Goal: Information Seeking & Learning: Learn about a topic

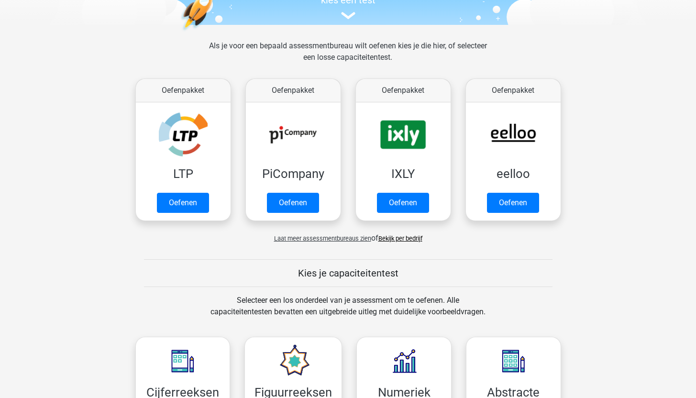
scroll to position [98, 0]
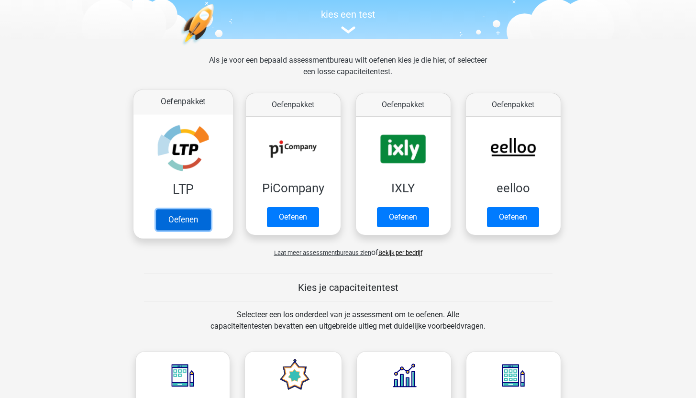
click at [178, 222] on link "Oefenen" at bounding box center [183, 219] width 55 height 21
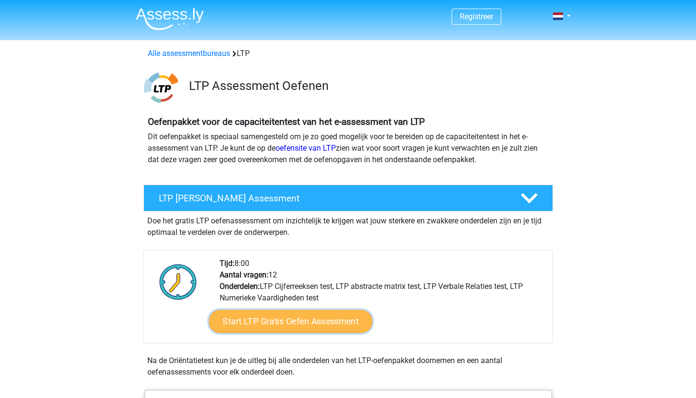
click at [284, 328] on link "Start LTP Gratis Oefen Assessment" at bounding box center [291, 321] width 164 height 23
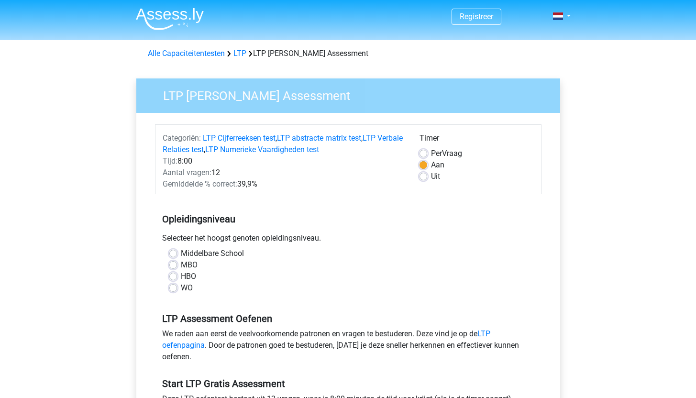
click at [181, 288] on label "WO" at bounding box center [187, 287] width 12 height 11
click at [171, 288] on input "WO" at bounding box center [173, 287] width 8 height 10
radio input "true"
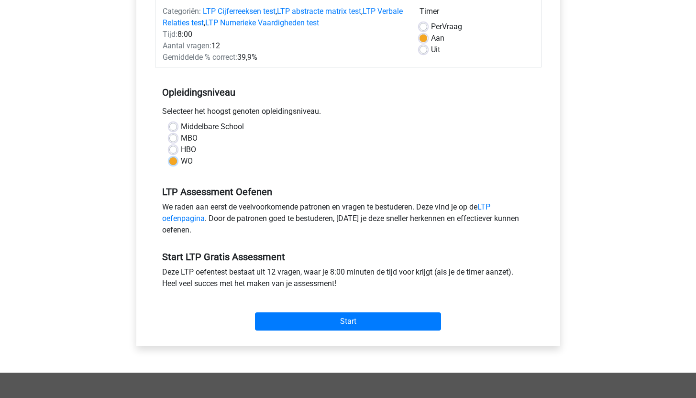
scroll to position [136, 0]
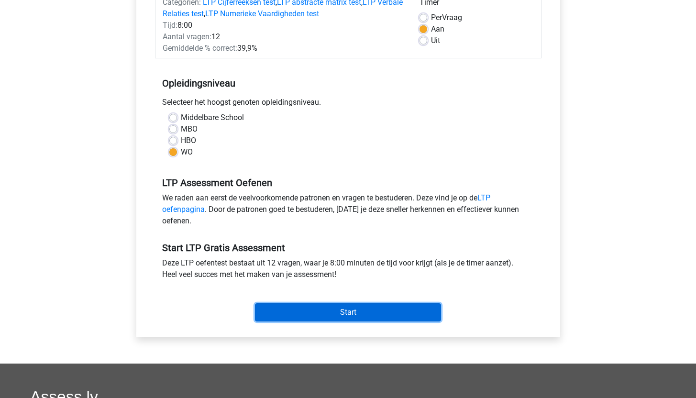
click at [310, 313] on input "Start" at bounding box center [348, 312] width 186 height 18
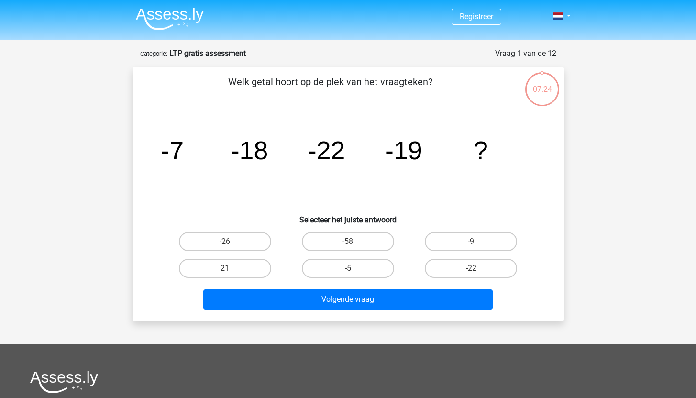
click at [351, 272] on input "-5" at bounding box center [351, 272] width 6 height 6
radio input "true"
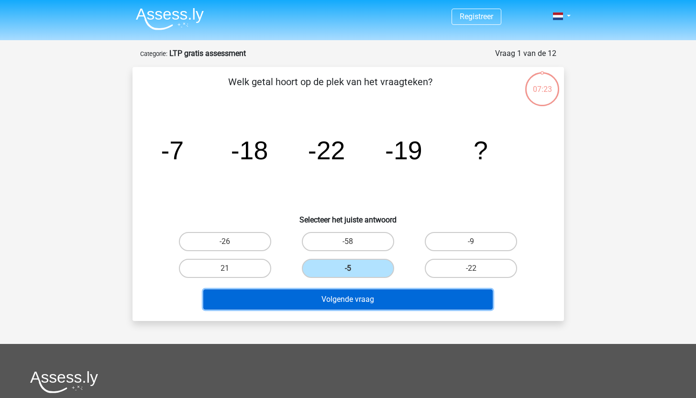
click at [359, 304] on button "Volgende vraag" at bounding box center [348, 300] width 290 height 20
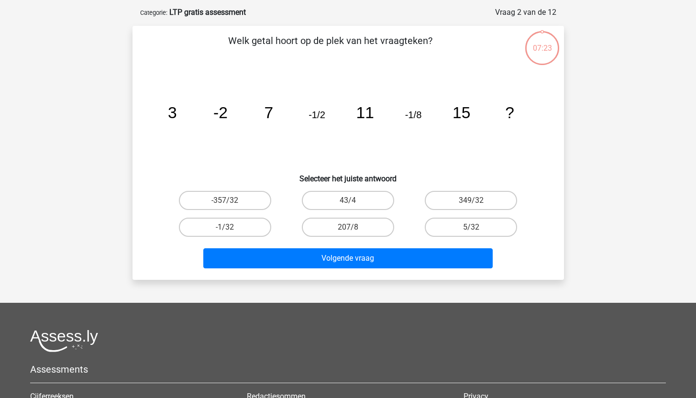
scroll to position [48, 0]
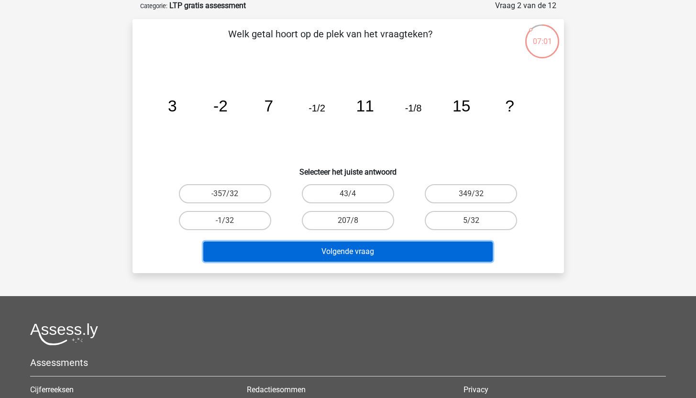
click at [366, 250] on button "Volgende vraag" at bounding box center [348, 252] width 290 height 20
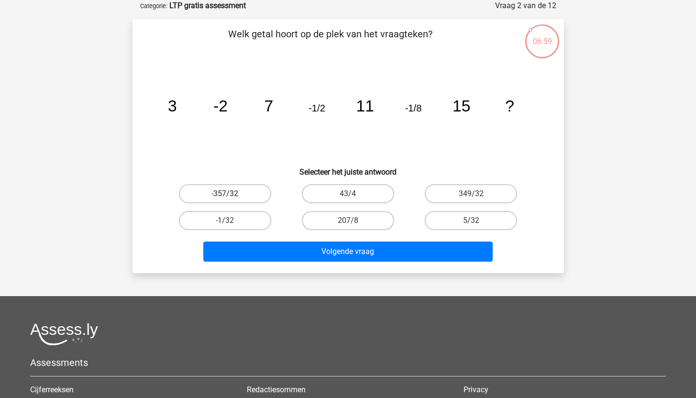
click at [245, 196] on label "-357/32" at bounding box center [225, 193] width 92 height 19
click at [231, 196] on input "-357/32" at bounding box center [228, 197] width 6 height 6
radio input "true"
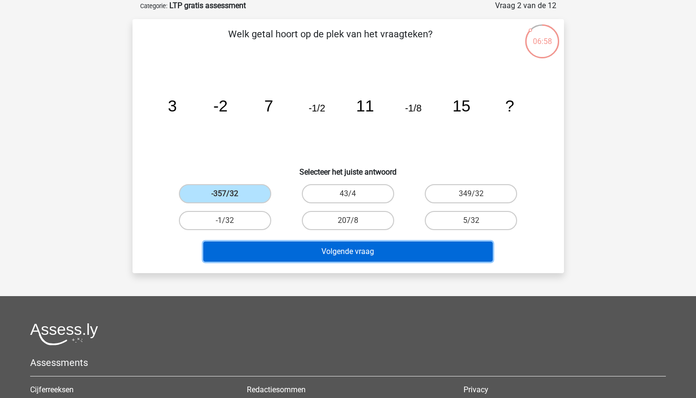
click at [327, 251] on button "Volgende vraag" at bounding box center [348, 252] width 290 height 20
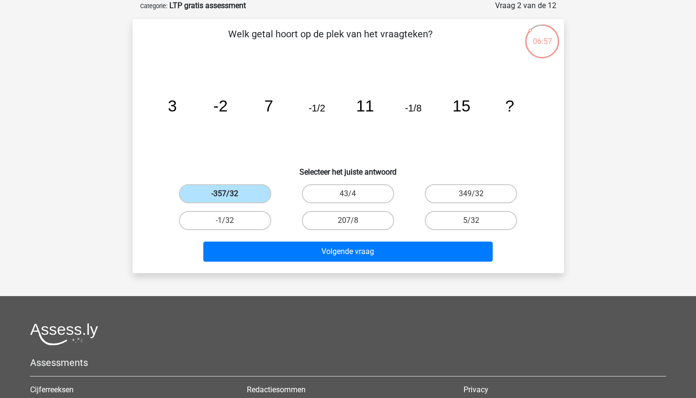
click at [239, 193] on label "-357/32" at bounding box center [225, 193] width 92 height 19
click at [231, 194] on input "-357/32" at bounding box center [228, 197] width 6 height 6
click at [239, 192] on label "-357/32" at bounding box center [225, 193] width 92 height 19
click at [231, 194] on input "-357/32" at bounding box center [228, 197] width 6 height 6
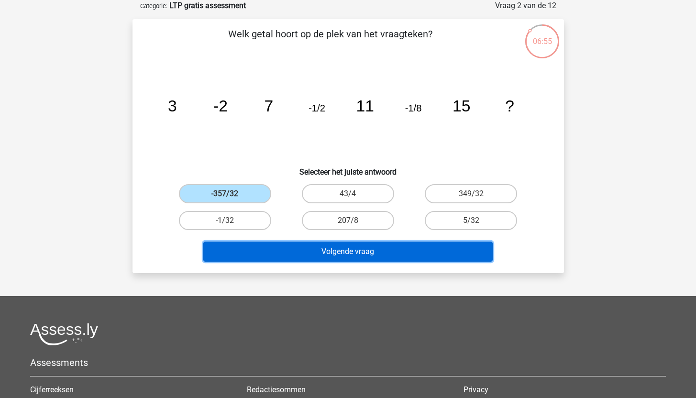
click at [330, 252] on button "Volgende vraag" at bounding box center [348, 252] width 290 height 20
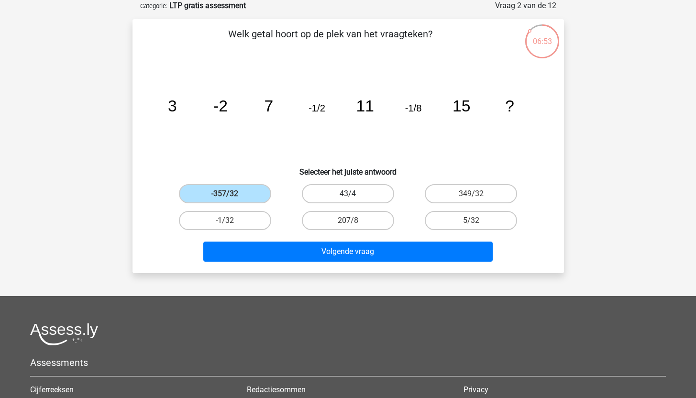
click at [330, 199] on label "43/4" at bounding box center [348, 193] width 92 height 19
click at [348, 199] on input "43/4" at bounding box center [351, 197] width 6 height 6
radio input "true"
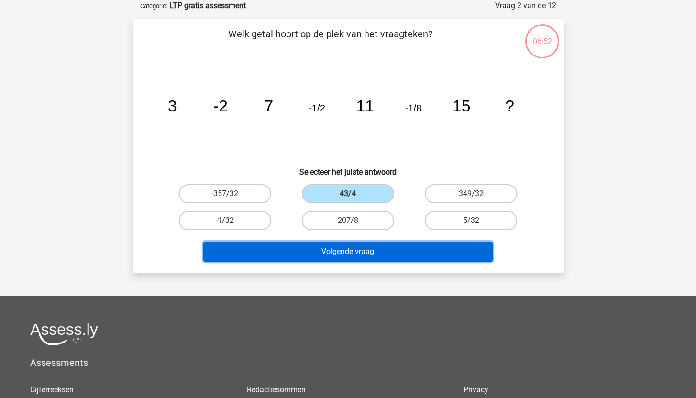
click at [341, 255] on button "Volgende vraag" at bounding box center [348, 252] width 290 height 20
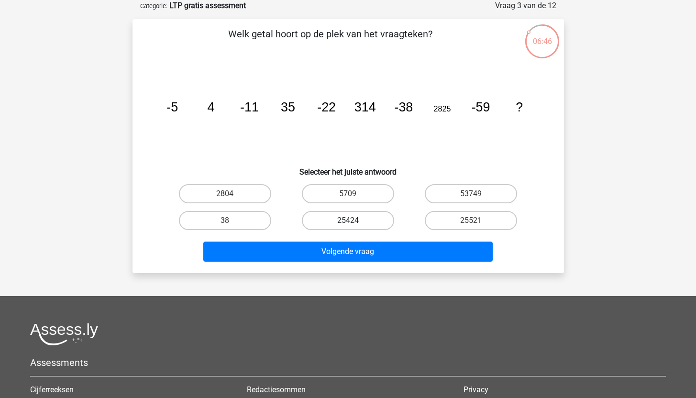
click at [365, 221] on label "25424" at bounding box center [348, 220] width 92 height 19
click at [354, 221] on input "25424" at bounding box center [351, 224] width 6 height 6
radio input "true"
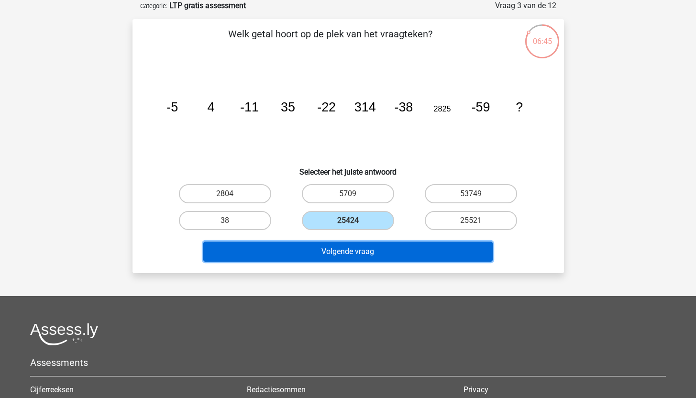
click at [368, 251] on button "Volgende vraag" at bounding box center [348, 252] width 290 height 20
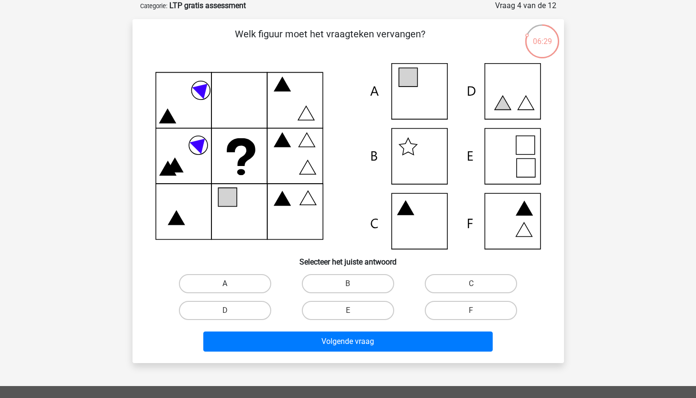
click at [250, 280] on label "A" at bounding box center [225, 283] width 92 height 19
click at [231, 284] on input "A" at bounding box center [228, 287] width 6 height 6
radio input "true"
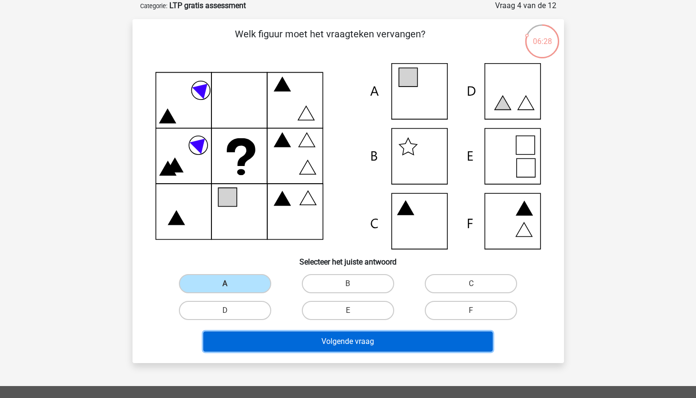
click at [321, 339] on button "Volgende vraag" at bounding box center [348, 342] width 290 height 20
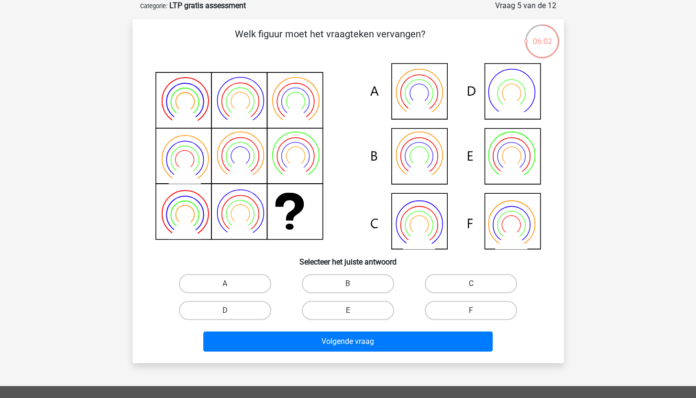
click at [425, 161] on icon at bounding box center [349, 156] width 386 height 186
click at [359, 283] on label "B" at bounding box center [348, 283] width 92 height 19
click at [354, 284] on input "B" at bounding box center [351, 287] width 6 height 6
radio input "true"
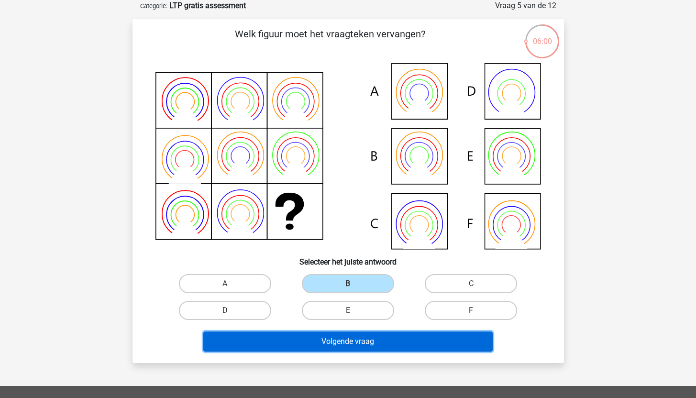
click at [357, 340] on button "Volgende vraag" at bounding box center [348, 342] width 290 height 20
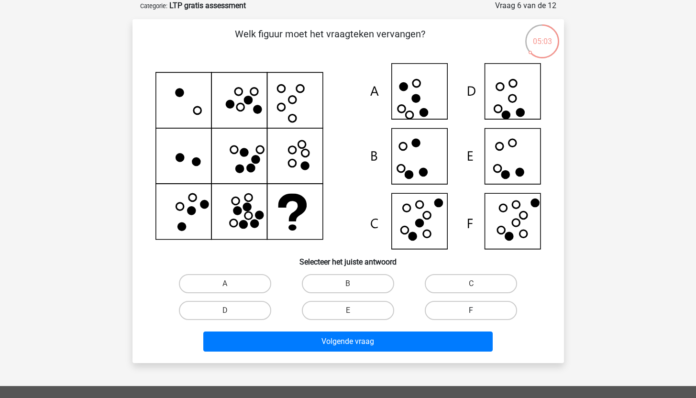
click at [438, 310] on label "F" at bounding box center [471, 310] width 92 height 19
click at [472, 311] on input "F" at bounding box center [475, 314] width 6 height 6
radio input "true"
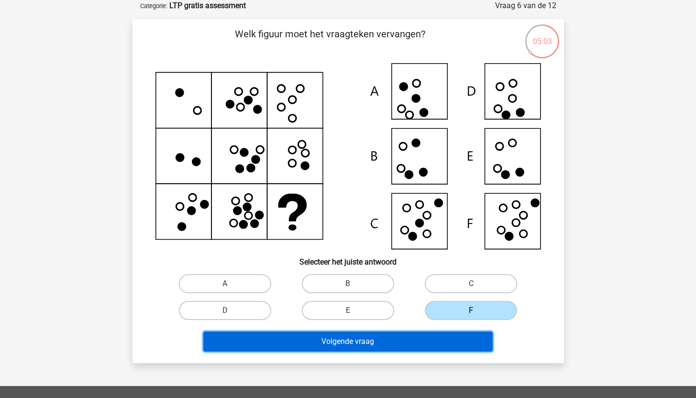
click at [392, 340] on button "Volgende vraag" at bounding box center [348, 342] width 290 height 20
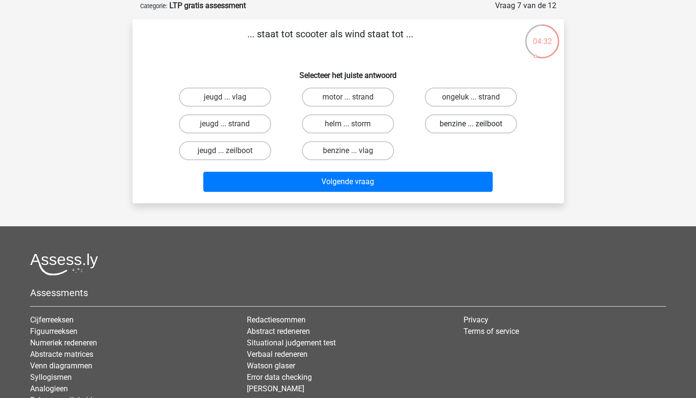
click at [462, 126] on label "benzine ... zeilboot" at bounding box center [471, 123] width 92 height 19
click at [472, 126] on input "benzine ... zeilboot" at bounding box center [475, 127] width 6 height 6
radio input "true"
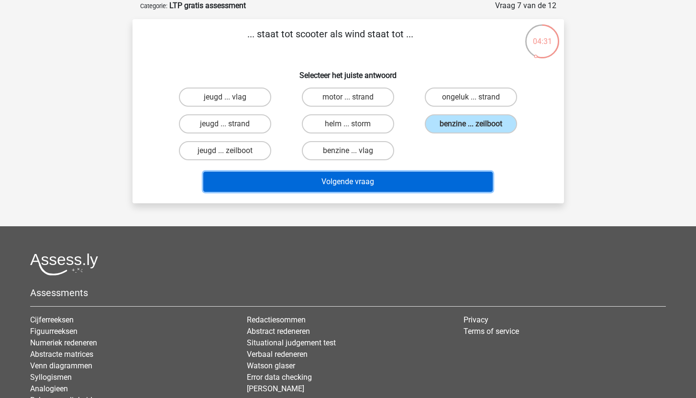
click at [423, 190] on button "Volgende vraag" at bounding box center [348, 182] width 290 height 20
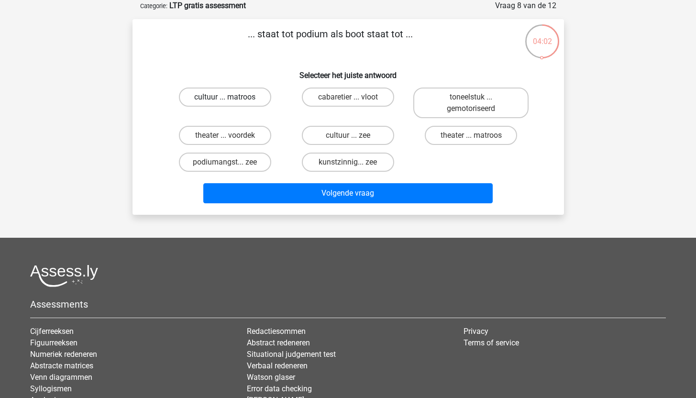
click at [251, 92] on label "cultuur ... matroos" at bounding box center [225, 97] width 92 height 19
click at [231, 97] on input "cultuur ... matroos" at bounding box center [228, 100] width 6 height 6
radio input "true"
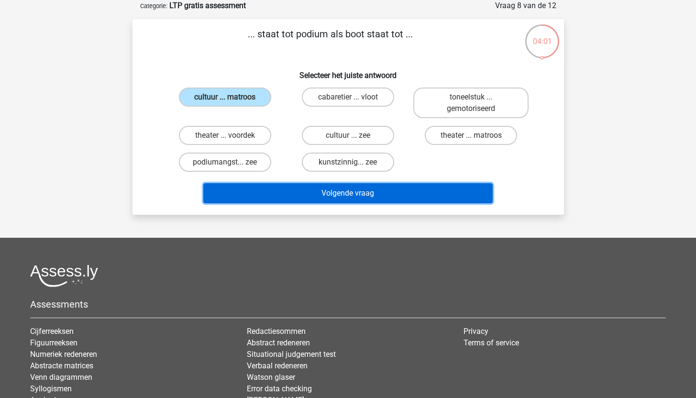
click at [334, 197] on button "Volgende vraag" at bounding box center [348, 193] width 290 height 20
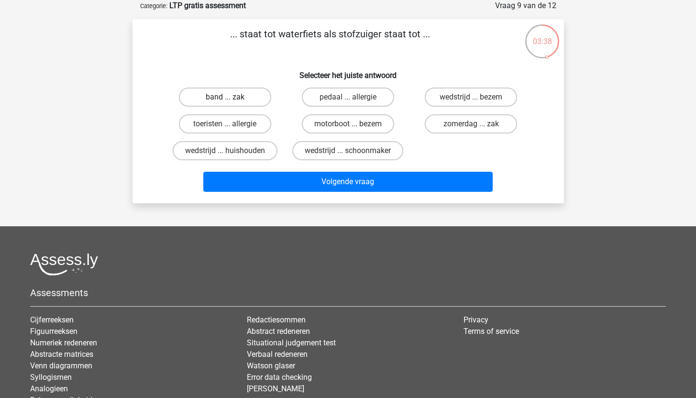
click at [248, 92] on label "band ... zak" at bounding box center [225, 97] width 92 height 19
click at [231, 97] on input "band ... zak" at bounding box center [228, 100] width 6 height 6
radio input "true"
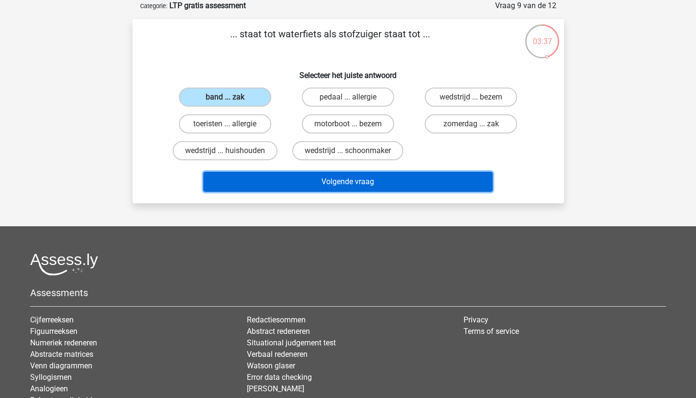
click at [334, 190] on button "Volgende vraag" at bounding box center [348, 182] width 290 height 20
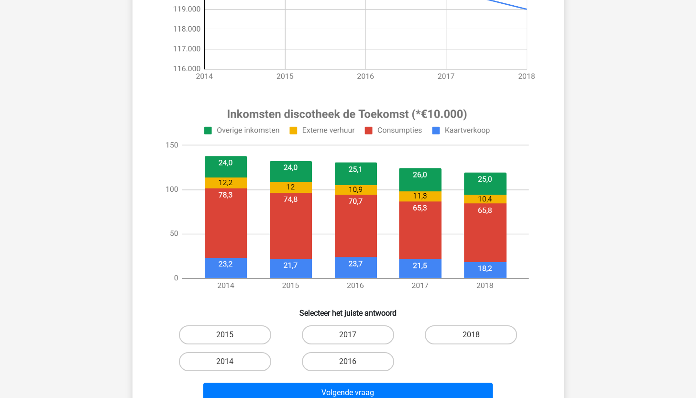
scroll to position [298, 0]
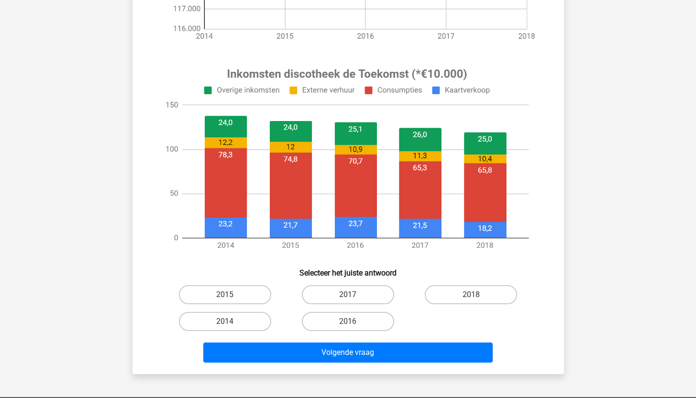
click at [271, 323] on div "2014" at bounding box center [225, 321] width 115 height 19
click at [262, 323] on label "2014" at bounding box center [225, 321] width 92 height 19
click at [231, 323] on input "2014" at bounding box center [228, 325] width 6 height 6
radio input "true"
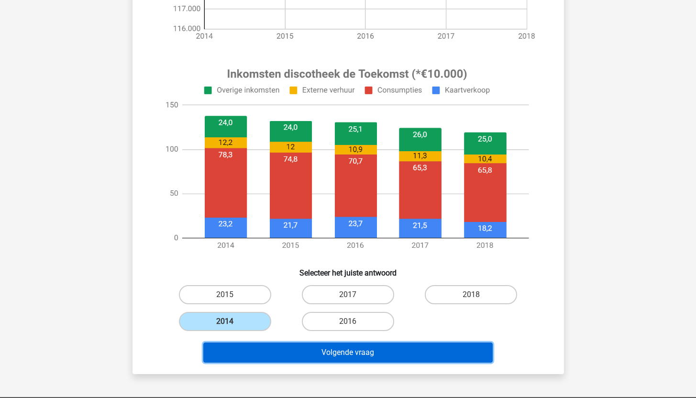
click at [310, 353] on button "Volgende vraag" at bounding box center [348, 353] width 290 height 20
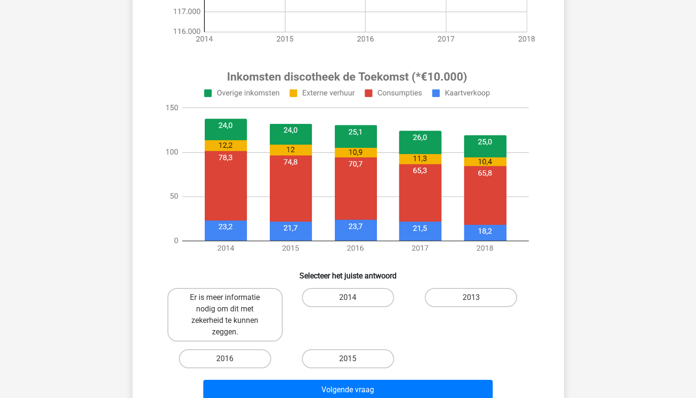
scroll to position [304, 0]
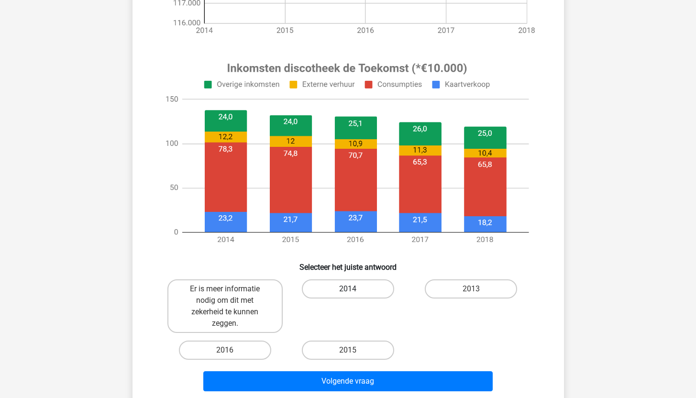
click at [339, 291] on label "2014" at bounding box center [348, 289] width 92 height 19
click at [348, 291] on input "2014" at bounding box center [351, 292] width 6 height 6
radio input "true"
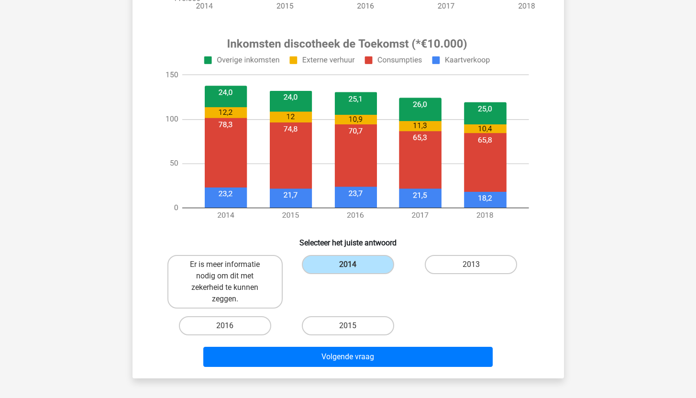
scroll to position [383, 0]
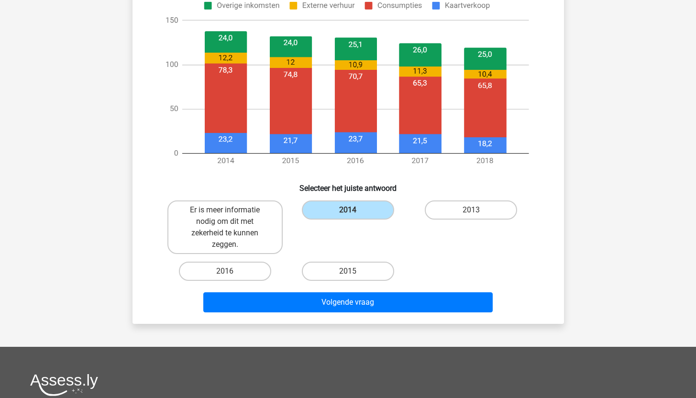
click at [327, 315] on div "Volgende vraag" at bounding box center [349, 304] width 370 height 24
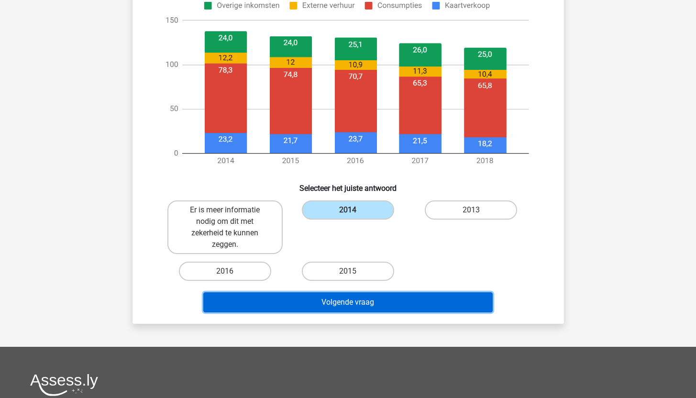
click at [329, 306] on button "Volgende vraag" at bounding box center [348, 302] width 290 height 20
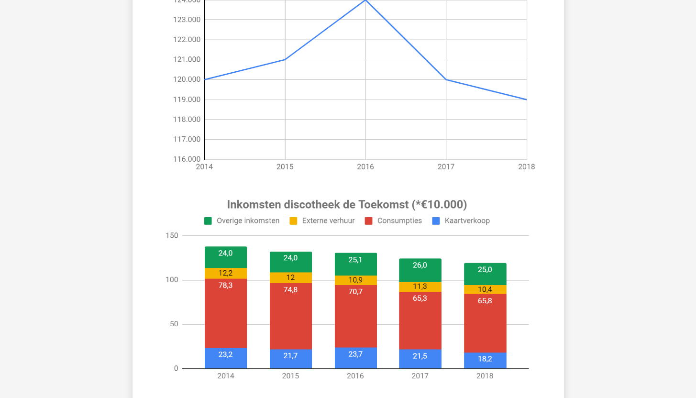
scroll to position [247, 0]
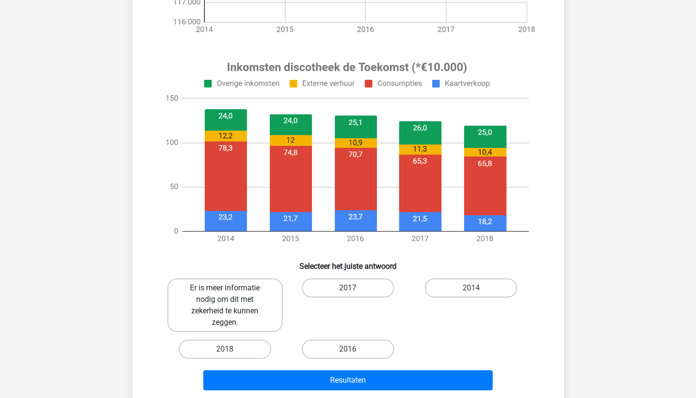
click at [259, 304] on label "Er is meer informatie nodig om dit met zekerheid te kunnen zeggen." at bounding box center [225, 306] width 115 height 54
click at [231, 294] on input "Er is meer informatie nodig om dit met zekerheid te kunnen zeggen." at bounding box center [228, 291] width 6 height 6
radio input "true"
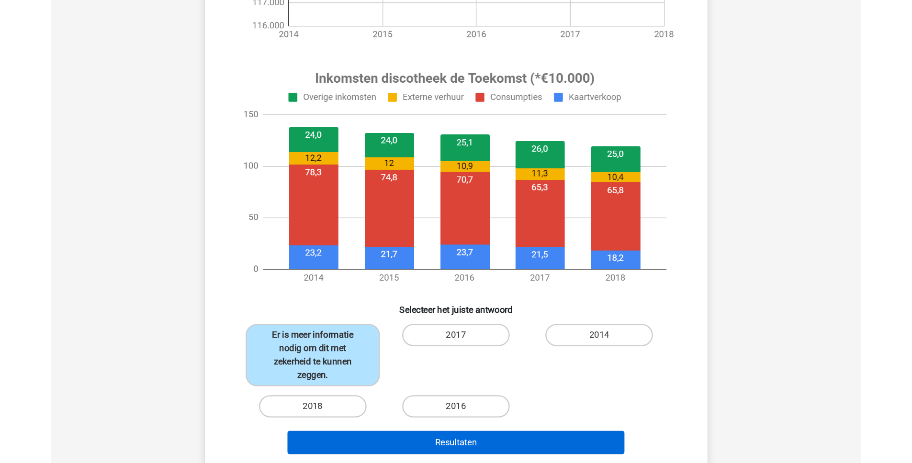
scroll to position [382, 0]
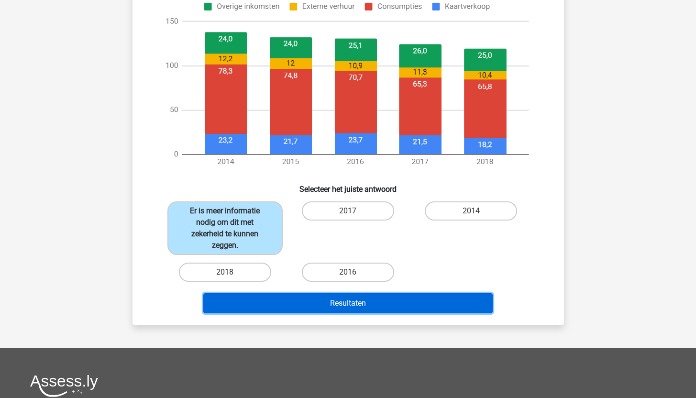
click at [311, 307] on button "Resultaten" at bounding box center [348, 303] width 290 height 20
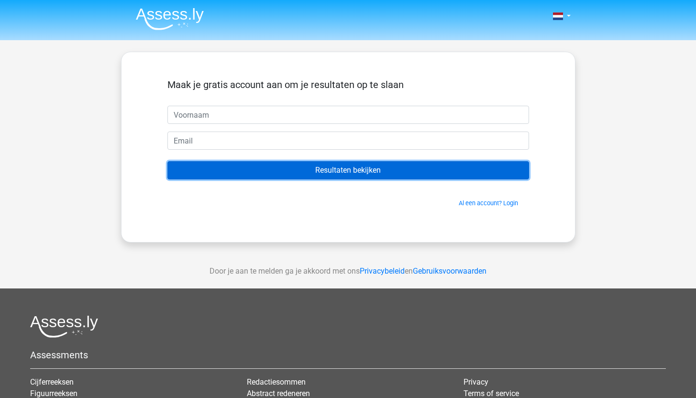
click at [340, 172] on input "Resultaten bekijken" at bounding box center [349, 170] width 362 height 18
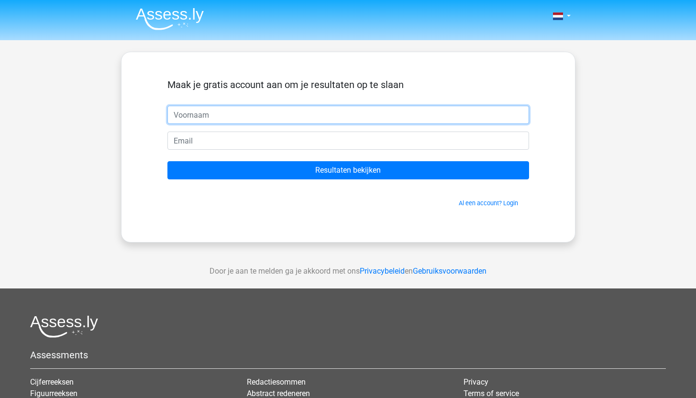
click at [217, 114] on input "text" at bounding box center [349, 115] width 362 height 18
type input "[PERSON_NAME]"
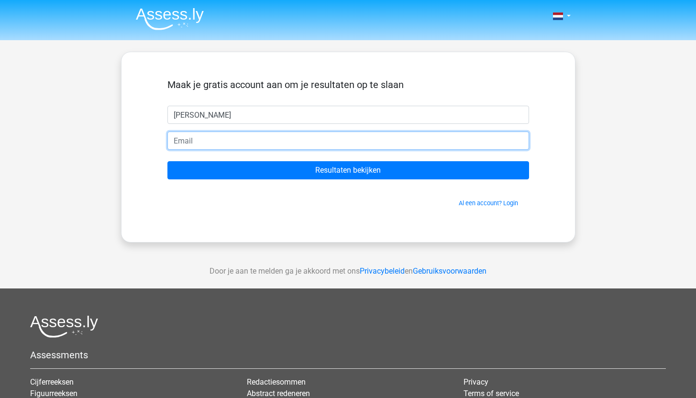
click at [204, 142] on input "email" at bounding box center [349, 141] width 362 height 18
type input "[EMAIL_ADDRESS][DOMAIN_NAME]"
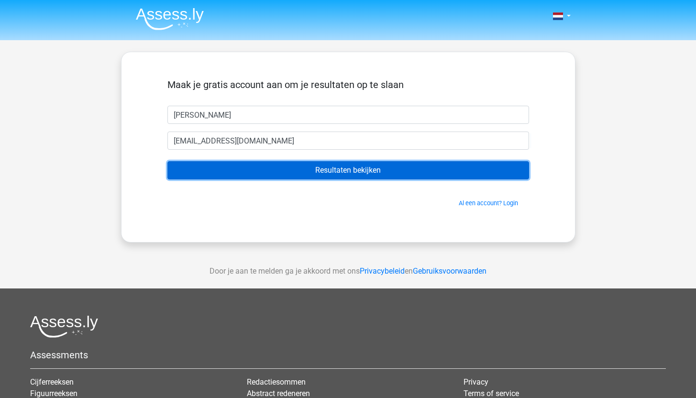
click at [296, 178] on input "Resultaten bekijken" at bounding box center [349, 170] width 362 height 18
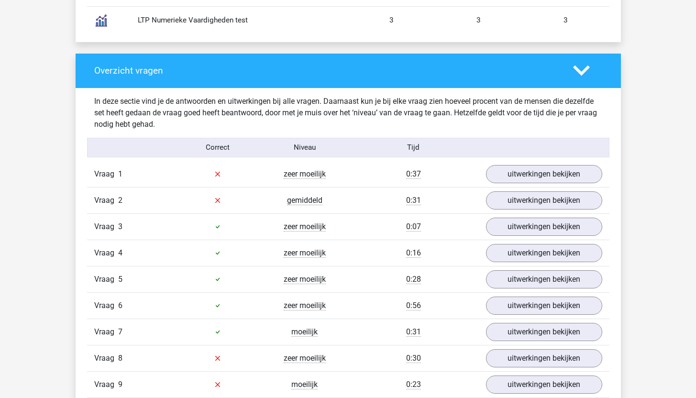
scroll to position [935, 0]
click at [534, 176] on link "uitwerkingen bekijken" at bounding box center [544, 174] width 134 height 21
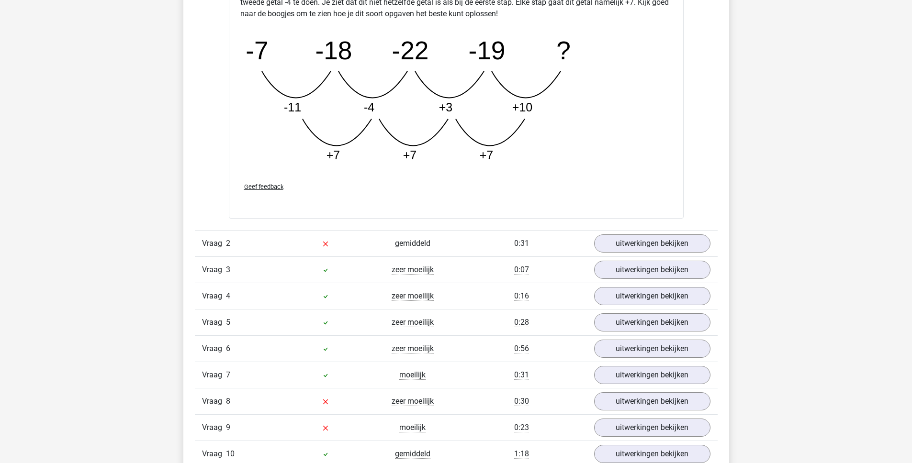
scroll to position [1444, 0]
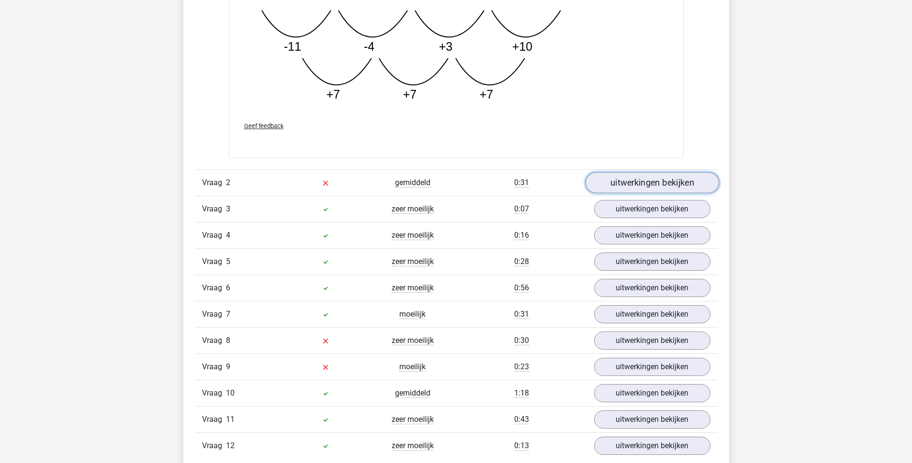
click at [635, 180] on link "uitwerkingen bekijken" at bounding box center [652, 182] width 134 height 21
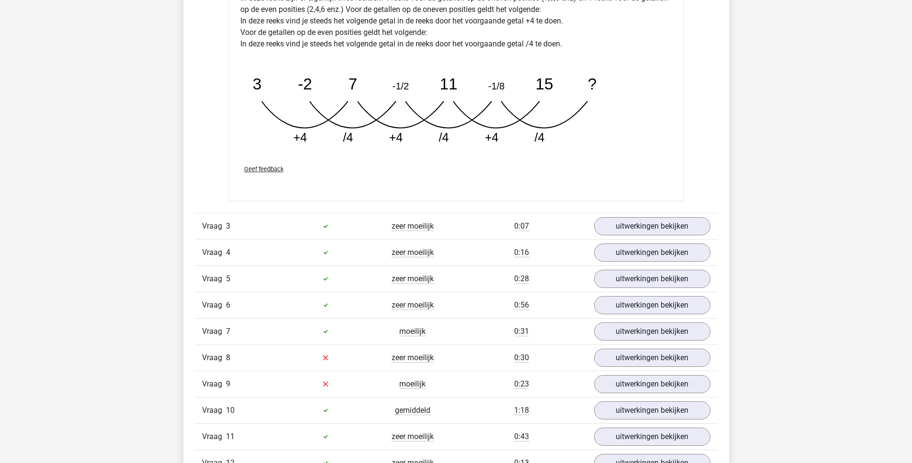
scroll to position [1892, 0]
click at [629, 228] on link "uitwerkingen bekijken" at bounding box center [652, 224] width 134 height 21
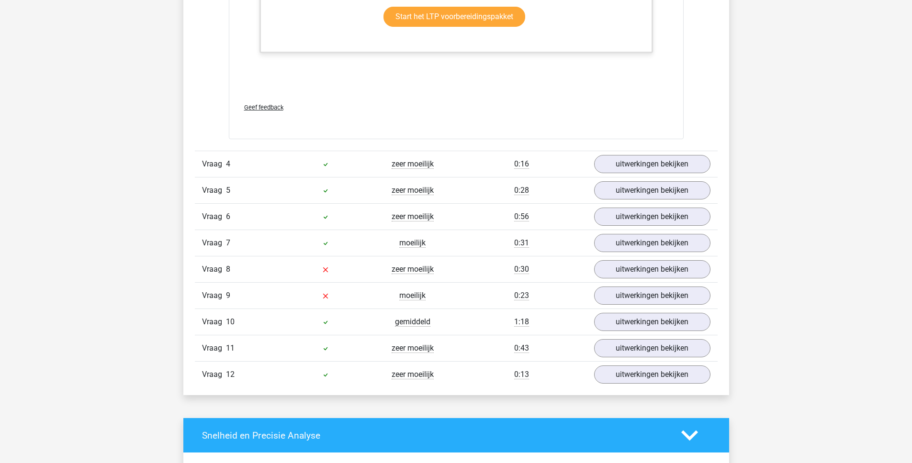
scroll to position [2562, 0]
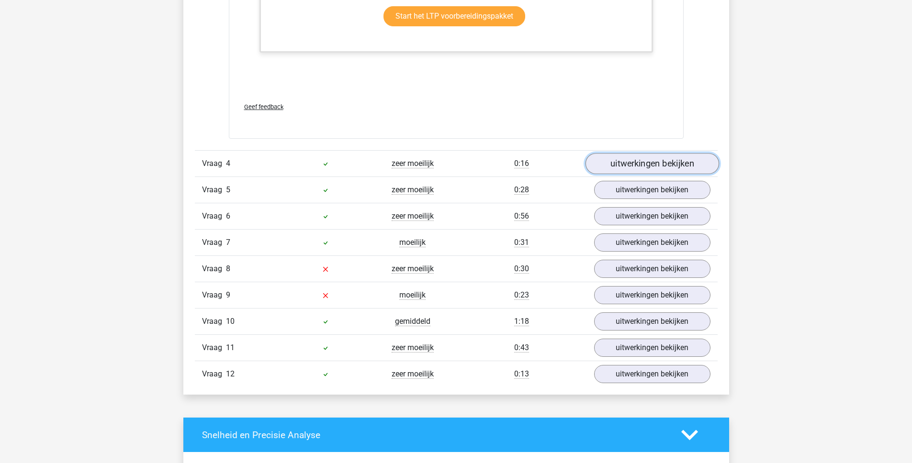
click at [628, 166] on link "uitwerkingen bekijken" at bounding box center [652, 163] width 134 height 21
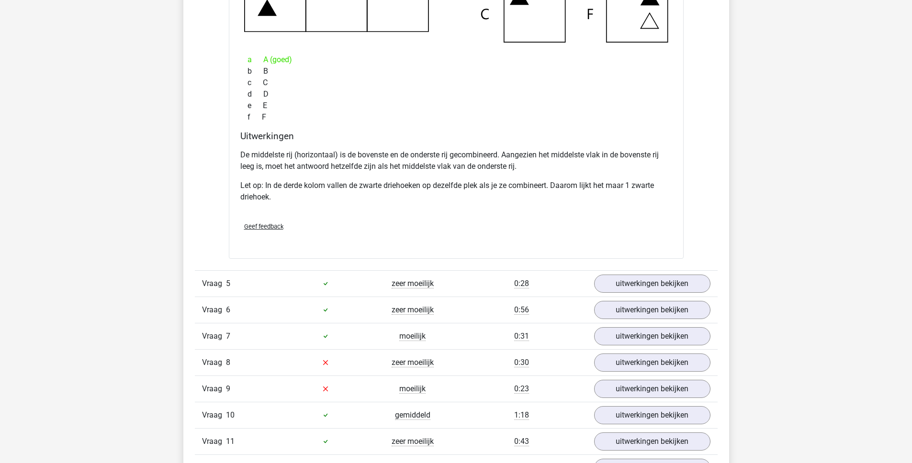
scroll to position [2950, 0]
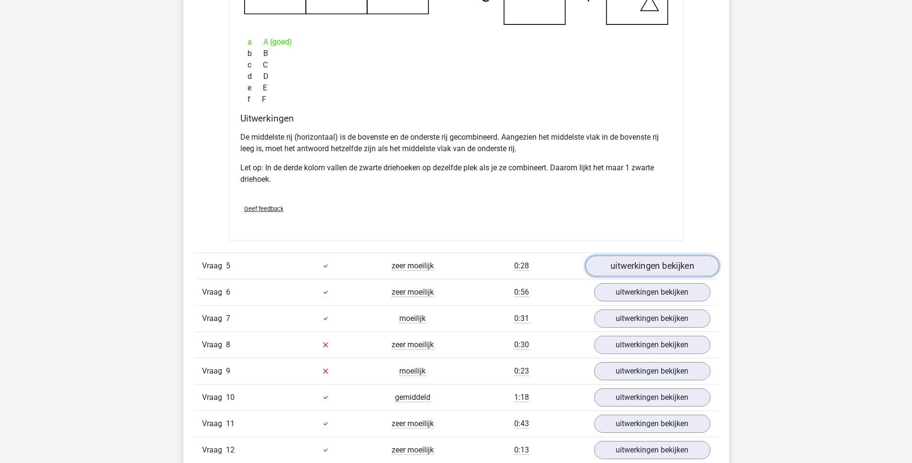
click at [627, 270] on link "uitwerkingen bekijken" at bounding box center [652, 266] width 134 height 21
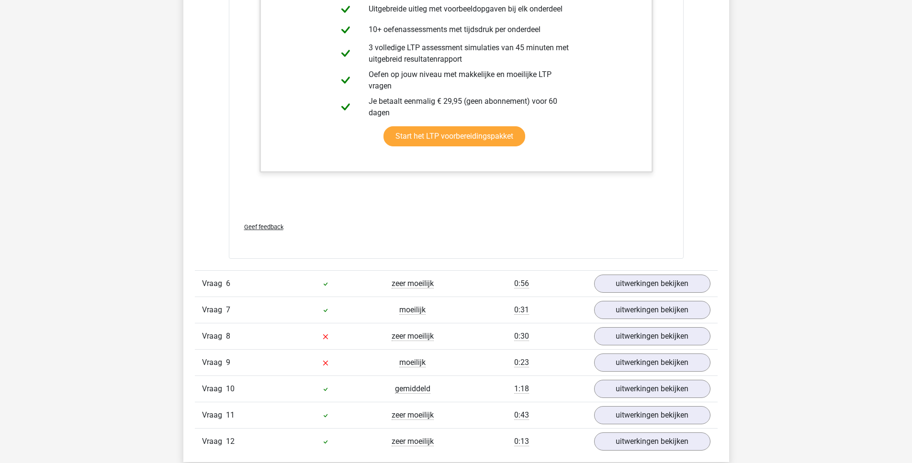
scroll to position [3641, 0]
click at [629, 290] on link "uitwerkingen bekijken" at bounding box center [652, 283] width 134 height 21
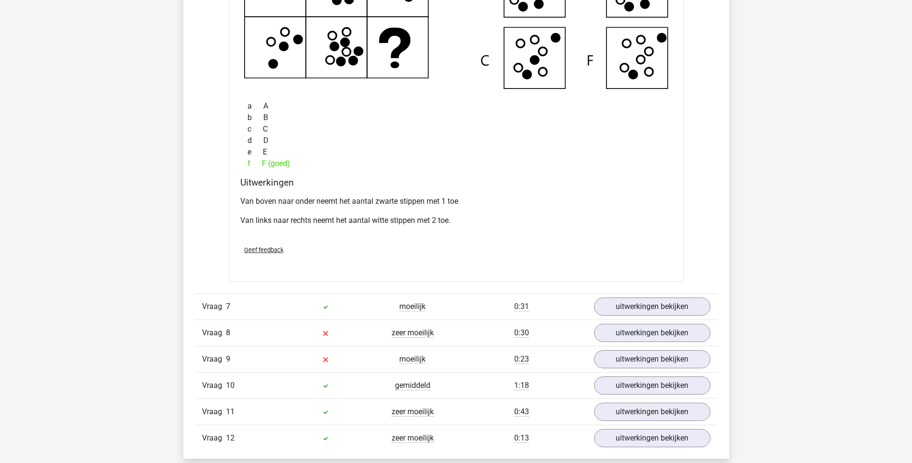
scroll to position [4133, 0]
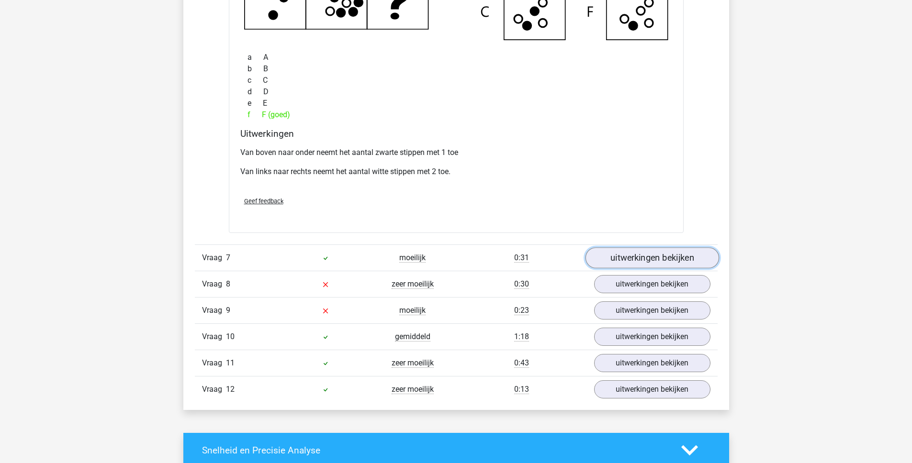
click at [643, 263] on link "uitwerkingen bekijken" at bounding box center [652, 257] width 134 height 21
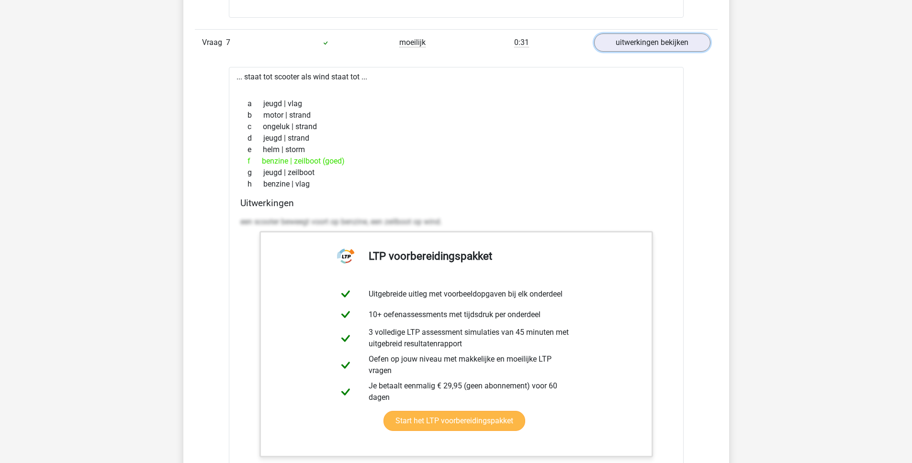
scroll to position [4588, 0]
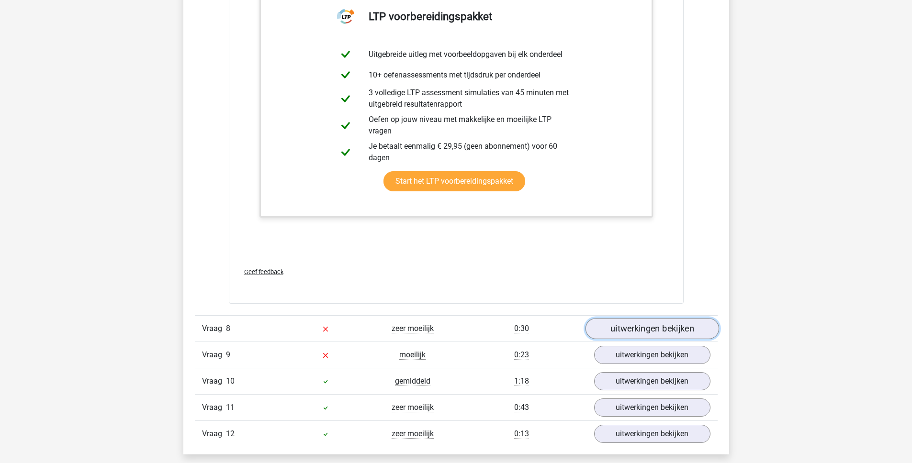
click at [618, 327] on link "uitwerkingen bekijken" at bounding box center [652, 328] width 134 height 21
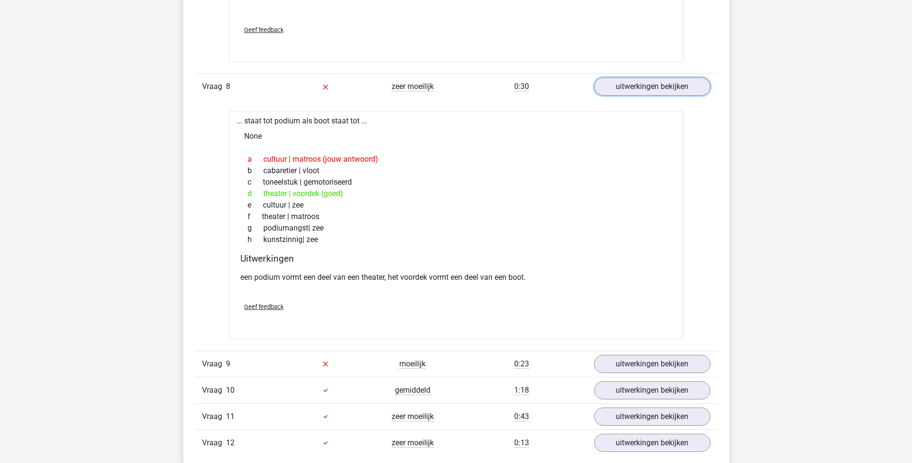
scroll to position [4841, 0]
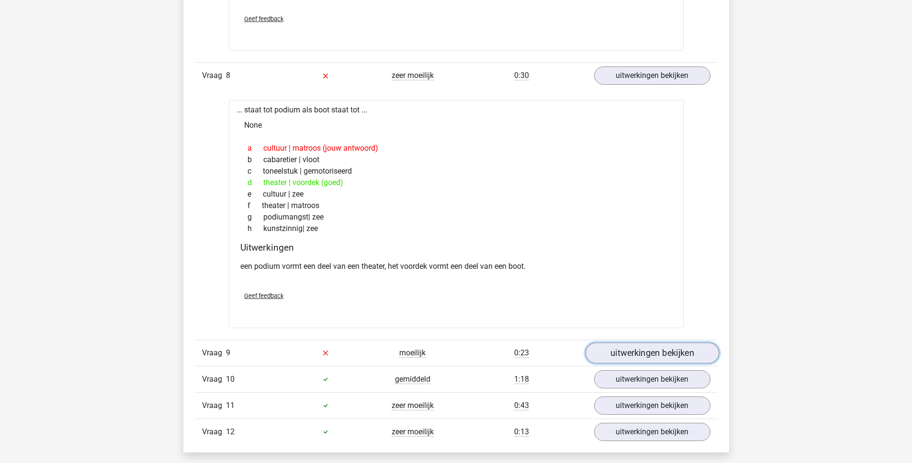
click at [649, 353] on link "uitwerkingen bekijken" at bounding box center [652, 353] width 134 height 21
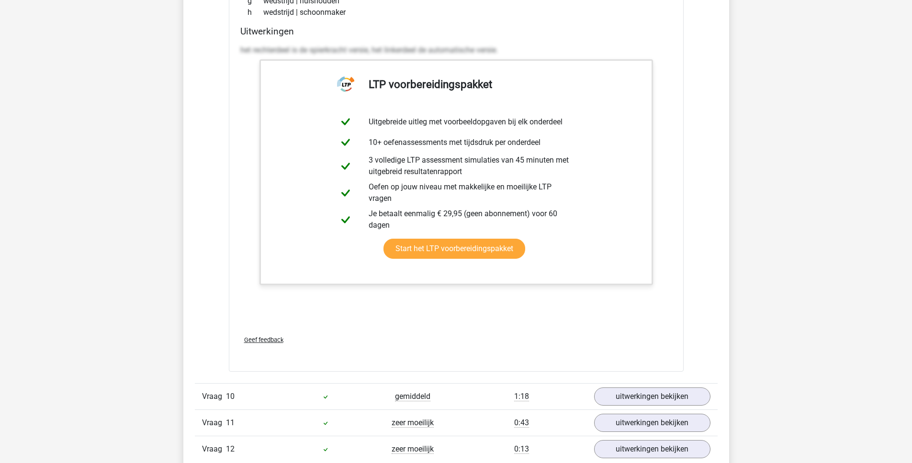
scroll to position [5390, 0]
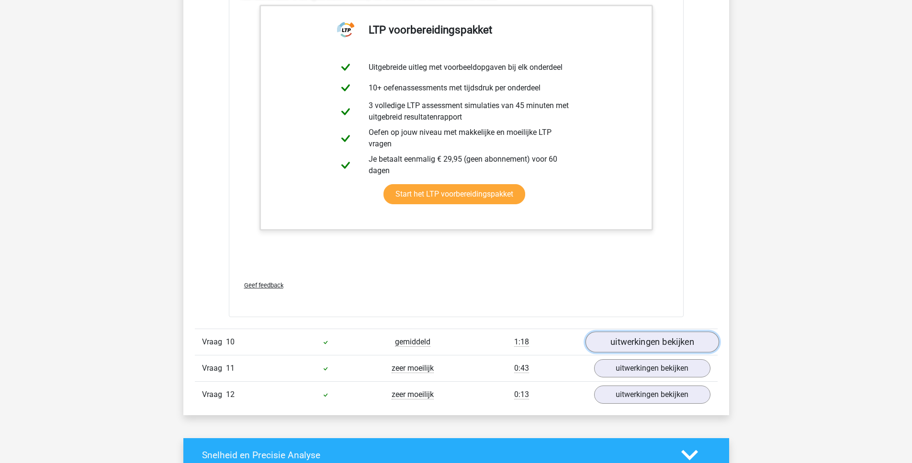
click at [641, 343] on link "uitwerkingen bekijken" at bounding box center [652, 342] width 134 height 21
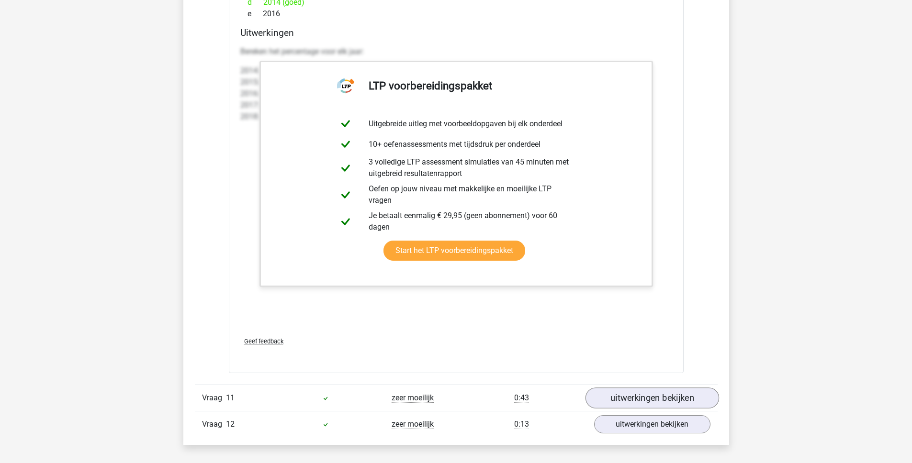
scroll to position [6319, 0]
click at [619, 398] on link "uitwerkingen bekijken" at bounding box center [652, 397] width 134 height 21
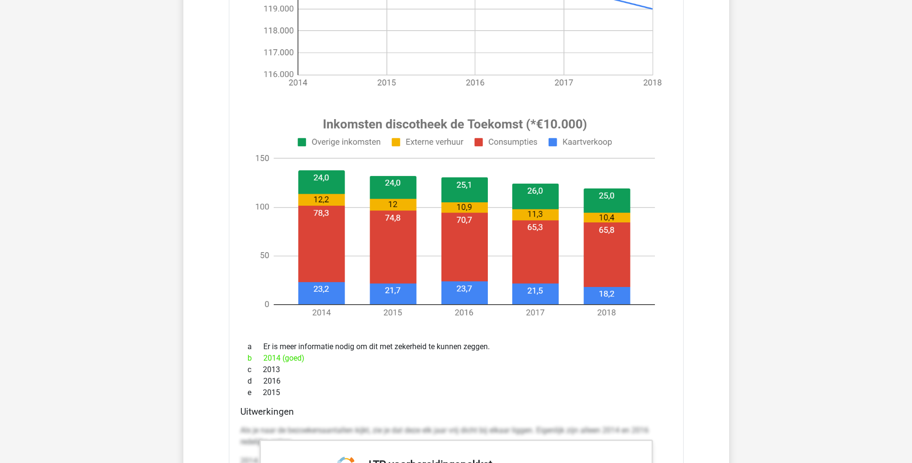
scroll to position [7036, 0]
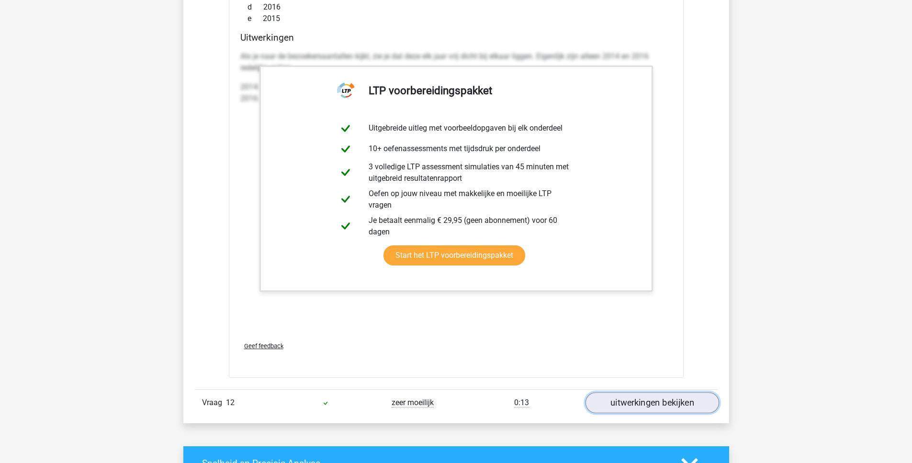
click at [640, 398] on link "uitwerkingen bekijken" at bounding box center [652, 403] width 134 height 21
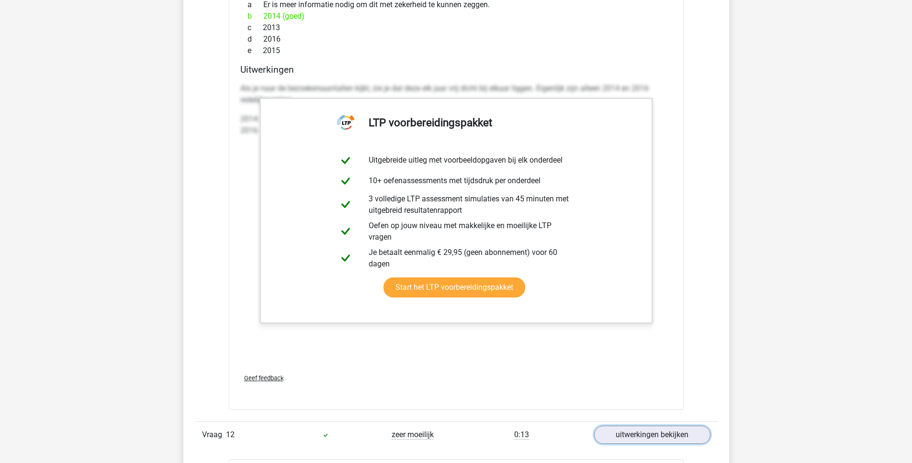
scroll to position [7249, 0]
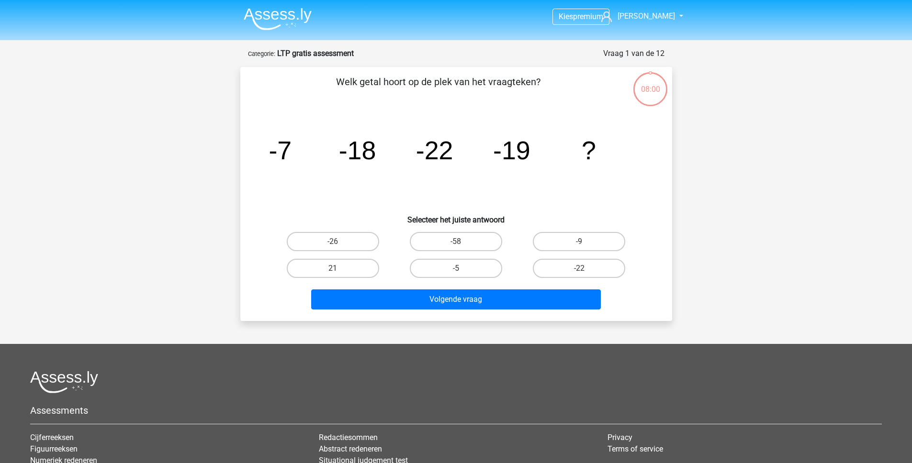
scroll to position [134, 0]
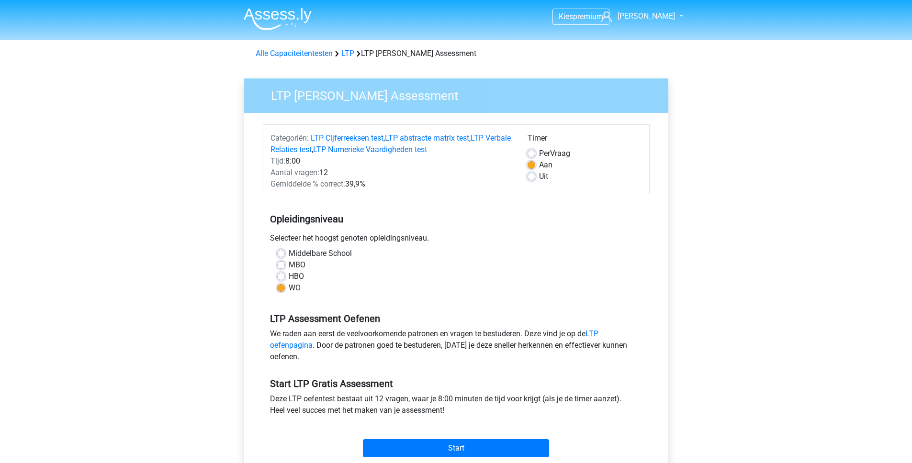
scroll to position [272, 0]
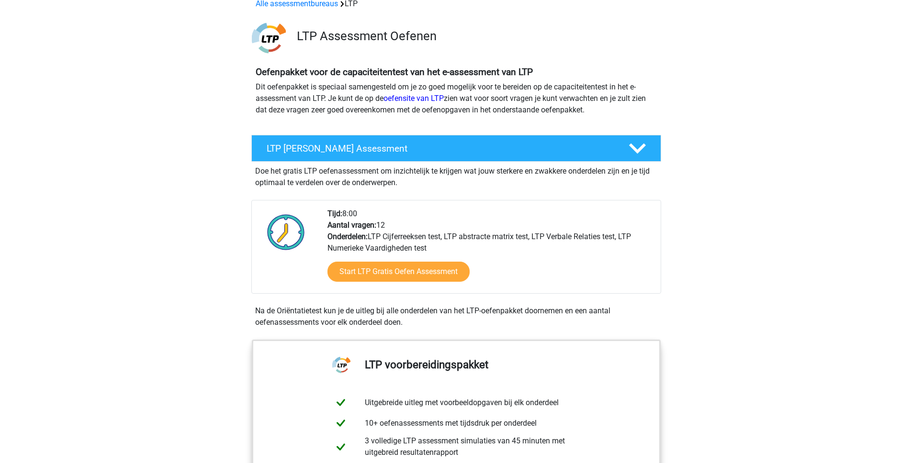
scroll to position [226, 0]
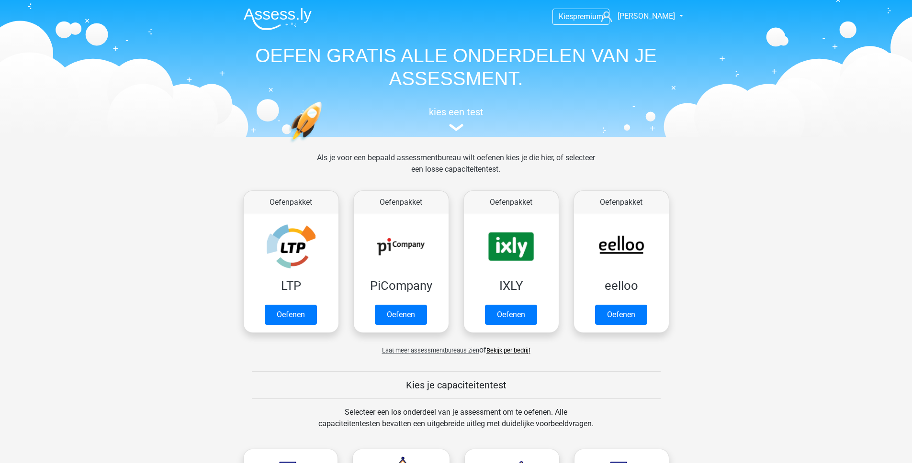
scroll to position [196, 0]
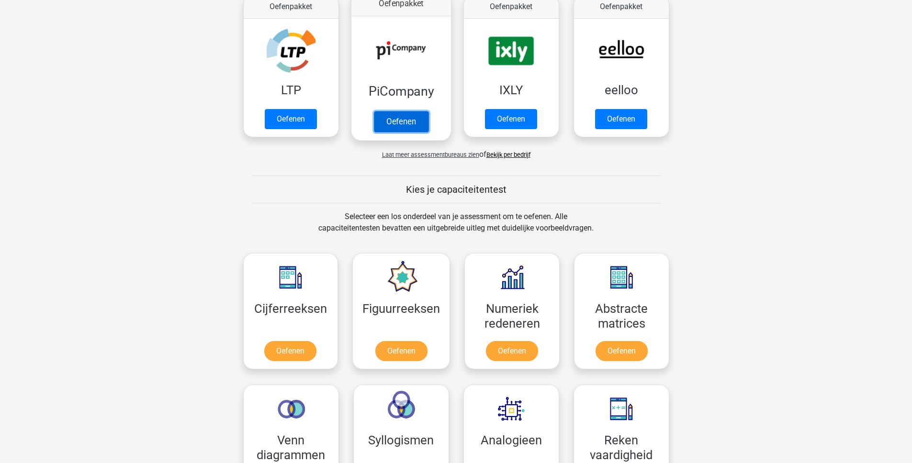
click at [396, 120] on link "Oefenen" at bounding box center [400, 121] width 55 height 21
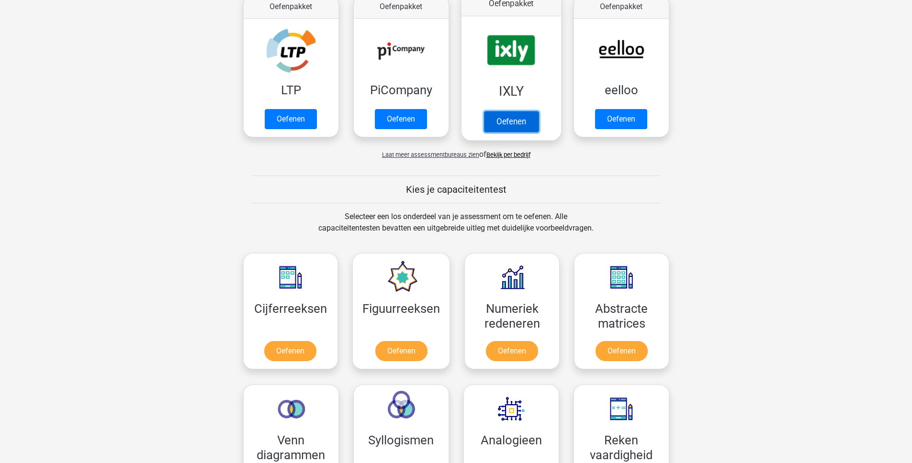
click at [522, 125] on link "Oefenen" at bounding box center [510, 121] width 55 height 21
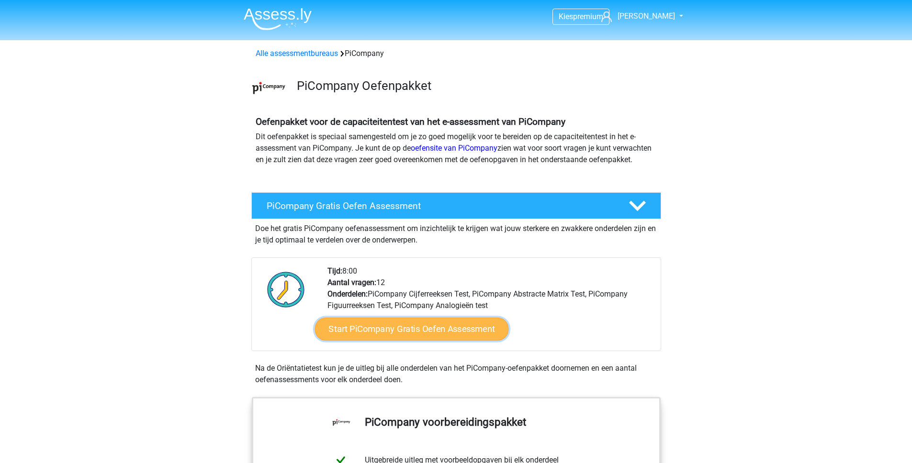
click at [385, 341] on link "Start PiCompany Gratis Oefen Assessment" at bounding box center [411, 329] width 194 height 23
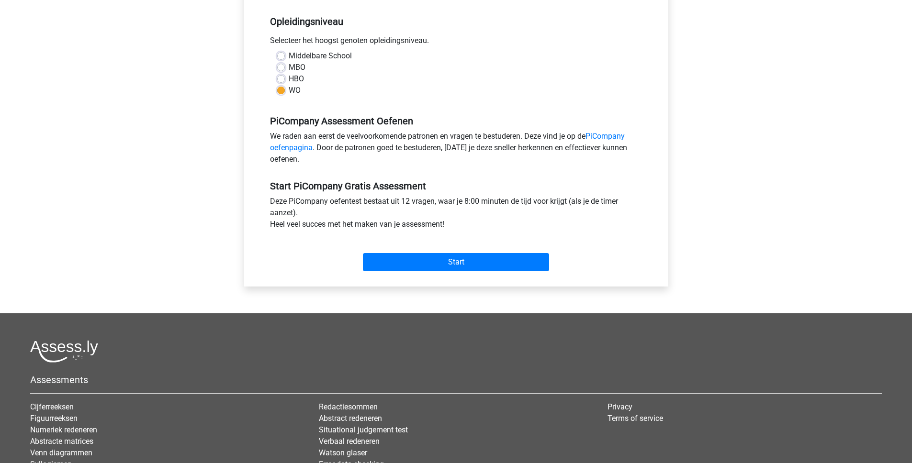
scroll to position [199, 0]
click at [451, 270] on input "Start" at bounding box center [456, 261] width 186 height 18
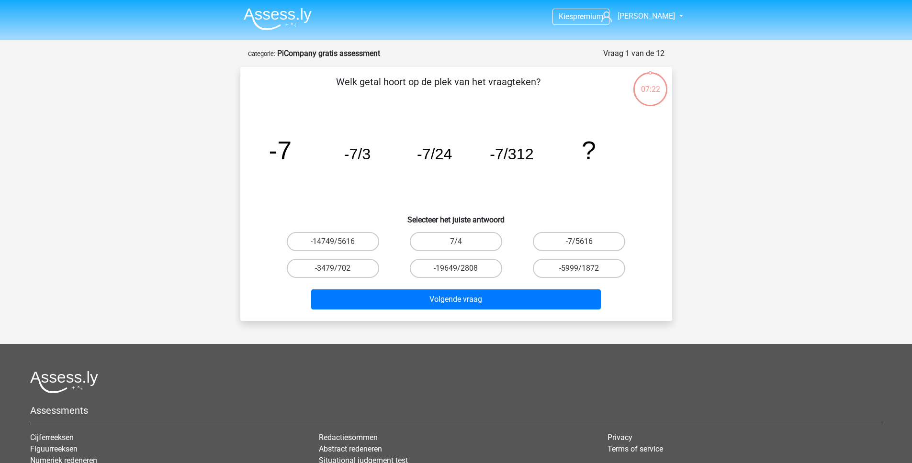
click at [592, 240] on label "-7/5616" at bounding box center [579, 241] width 92 height 19
click at [585, 242] on input "-7/5616" at bounding box center [582, 245] width 6 height 6
radio input "true"
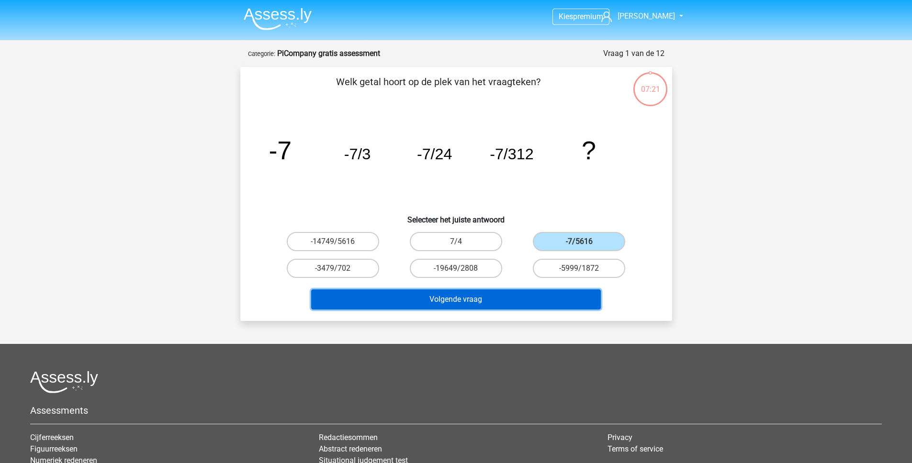
click at [477, 303] on button "Volgende vraag" at bounding box center [456, 300] width 290 height 20
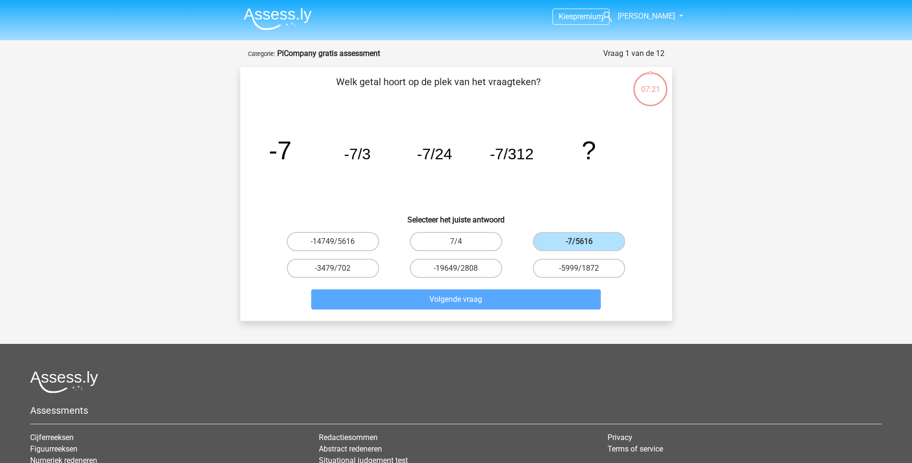
scroll to position [48, 0]
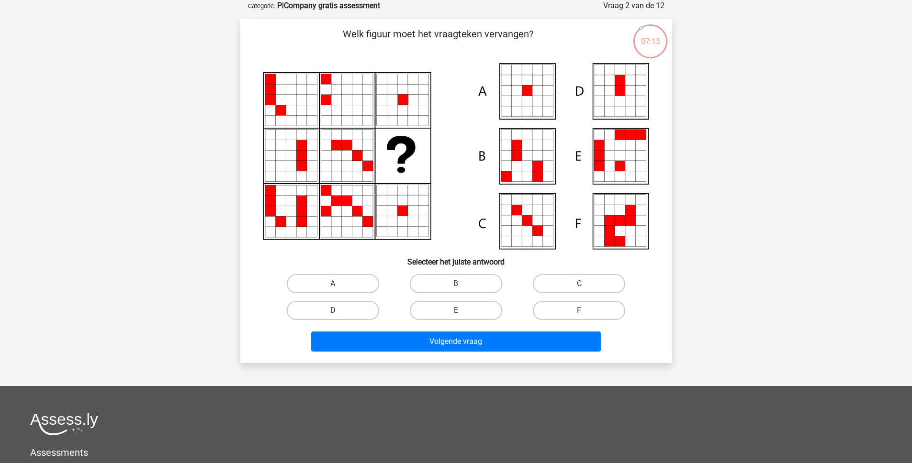
click at [334, 287] on input "A" at bounding box center [336, 287] width 6 height 6
radio input "true"
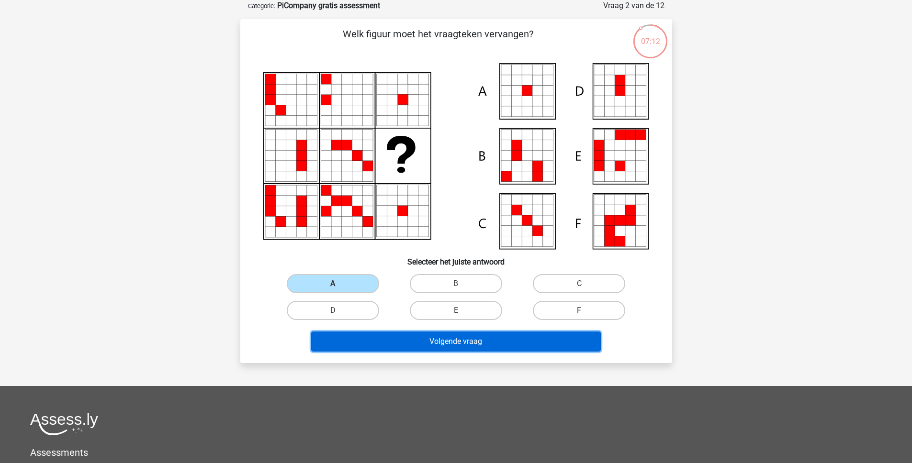
click at [427, 346] on button "Volgende vraag" at bounding box center [456, 342] width 290 height 20
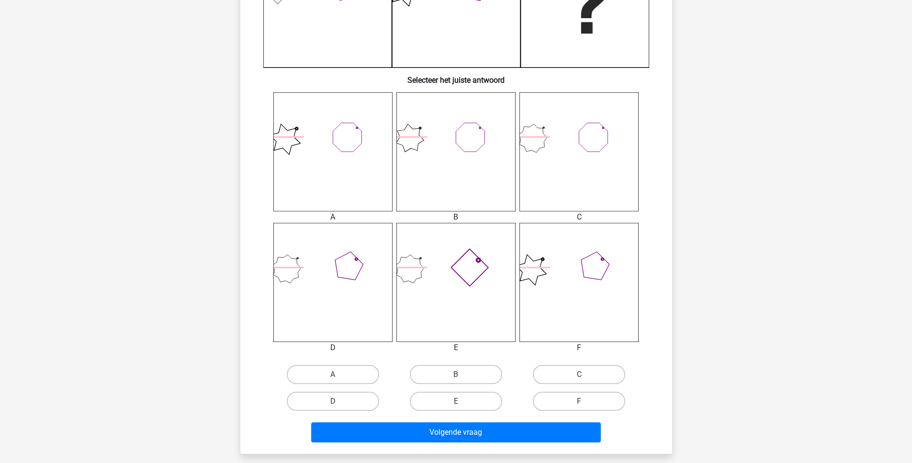
scroll to position [301, 0]
click at [572, 402] on label "F" at bounding box center [579, 401] width 92 height 19
click at [579, 402] on input "F" at bounding box center [582, 404] width 6 height 6
radio input "true"
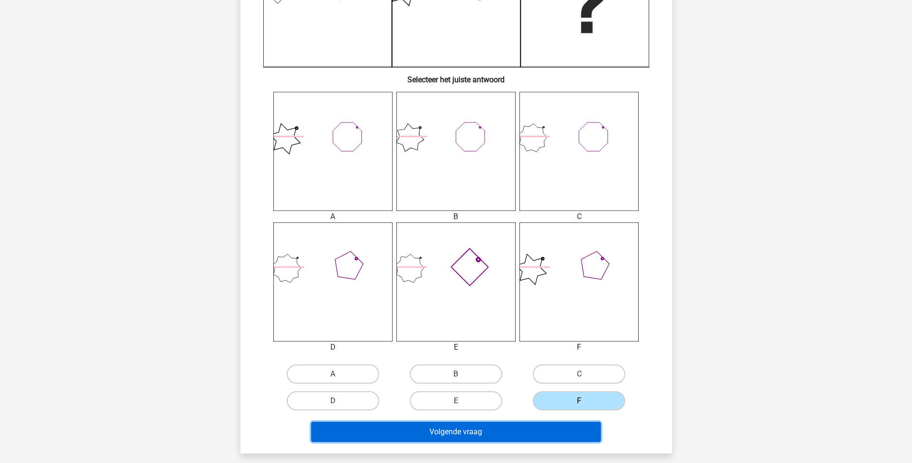
click at [505, 428] on button "Volgende vraag" at bounding box center [456, 432] width 290 height 20
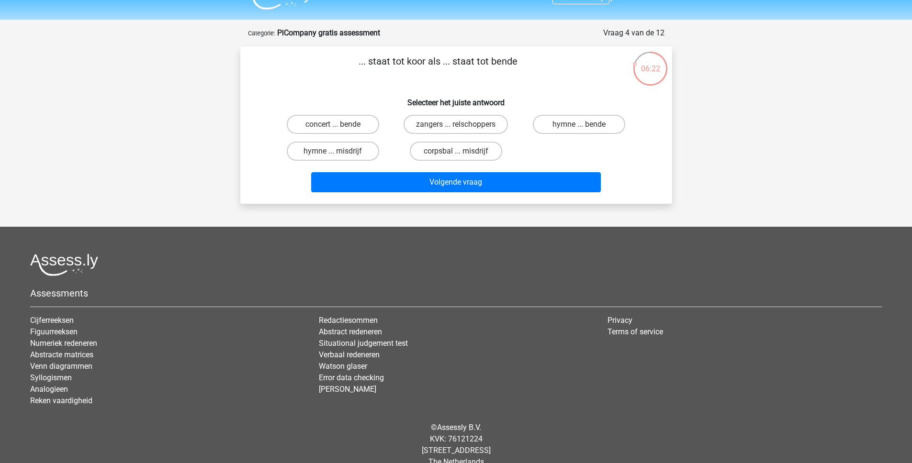
scroll to position [0, 0]
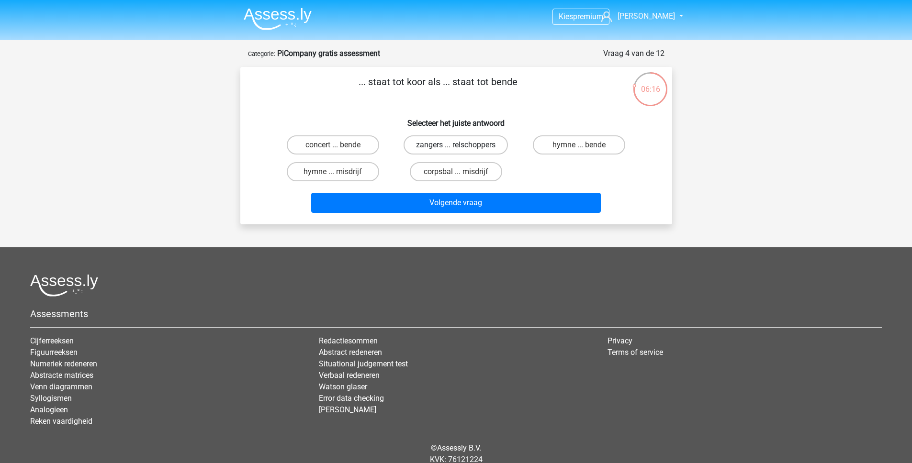
click at [464, 146] on label "zangers ... relschoppers" at bounding box center [456, 144] width 104 height 19
click at [462, 146] on input "zangers ... relschoppers" at bounding box center [459, 148] width 6 height 6
radio input "true"
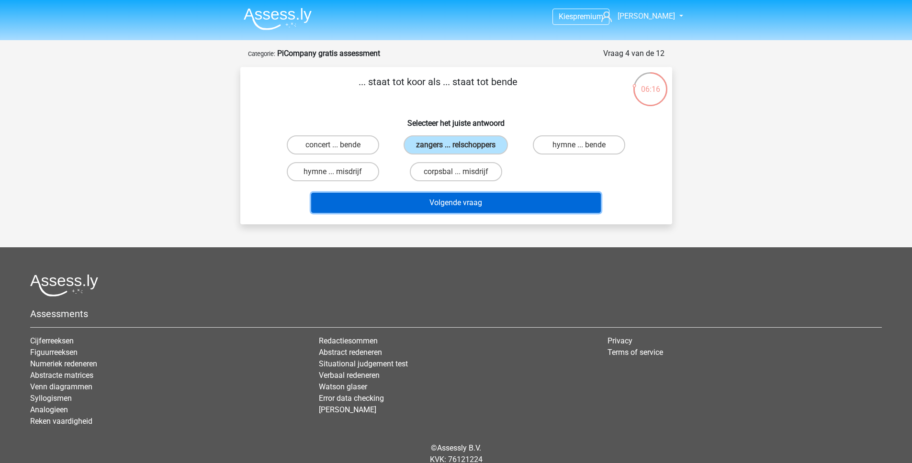
click at [473, 202] on button "Volgende vraag" at bounding box center [456, 203] width 290 height 20
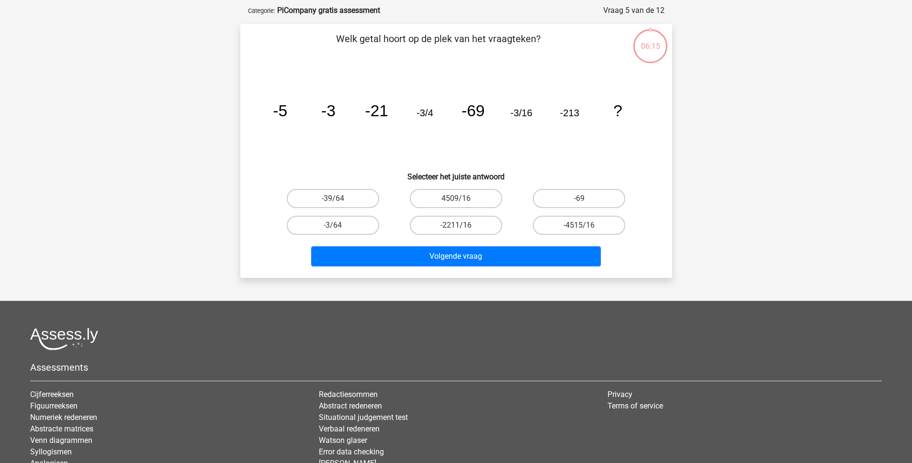
scroll to position [48, 0]
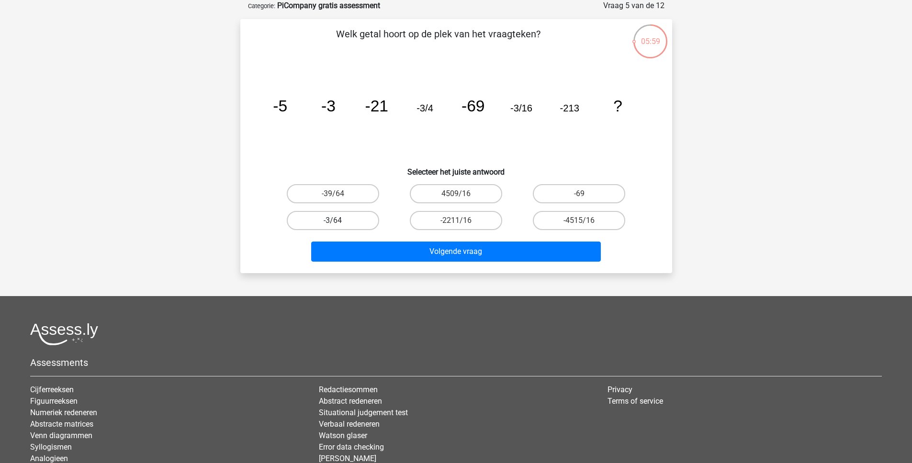
click at [339, 223] on label "-3/64" at bounding box center [333, 220] width 92 height 19
click at [339, 223] on input "-3/64" at bounding box center [336, 224] width 6 height 6
radio input "true"
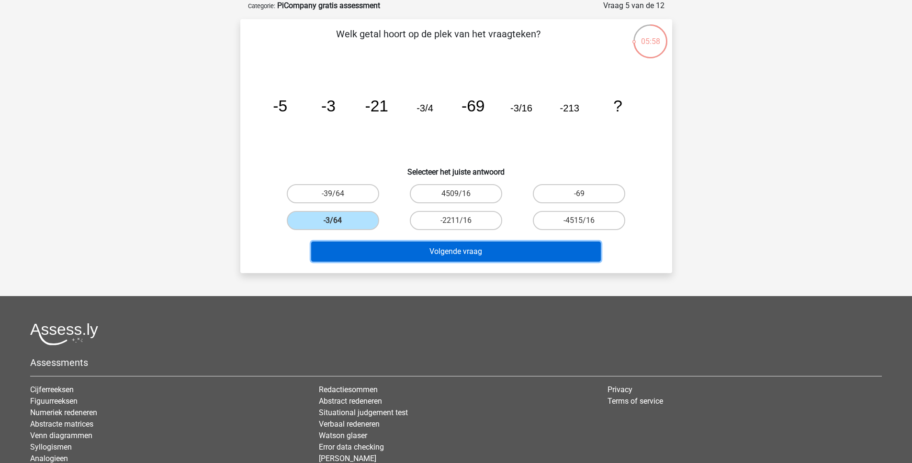
click at [408, 252] on button "Volgende vraag" at bounding box center [456, 252] width 290 height 20
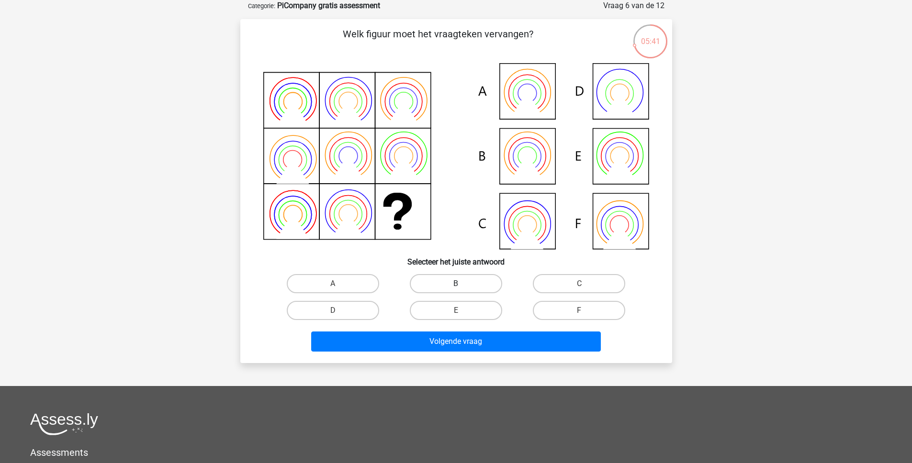
click at [453, 282] on label "B" at bounding box center [456, 283] width 92 height 19
click at [456, 284] on input "B" at bounding box center [459, 287] width 6 height 6
radio input "true"
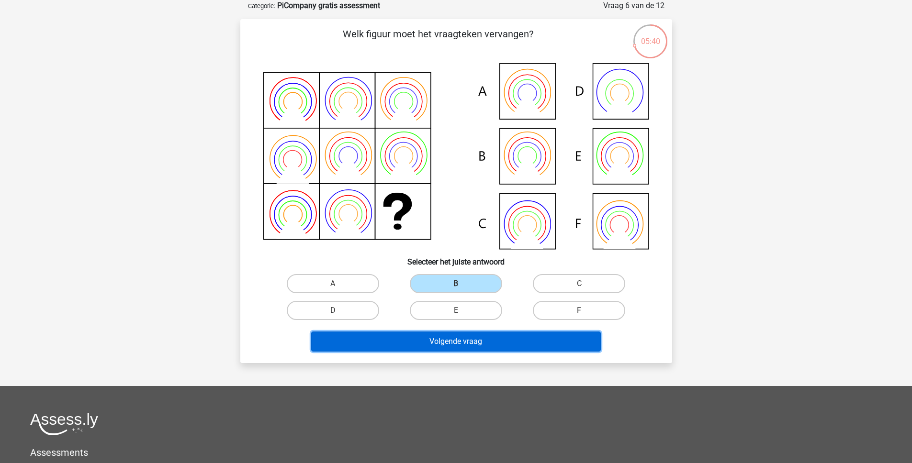
click at [453, 347] on button "Volgende vraag" at bounding box center [456, 342] width 290 height 20
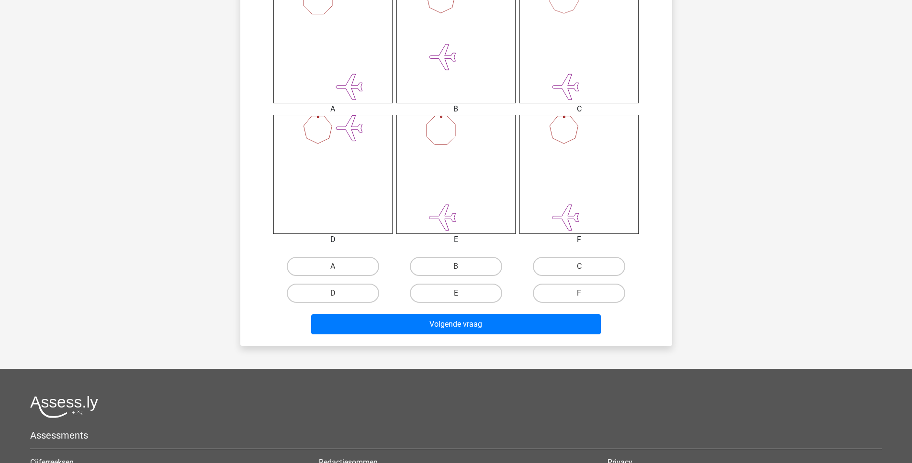
scroll to position [449, 0]
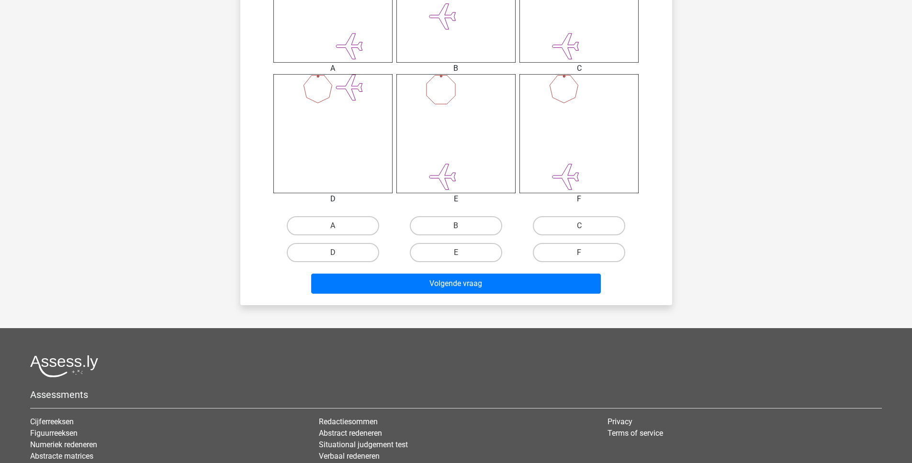
click at [458, 231] on input "B" at bounding box center [459, 229] width 6 height 6
radio input "true"
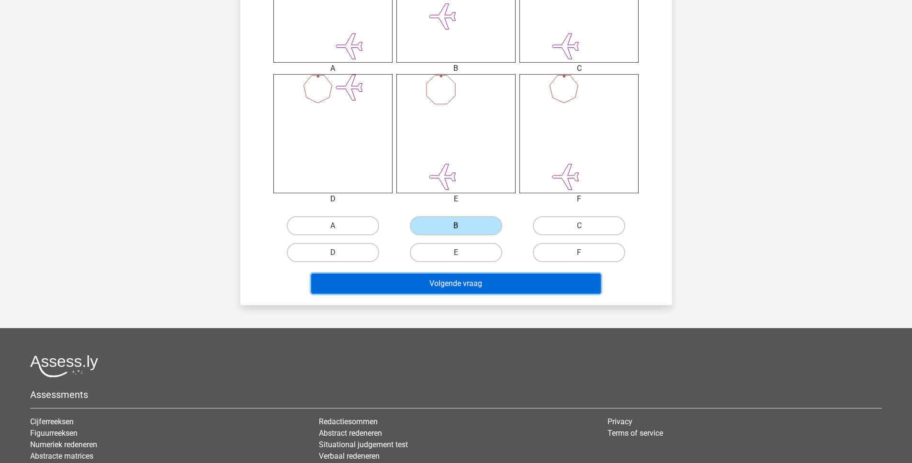
click at [462, 279] on button "Volgende vraag" at bounding box center [456, 284] width 290 height 20
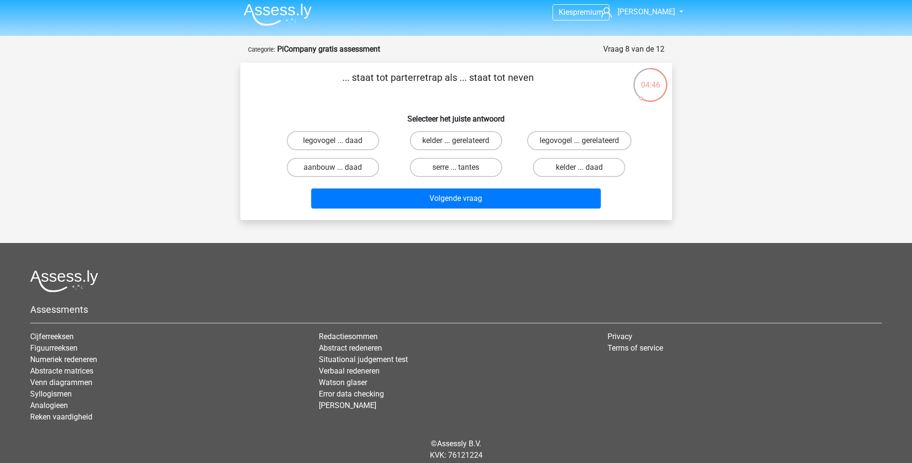
scroll to position [0, 0]
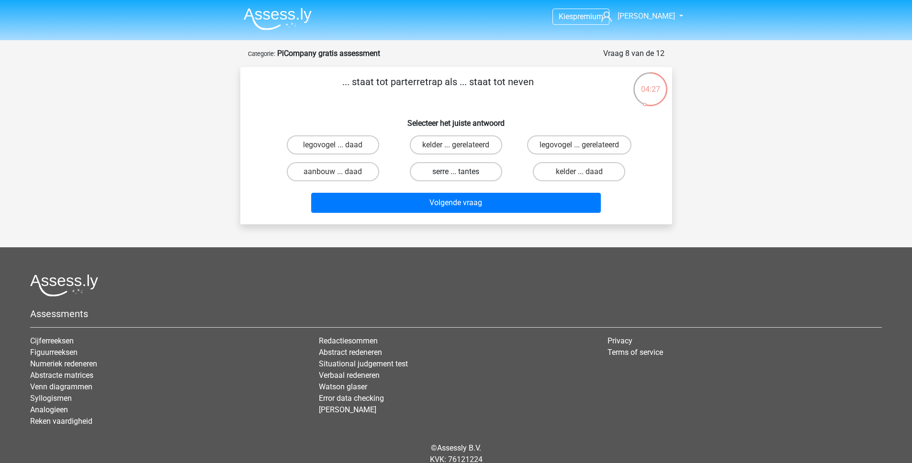
click at [445, 174] on label "serre ... tantes" at bounding box center [456, 171] width 92 height 19
click at [456, 174] on input "serre ... tantes" at bounding box center [459, 175] width 6 height 6
radio input "true"
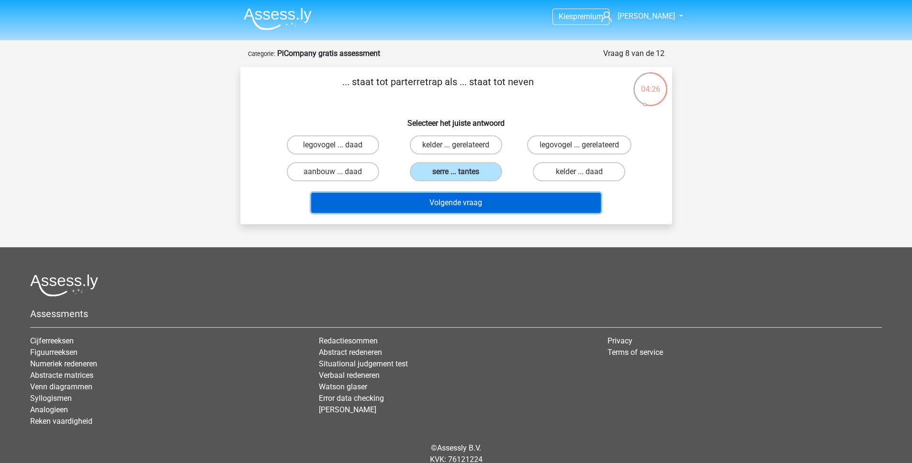
click at [445, 203] on button "Volgende vraag" at bounding box center [456, 203] width 290 height 20
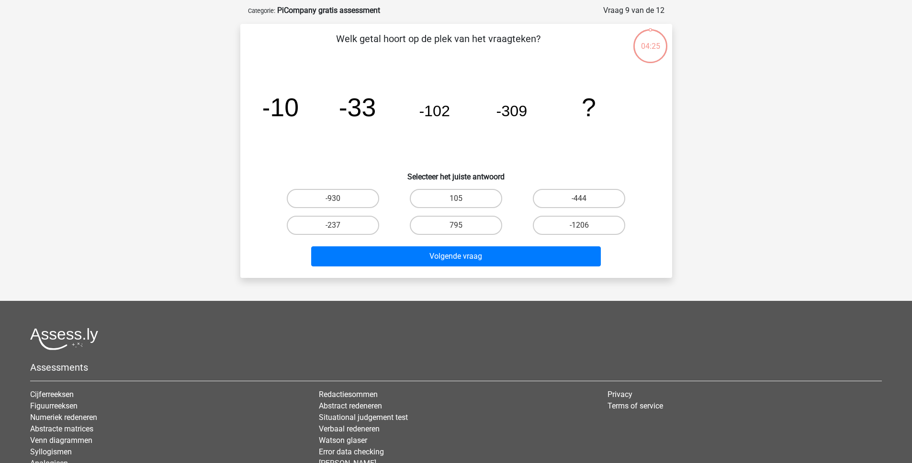
scroll to position [48, 0]
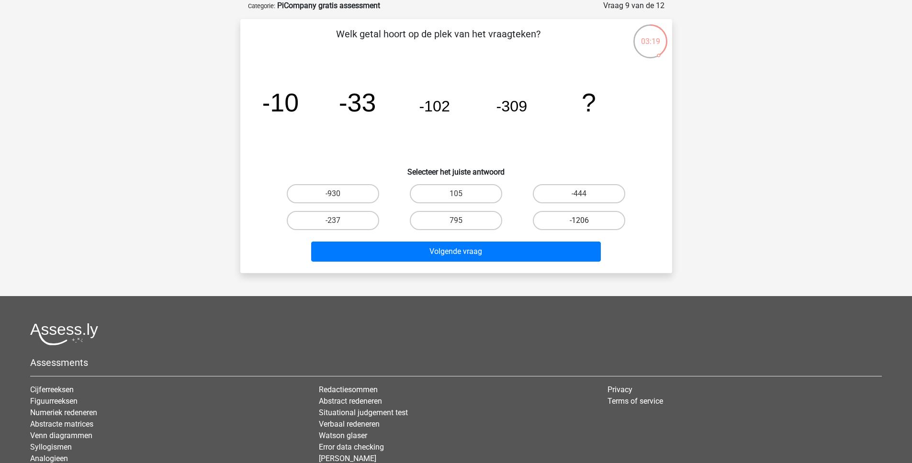
click at [576, 218] on label "-1206" at bounding box center [579, 220] width 92 height 19
click at [579, 221] on input "-1206" at bounding box center [582, 224] width 6 height 6
radio input "true"
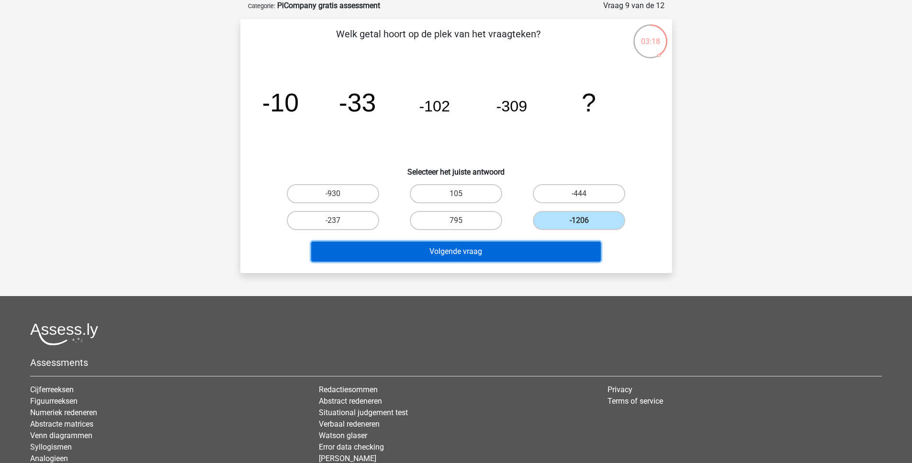
click at [517, 245] on button "Volgende vraag" at bounding box center [456, 252] width 290 height 20
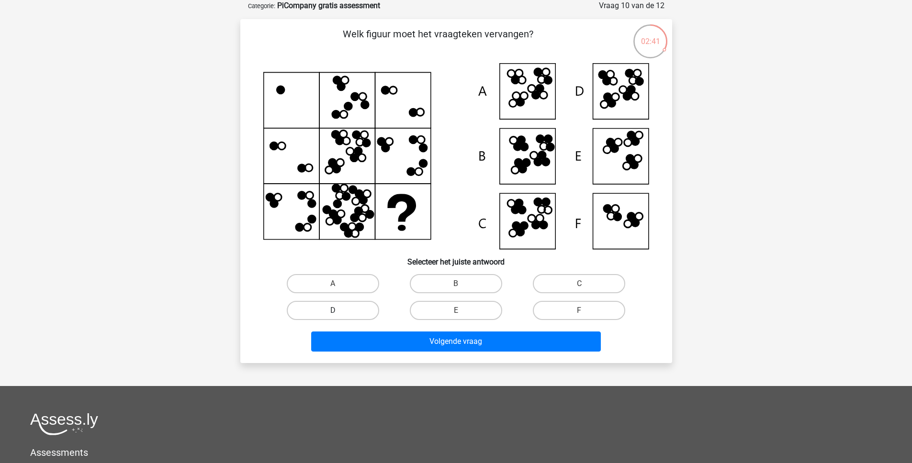
click at [358, 311] on label "D" at bounding box center [333, 310] width 92 height 19
click at [339, 311] on input "D" at bounding box center [336, 314] width 6 height 6
radio input "true"
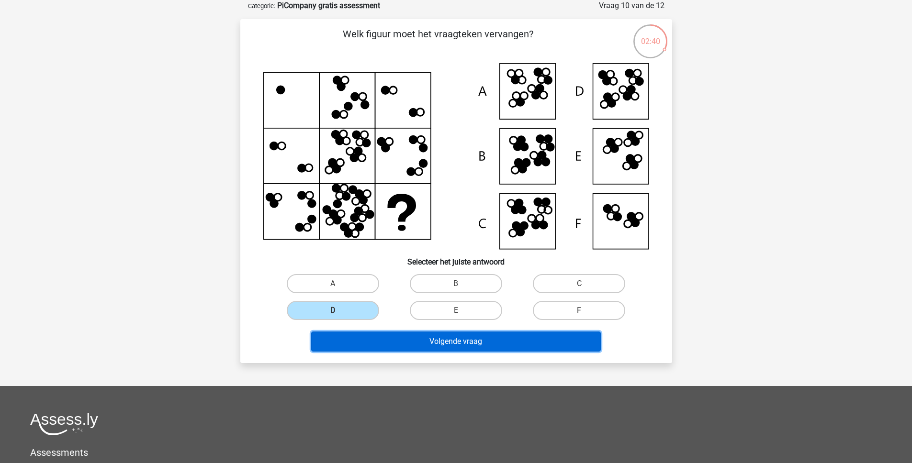
click at [413, 346] on button "Volgende vraag" at bounding box center [456, 342] width 290 height 20
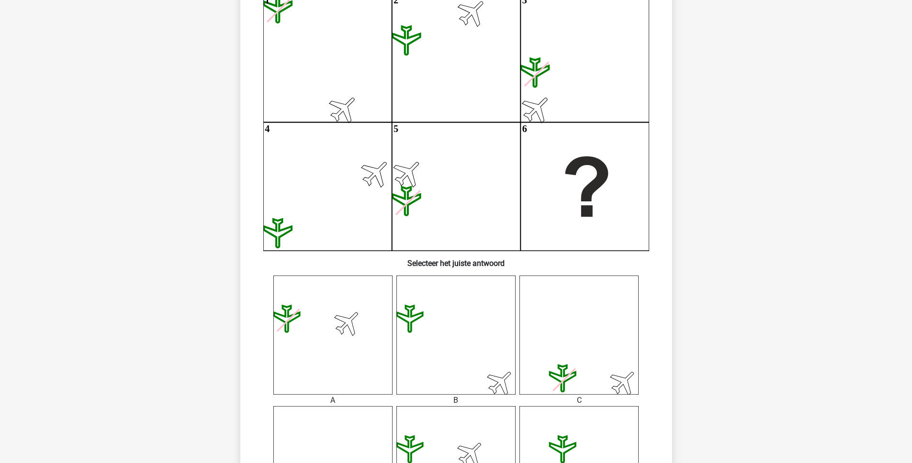
scroll to position [118, 0]
click at [445, 339] on icon at bounding box center [455, 334] width 119 height 119
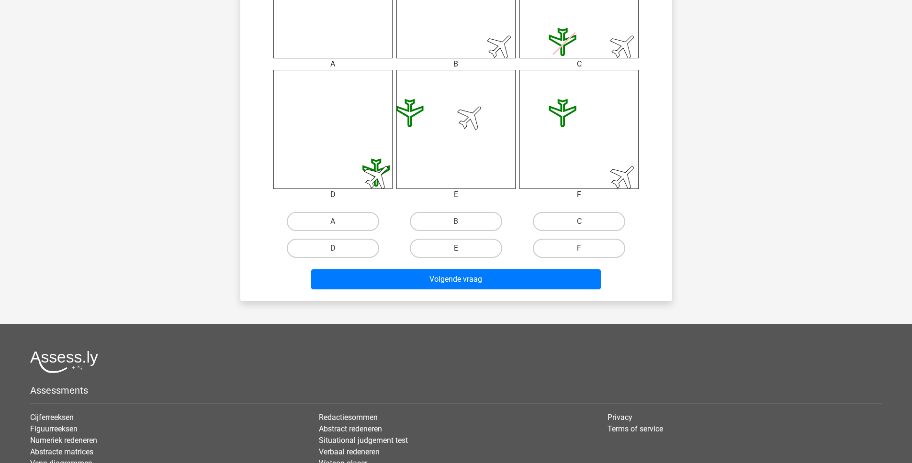
scroll to position [456, 0]
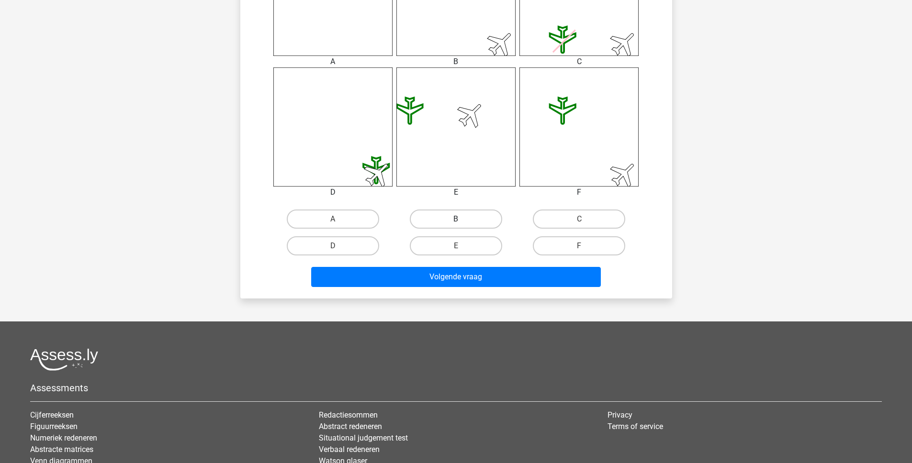
click at [464, 223] on label "B" at bounding box center [456, 219] width 92 height 19
click at [462, 223] on input "B" at bounding box center [459, 222] width 6 height 6
radio input "true"
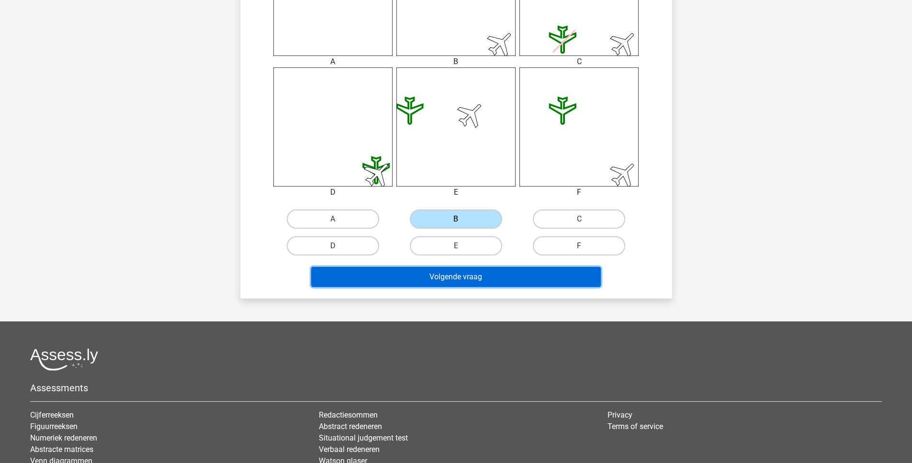
click at [467, 276] on button "Volgende vraag" at bounding box center [456, 277] width 290 height 20
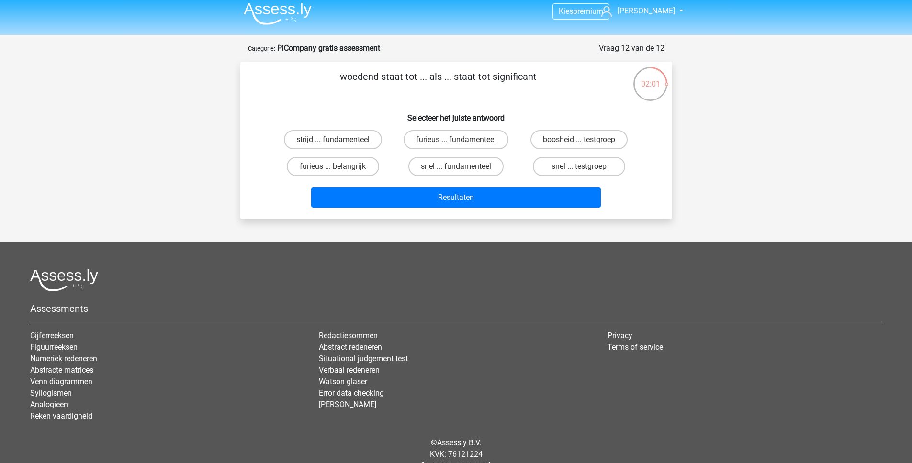
scroll to position [0, 0]
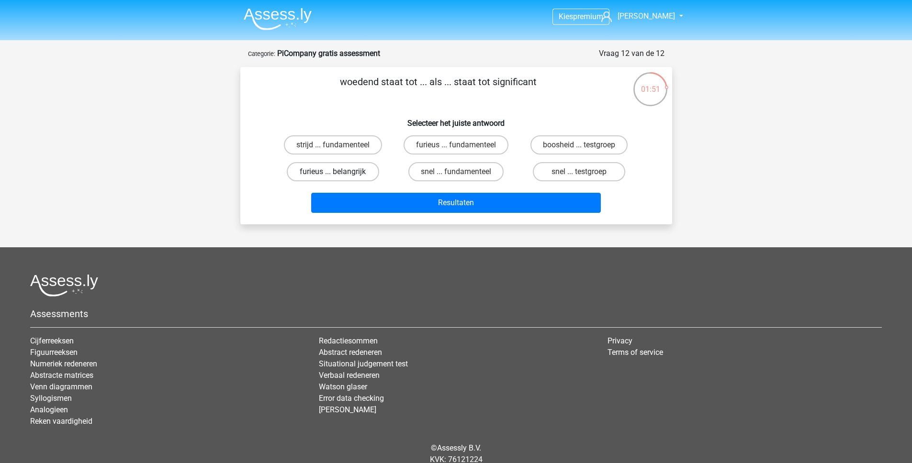
click at [355, 172] on label "furieus ... belangrijk" at bounding box center [333, 171] width 92 height 19
click at [339, 172] on input "furieus ... belangrijk" at bounding box center [336, 175] width 6 height 6
radio input "true"
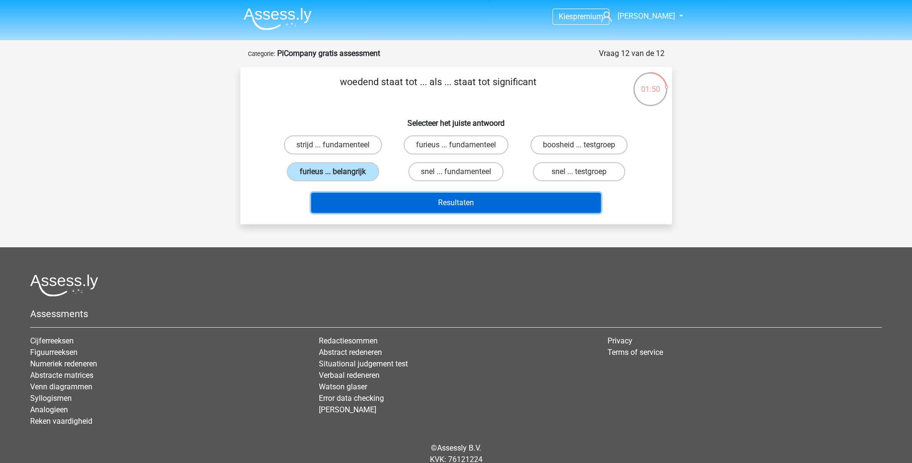
click at [411, 196] on button "Resultaten" at bounding box center [456, 203] width 290 height 20
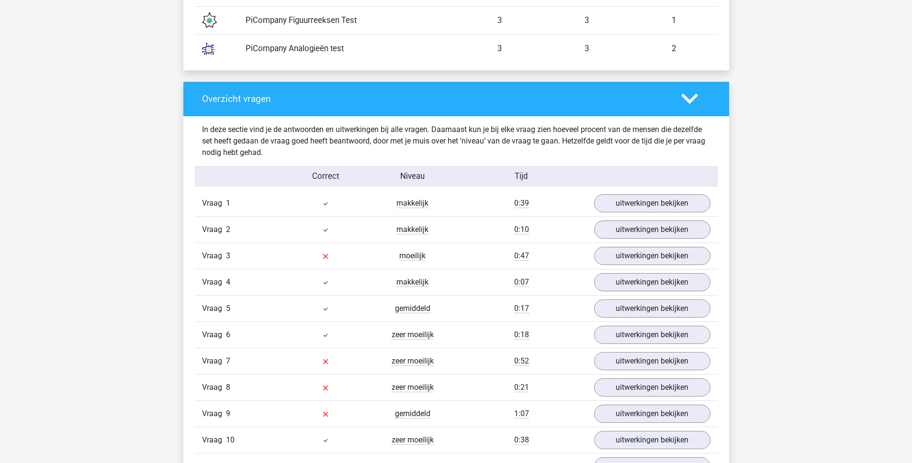
scroll to position [920, 0]
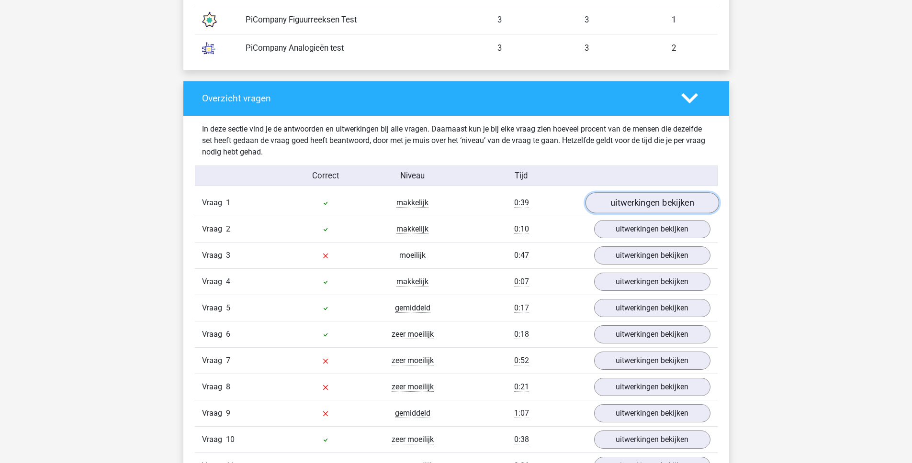
click at [649, 204] on link "uitwerkingen bekijken" at bounding box center [652, 202] width 134 height 21
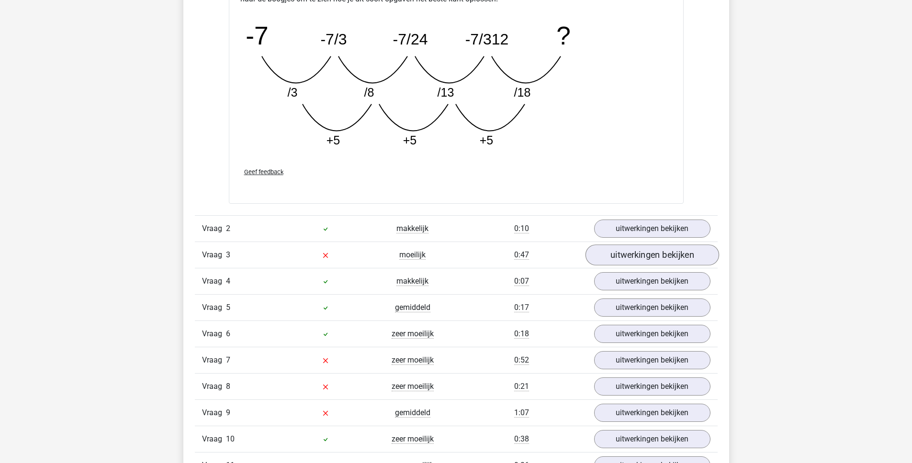
scroll to position [1412, 0]
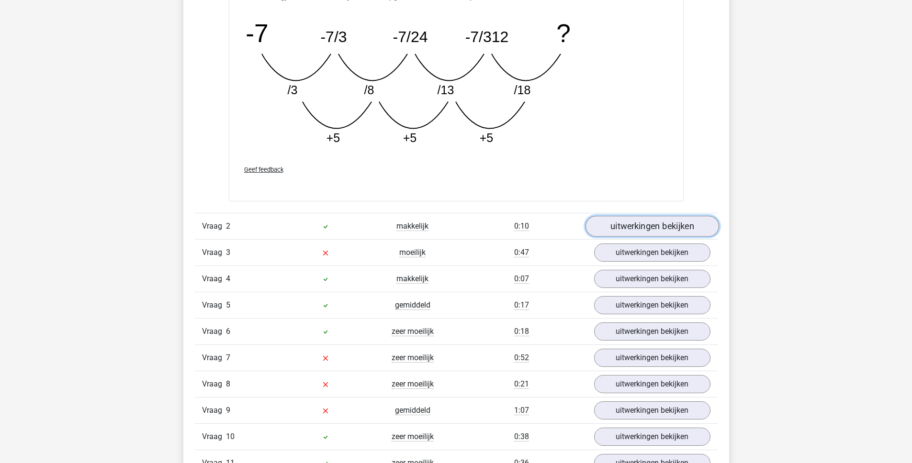
click at [626, 230] on link "uitwerkingen bekijken" at bounding box center [652, 226] width 134 height 21
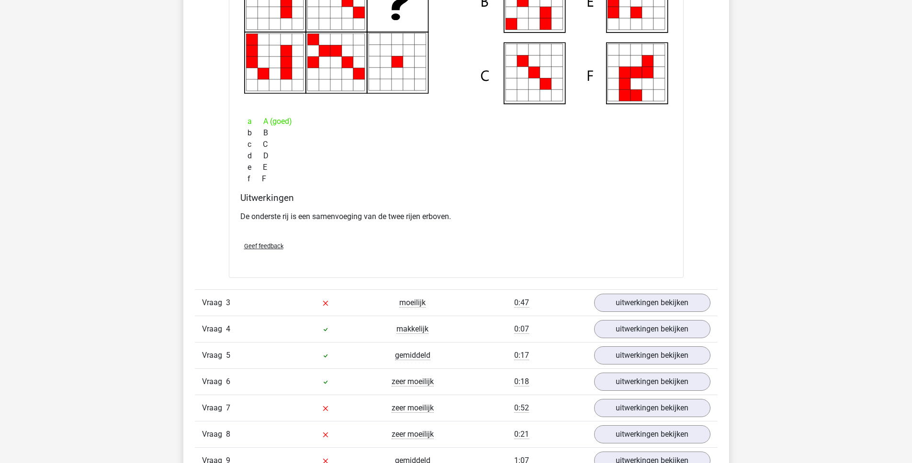
scroll to position [1794, 0]
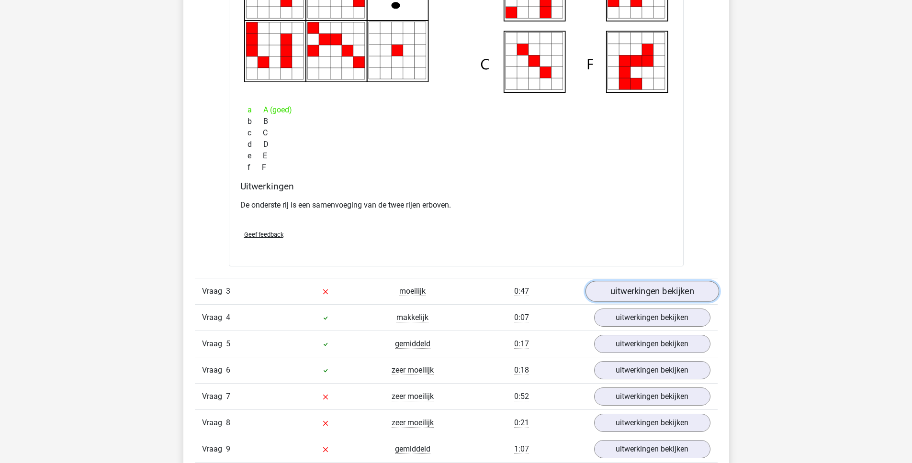
click at [635, 292] on link "uitwerkingen bekijken" at bounding box center [652, 291] width 134 height 21
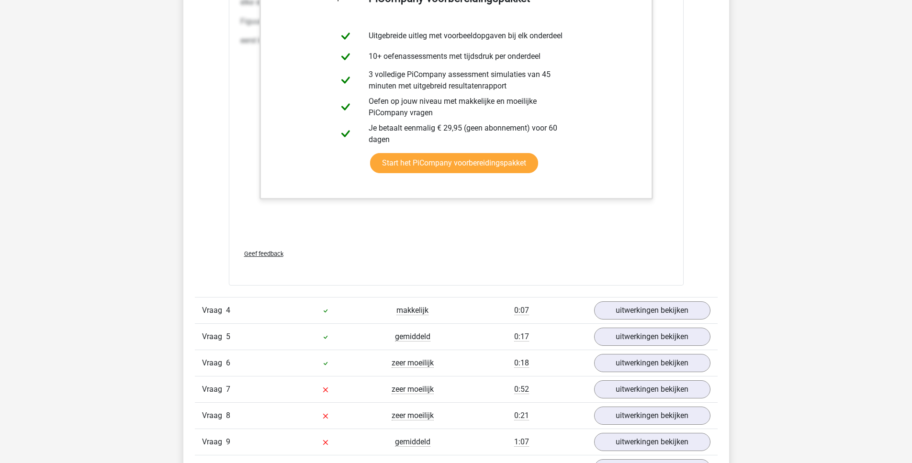
scroll to position [2794, 0]
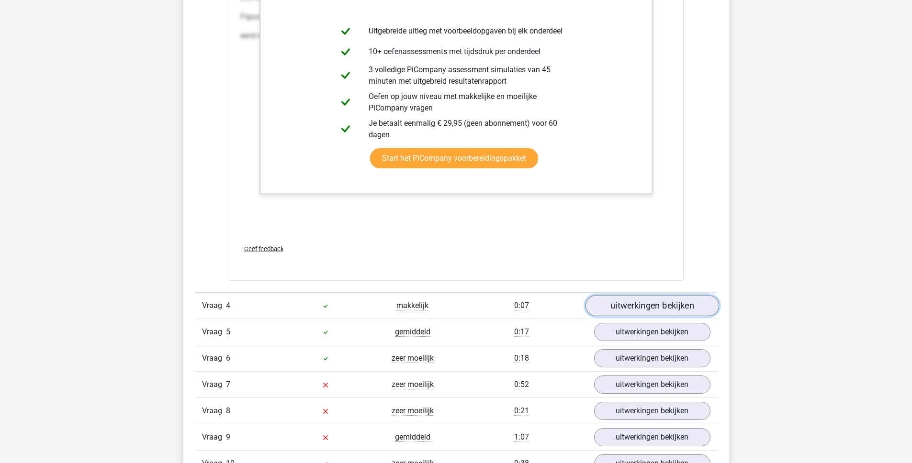
click at [628, 310] on link "uitwerkingen bekijken" at bounding box center [652, 305] width 134 height 21
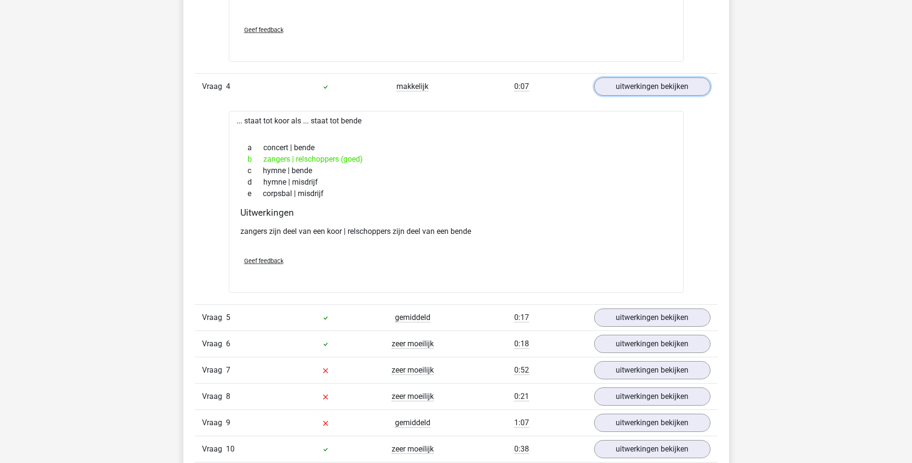
scroll to position [3022, 0]
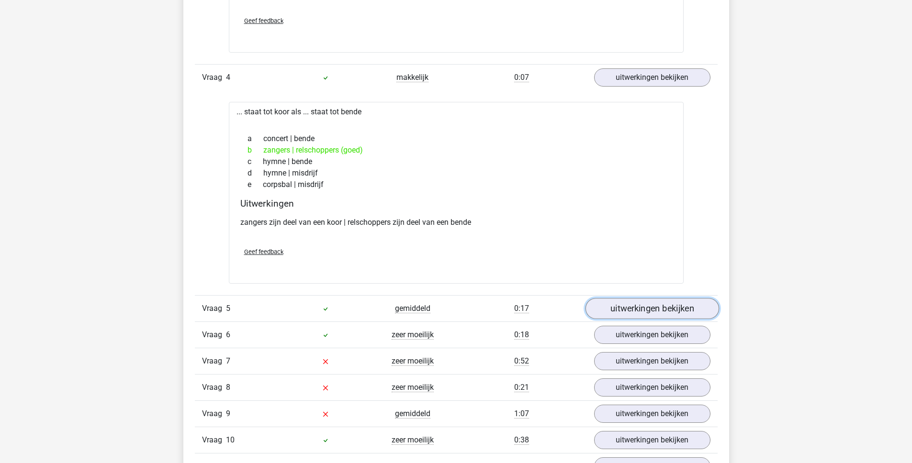
click at [636, 312] on link "uitwerkingen bekijken" at bounding box center [652, 308] width 134 height 21
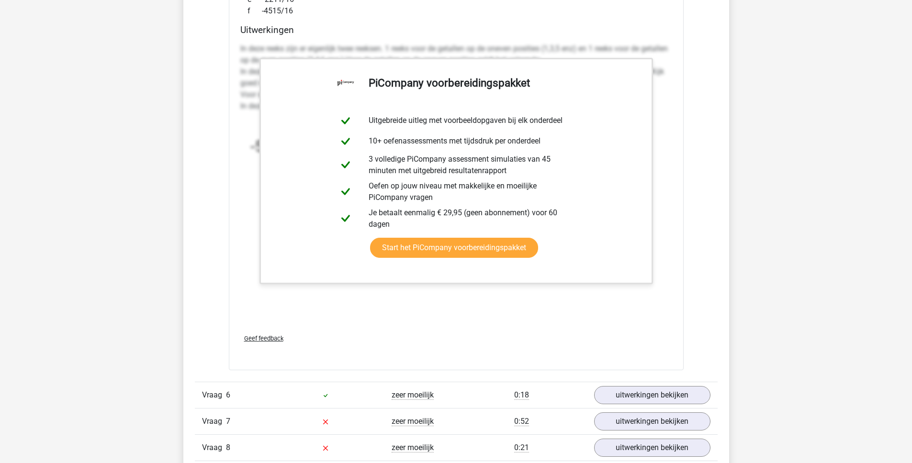
scroll to position [3566, 0]
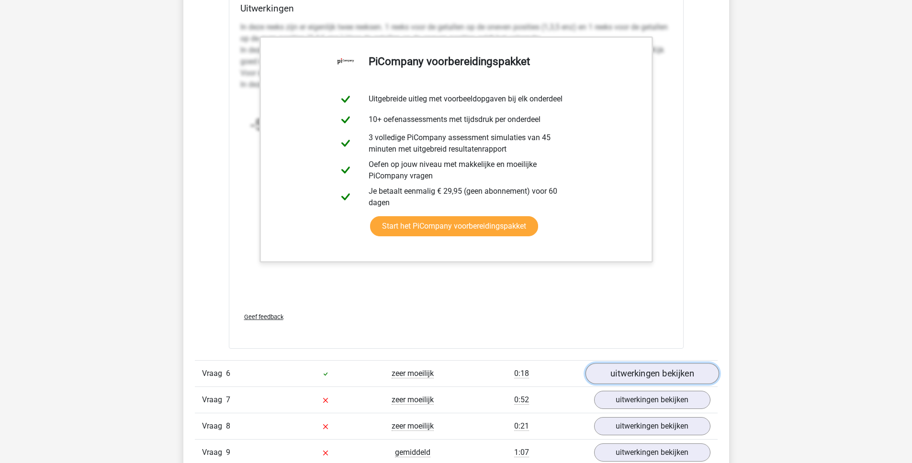
click at [628, 370] on link "uitwerkingen bekijken" at bounding box center [652, 373] width 134 height 21
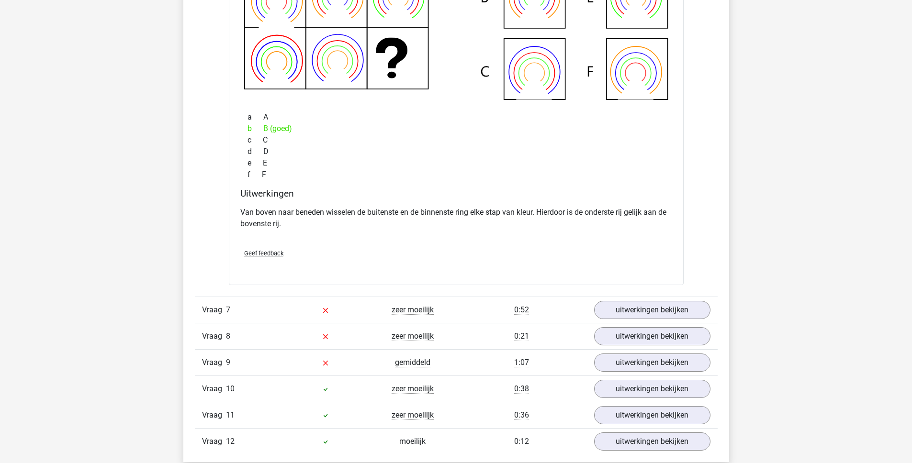
scroll to position [4128, 0]
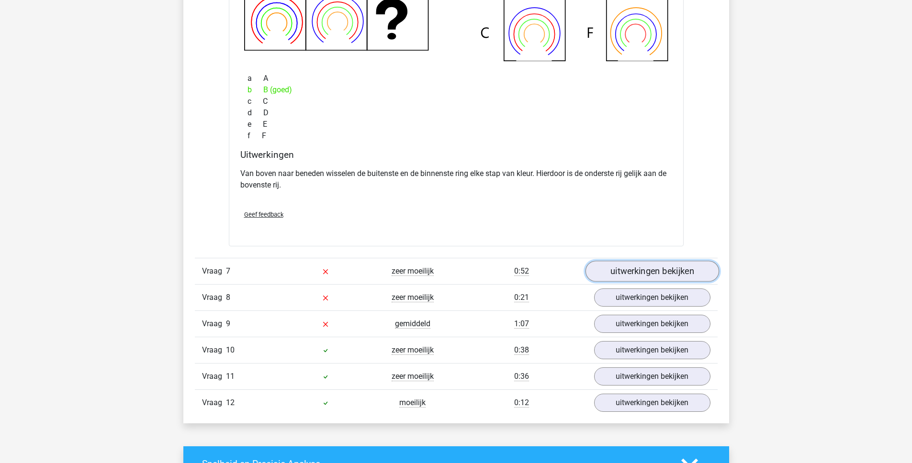
click at [627, 275] on link "uitwerkingen bekijken" at bounding box center [652, 271] width 134 height 21
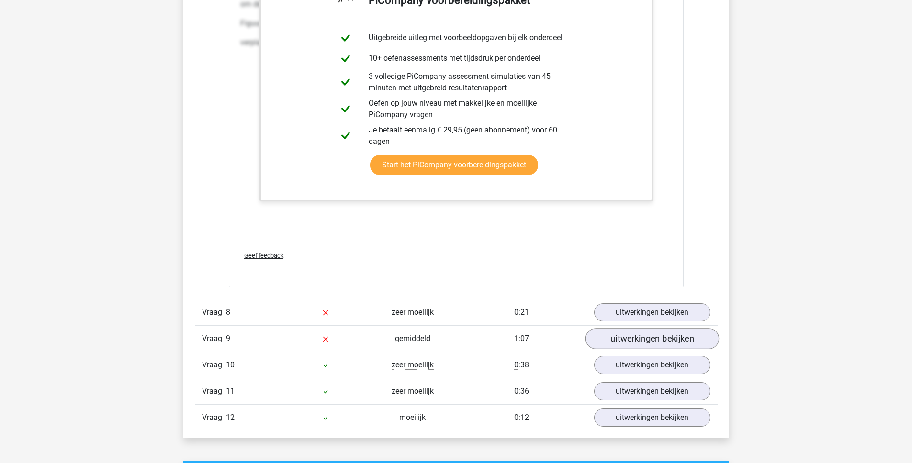
scroll to position [5120, 0]
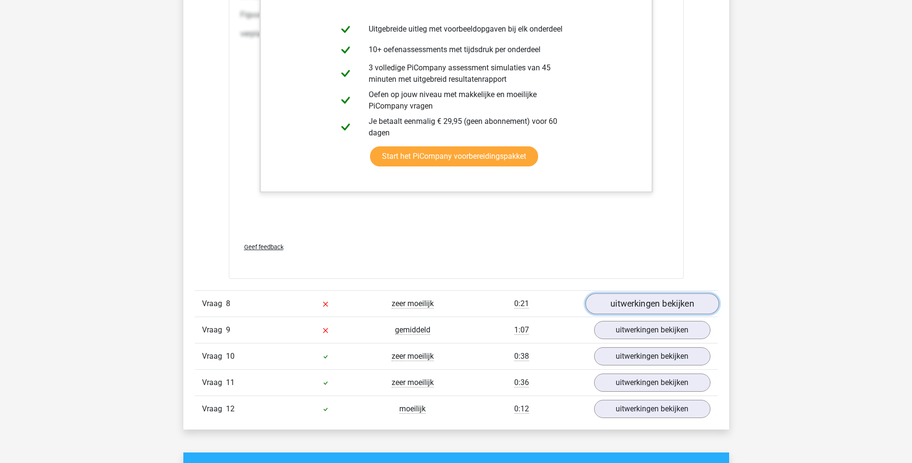
click at [623, 304] on link "uitwerkingen bekijken" at bounding box center [652, 303] width 134 height 21
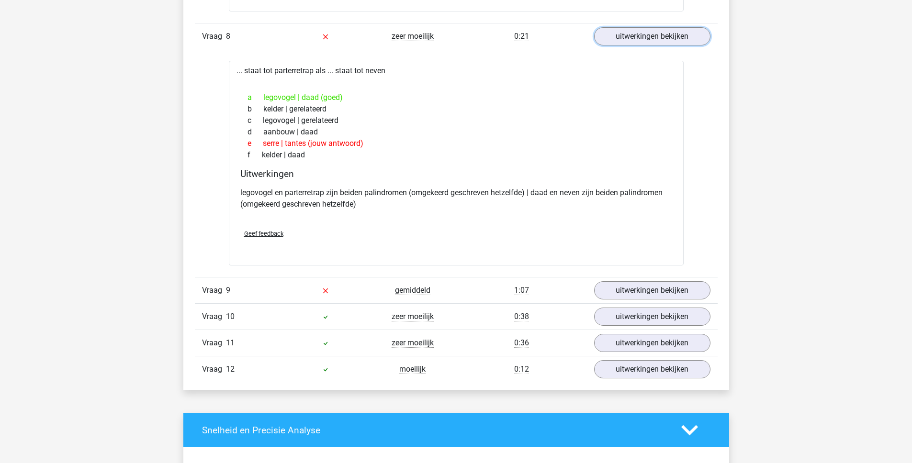
scroll to position [5389, 0]
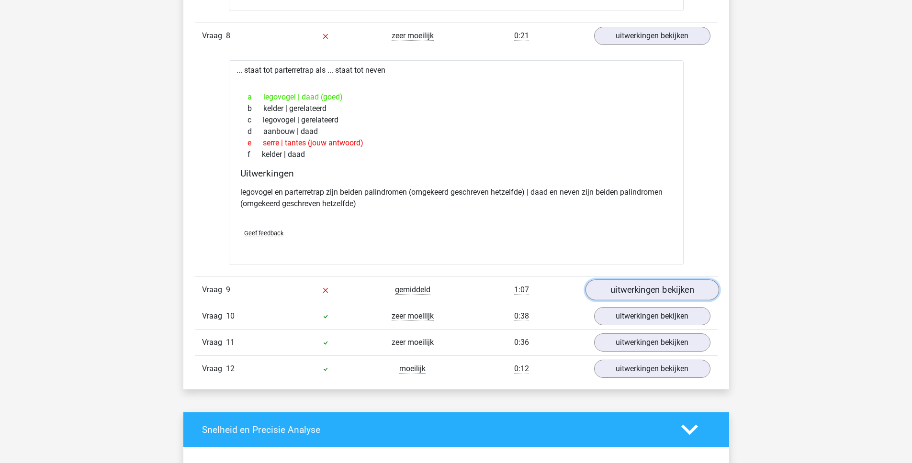
click at [660, 294] on link "uitwerkingen bekijken" at bounding box center [652, 290] width 134 height 21
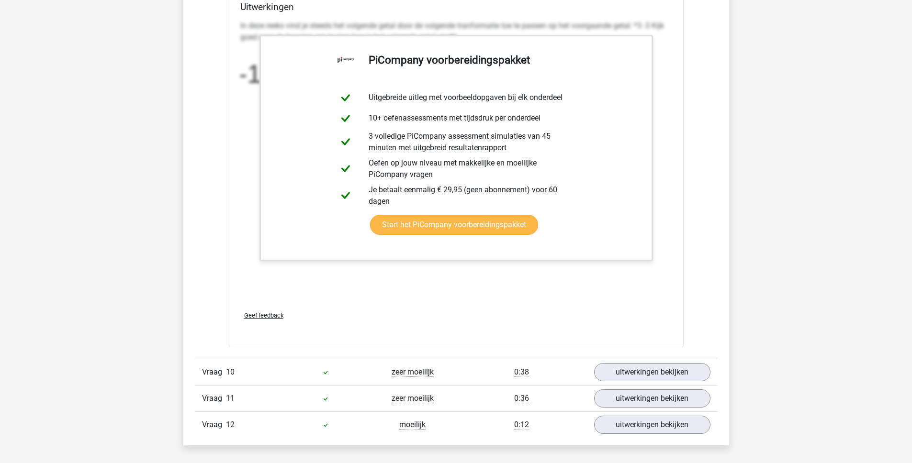
scroll to position [5917, 0]
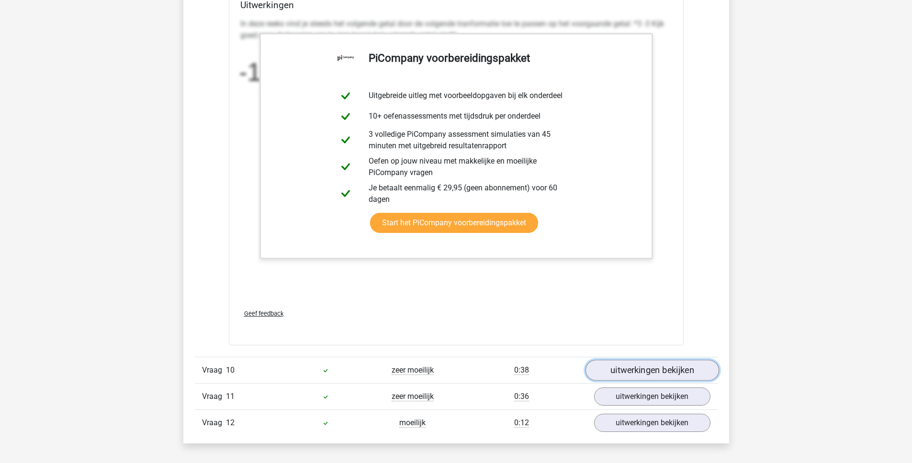
click at [638, 373] on link "uitwerkingen bekijken" at bounding box center [652, 370] width 134 height 21
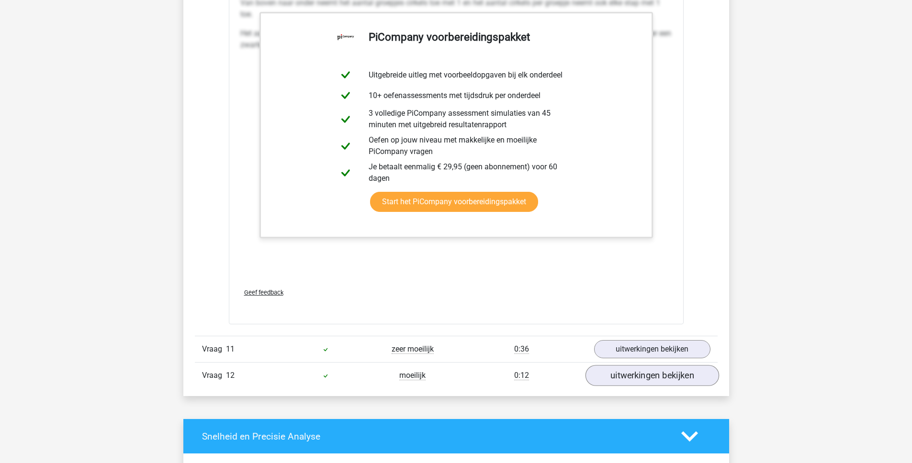
scroll to position [6648, 0]
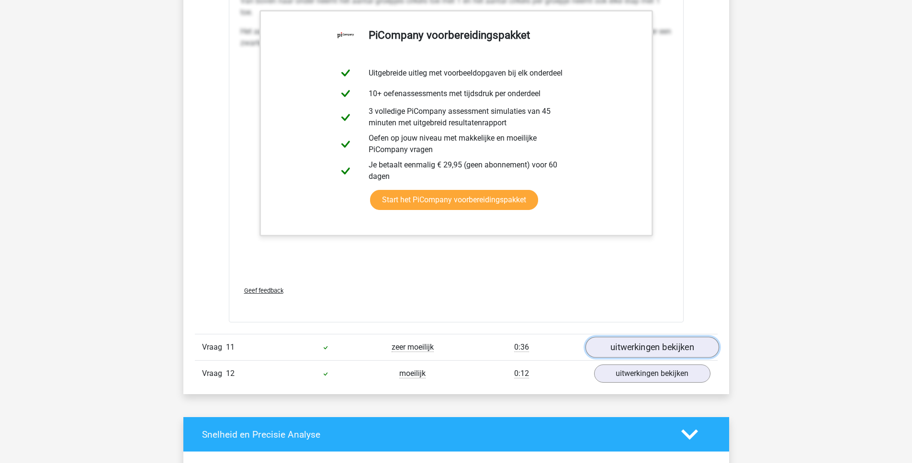
click at [641, 350] on link "uitwerkingen bekijken" at bounding box center [652, 347] width 134 height 21
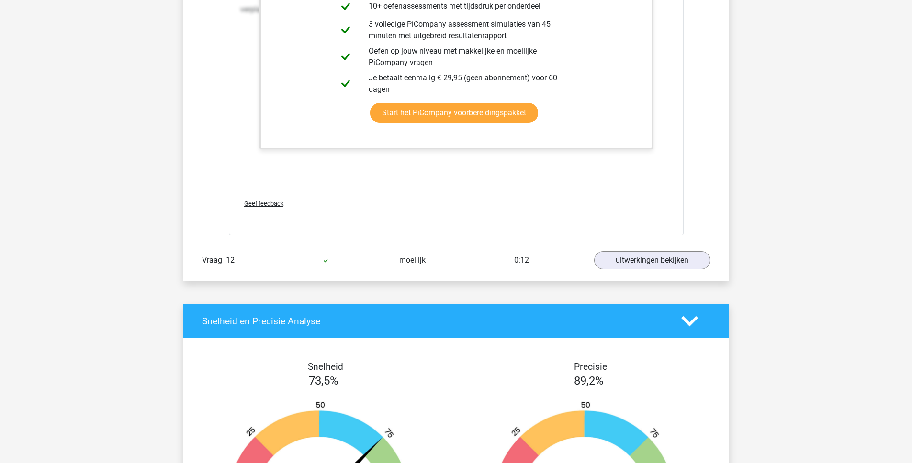
scroll to position [7753, 0]
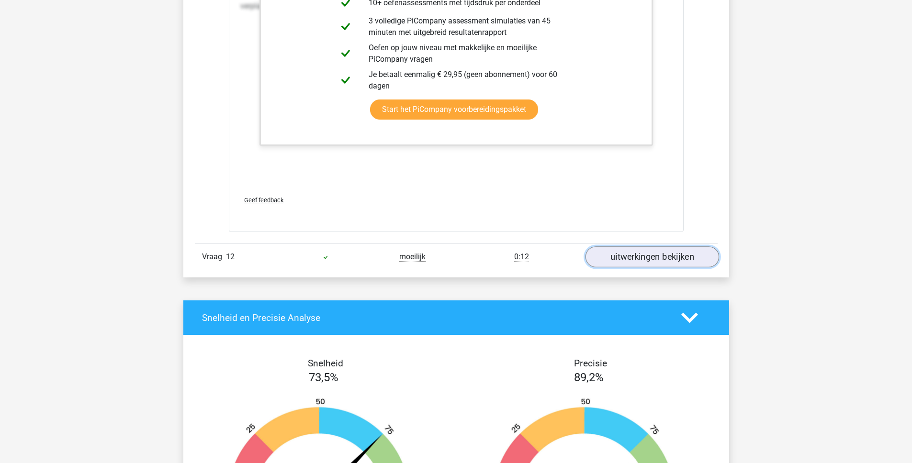
click at [641, 258] on link "uitwerkingen bekijken" at bounding box center [652, 257] width 134 height 21
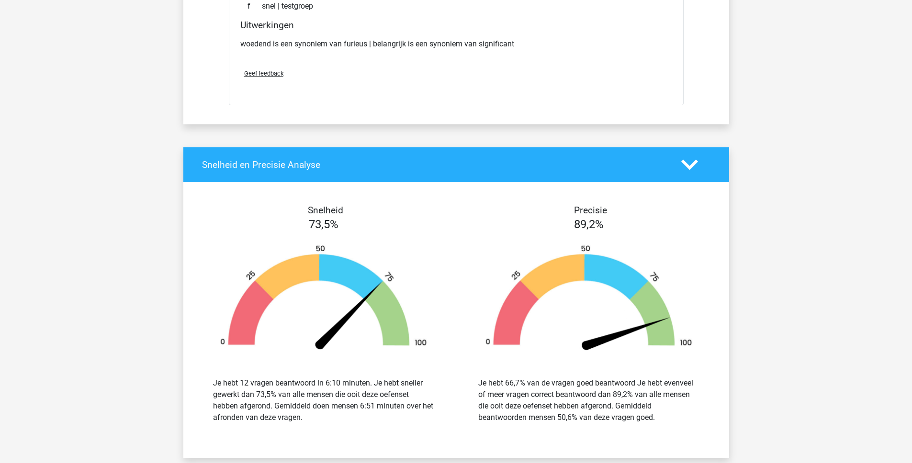
scroll to position [7812, 0]
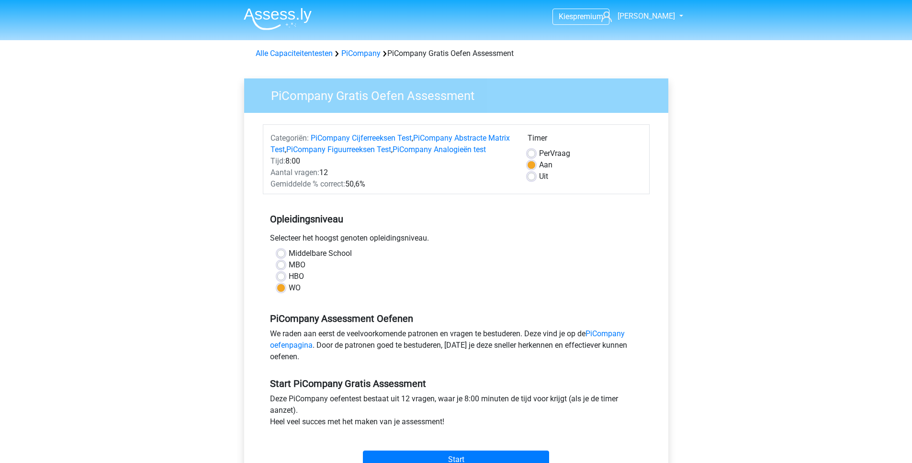
scroll to position [199, 0]
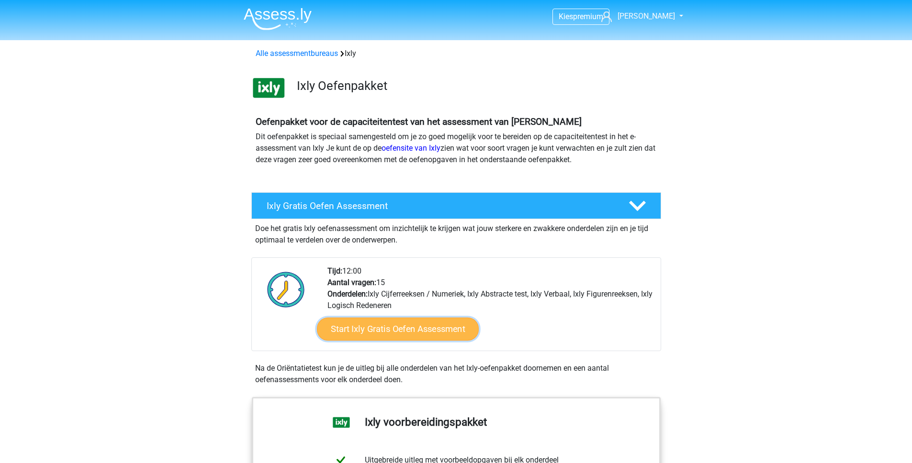
click at [410, 333] on link "Start Ixly Gratis Oefen Assessment" at bounding box center [397, 329] width 162 height 23
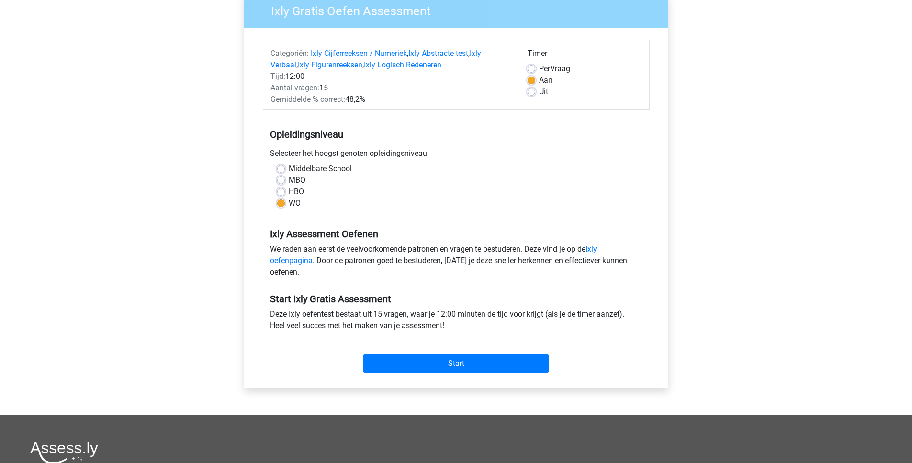
scroll to position [88, 0]
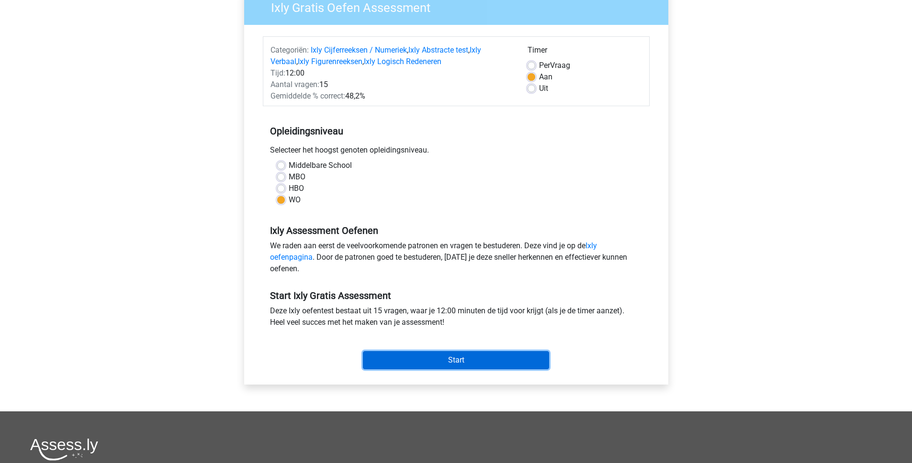
click at [431, 360] on input "Start" at bounding box center [456, 360] width 186 height 18
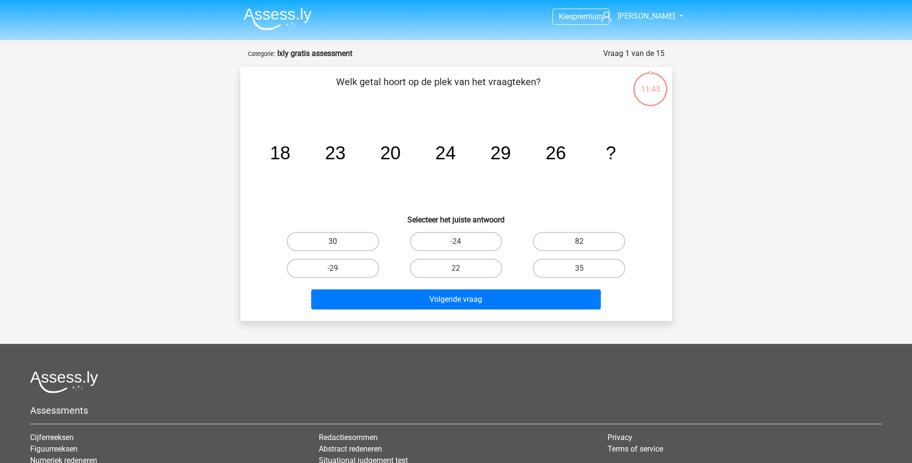
click at [354, 234] on label "30" at bounding box center [333, 241] width 92 height 19
click at [339, 242] on input "30" at bounding box center [336, 245] width 6 height 6
radio input "true"
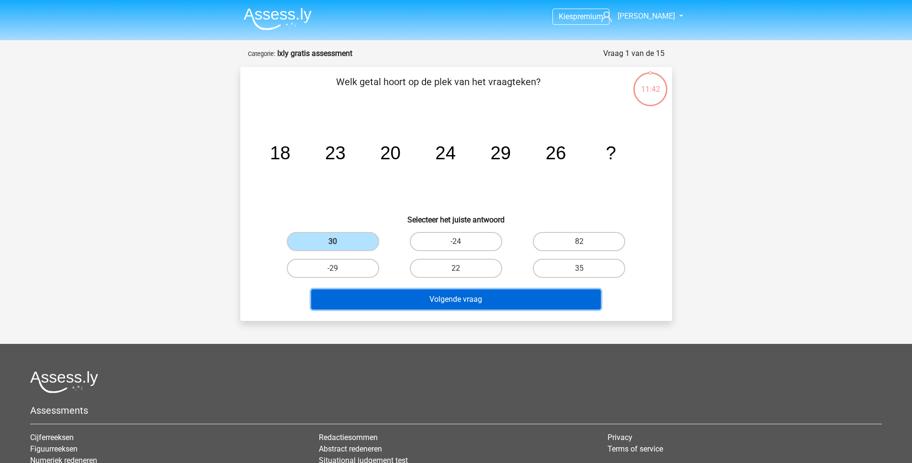
click at [407, 302] on button "Volgende vraag" at bounding box center [456, 300] width 290 height 20
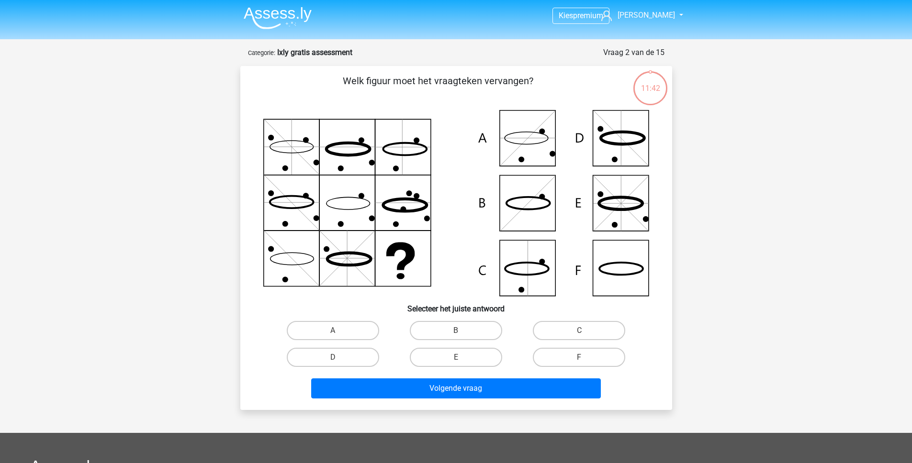
scroll to position [48, 0]
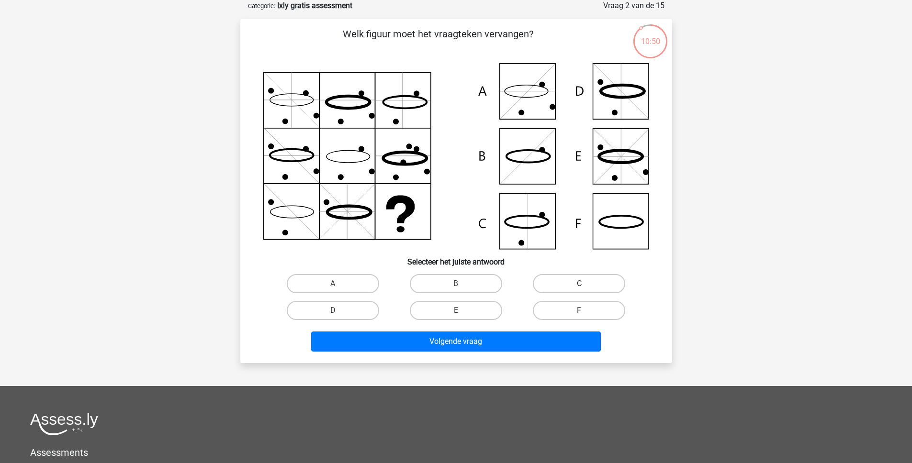
click at [588, 275] on label "C" at bounding box center [579, 283] width 92 height 19
click at [585, 284] on input "C" at bounding box center [582, 287] width 6 height 6
radio input "true"
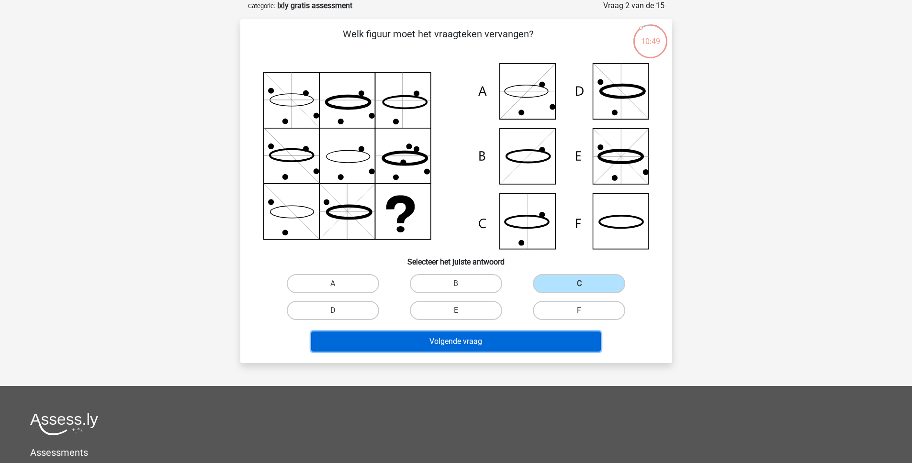
click at [532, 342] on button "Volgende vraag" at bounding box center [456, 342] width 290 height 20
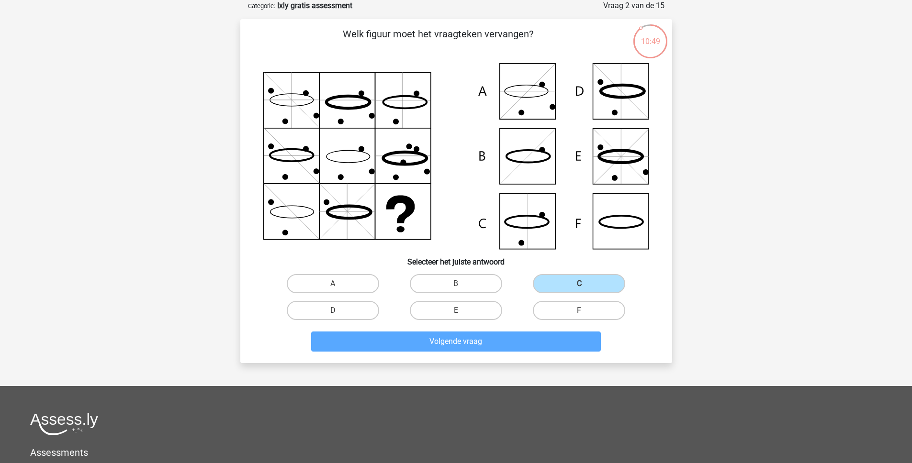
scroll to position [37, 0]
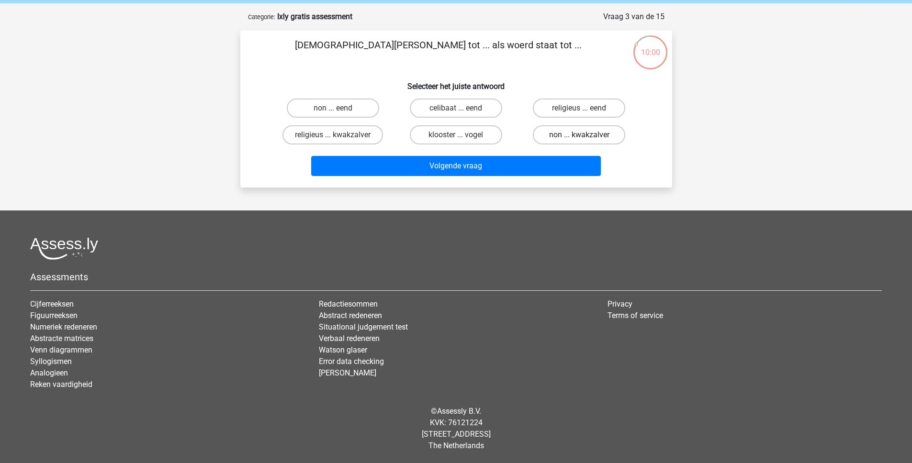
click at [574, 142] on label "non ... kwakzalver" at bounding box center [579, 134] width 92 height 19
click at [579, 141] on input "non ... kwakzalver" at bounding box center [582, 138] width 6 height 6
radio input "true"
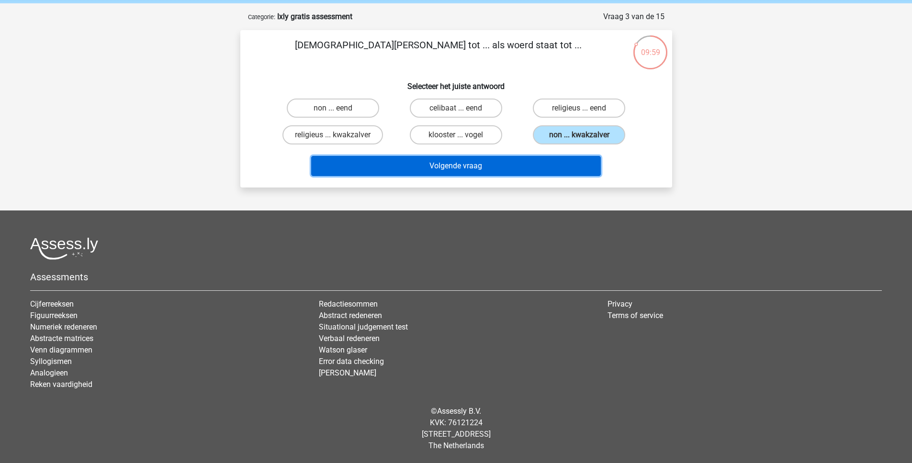
click at [532, 171] on button "Volgende vraag" at bounding box center [456, 166] width 290 height 20
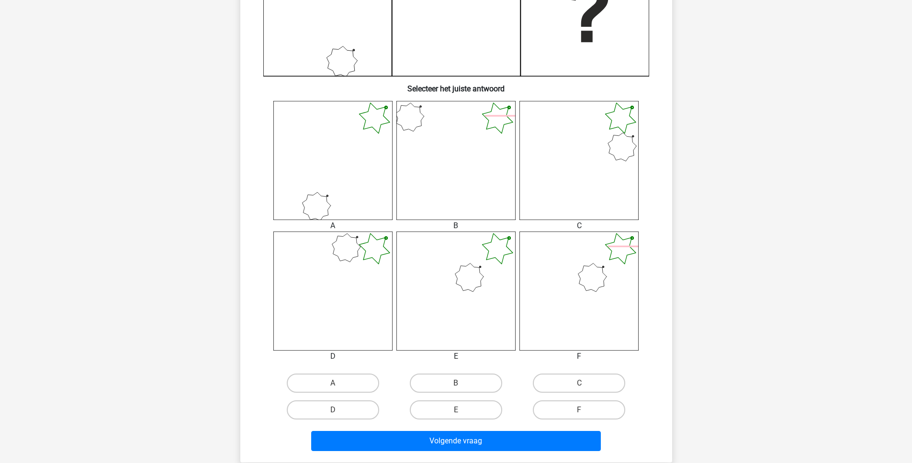
scroll to position [321, 0]
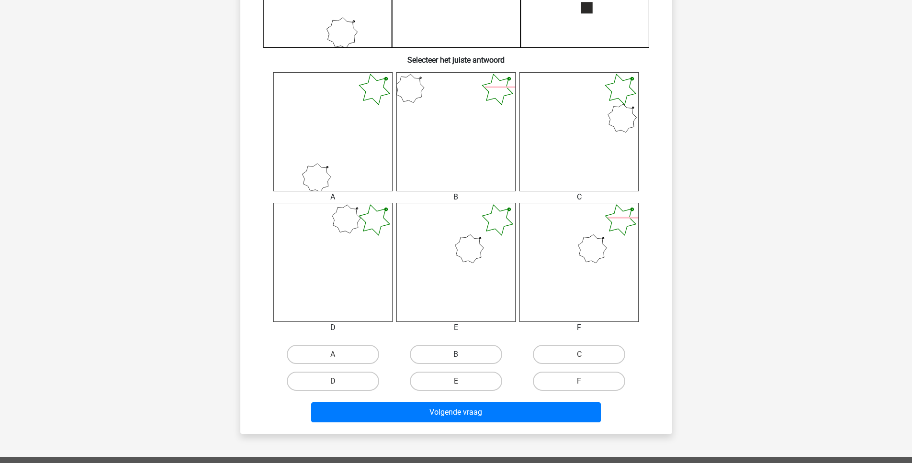
click at [468, 355] on label "B" at bounding box center [456, 354] width 92 height 19
click at [462, 355] on input "B" at bounding box center [459, 358] width 6 height 6
radio input "true"
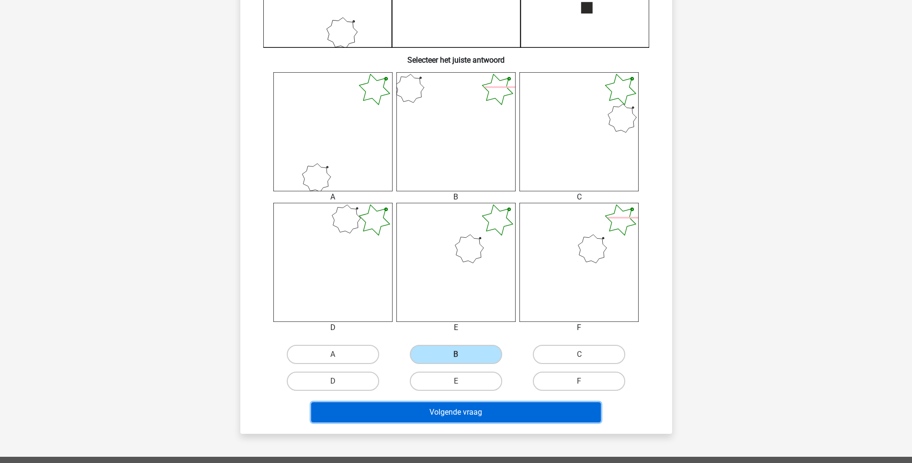
click at [477, 413] on button "Volgende vraag" at bounding box center [456, 413] width 290 height 20
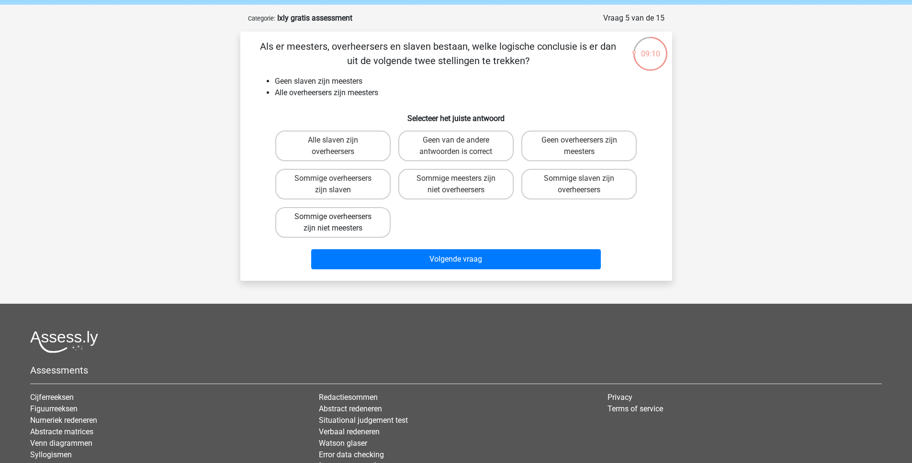
scroll to position [34, 0]
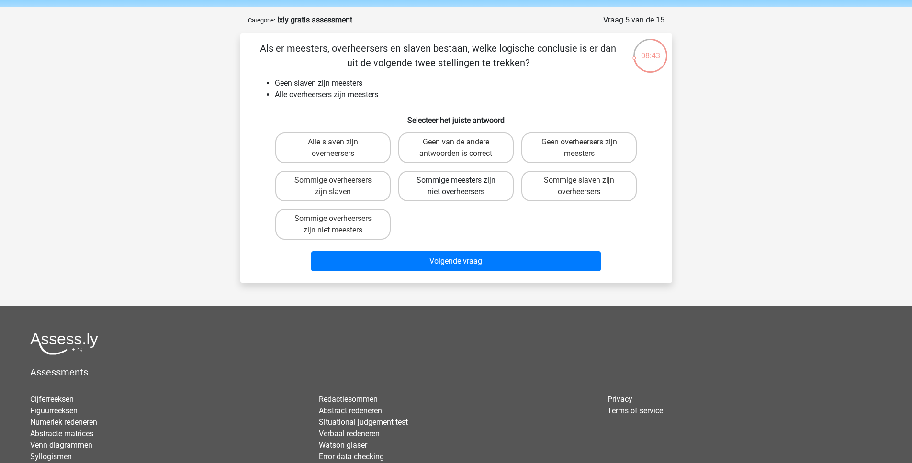
click at [456, 191] on label "Sommige meesters zijn niet overheersers" at bounding box center [455, 186] width 115 height 31
click at [456, 187] on input "Sommige meesters zijn niet overheersers" at bounding box center [459, 183] width 6 height 6
radio input "true"
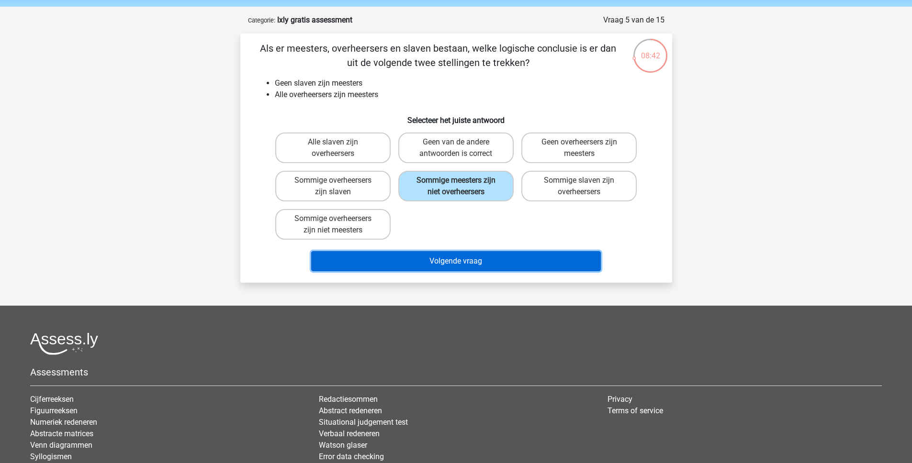
click at [440, 265] on button "Volgende vraag" at bounding box center [456, 261] width 290 height 20
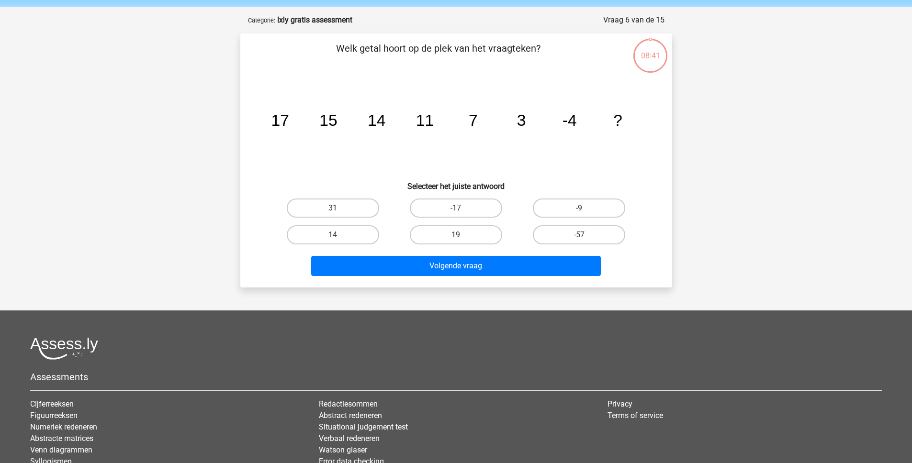
scroll to position [48, 0]
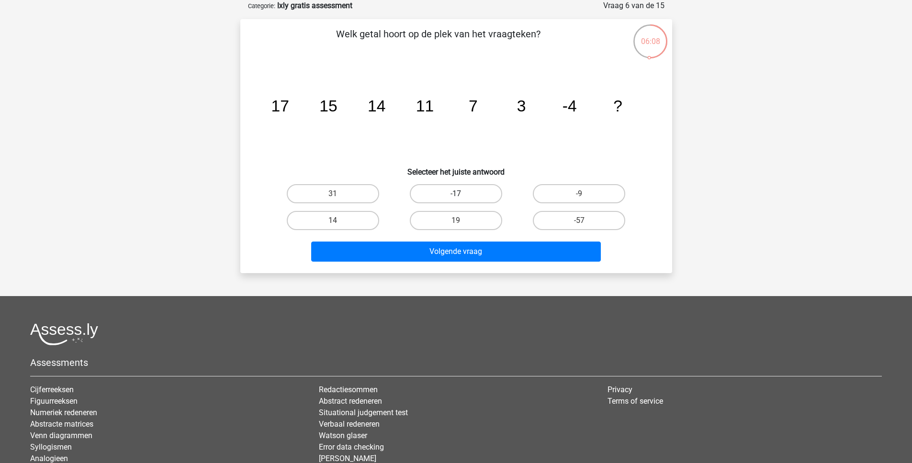
click at [466, 188] on label "-17" at bounding box center [456, 193] width 92 height 19
click at [462, 194] on input "-17" at bounding box center [459, 197] width 6 height 6
radio input "true"
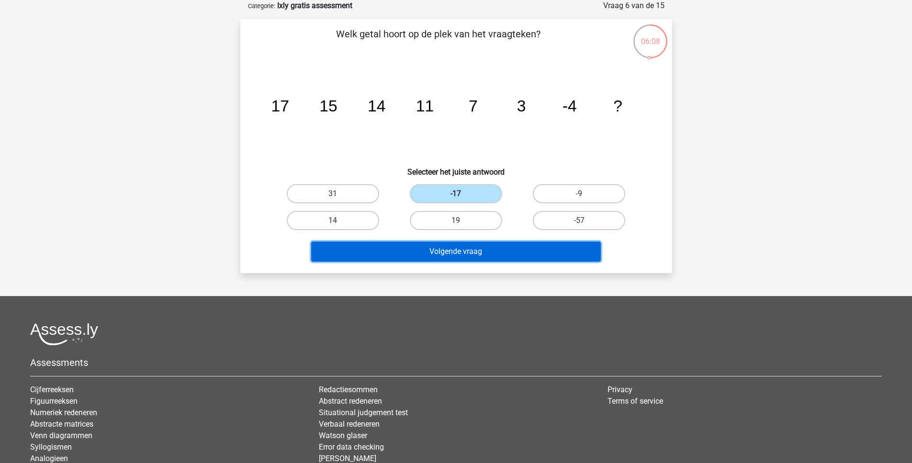
click at [454, 250] on button "Volgende vraag" at bounding box center [456, 252] width 290 height 20
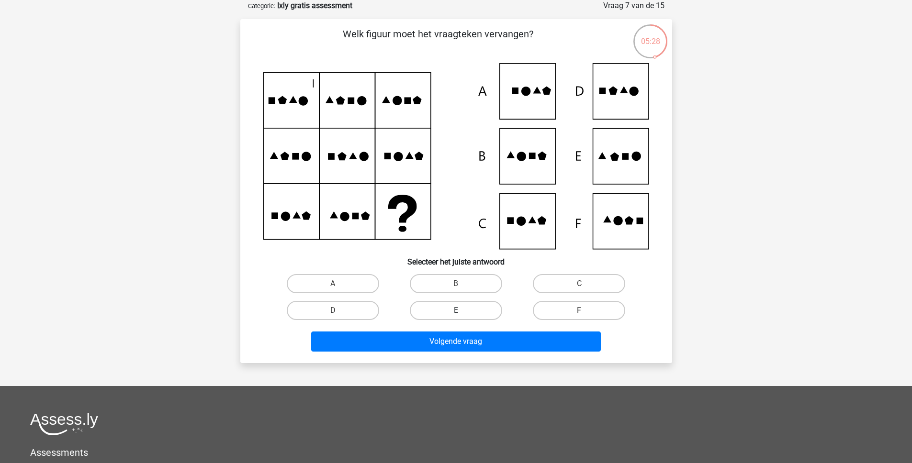
click at [467, 305] on label "E" at bounding box center [456, 310] width 92 height 19
click at [462, 311] on input "E" at bounding box center [459, 314] width 6 height 6
radio input "true"
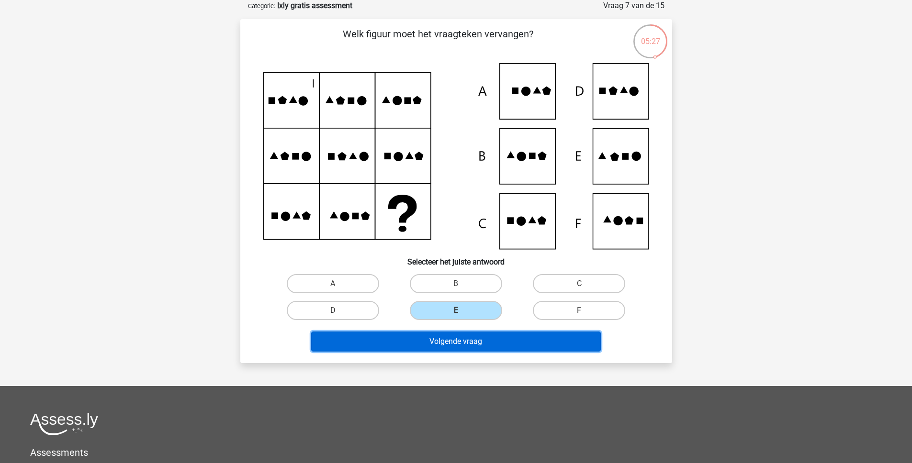
click at [471, 348] on button "Volgende vraag" at bounding box center [456, 342] width 290 height 20
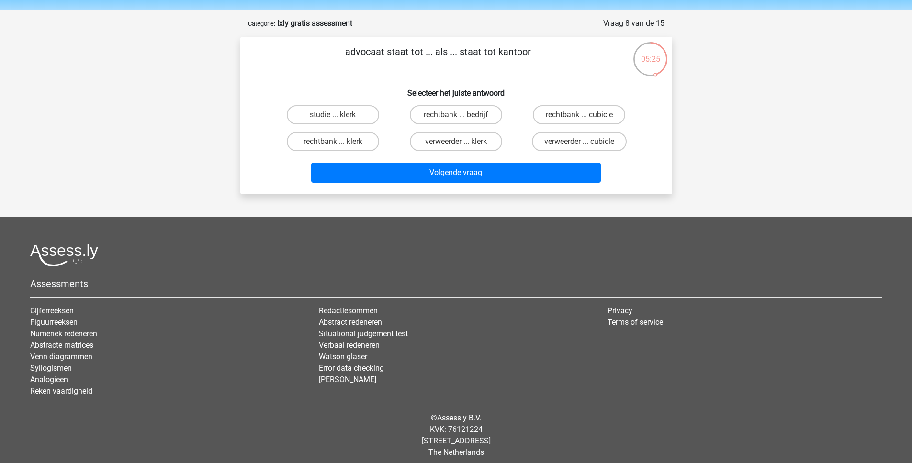
scroll to position [27, 0]
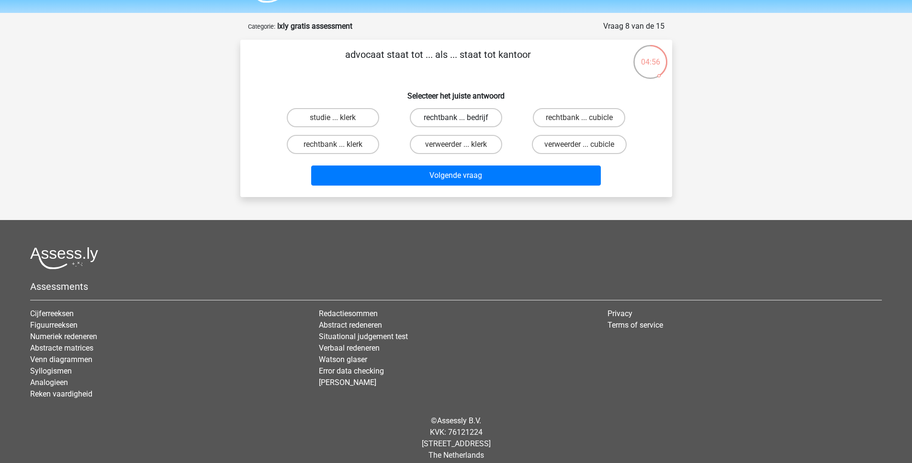
click at [460, 114] on label "rechtbank ... bedrijf" at bounding box center [456, 117] width 92 height 19
click at [460, 118] on input "rechtbank ... bedrijf" at bounding box center [459, 121] width 6 height 6
radio input "true"
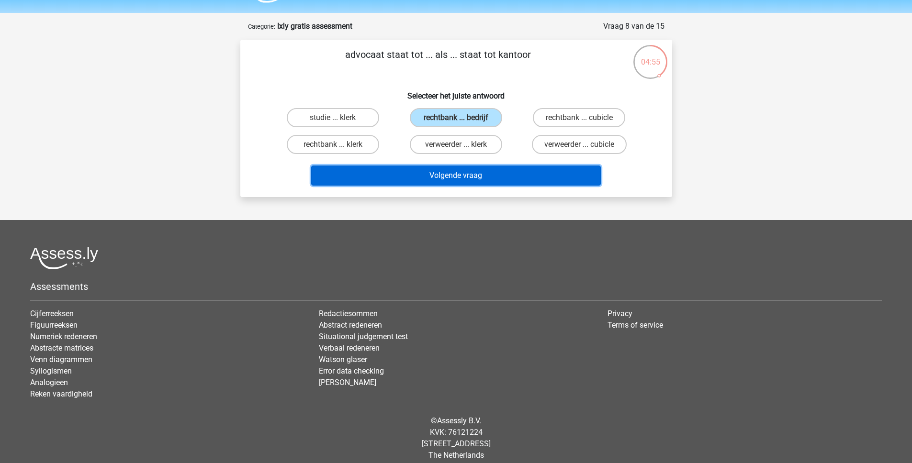
click at [463, 178] on button "Volgende vraag" at bounding box center [456, 176] width 290 height 20
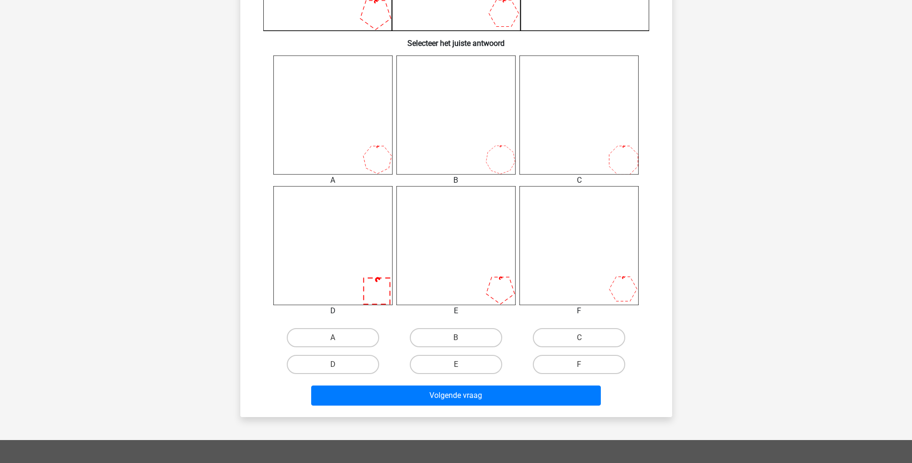
scroll to position [341, 0]
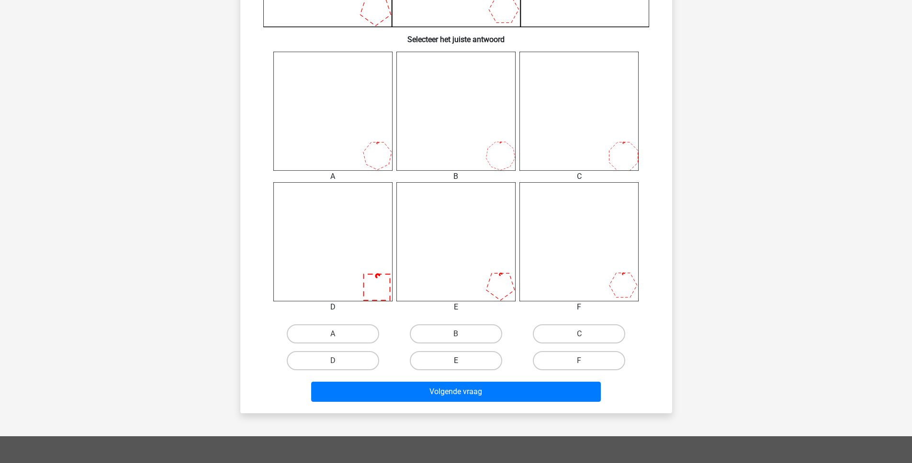
click at [479, 362] on label "E" at bounding box center [456, 360] width 92 height 19
click at [462, 362] on input "E" at bounding box center [459, 364] width 6 height 6
radio input "true"
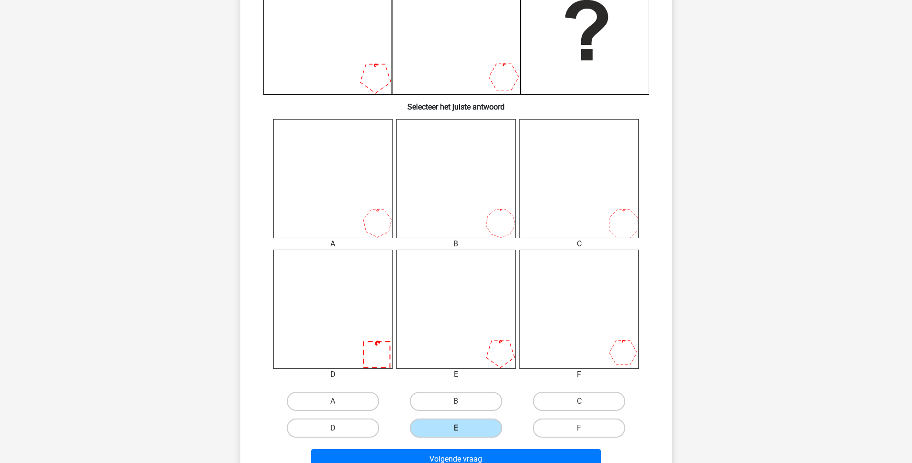
scroll to position [274, 0]
click at [379, 427] on label "D" at bounding box center [333, 427] width 92 height 19
click at [339, 428] on input "D" at bounding box center [336, 431] width 6 height 6
radio input "true"
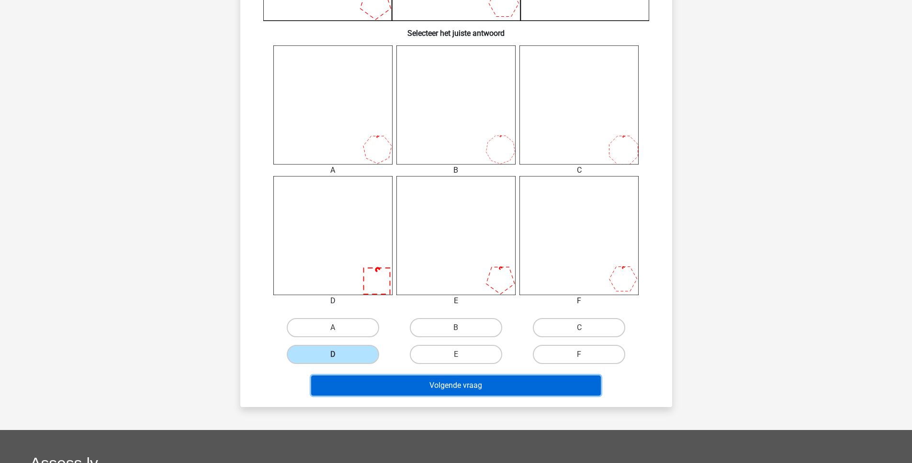
click at [457, 383] on button "Volgende vraag" at bounding box center [456, 386] width 290 height 20
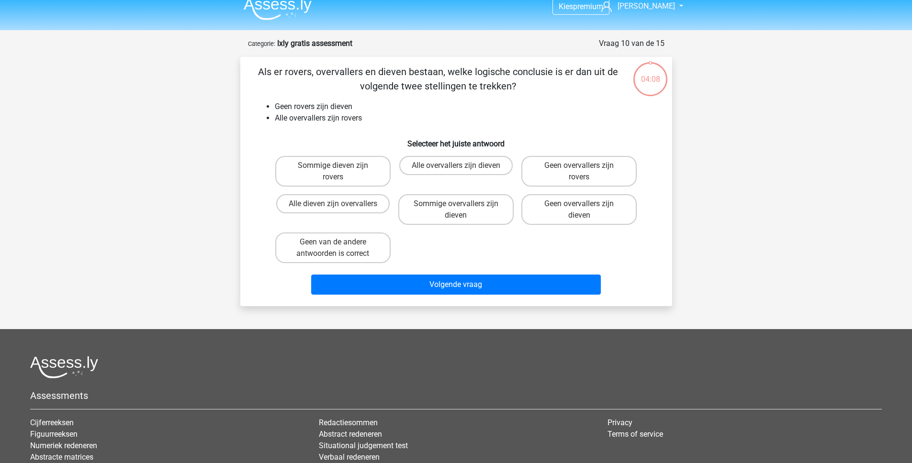
scroll to position [0, 0]
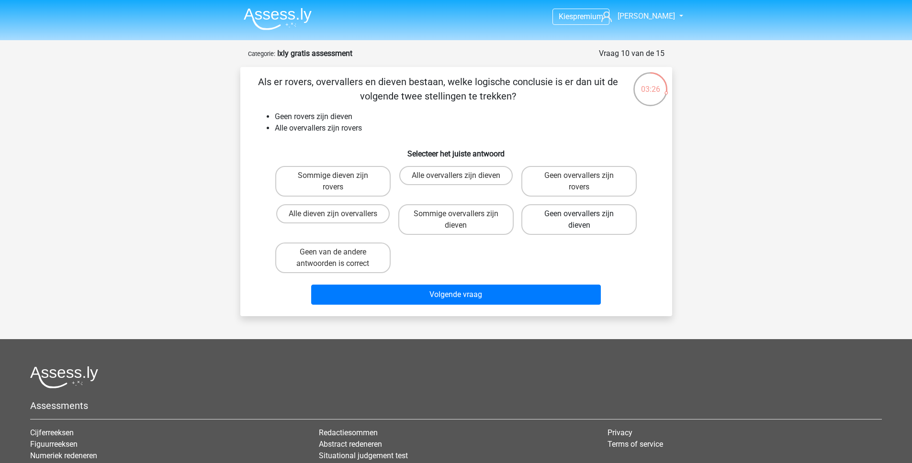
click at [585, 221] on label "Geen overvallers zijn dieven" at bounding box center [578, 219] width 115 height 31
click at [585, 220] on input "Geen overvallers zijn dieven" at bounding box center [582, 217] width 6 height 6
radio input "true"
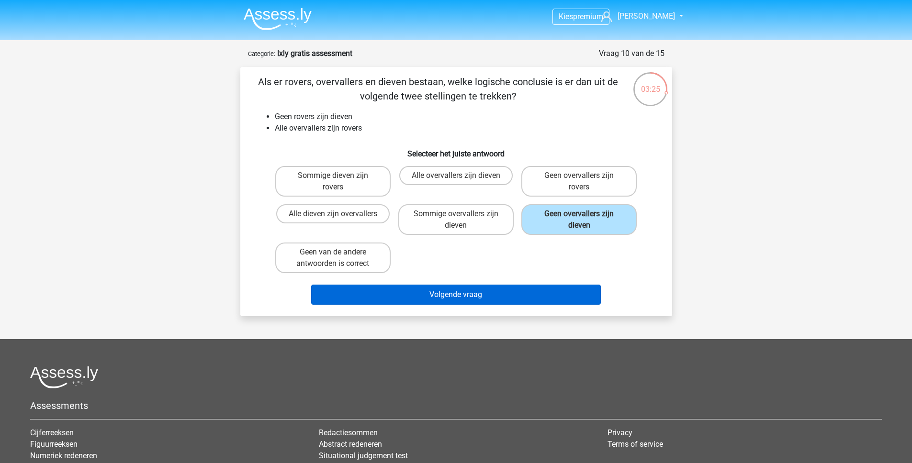
drag, startPoint x: 485, startPoint y: 308, endPoint x: 486, endPoint y: 303, distance: 4.9
click at [485, 307] on div "Volgende vraag" at bounding box center [456, 297] width 370 height 24
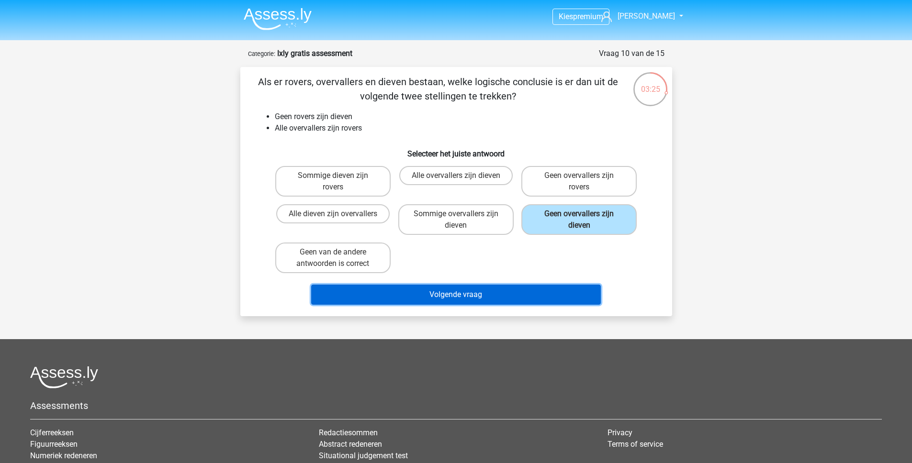
click at [486, 301] on button "Volgende vraag" at bounding box center [456, 295] width 290 height 20
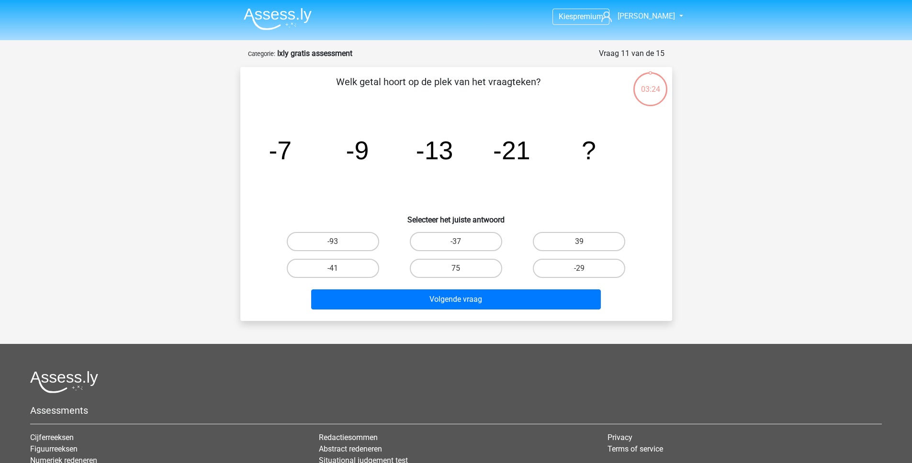
scroll to position [48, 0]
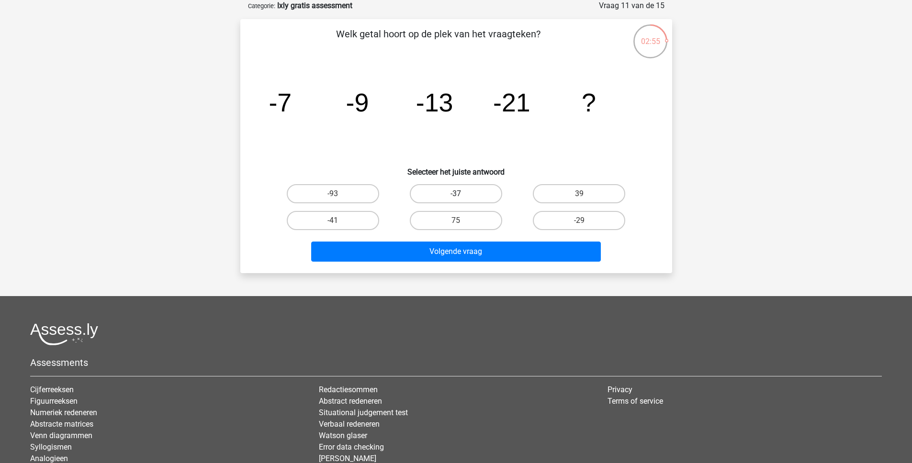
click at [482, 196] on label "-37" at bounding box center [456, 193] width 92 height 19
click at [462, 196] on input "-37" at bounding box center [459, 197] width 6 height 6
radio input "true"
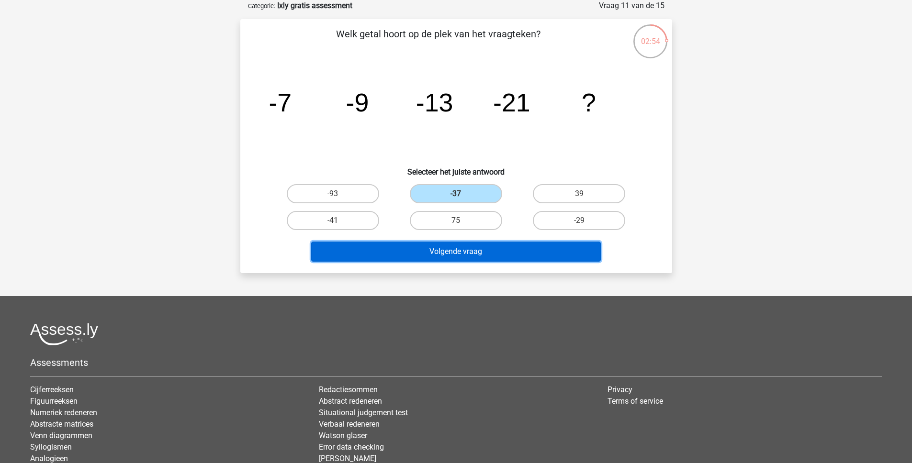
click at [467, 258] on button "Volgende vraag" at bounding box center [456, 252] width 290 height 20
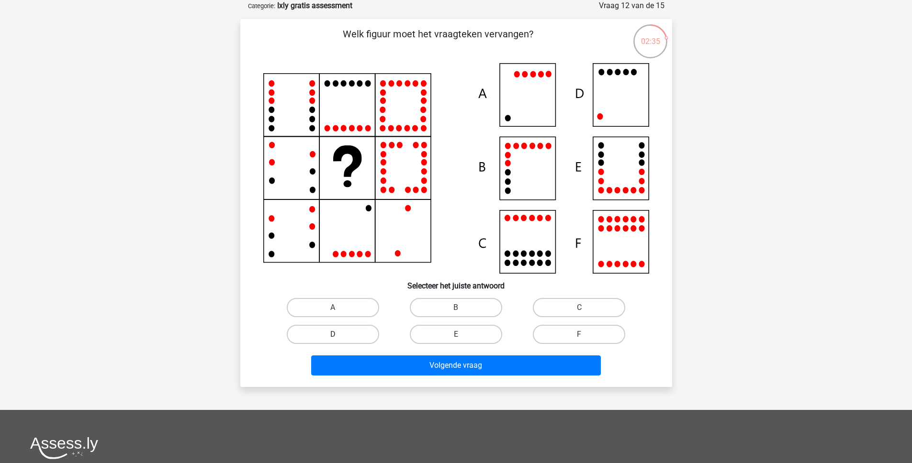
click at [365, 337] on label "D" at bounding box center [333, 334] width 92 height 19
click at [339, 337] on input "D" at bounding box center [336, 338] width 6 height 6
radio input "true"
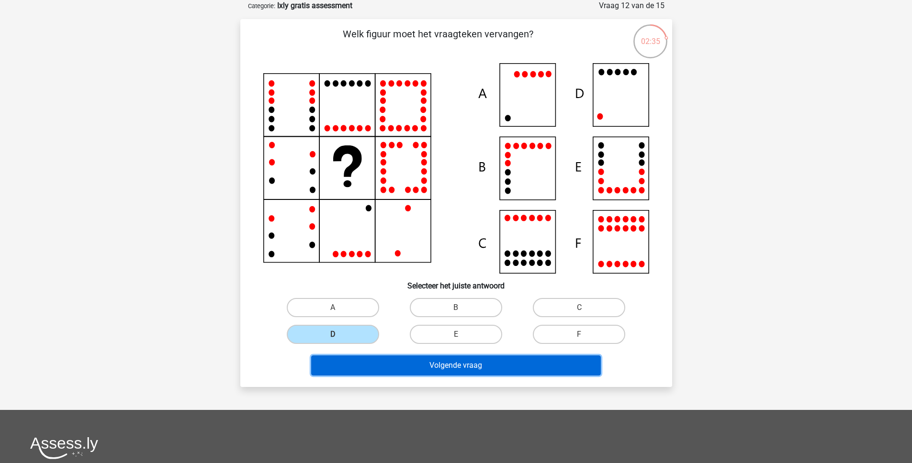
click at [408, 369] on button "Volgende vraag" at bounding box center [456, 366] width 290 height 20
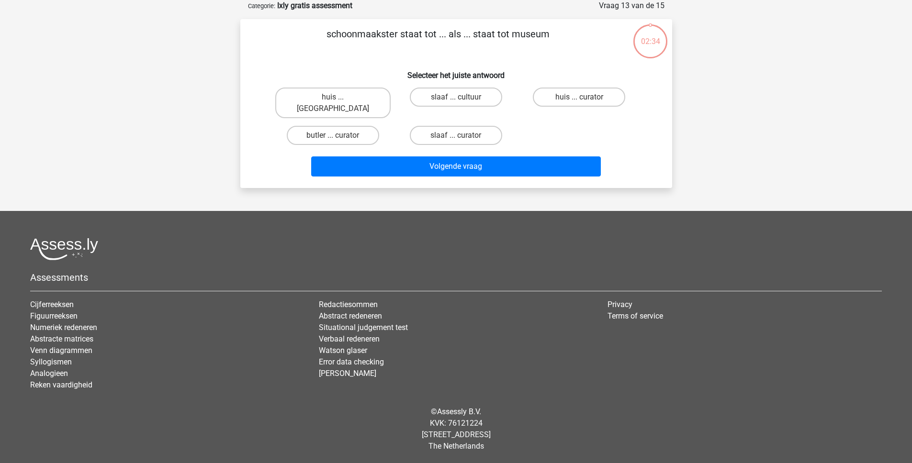
scroll to position [37, 0]
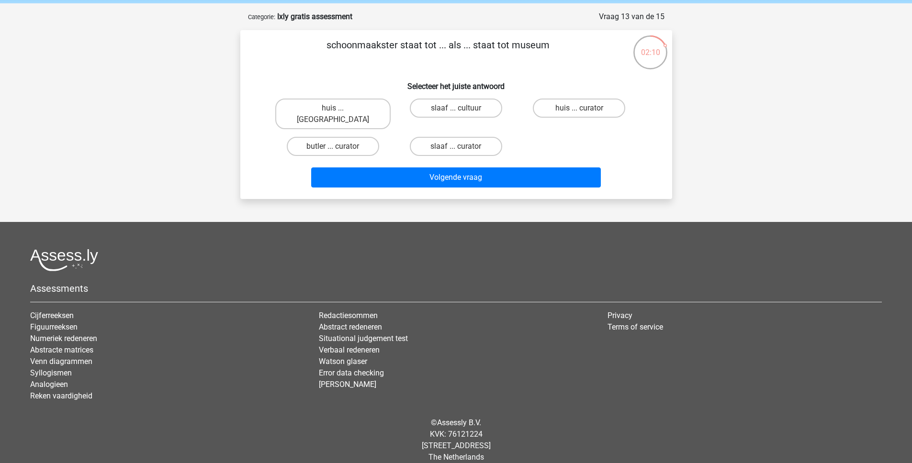
click at [334, 146] on input "butler ... curator" at bounding box center [336, 149] width 6 height 6
radio input "true"
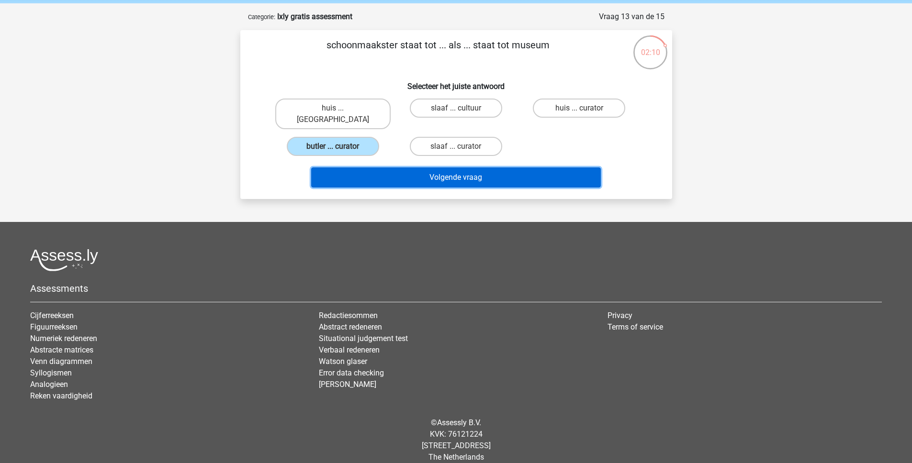
click at [415, 168] on button "Volgende vraag" at bounding box center [456, 178] width 290 height 20
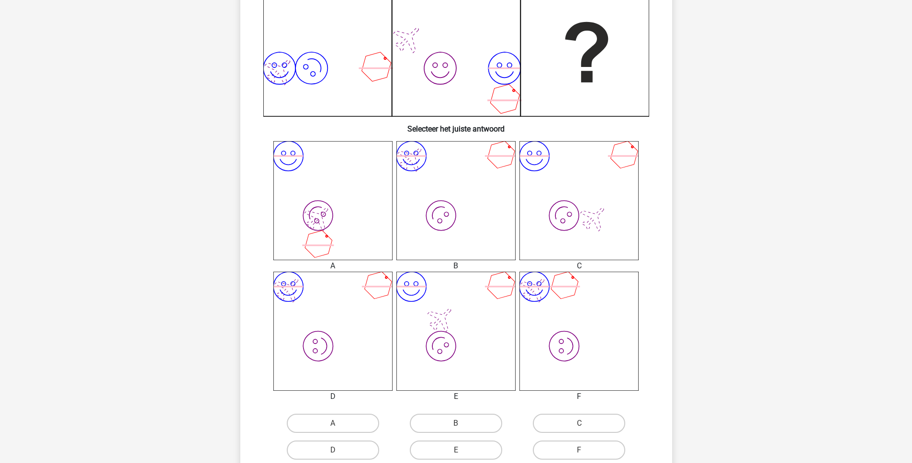
scroll to position [298, 0]
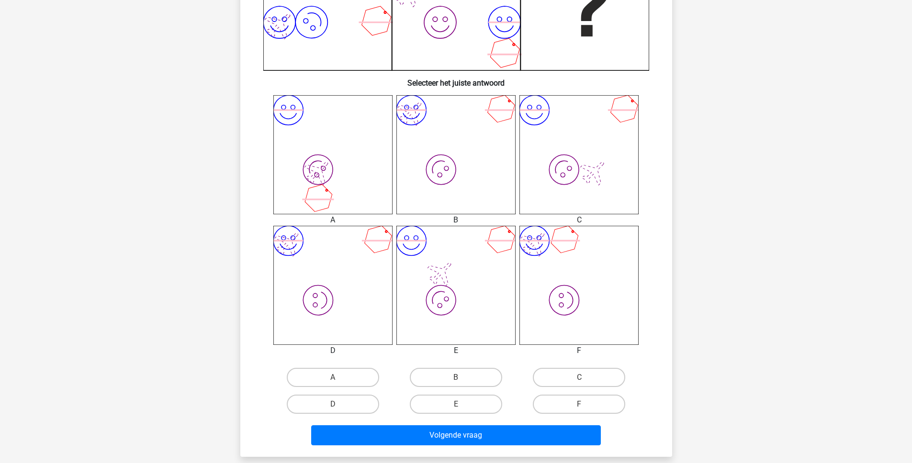
click at [473, 287] on icon "image/svg+xml image/svg+xml" at bounding box center [455, 285] width 119 height 119
click at [455, 288] on icon "image/svg+xml image/svg+xml" at bounding box center [455, 285] width 119 height 119
click at [444, 400] on label "E" at bounding box center [456, 404] width 92 height 19
click at [456, 404] on input "E" at bounding box center [459, 407] width 6 height 6
radio input "true"
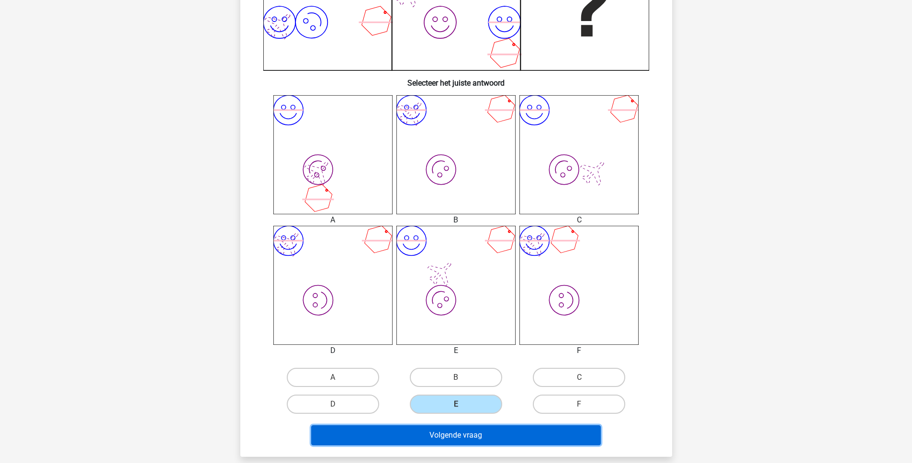
click at [450, 440] on button "Volgende vraag" at bounding box center [456, 436] width 290 height 20
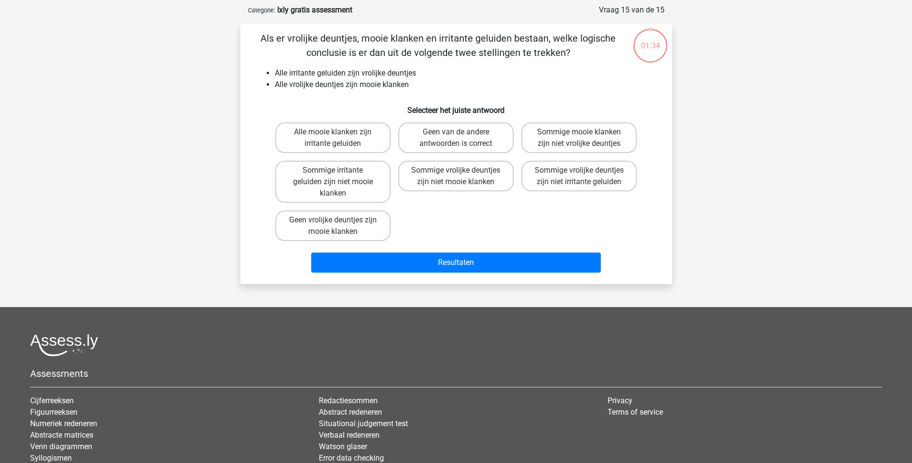
scroll to position [7, 0]
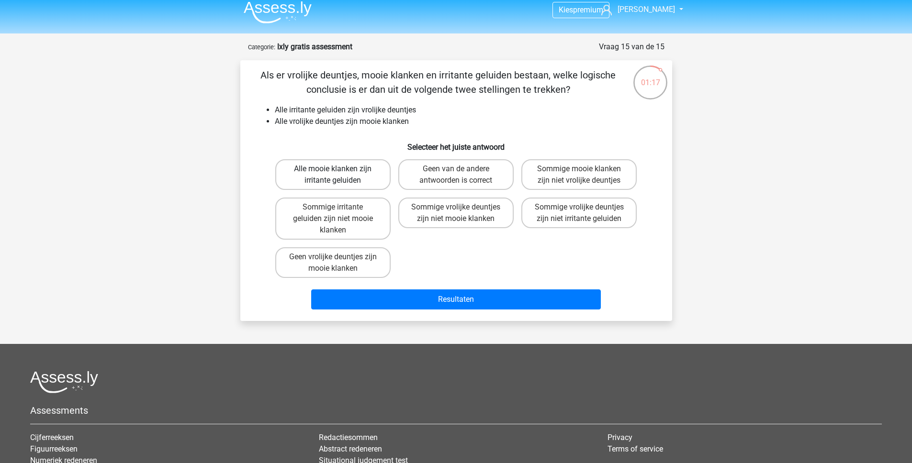
click at [350, 177] on label "Alle mooie klanken zijn irritante geluiden" at bounding box center [332, 174] width 115 height 31
click at [339, 175] on input "Alle mooie klanken zijn irritante geluiden" at bounding box center [336, 172] width 6 height 6
radio input "true"
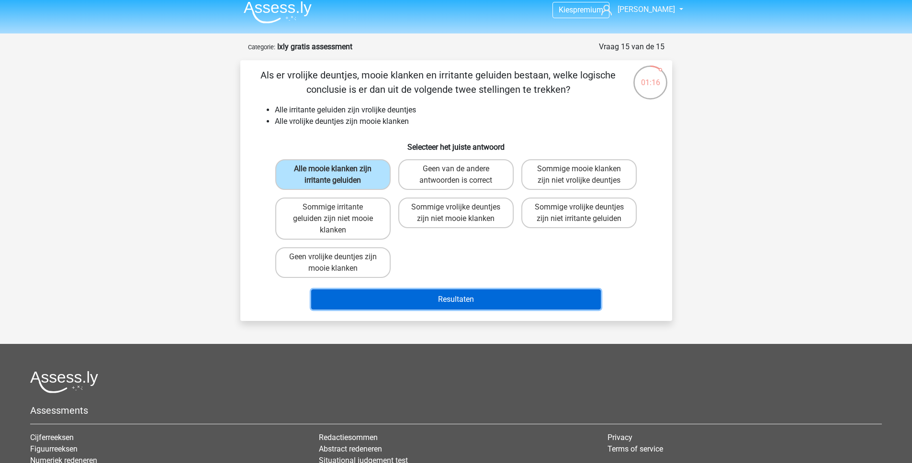
click at [407, 299] on button "Resultaten" at bounding box center [456, 300] width 290 height 20
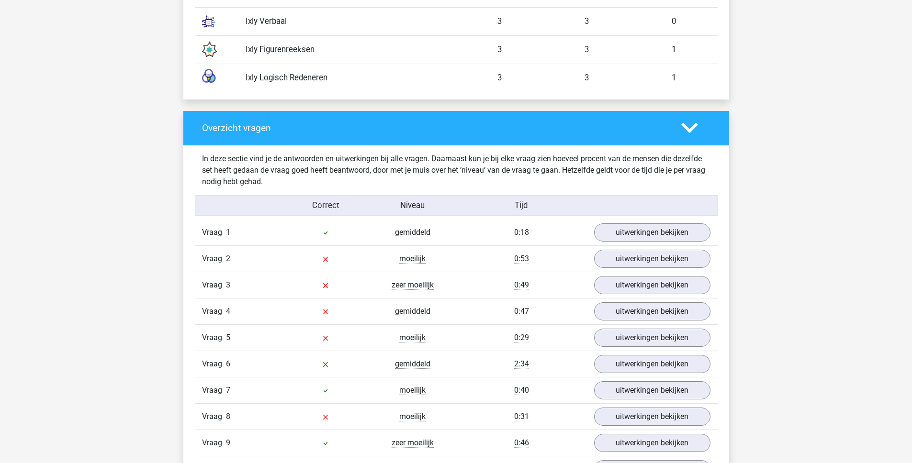
scroll to position [985, 0]
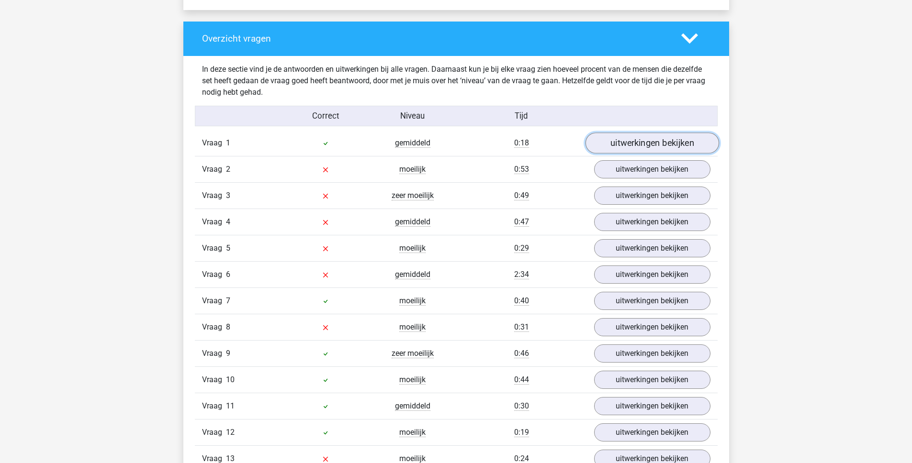
click at [636, 154] on link "uitwerkingen bekijken" at bounding box center [652, 143] width 134 height 21
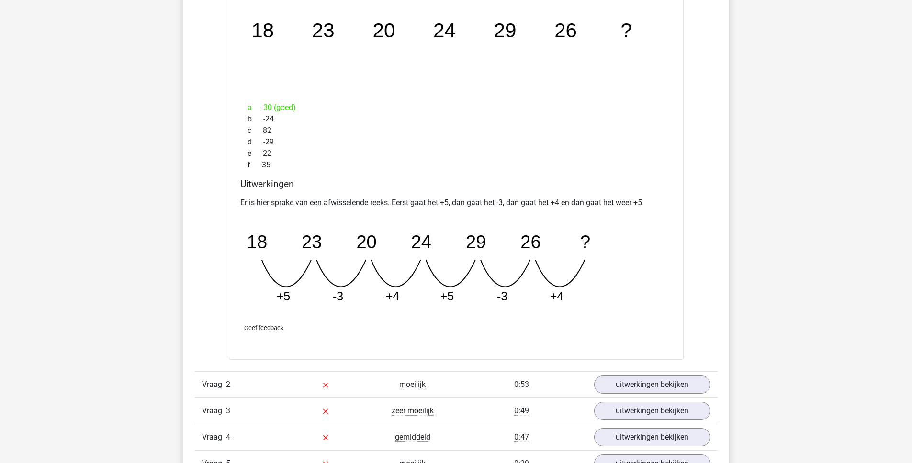
scroll to position [1189, 0]
click at [656, 394] on link "uitwerkingen bekijken" at bounding box center [652, 383] width 134 height 21
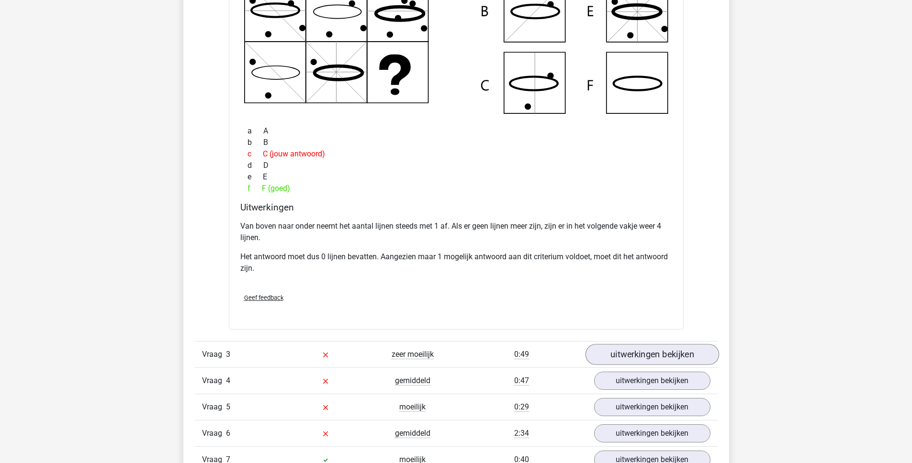
scroll to position [1714, 0]
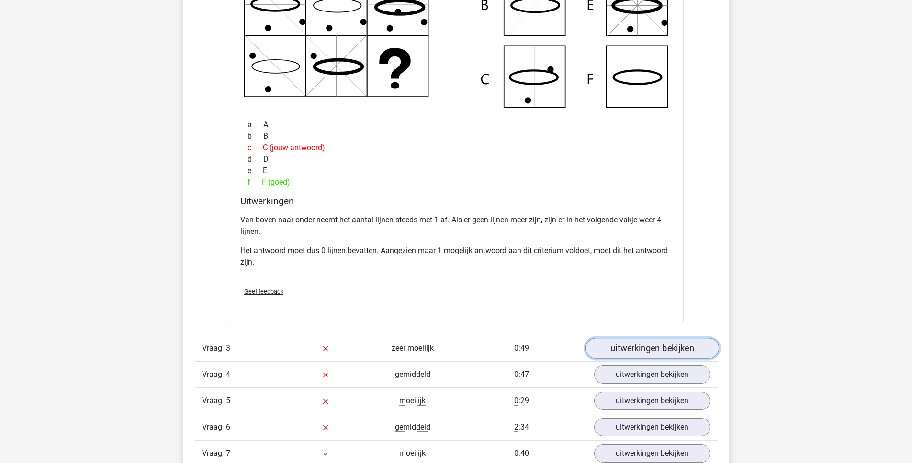
click at [643, 357] on link "uitwerkingen bekijken" at bounding box center [652, 348] width 134 height 21
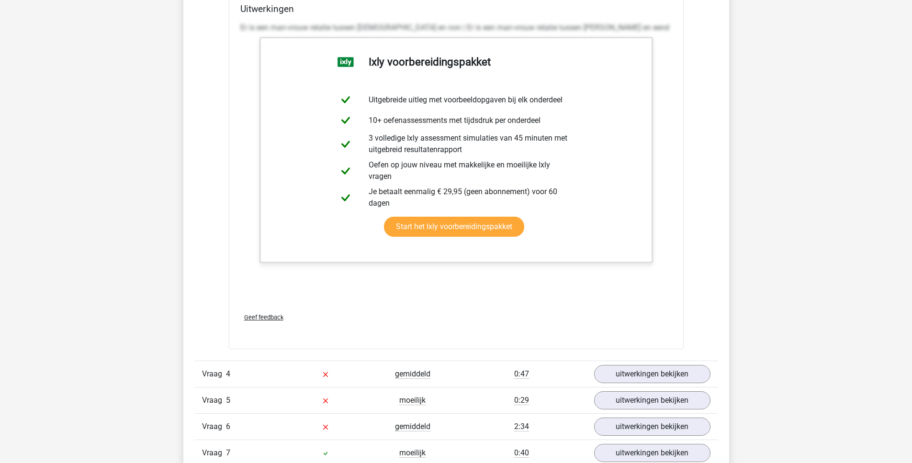
scroll to position [2207, 0]
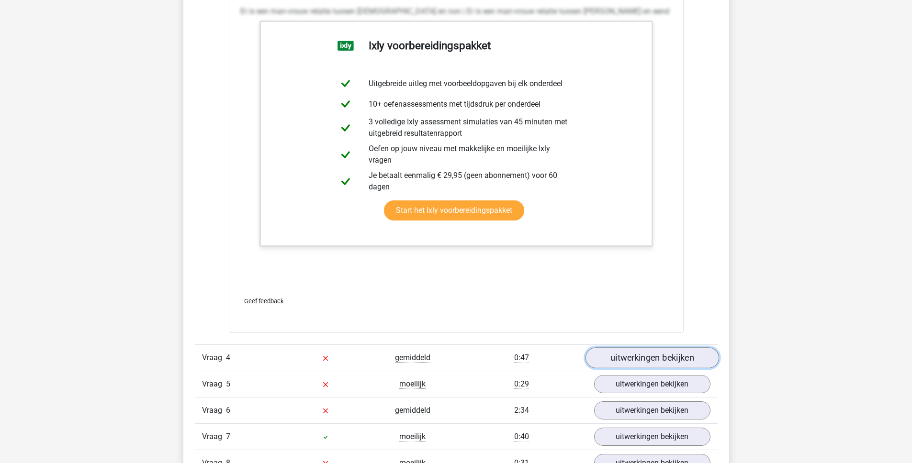
click at [612, 366] on link "uitwerkingen bekijken" at bounding box center [652, 358] width 134 height 21
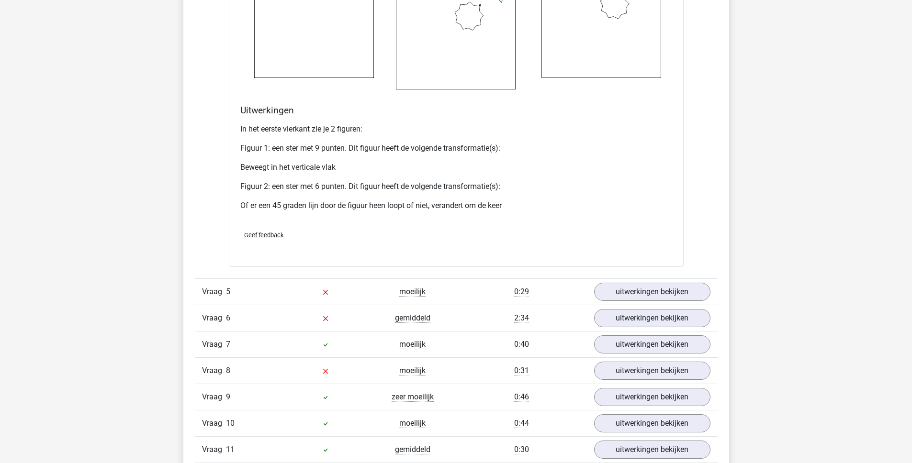
scroll to position [3130, 0]
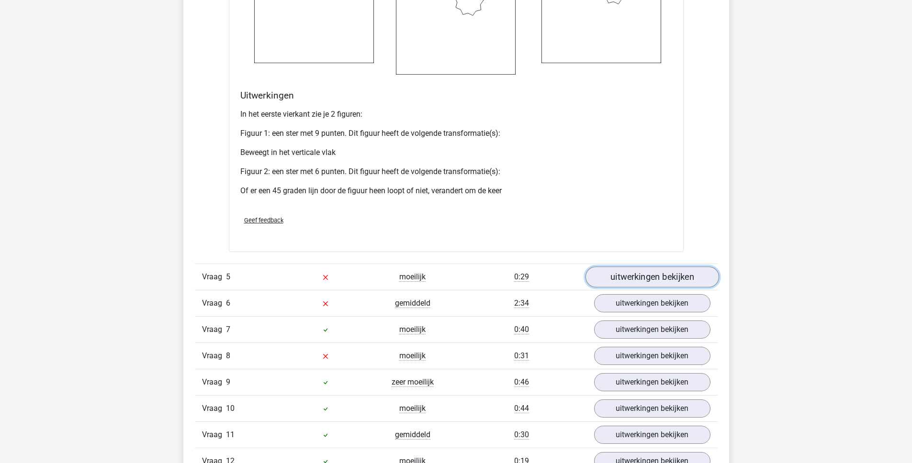
click at [659, 288] on link "uitwerkingen bekijken" at bounding box center [652, 277] width 134 height 21
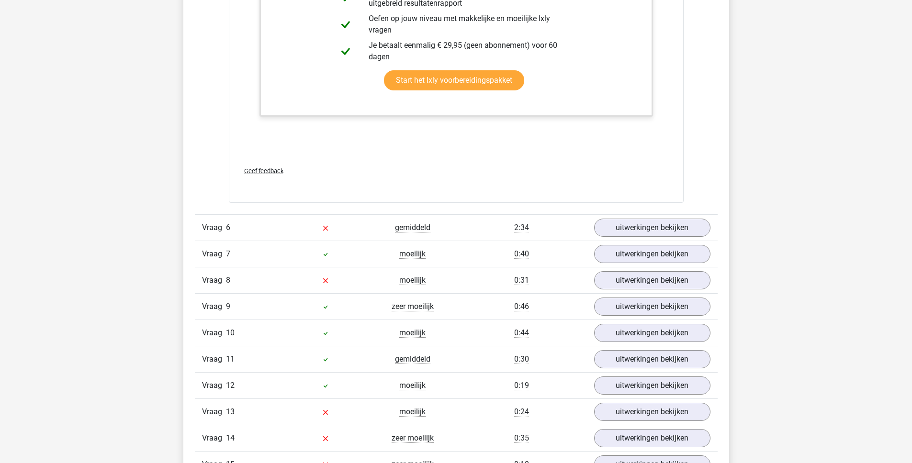
scroll to position [3728, 0]
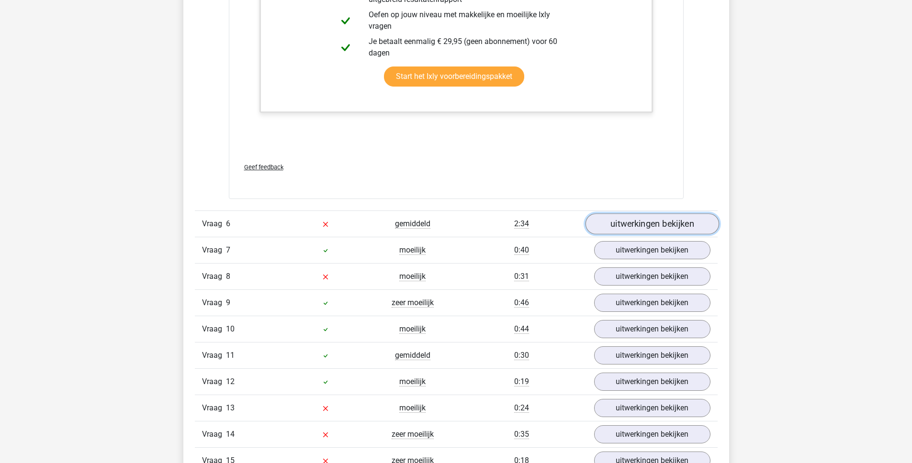
click at [653, 234] on link "uitwerkingen bekijken" at bounding box center [652, 224] width 134 height 21
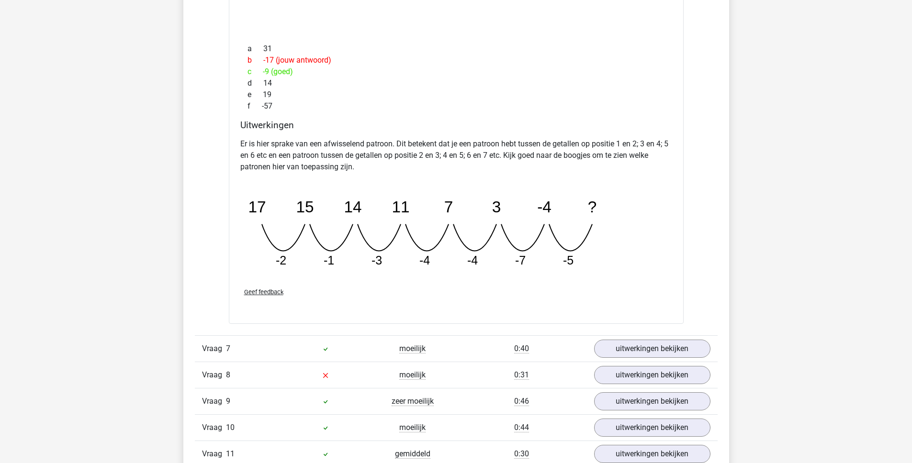
scroll to position [4119, 0]
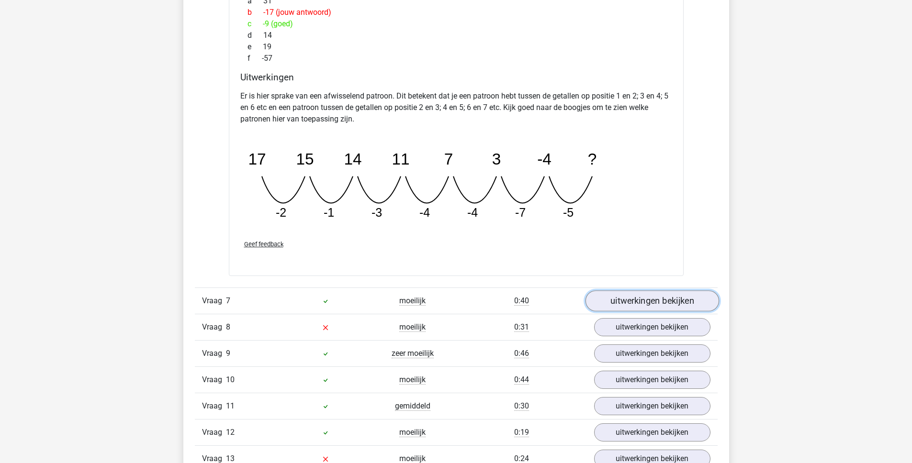
click at [639, 312] on link "uitwerkingen bekijken" at bounding box center [652, 301] width 134 height 21
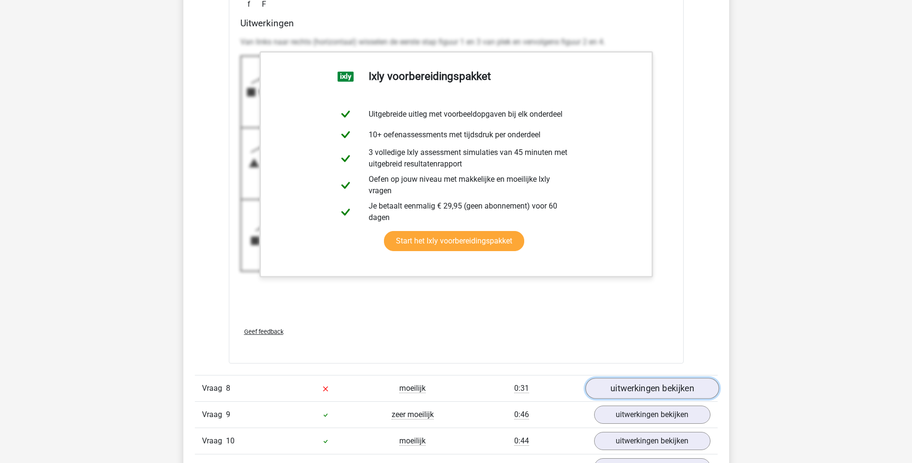
click at [613, 400] on link "uitwerkingen bekijken" at bounding box center [652, 389] width 134 height 21
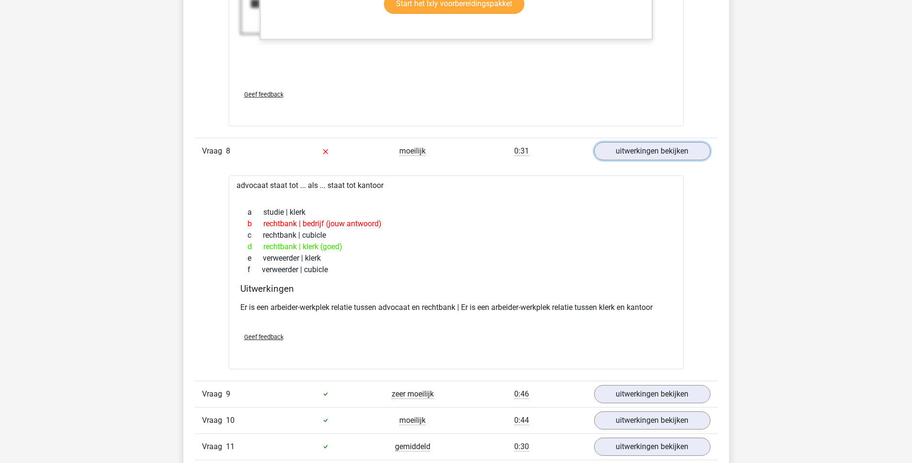
scroll to position [4991, 0]
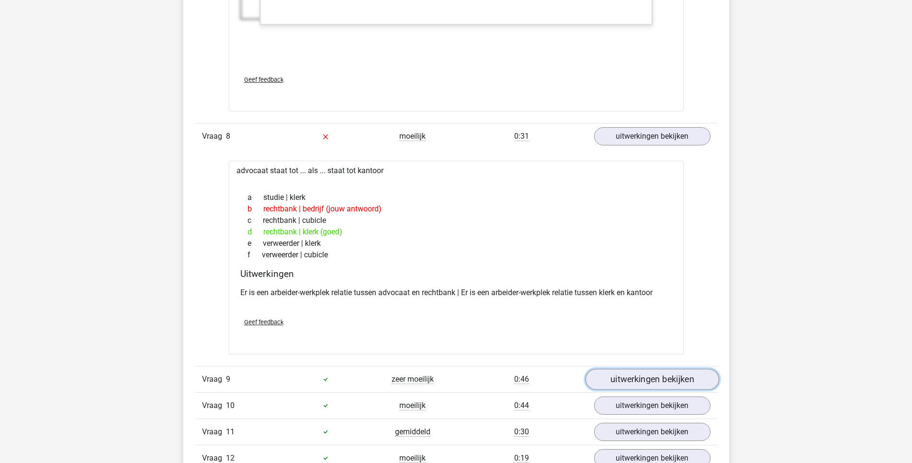
click at [625, 390] on link "uitwerkingen bekijken" at bounding box center [652, 379] width 134 height 21
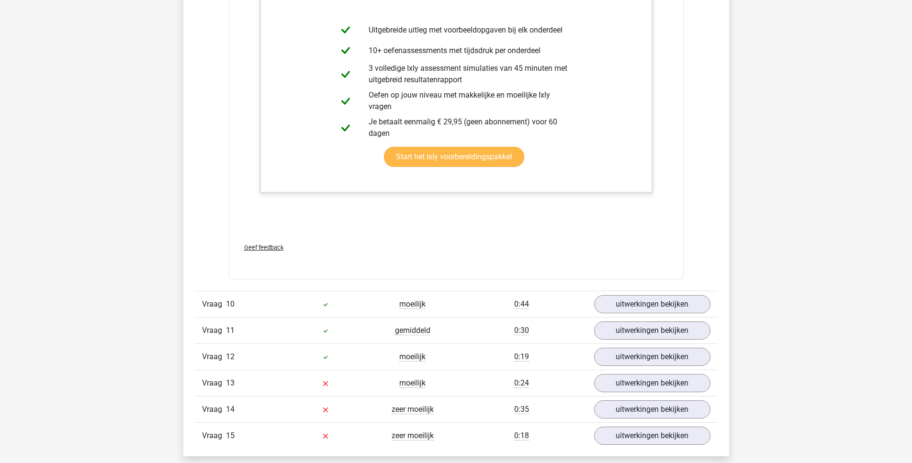
scroll to position [6288, 0]
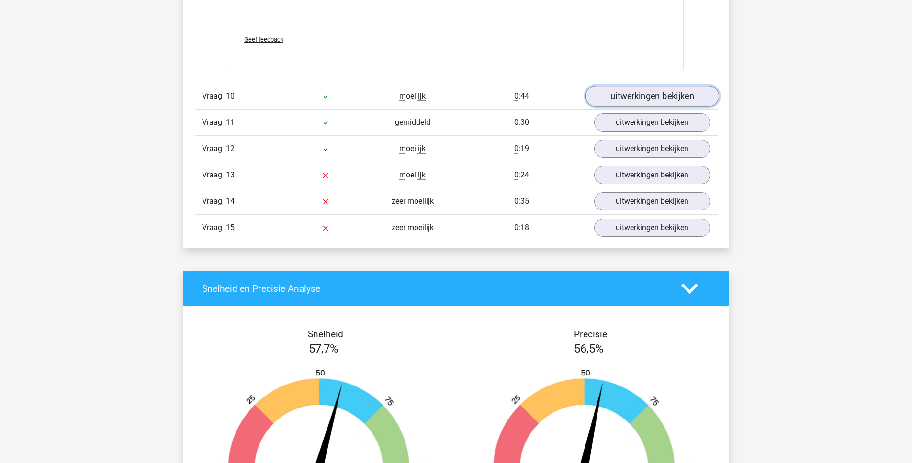
click at [646, 107] on link "uitwerkingen bekijken" at bounding box center [652, 96] width 134 height 21
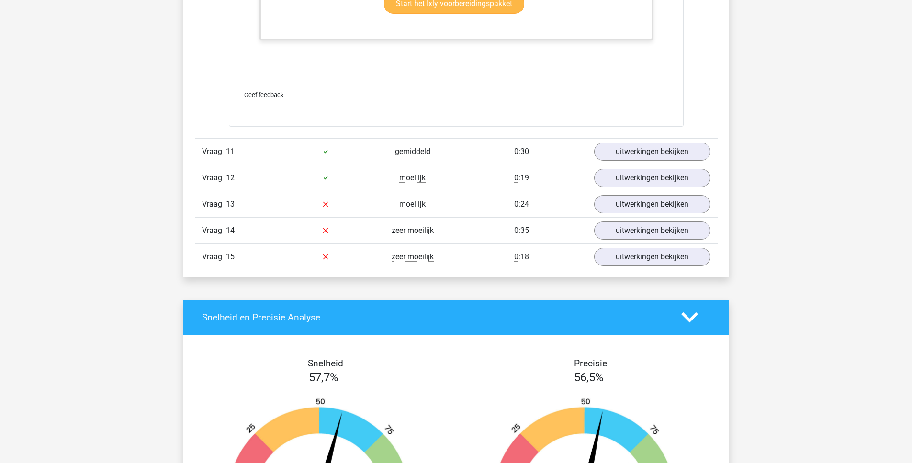
scroll to position [6831, 0]
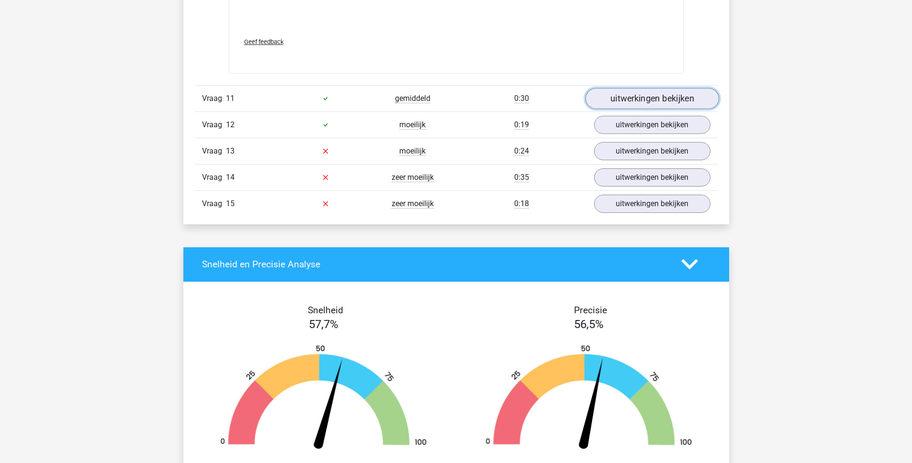
click at [631, 109] on link "uitwerkingen bekijken" at bounding box center [652, 98] width 134 height 21
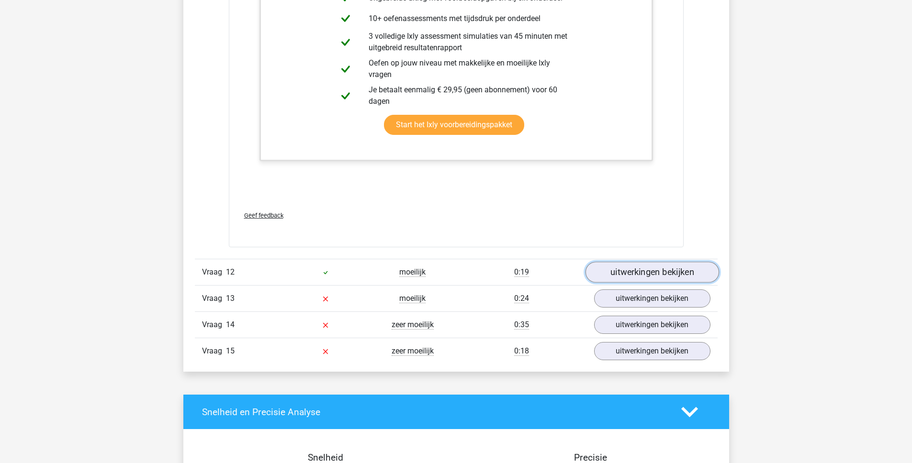
click at [612, 283] on link "uitwerkingen bekijken" at bounding box center [652, 272] width 134 height 21
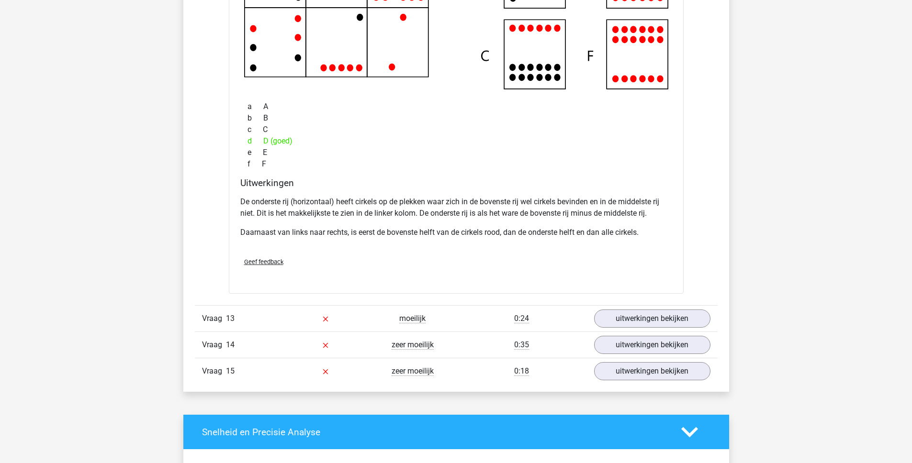
scroll to position [7725, 0]
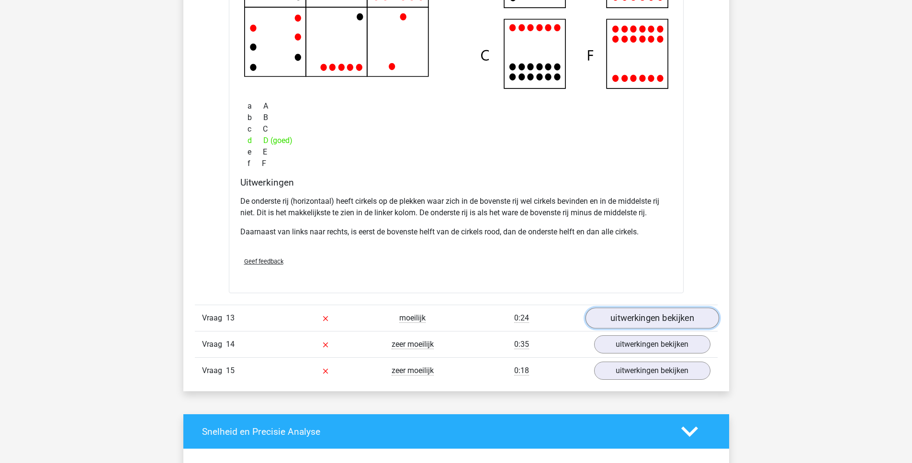
click at [628, 328] on link "uitwerkingen bekijken" at bounding box center [652, 318] width 134 height 21
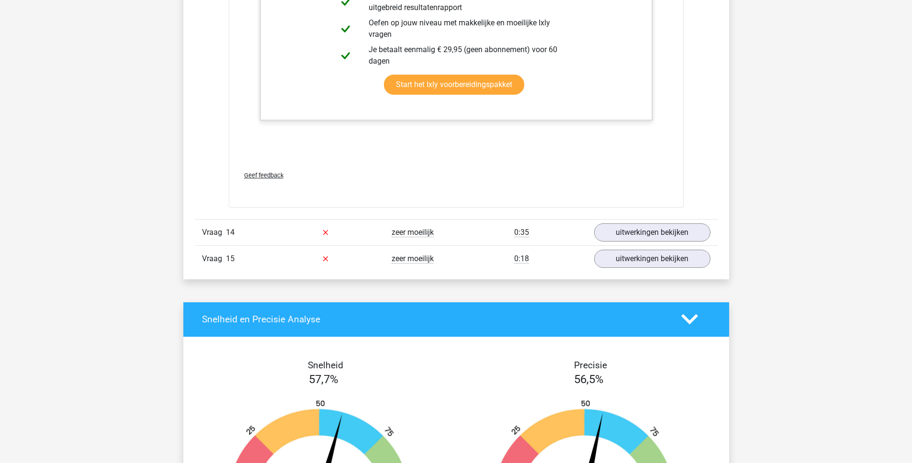
scroll to position [8314, 0]
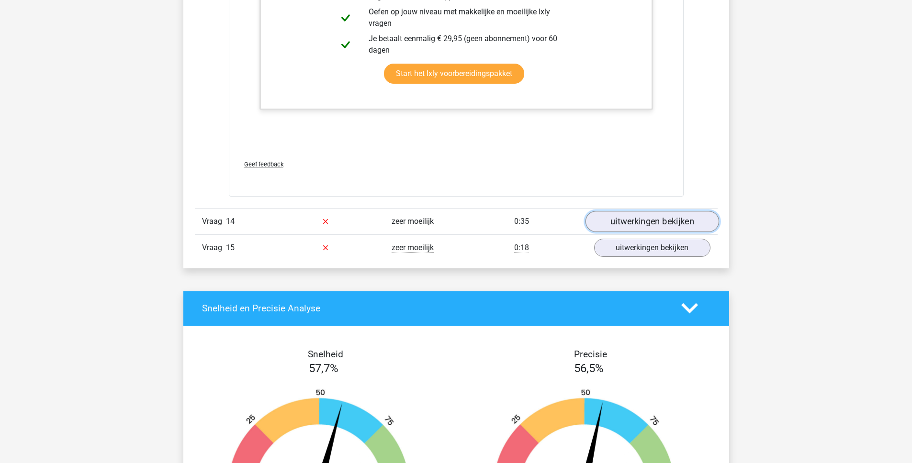
click at [641, 232] on link "uitwerkingen bekijken" at bounding box center [652, 221] width 134 height 21
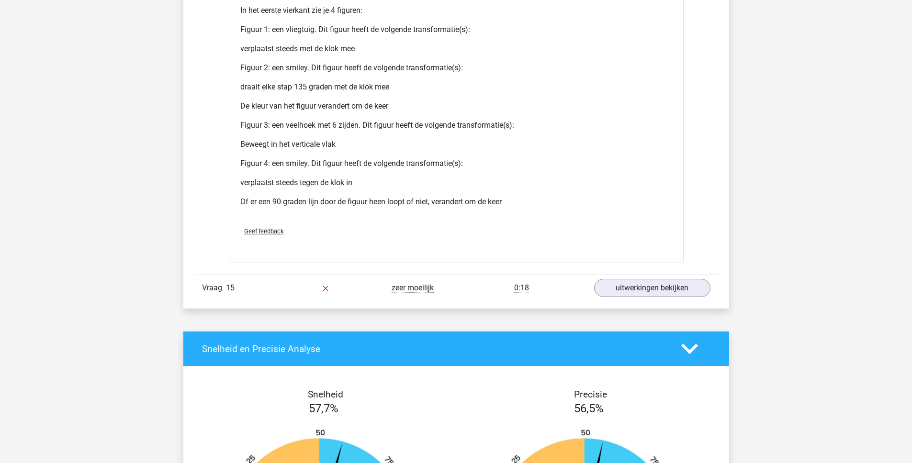
scroll to position [9204, 0]
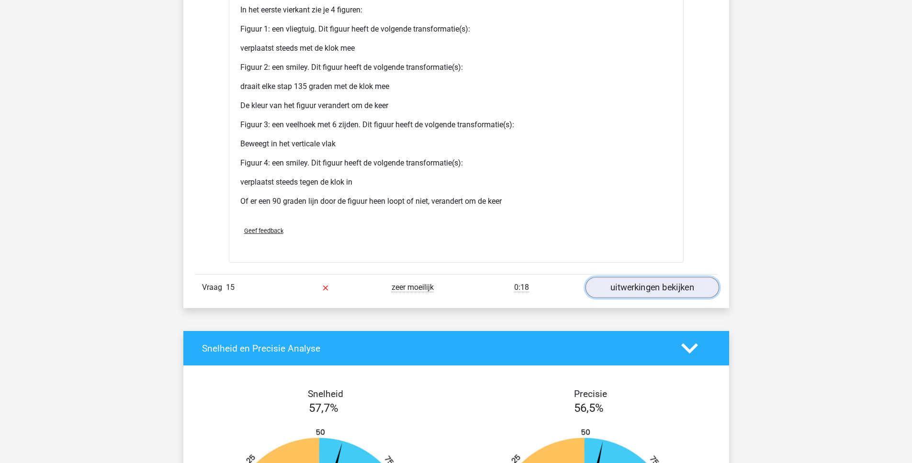
click at [645, 299] on link "uitwerkingen bekijken" at bounding box center [652, 288] width 134 height 21
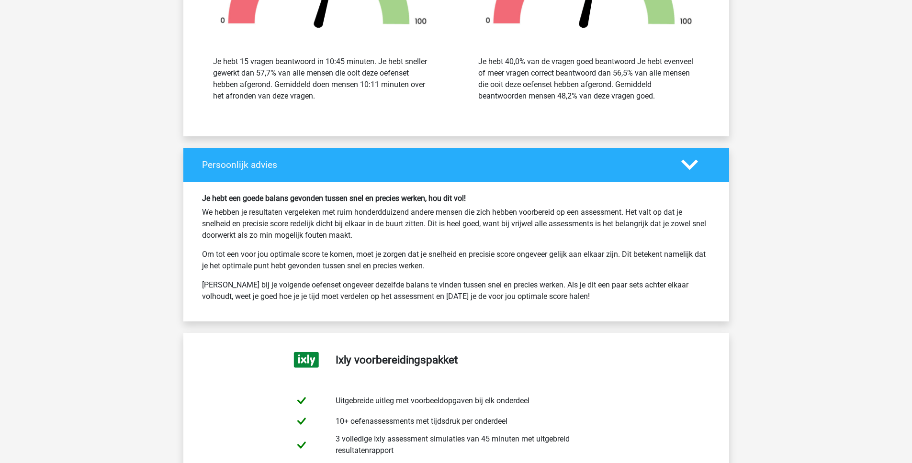
scroll to position [10242, 0]
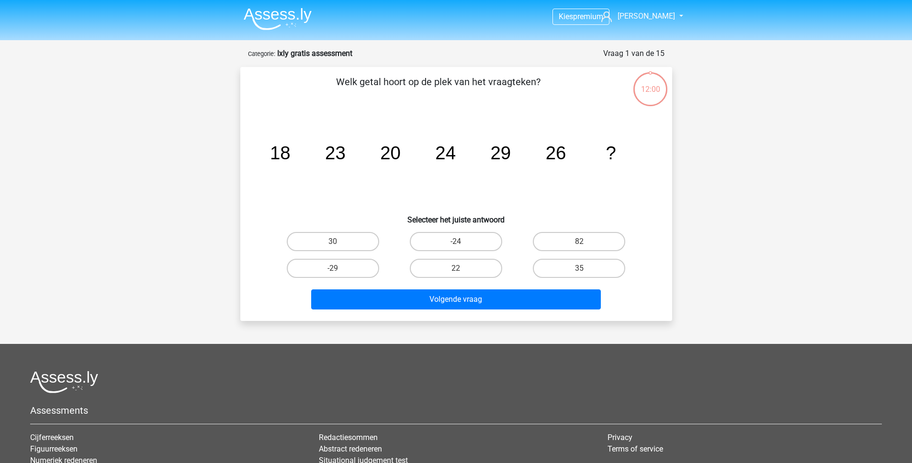
scroll to position [7, 0]
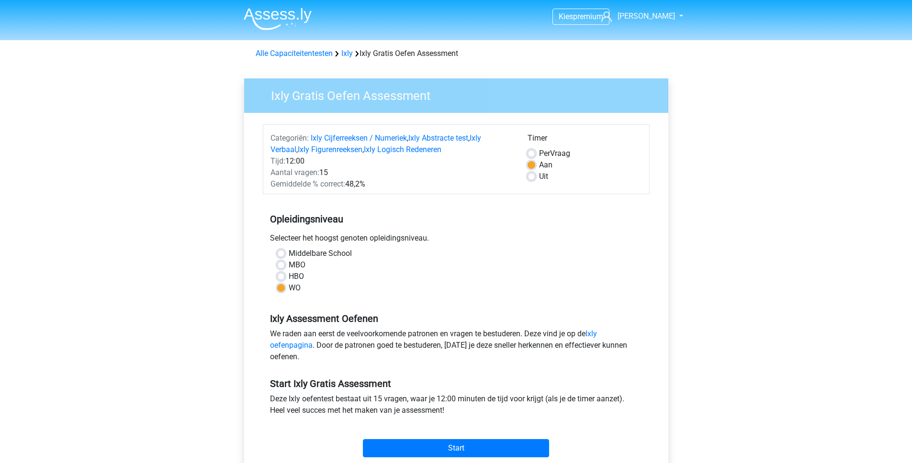
scroll to position [88, 0]
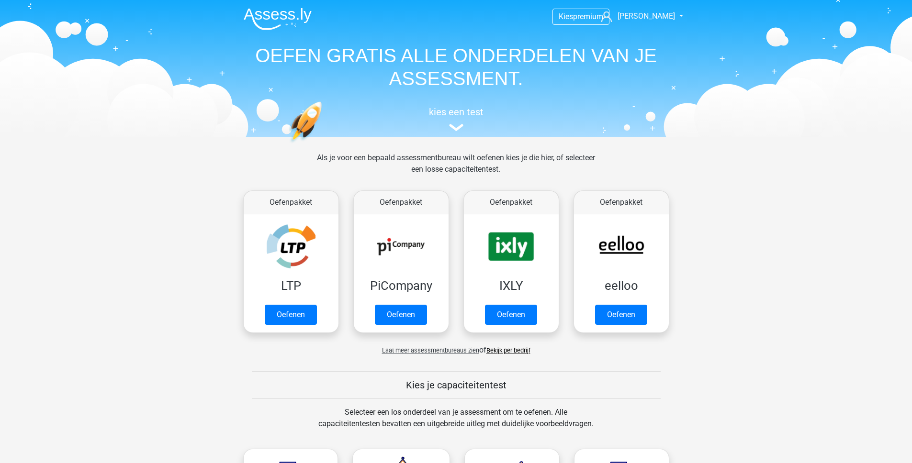
scroll to position [196, 0]
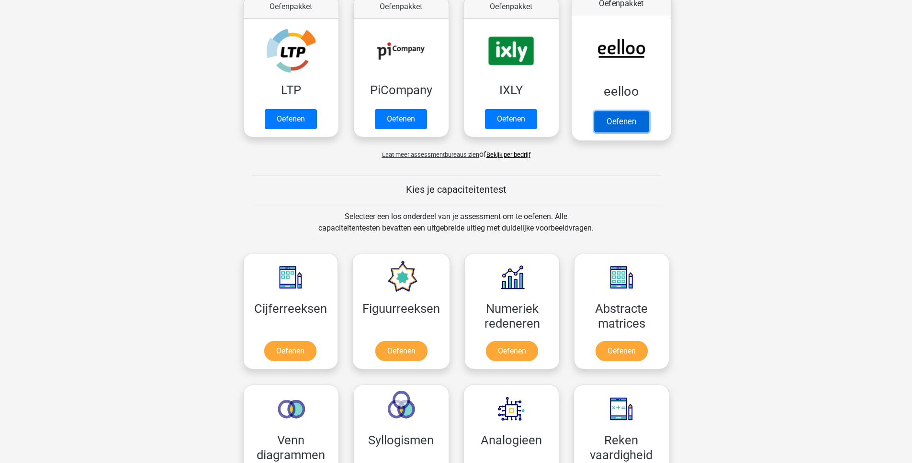
click at [612, 122] on link "Oefenen" at bounding box center [621, 121] width 55 height 21
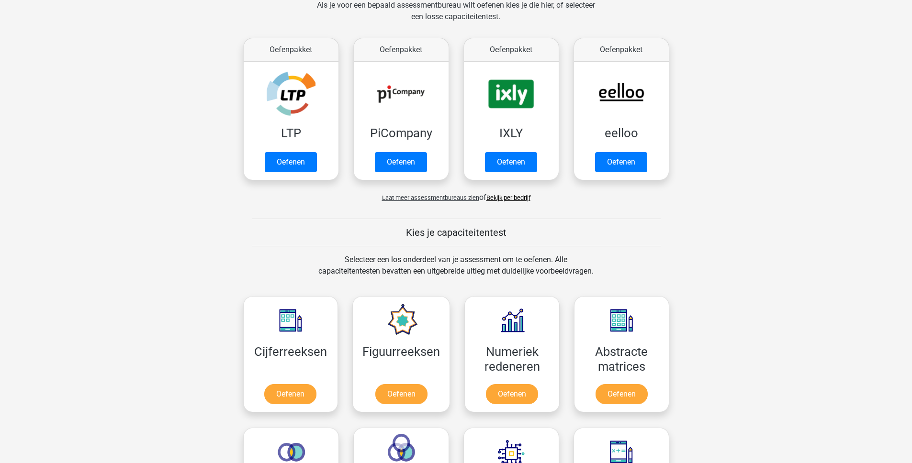
scroll to position [154, 0]
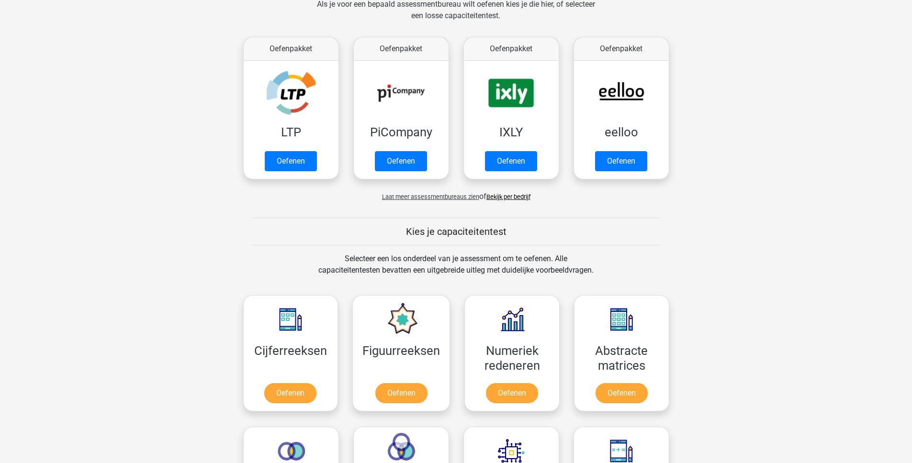
click at [409, 196] on span "Laat meer assessmentbureaus zien" at bounding box center [430, 196] width 97 height 7
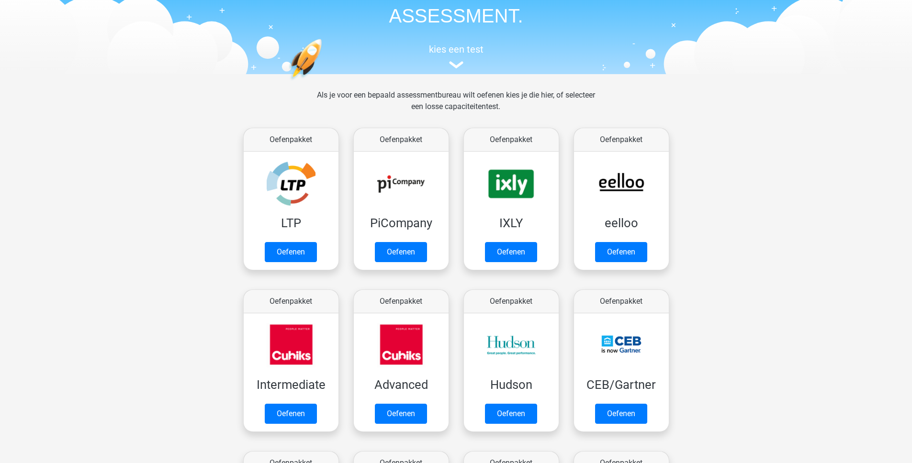
scroll to position [83, 0]
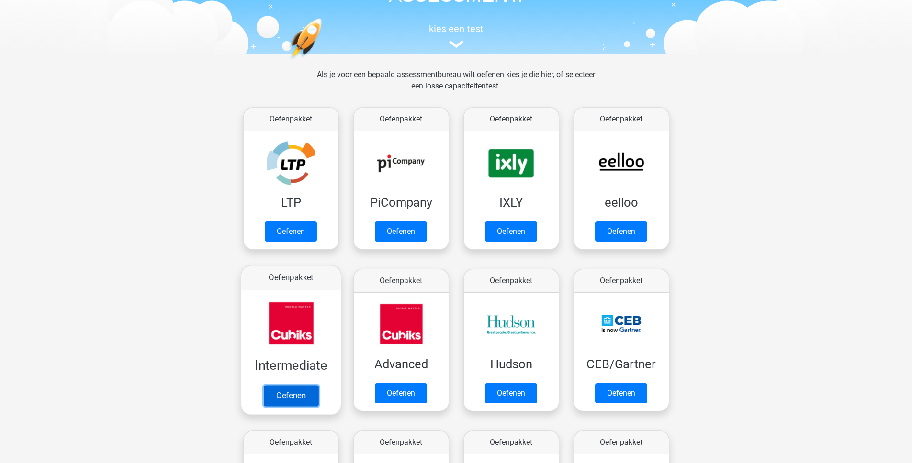
click at [291, 400] on link "Oefenen" at bounding box center [290, 395] width 55 height 21
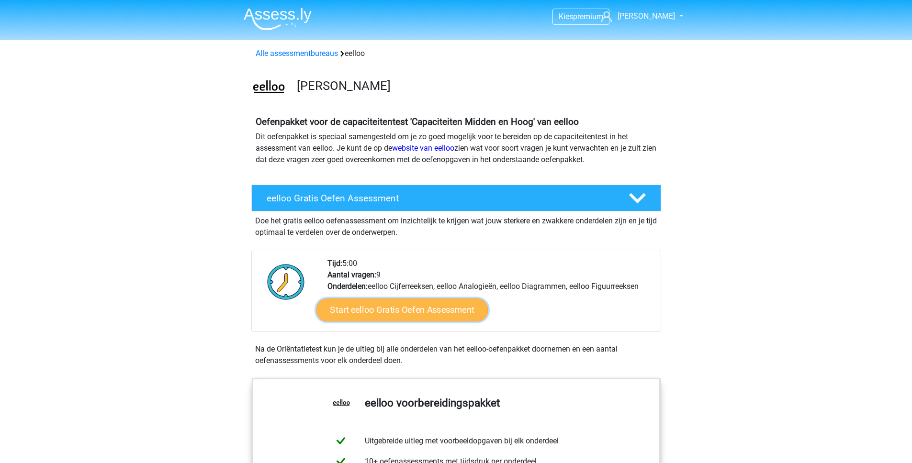
click at [397, 314] on link "Start eelloo Gratis Oefen Assessment" at bounding box center [402, 310] width 172 height 23
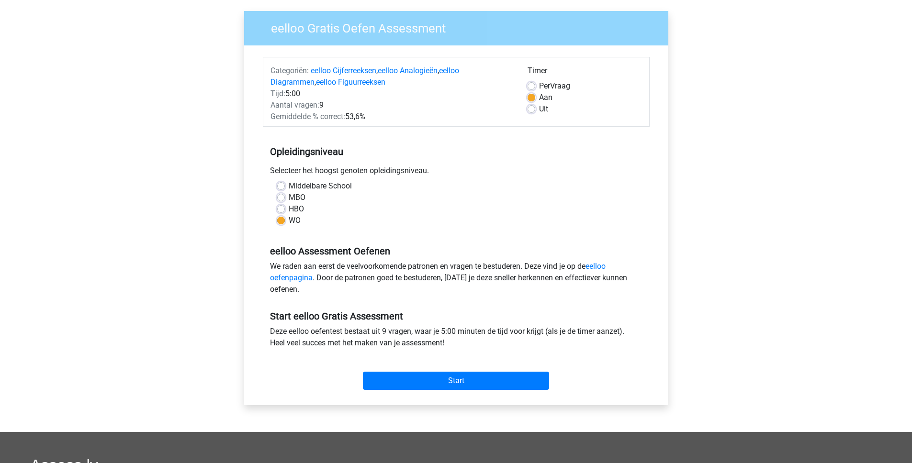
scroll to position [153, 0]
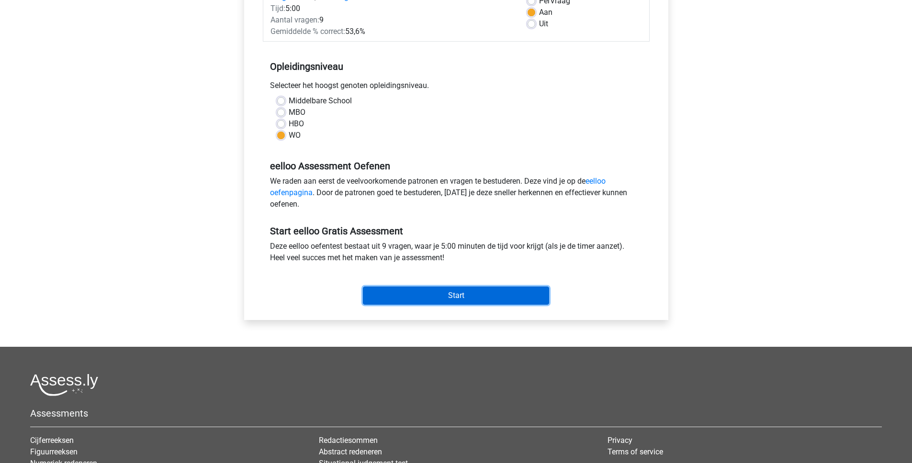
click at [438, 299] on input "Start" at bounding box center [456, 296] width 186 height 18
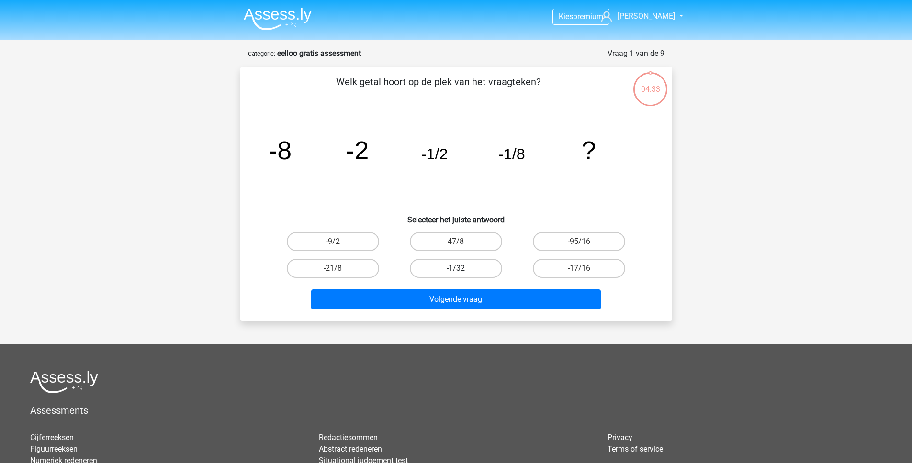
click at [448, 271] on label "-1/32" at bounding box center [456, 268] width 92 height 19
click at [456, 271] on input "-1/32" at bounding box center [459, 272] width 6 height 6
radio input "true"
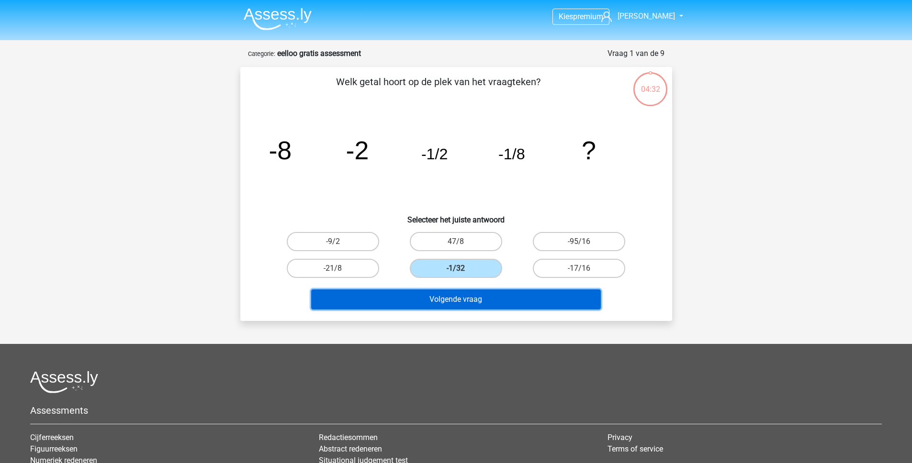
click at [453, 302] on button "Volgende vraag" at bounding box center [456, 300] width 290 height 20
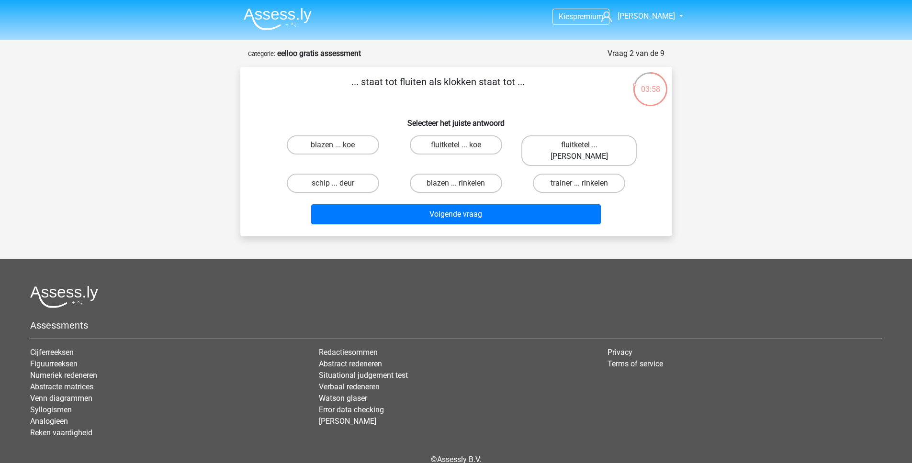
click at [579, 145] on label "fluitketel ... [PERSON_NAME]" at bounding box center [578, 150] width 115 height 31
click at [579, 145] on input "fluitketel ... [PERSON_NAME]" at bounding box center [582, 148] width 6 height 6
radio input "true"
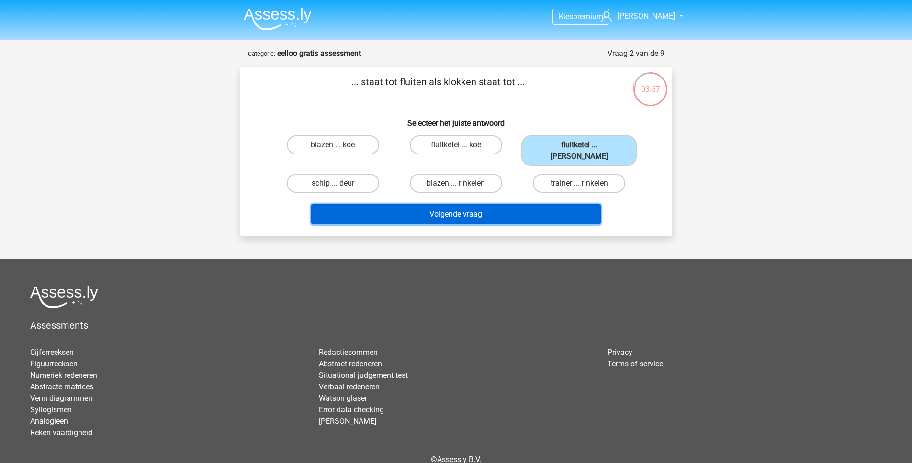
click at [525, 204] on button "Volgende vraag" at bounding box center [456, 214] width 290 height 20
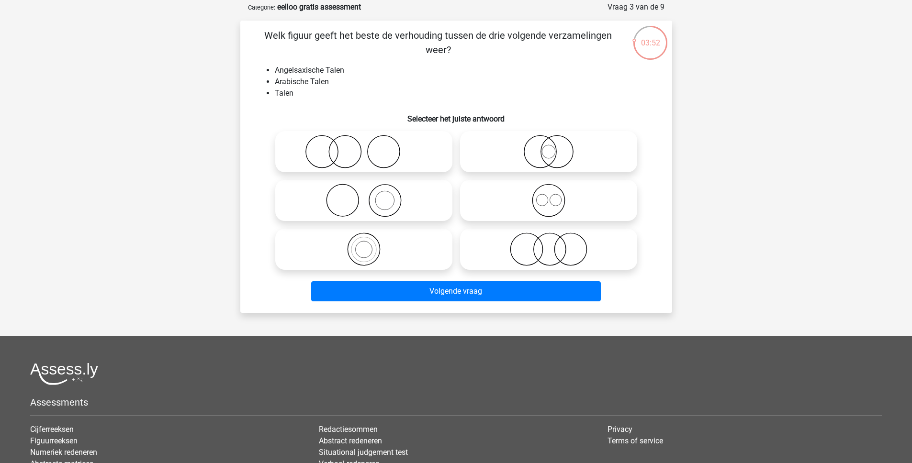
scroll to position [46, 0]
click at [357, 136] on icon at bounding box center [363, 152] width 169 height 34
click at [364, 141] on input "radio" at bounding box center [367, 144] width 6 height 6
radio input "true"
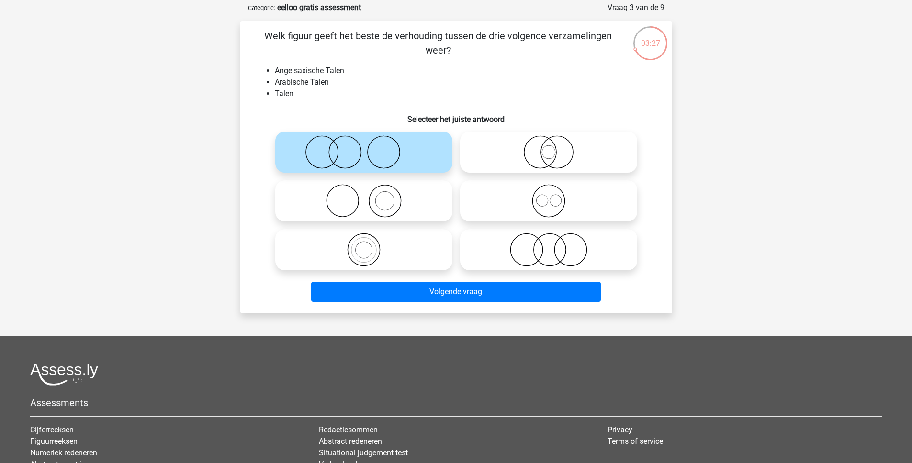
click at [541, 205] on icon at bounding box center [548, 201] width 169 height 34
click at [549, 196] on input "radio" at bounding box center [552, 193] width 6 height 6
radio input "true"
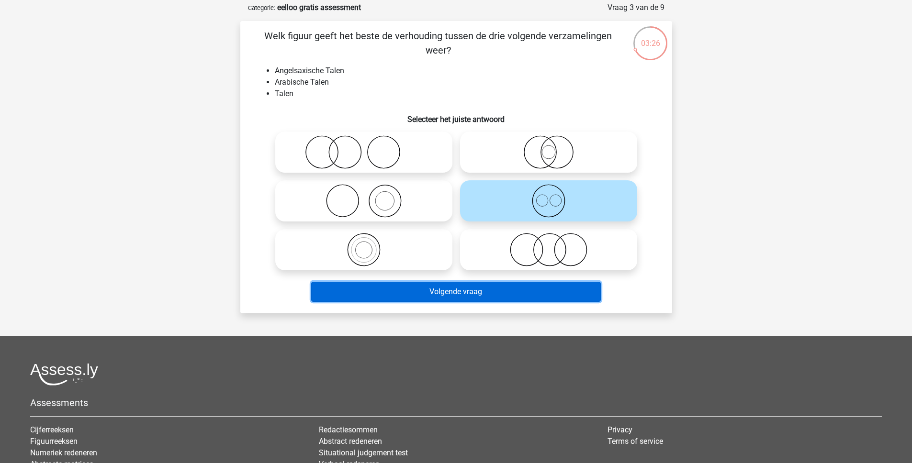
click at [469, 296] on button "Volgende vraag" at bounding box center [456, 292] width 290 height 20
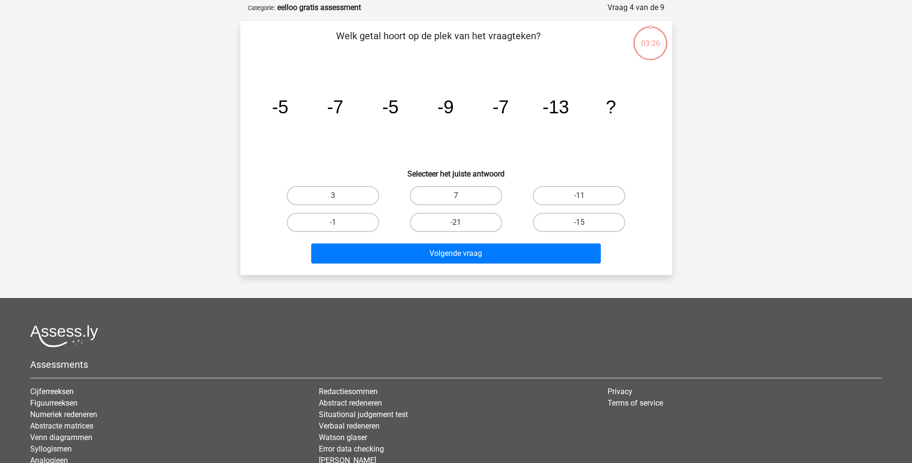
scroll to position [48, 0]
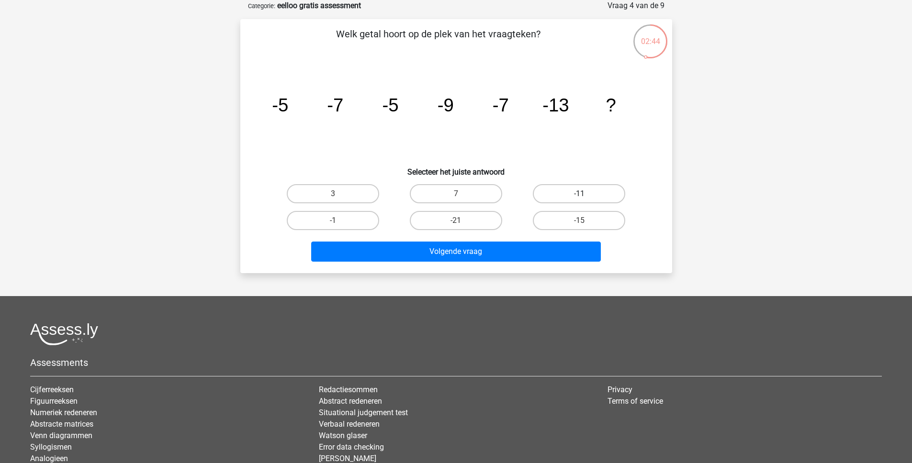
click at [560, 197] on label "-11" at bounding box center [579, 193] width 92 height 19
click at [579, 197] on input "-11" at bounding box center [582, 197] width 6 height 6
radio input "true"
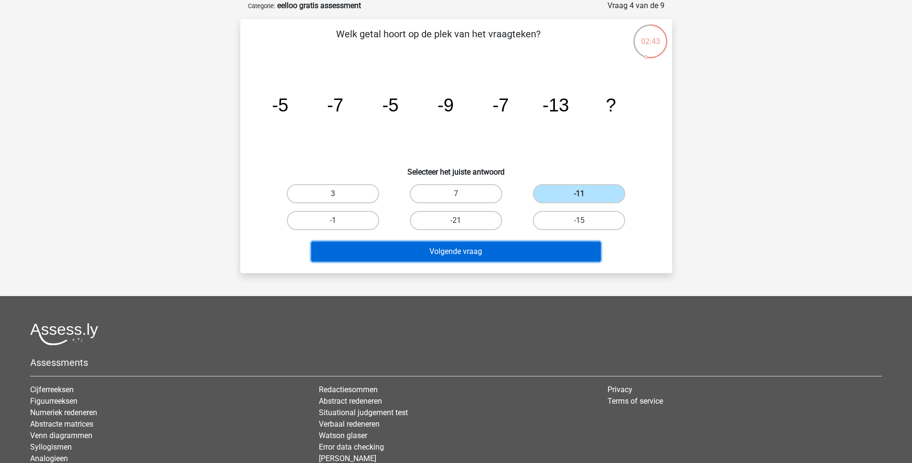
click at [524, 252] on button "Volgende vraag" at bounding box center [456, 252] width 290 height 20
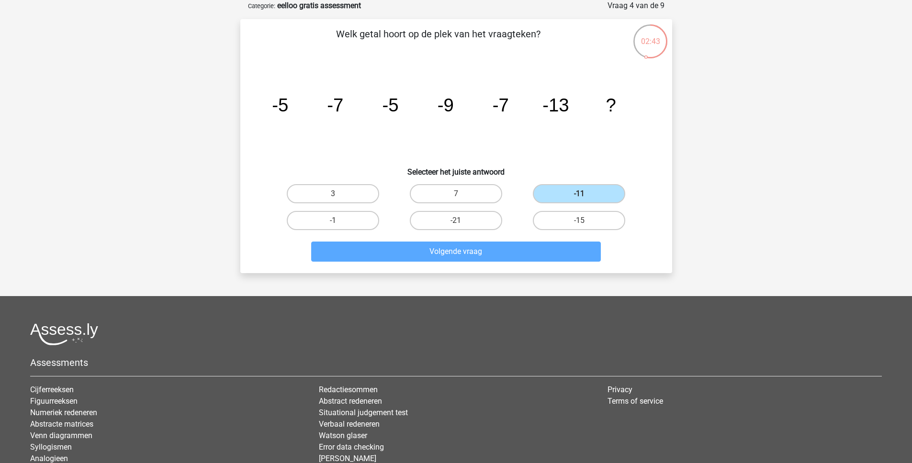
scroll to position [37, 0]
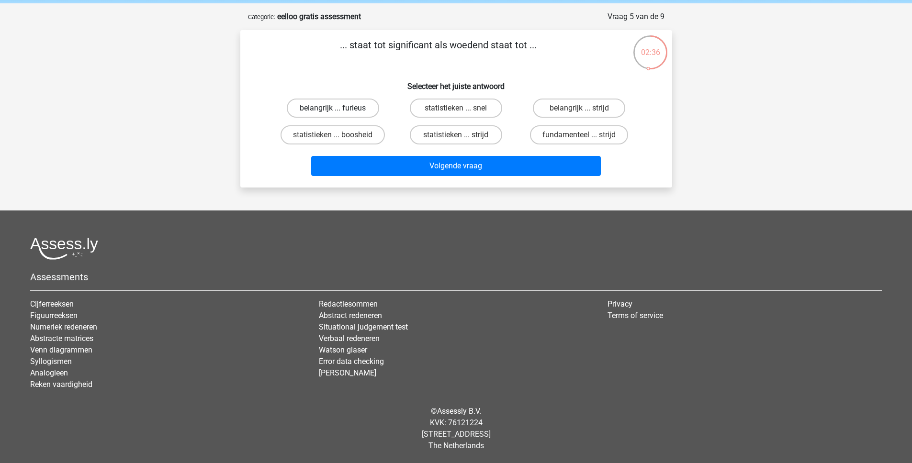
click at [358, 112] on label "belangrijk ... furieus" at bounding box center [333, 108] width 92 height 19
click at [339, 112] on input "belangrijk ... furieus" at bounding box center [336, 111] width 6 height 6
radio input "true"
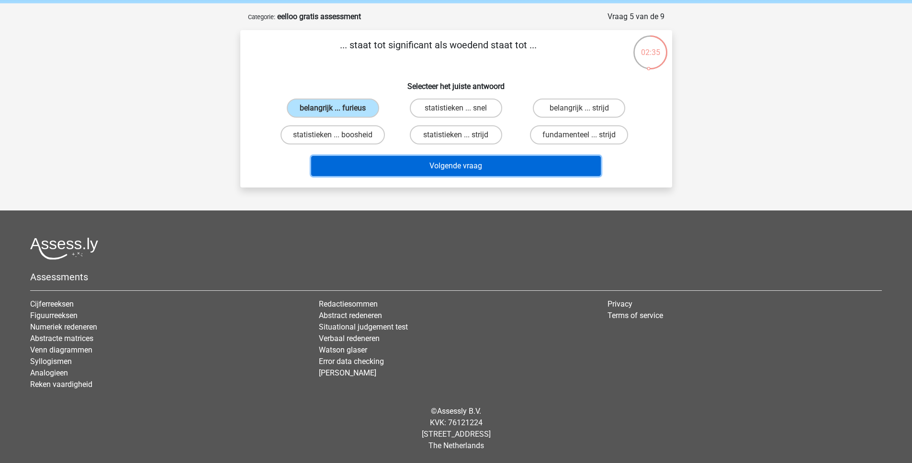
click at [455, 168] on button "Volgende vraag" at bounding box center [456, 166] width 290 height 20
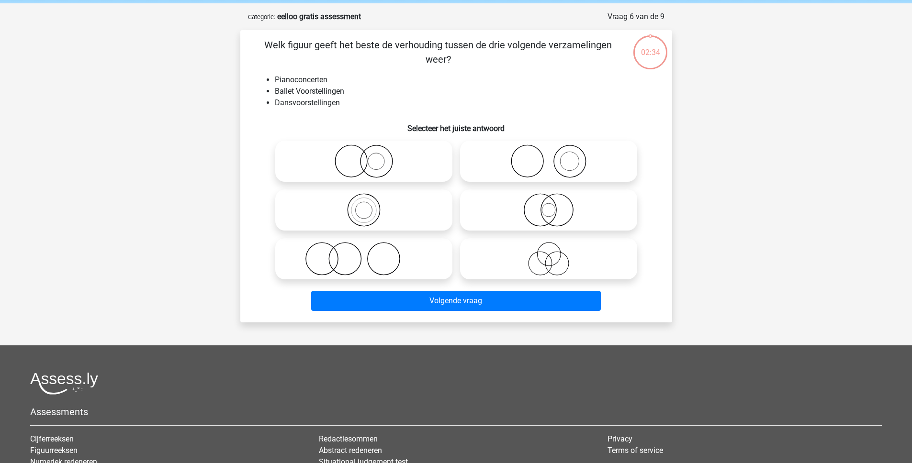
scroll to position [48, 0]
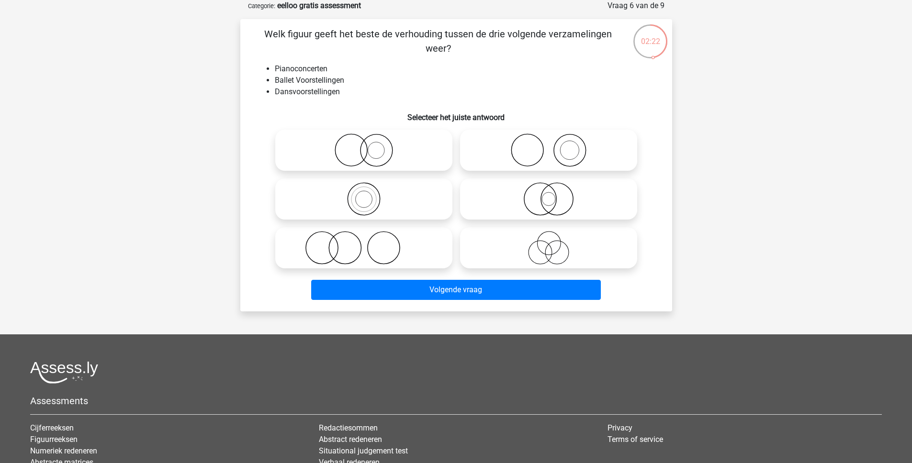
click at [371, 254] on icon at bounding box center [363, 248] width 169 height 34
click at [370, 243] on input "radio" at bounding box center [367, 240] width 6 height 6
radio input "true"
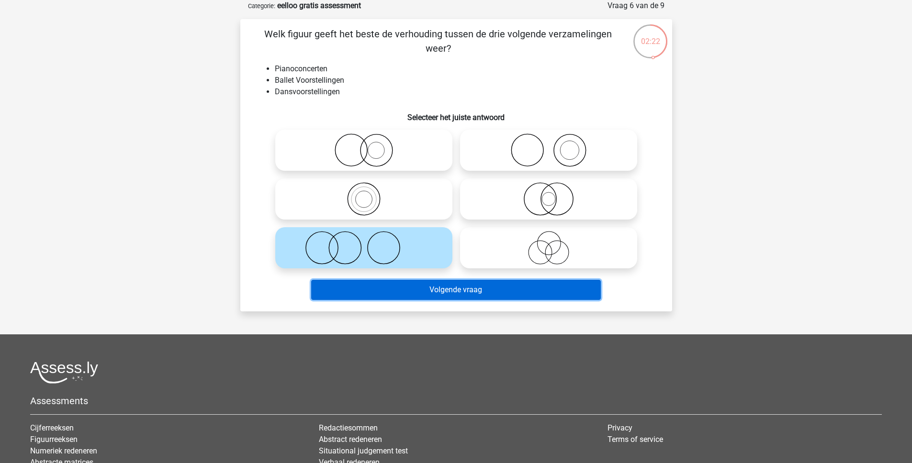
click at [442, 299] on button "Volgende vraag" at bounding box center [456, 290] width 290 height 20
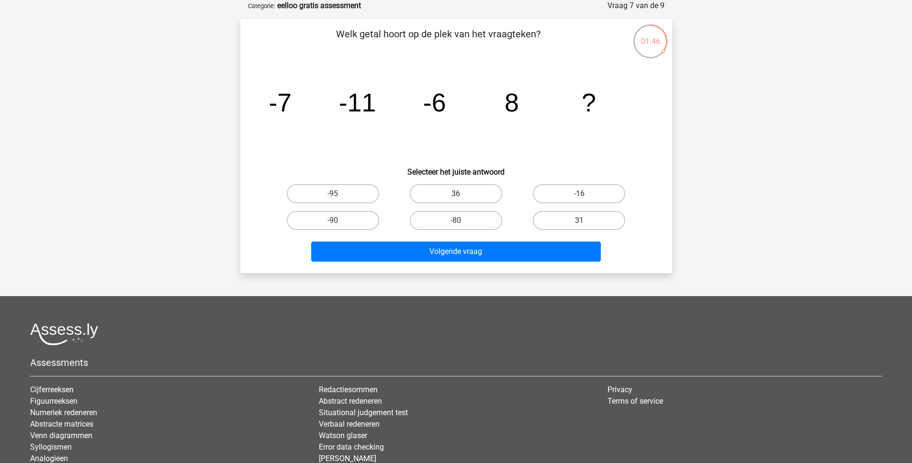
click at [457, 190] on label "36" at bounding box center [456, 193] width 92 height 19
click at [457, 194] on input "36" at bounding box center [459, 197] width 6 height 6
radio input "true"
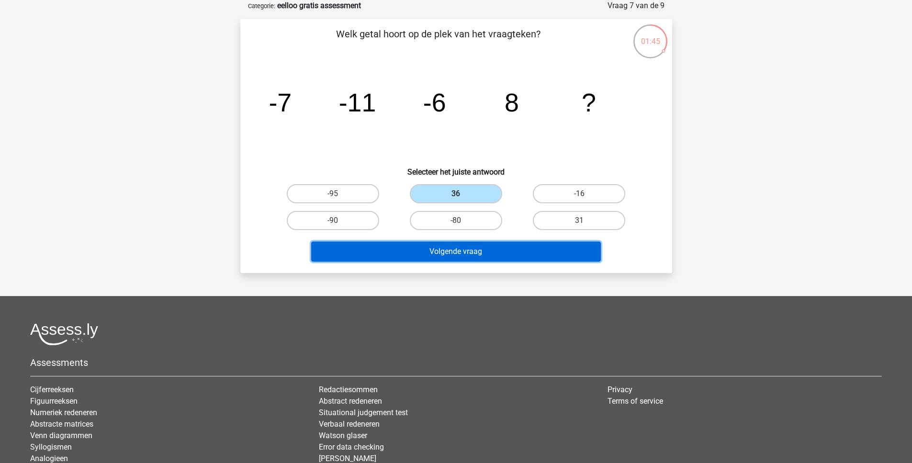
click at [454, 252] on button "Volgende vraag" at bounding box center [456, 252] width 290 height 20
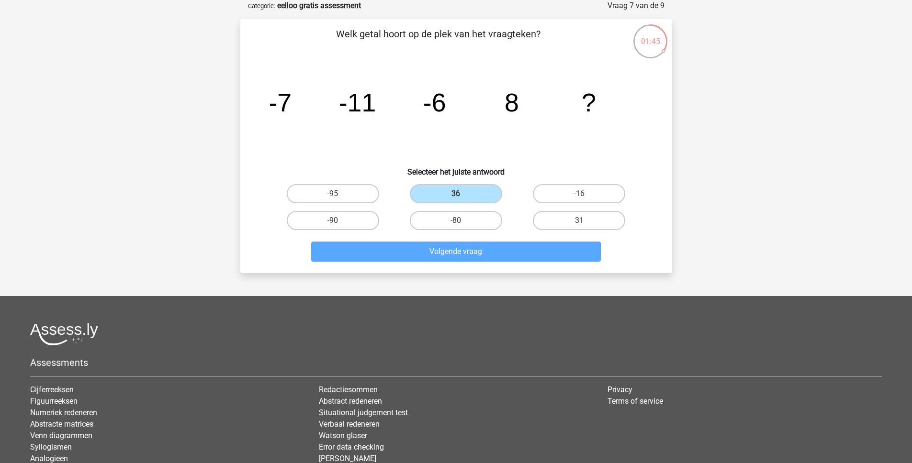
scroll to position [37, 0]
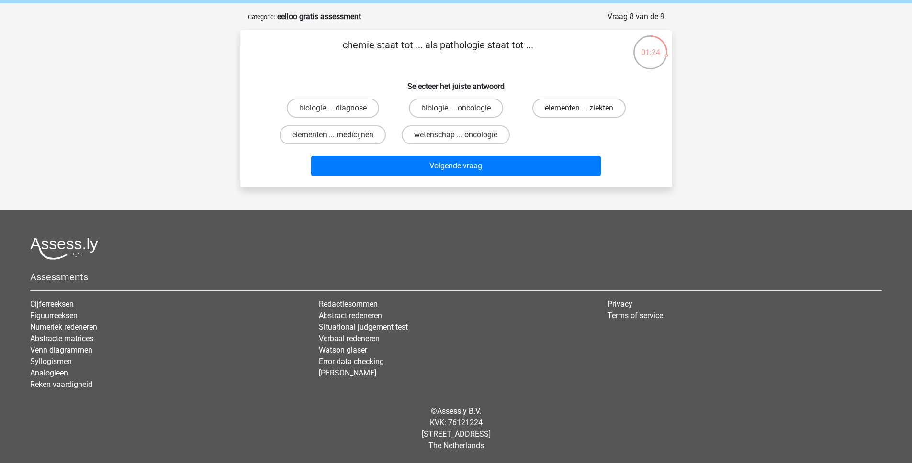
click at [568, 110] on label "elementen ... ziekten" at bounding box center [578, 108] width 93 height 19
click at [579, 110] on input "elementen ... ziekten" at bounding box center [582, 111] width 6 height 6
radio input "true"
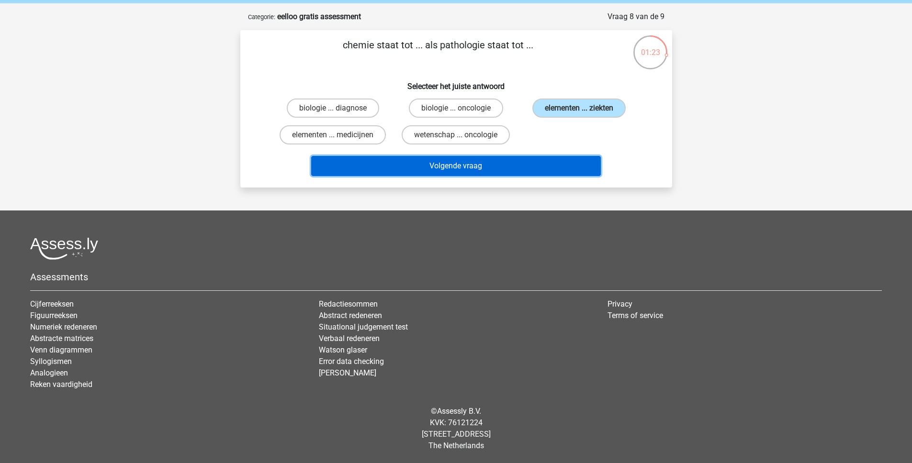
click at [527, 173] on button "Volgende vraag" at bounding box center [456, 166] width 290 height 20
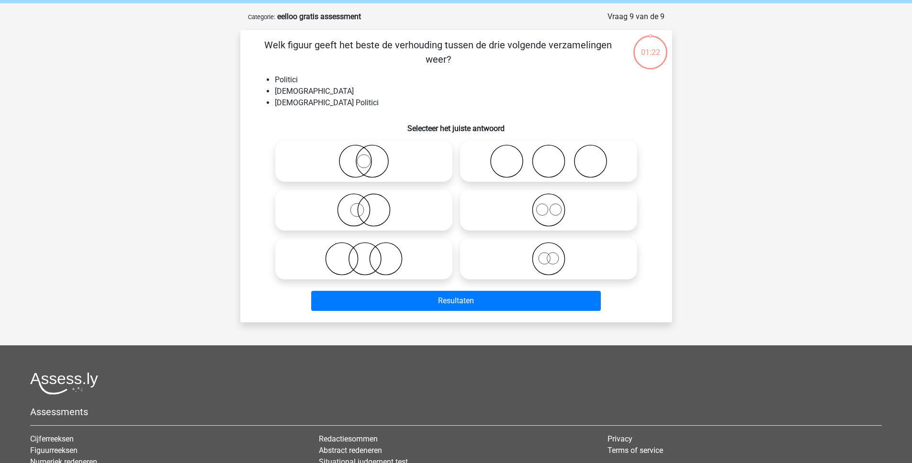
scroll to position [48, 0]
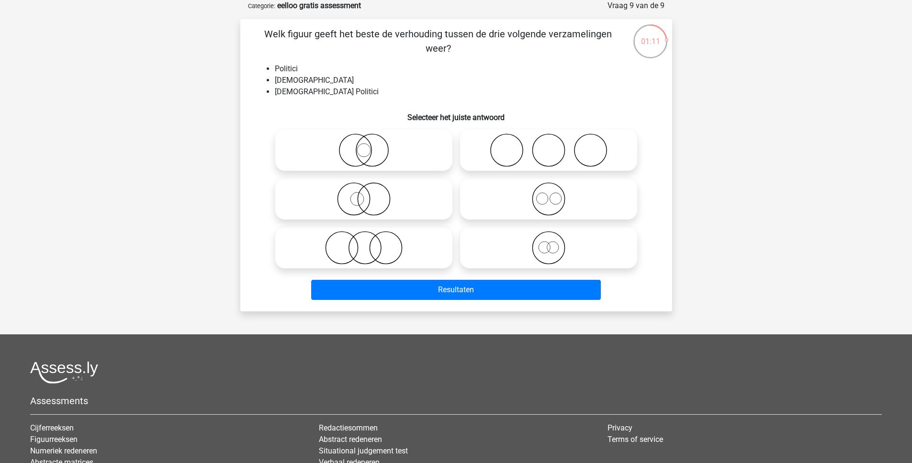
click at [360, 251] on icon at bounding box center [363, 248] width 169 height 34
click at [364, 243] on input "radio" at bounding box center [367, 240] width 6 height 6
radio input "true"
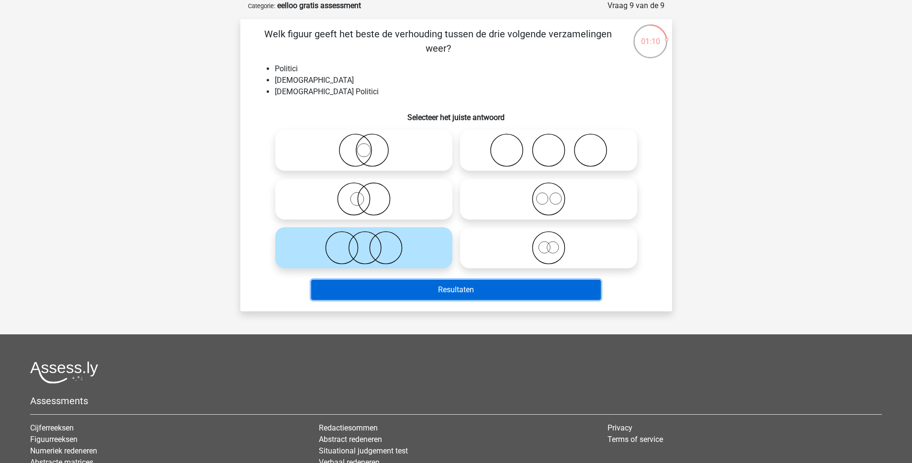
click at [420, 297] on button "Resultaten" at bounding box center [456, 290] width 290 height 20
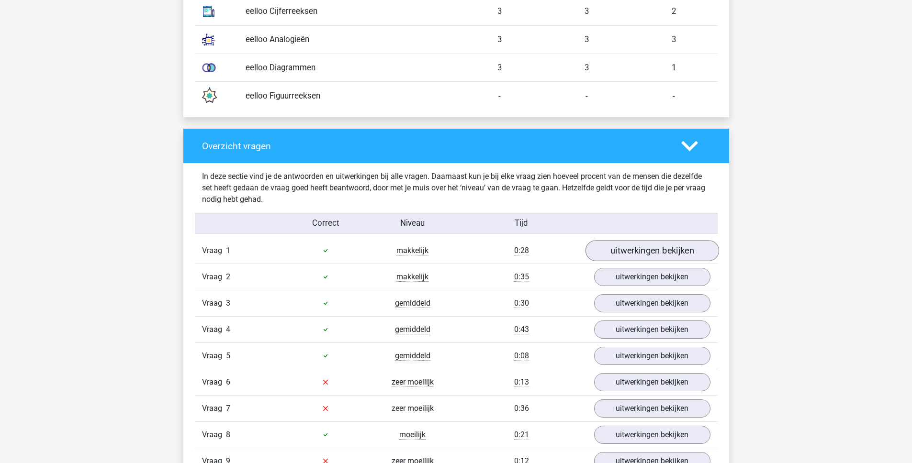
scroll to position [877, 0]
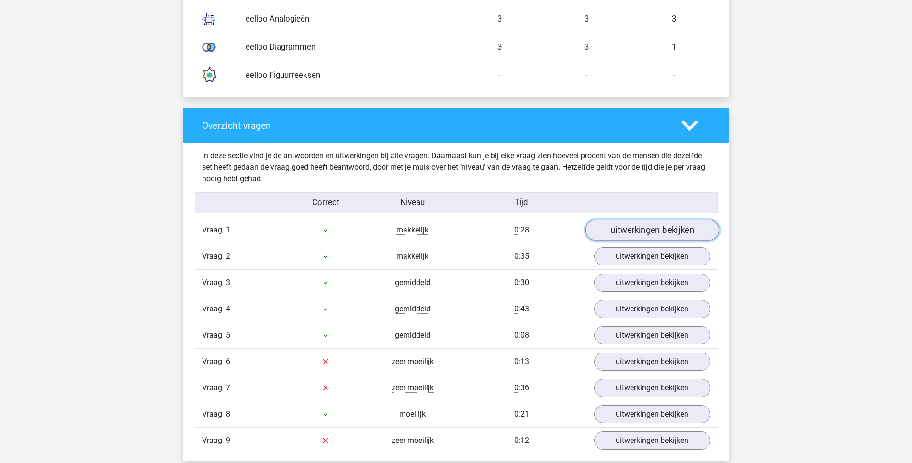
click at [649, 230] on link "uitwerkingen bekijken" at bounding box center [652, 230] width 134 height 21
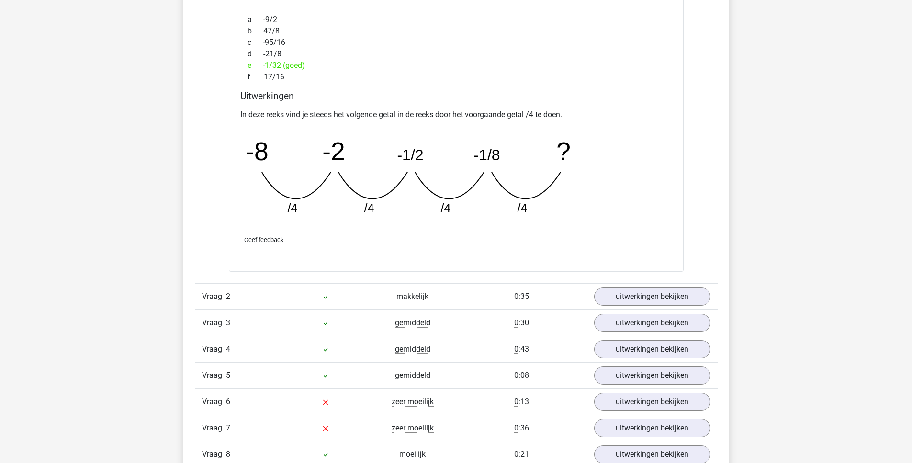
scroll to position [1259, 0]
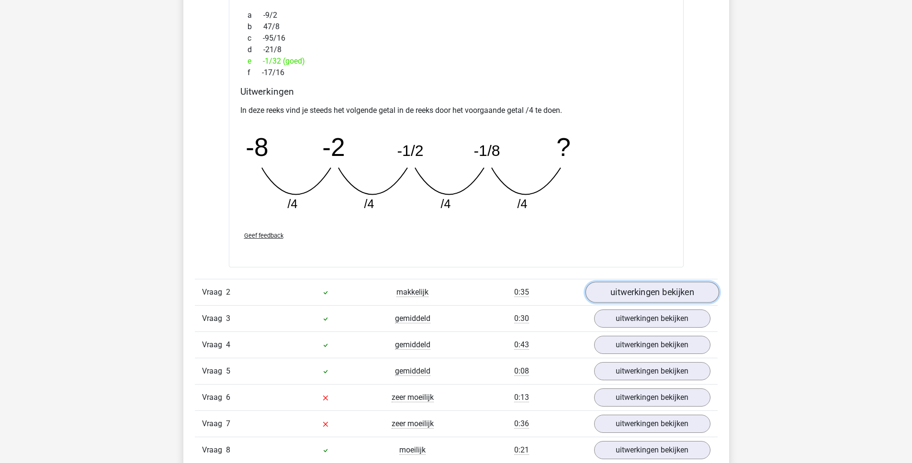
click at [622, 292] on link "uitwerkingen bekijken" at bounding box center [652, 292] width 134 height 21
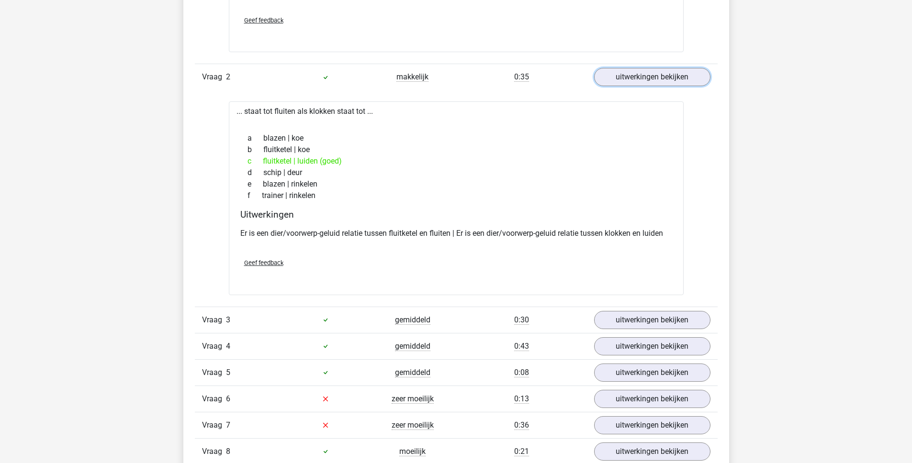
scroll to position [1527, 0]
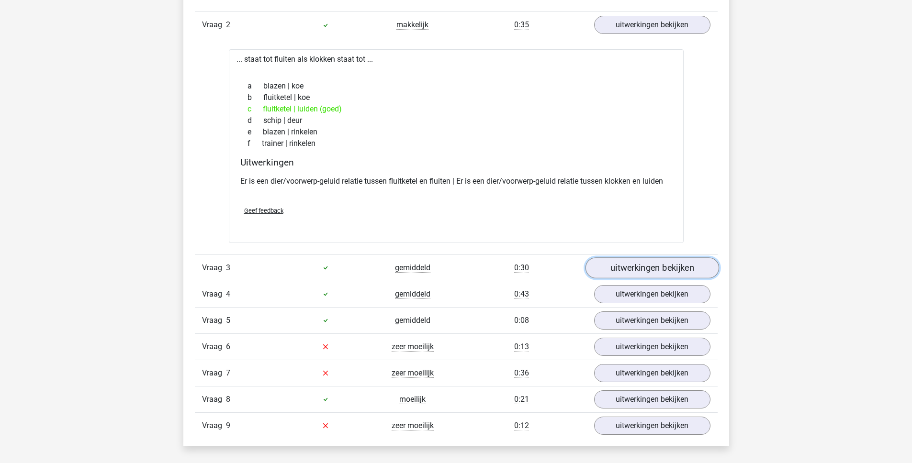
click at [613, 269] on link "uitwerkingen bekijken" at bounding box center [652, 268] width 134 height 21
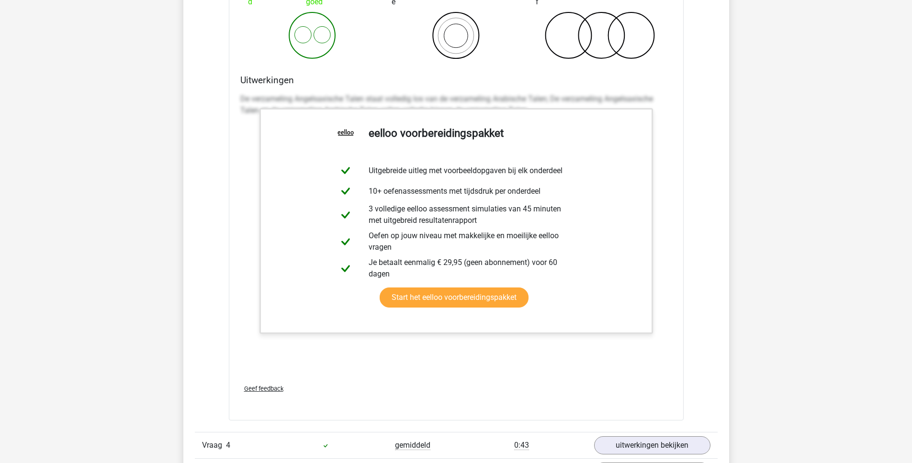
scroll to position [2116, 0]
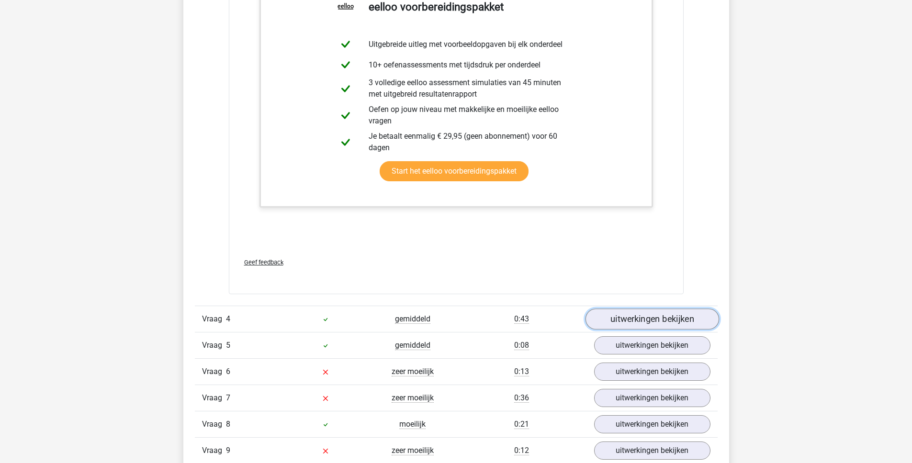
click at [635, 323] on link "uitwerkingen bekijken" at bounding box center [652, 319] width 134 height 21
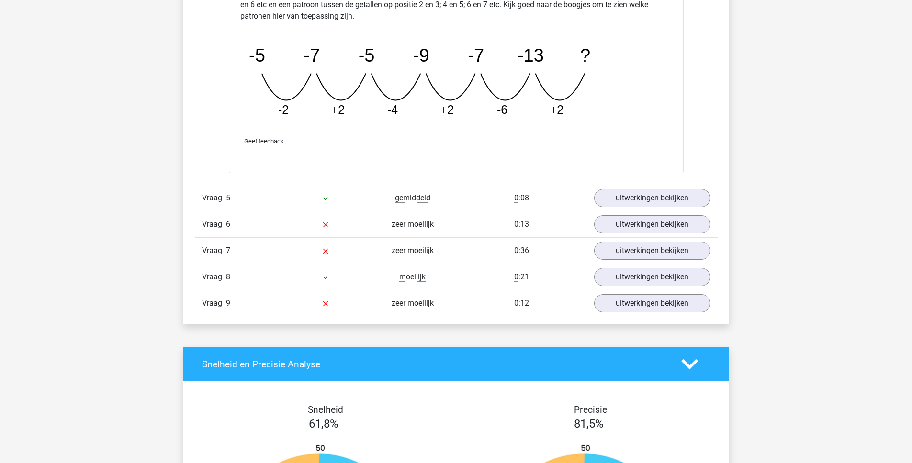
scroll to position [2726, 0]
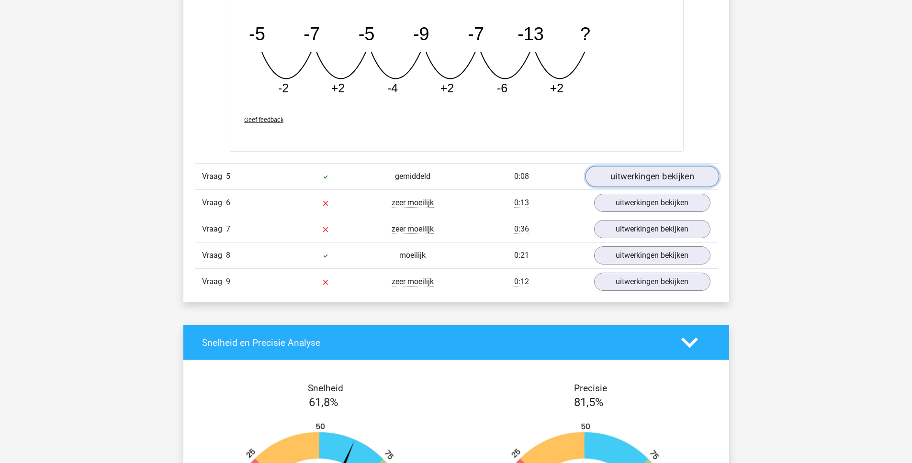
click at [629, 179] on link "uitwerkingen bekijken" at bounding box center [652, 177] width 134 height 21
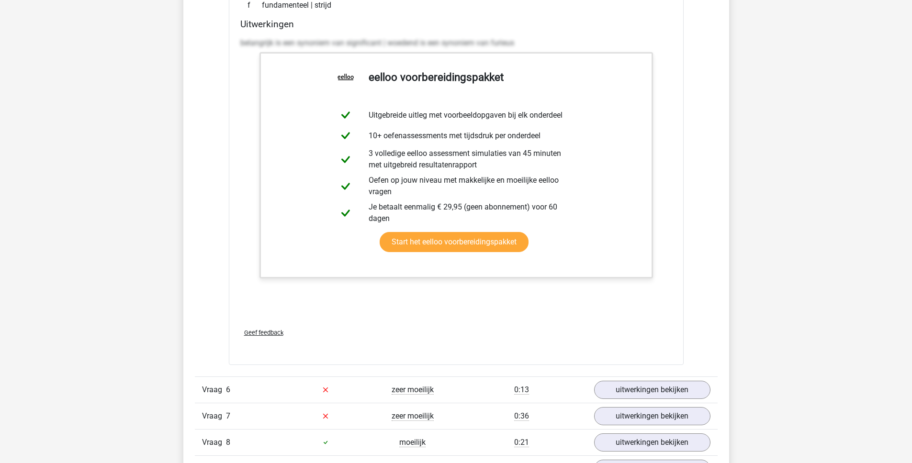
scroll to position [3115, 0]
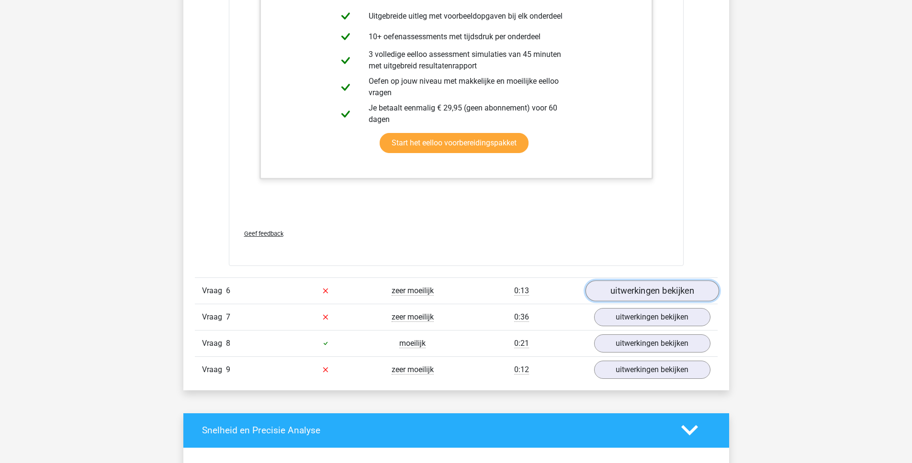
click at [619, 295] on link "uitwerkingen bekijken" at bounding box center [652, 291] width 134 height 21
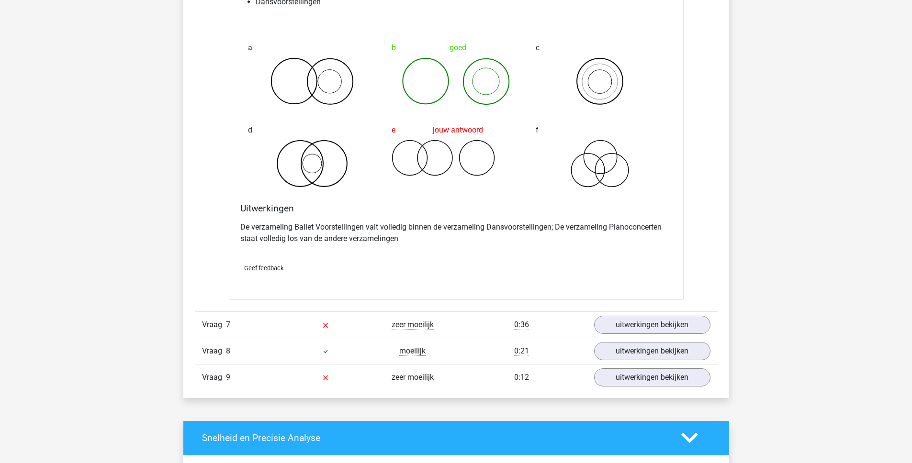
scroll to position [3476, 0]
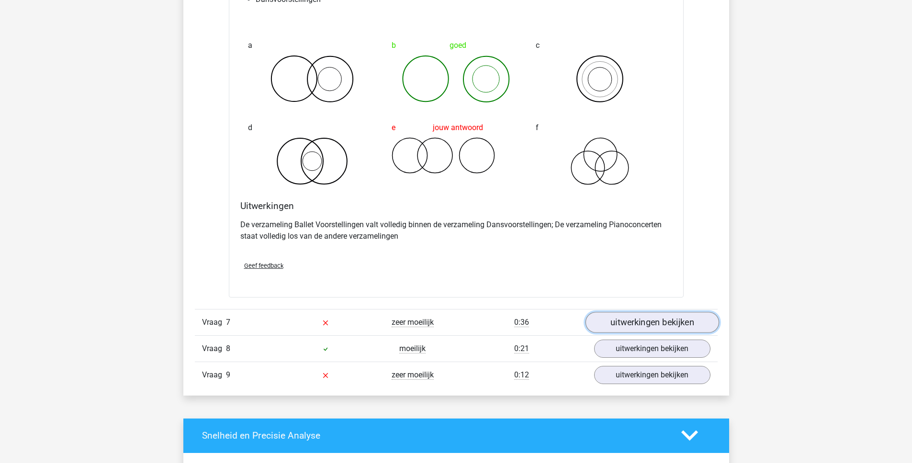
click at [647, 323] on link "uitwerkingen bekijken" at bounding box center [652, 322] width 134 height 21
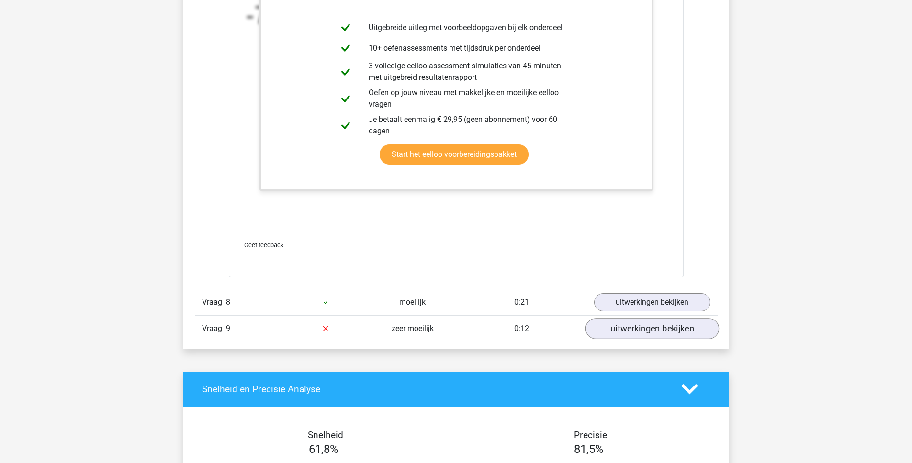
scroll to position [4139, 0]
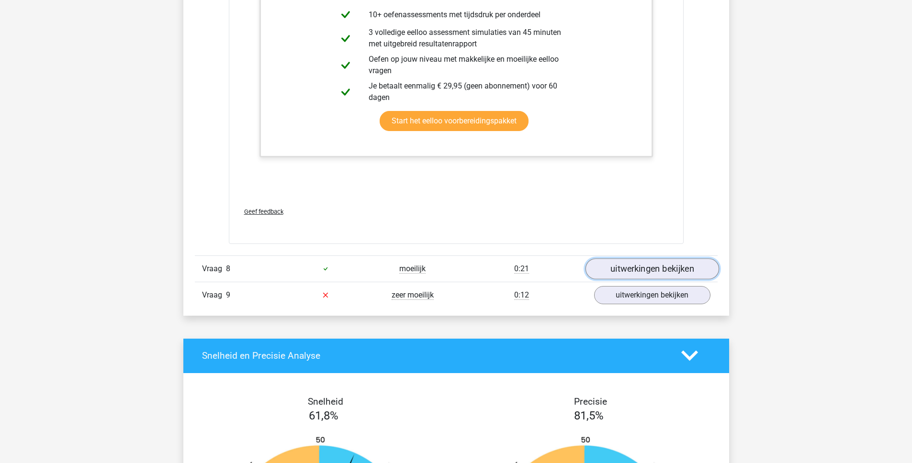
click at [618, 274] on link "uitwerkingen bekijken" at bounding box center [652, 268] width 134 height 21
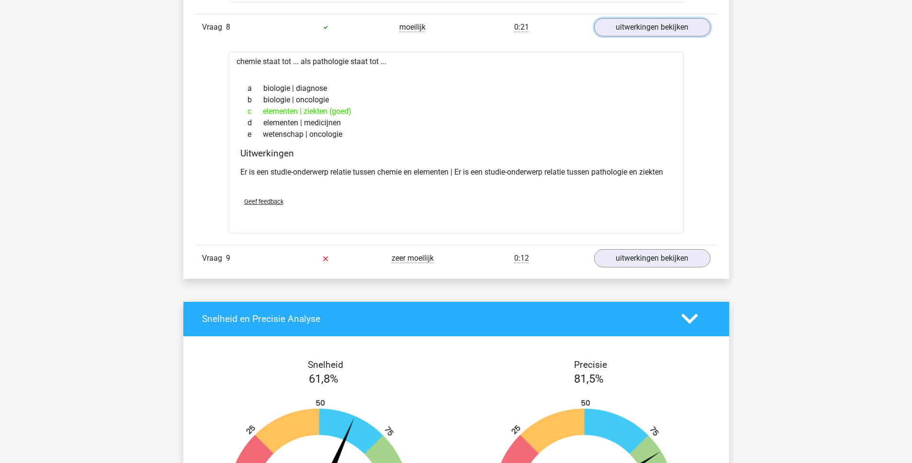
scroll to position [4396, 0]
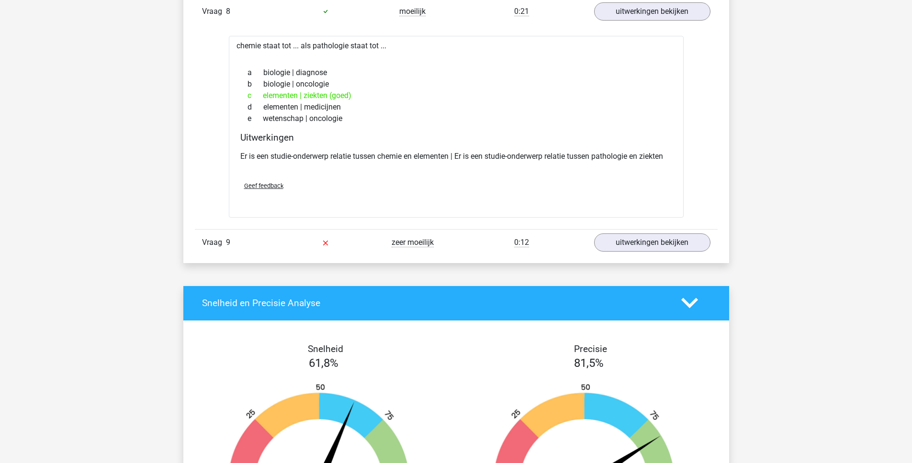
click at [618, 252] on div "Vraag 9 zeer moeilijk 0:12 uitwerkingen bekijken" at bounding box center [456, 242] width 523 height 26
click at [623, 246] on link "uitwerkingen bekijken" at bounding box center [652, 242] width 134 height 21
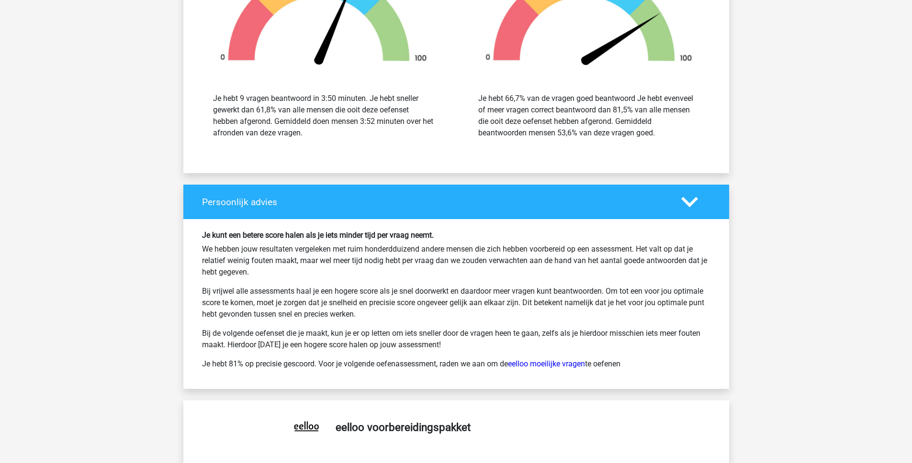
scroll to position [5435, 0]
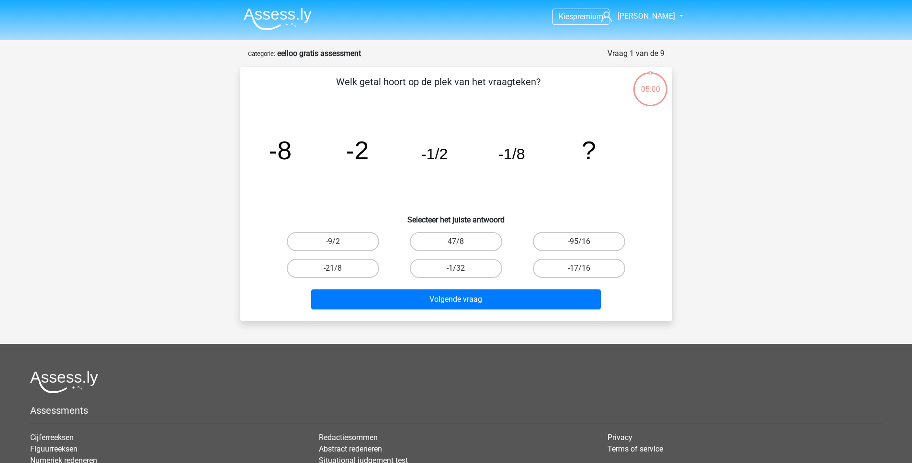
scroll to position [48, 0]
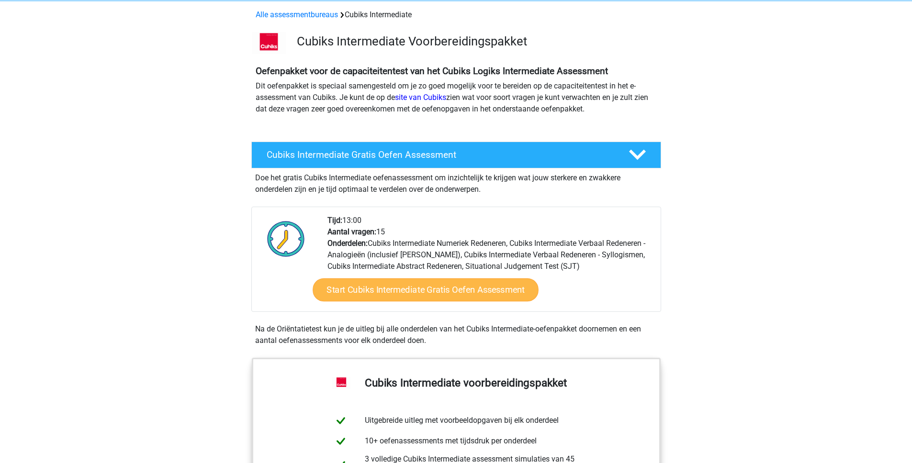
scroll to position [40, 0]
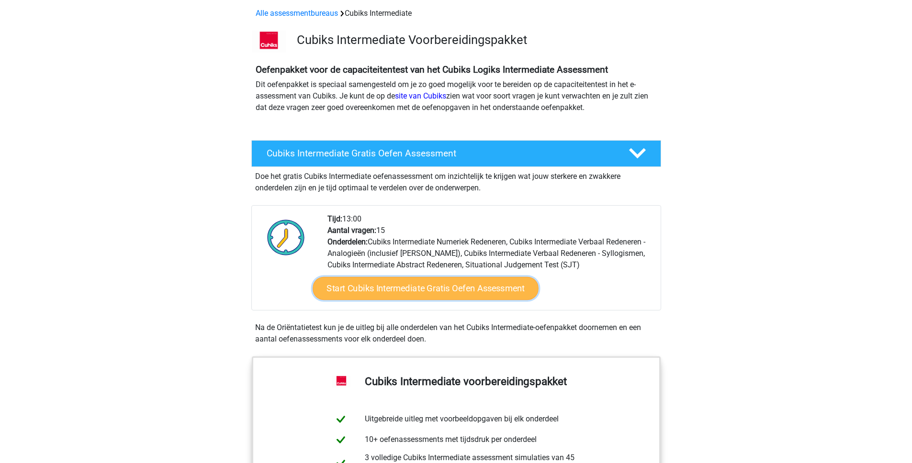
click at [393, 292] on link "Start Cubiks Intermediate Gratis Oefen Assessment" at bounding box center [426, 288] width 226 height 23
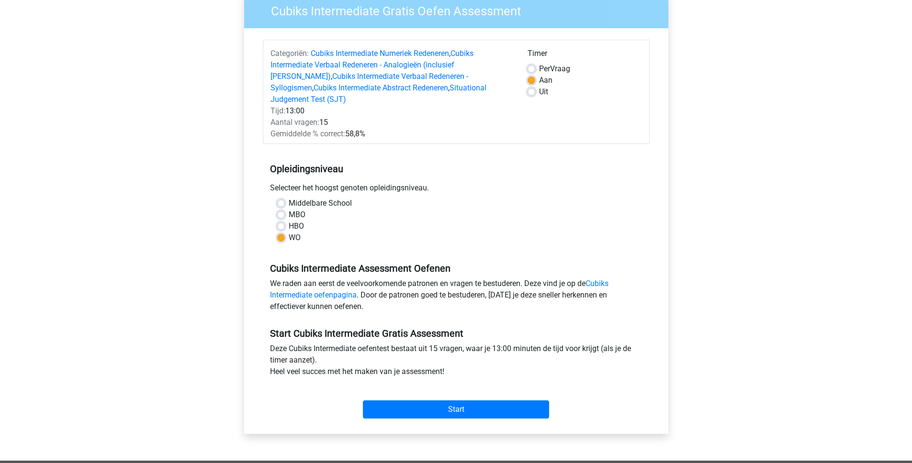
scroll to position [87, 0]
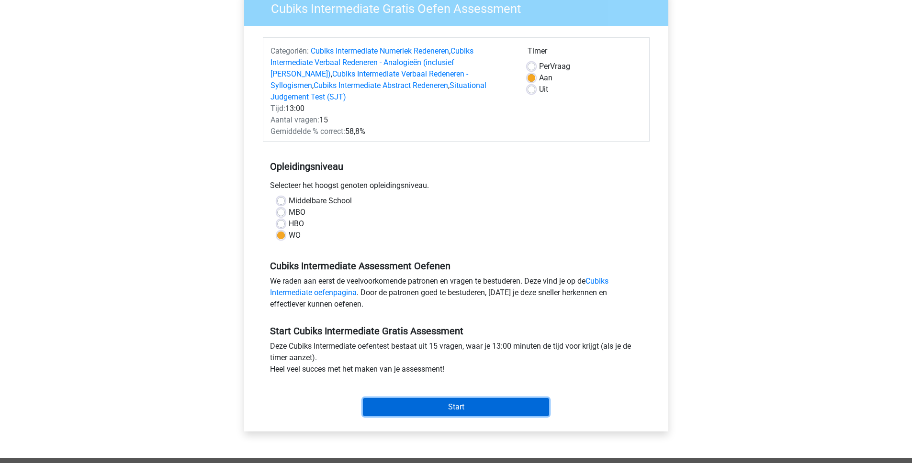
click at [434, 399] on input "Start" at bounding box center [456, 407] width 186 height 18
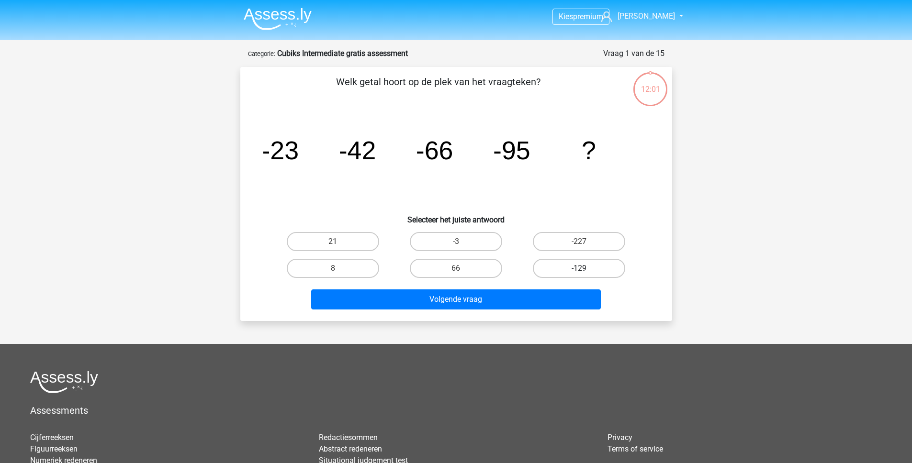
click at [593, 269] on label "-129" at bounding box center [579, 268] width 92 height 19
click at [585, 269] on input "-129" at bounding box center [582, 272] width 6 height 6
radio input "true"
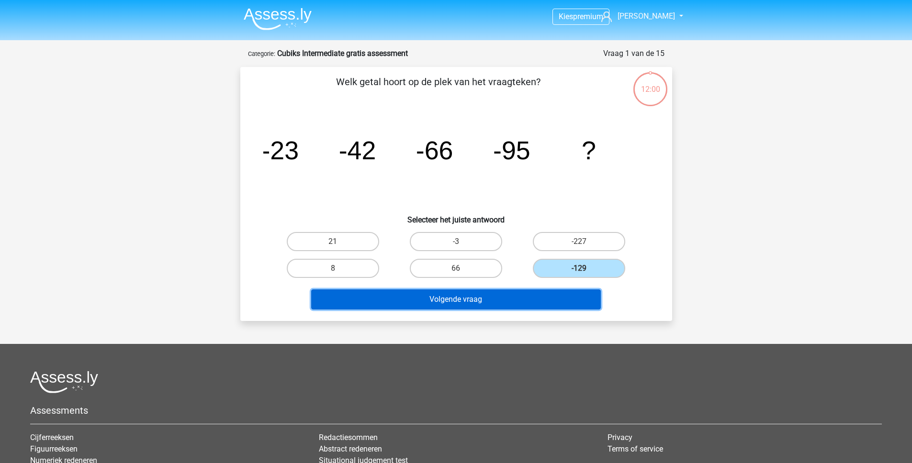
click at [522, 304] on button "Volgende vraag" at bounding box center [456, 300] width 290 height 20
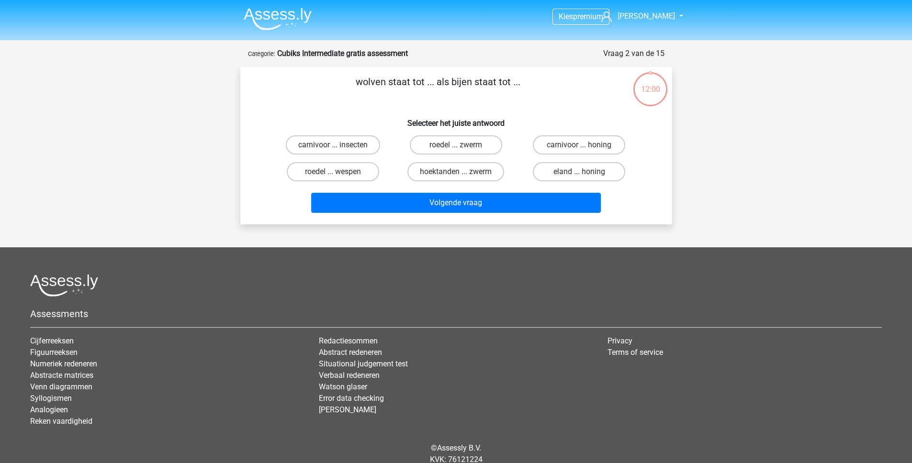
scroll to position [37, 0]
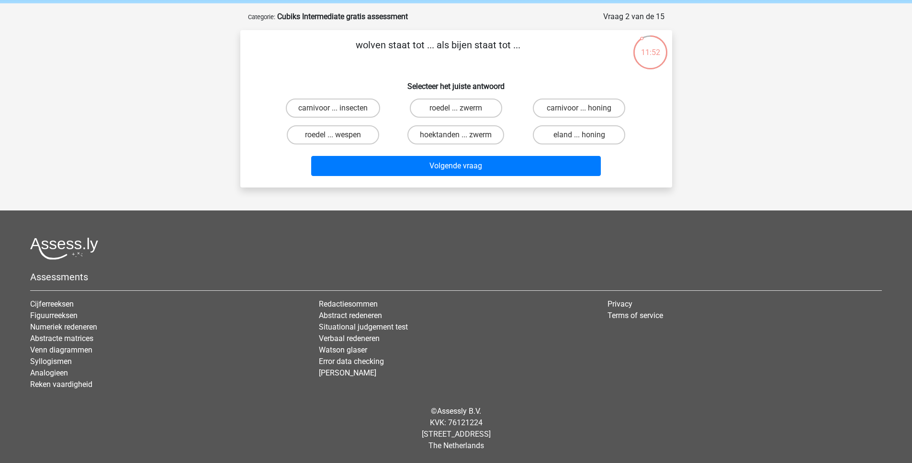
click at [461, 113] on input "roedel ... zwerm" at bounding box center [459, 111] width 6 height 6
radio input "true"
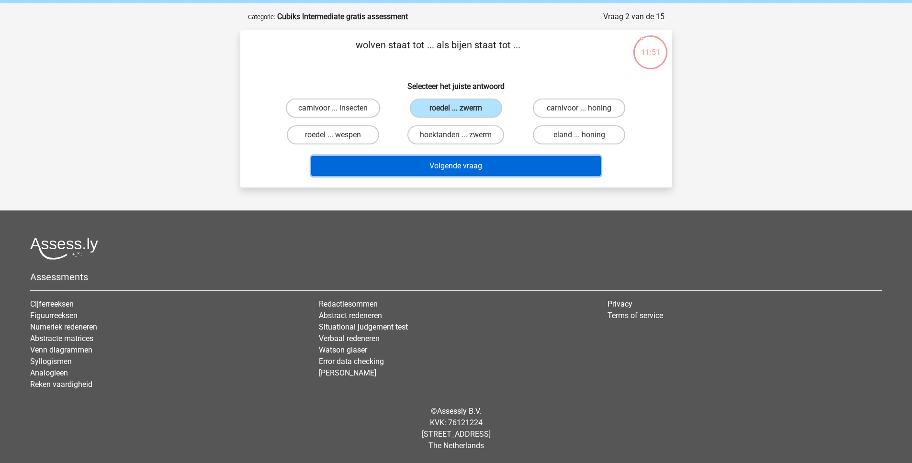
click at [456, 168] on button "Volgende vraag" at bounding box center [456, 166] width 290 height 20
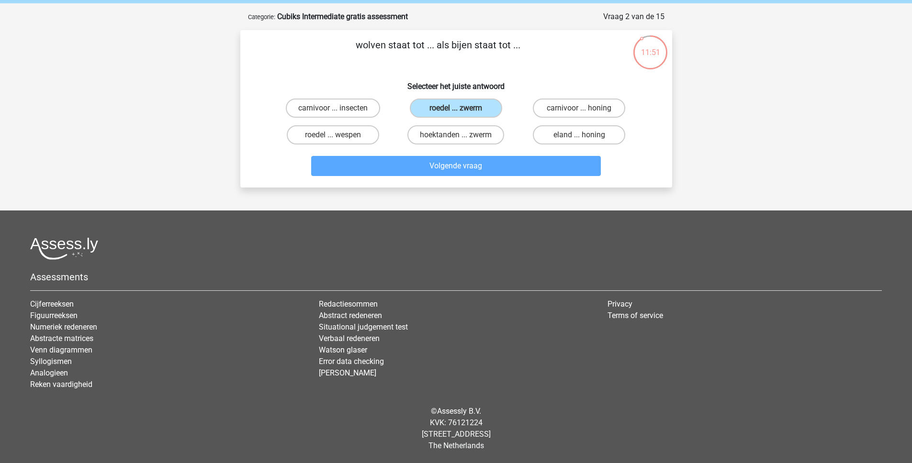
scroll to position [48, 0]
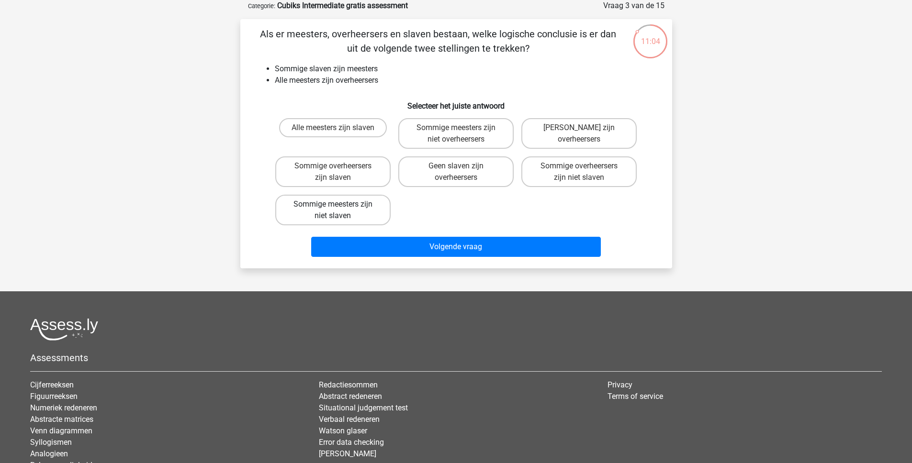
click at [355, 211] on label "Sommige meesters zijn niet slaven" at bounding box center [332, 210] width 115 height 31
click at [339, 211] on input "Sommige meesters zijn niet slaven" at bounding box center [336, 207] width 6 height 6
radio input "true"
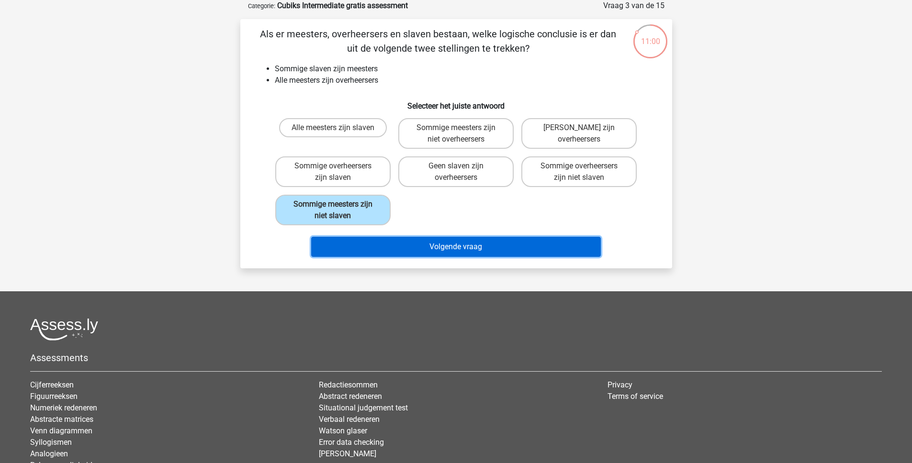
click at [402, 246] on button "Volgende vraag" at bounding box center [456, 247] width 290 height 20
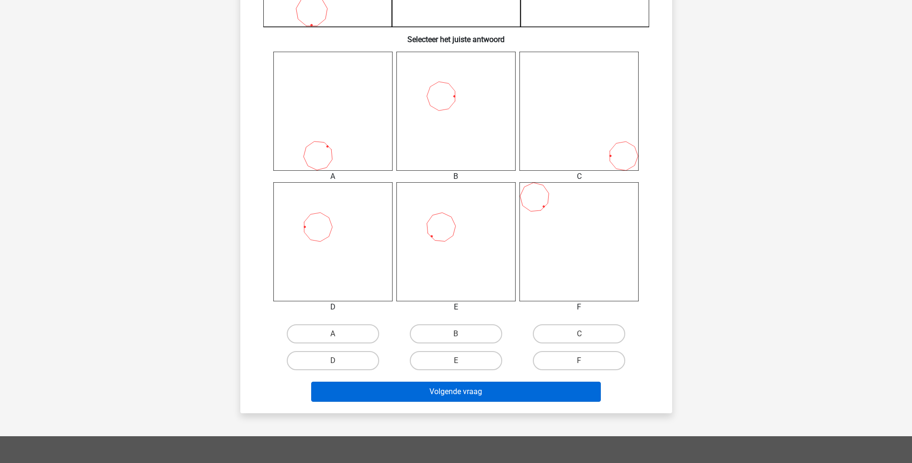
scroll to position [348, 0]
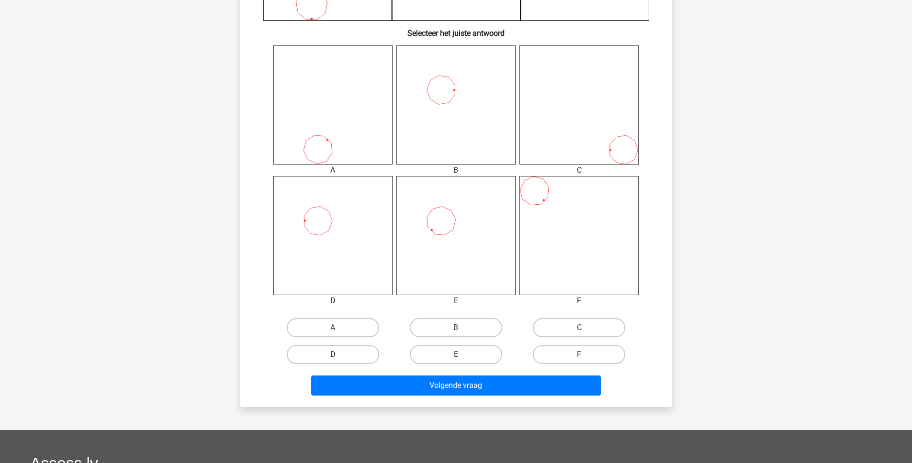
click at [356, 354] on label "D" at bounding box center [333, 354] width 92 height 19
click at [339, 355] on input "D" at bounding box center [336, 358] width 6 height 6
radio input "true"
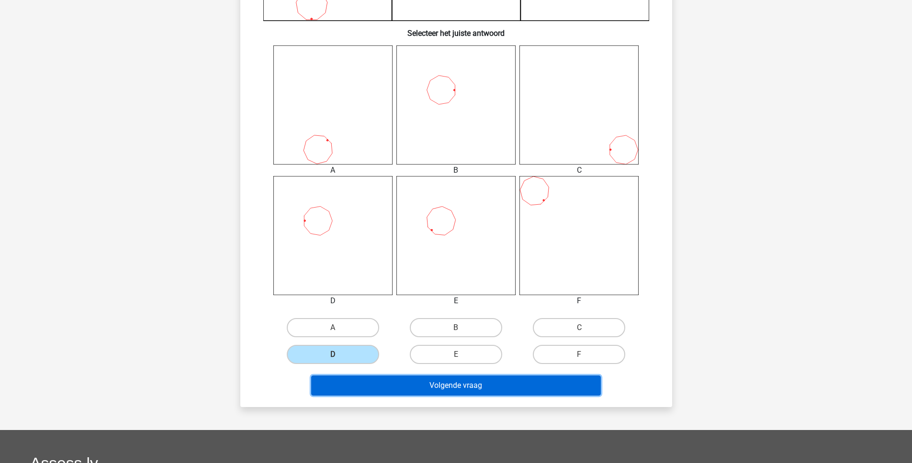
click at [404, 390] on button "Volgende vraag" at bounding box center [456, 386] width 290 height 20
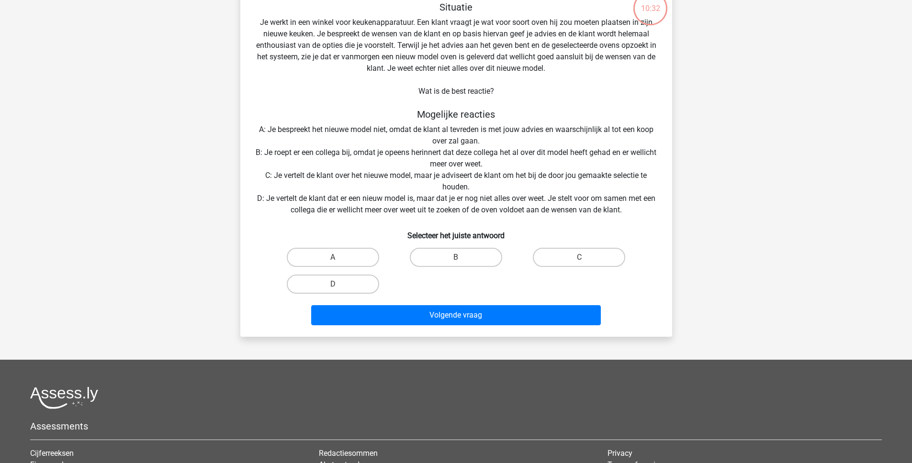
scroll to position [48, 0]
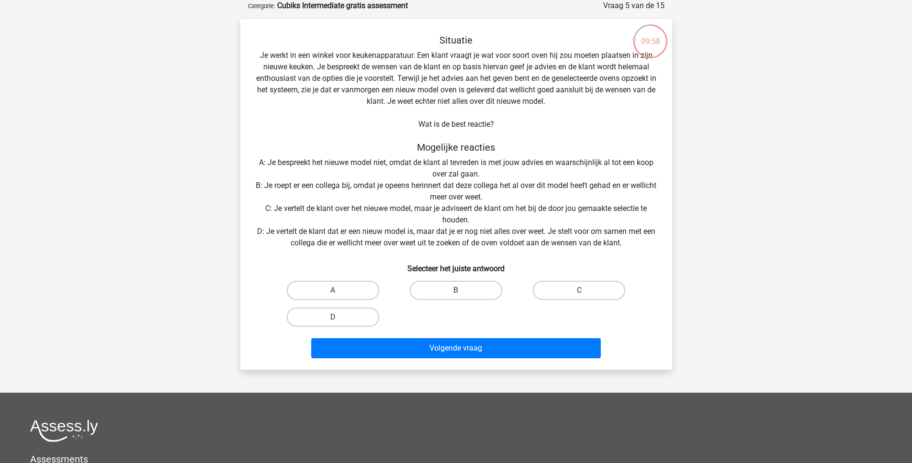
click at [333, 317] on input "D" at bounding box center [336, 320] width 6 height 6
radio input "true"
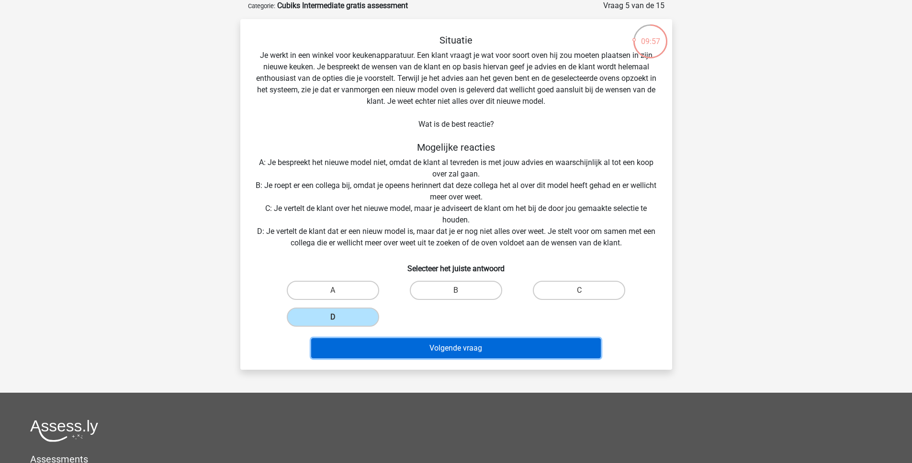
click at [404, 352] on button "Volgende vraag" at bounding box center [456, 348] width 290 height 20
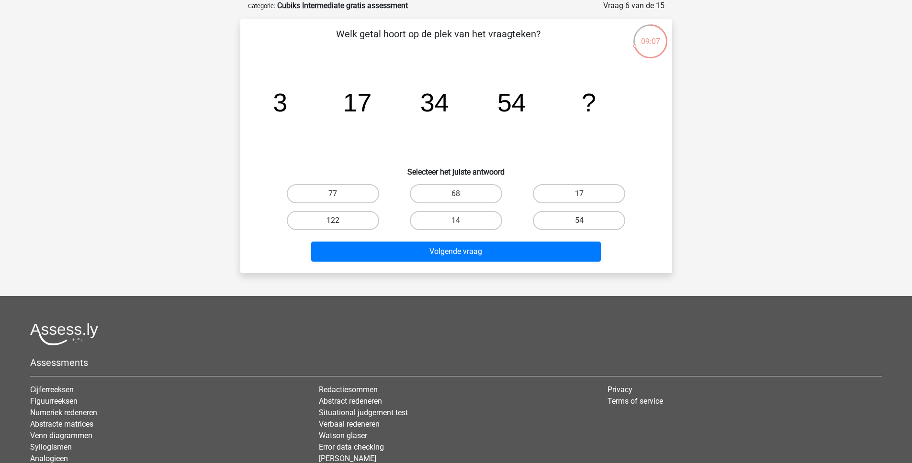
drag, startPoint x: 355, startPoint y: 194, endPoint x: 361, endPoint y: 225, distance: 30.8
click at [355, 194] on label "77" at bounding box center [333, 193] width 92 height 19
click at [339, 194] on input "77" at bounding box center [336, 197] width 6 height 6
radio input "true"
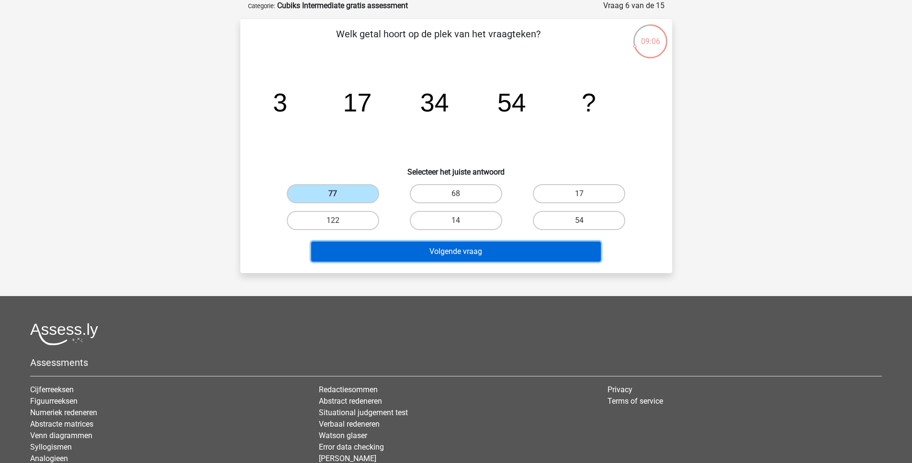
click at [373, 256] on button "Volgende vraag" at bounding box center [456, 252] width 290 height 20
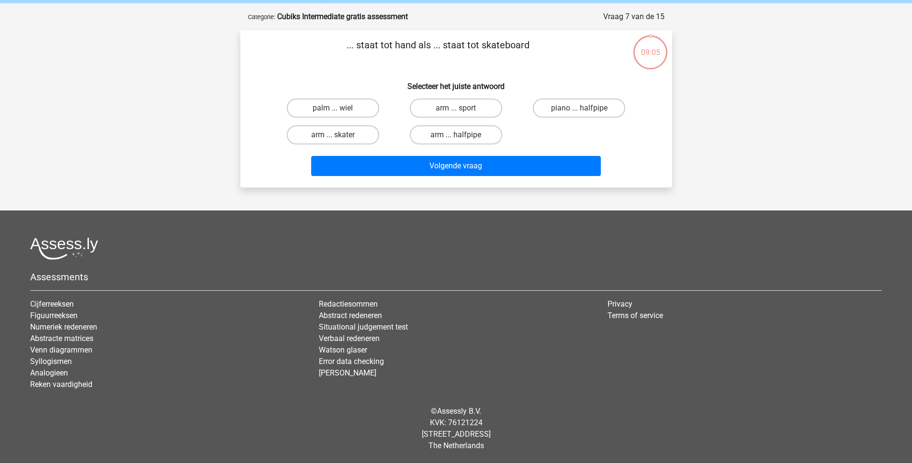
scroll to position [37, 0]
click at [359, 109] on label "palm ... wiel" at bounding box center [333, 108] width 92 height 19
click at [339, 109] on input "palm ... wiel" at bounding box center [336, 111] width 6 height 6
radio input "true"
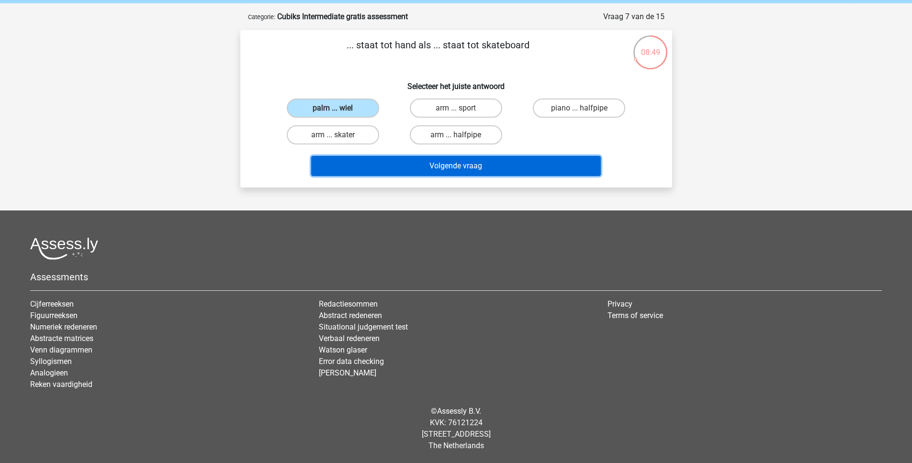
click at [418, 169] on button "Volgende vraag" at bounding box center [456, 166] width 290 height 20
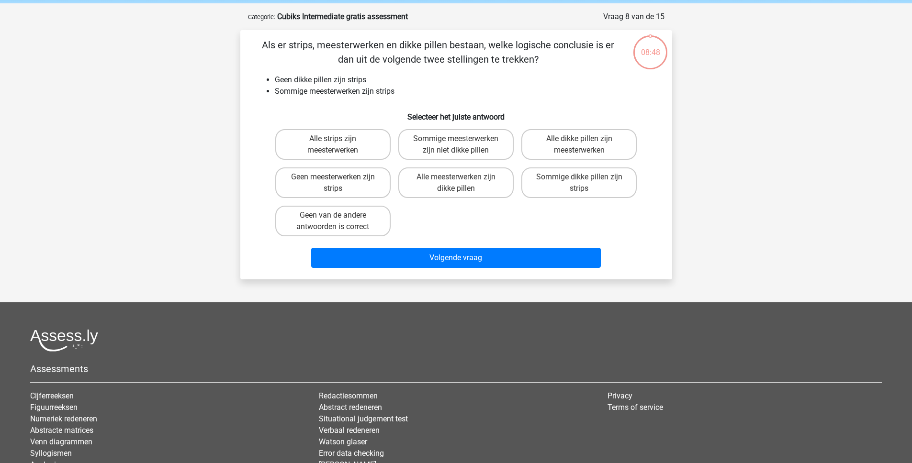
scroll to position [48, 0]
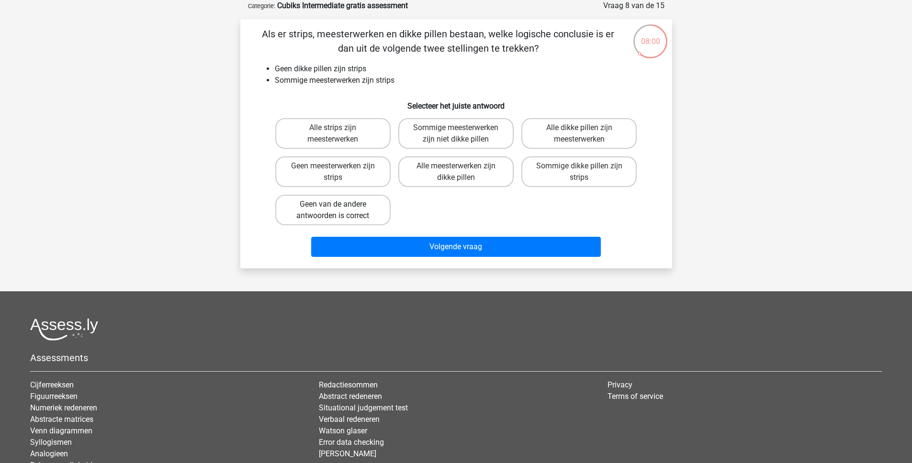
click at [363, 212] on label "Geen van de andere antwoorden is correct" at bounding box center [332, 210] width 115 height 31
click at [339, 211] on input "Geen van de andere antwoorden is correct" at bounding box center [336, 207] width 6 height 6
radio input "true"
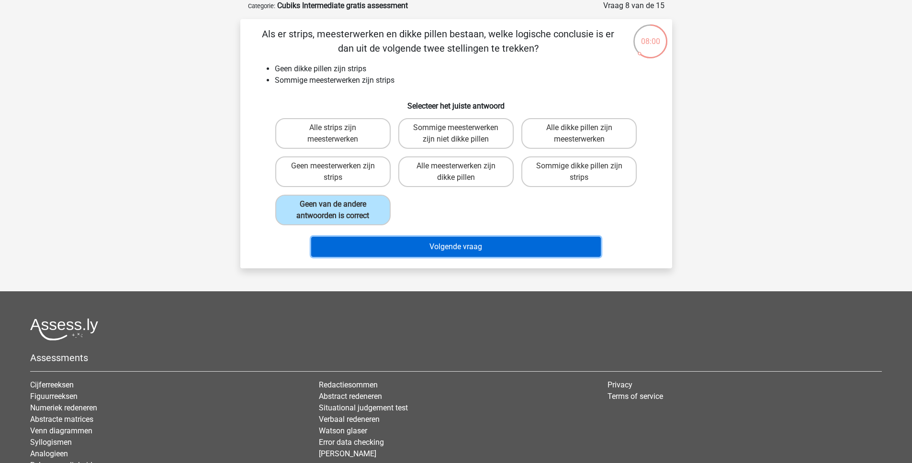
click at [421, 249] on button "Volgende vraag" at bounding box center [456, 247] width 290 height 20
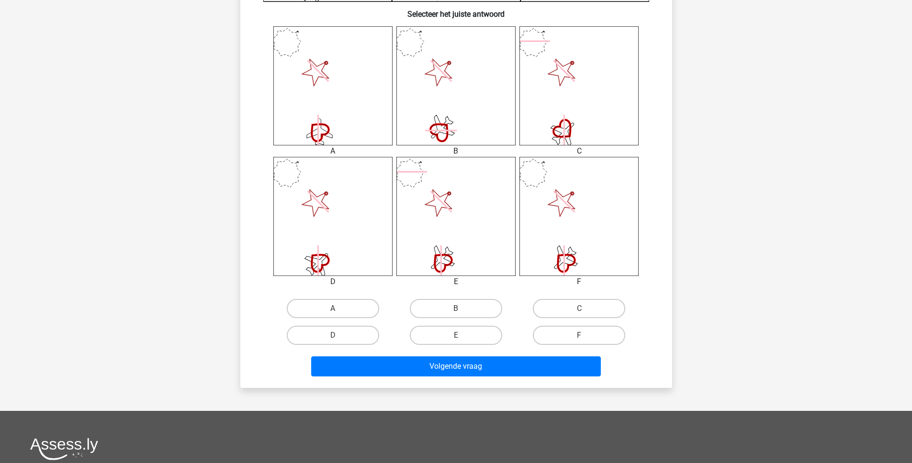
scroll to position [373, 0]
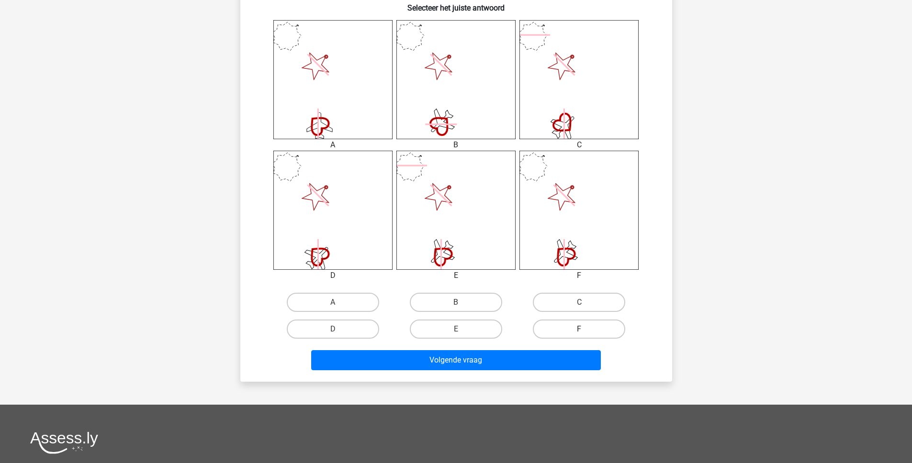
click at [590, 335] on label "F" at bounding box center [579, 329] width 92 height 19
click at [585, 335] on input "F" at bounding box center [582, 332] width 6 height 6
radio input "true"
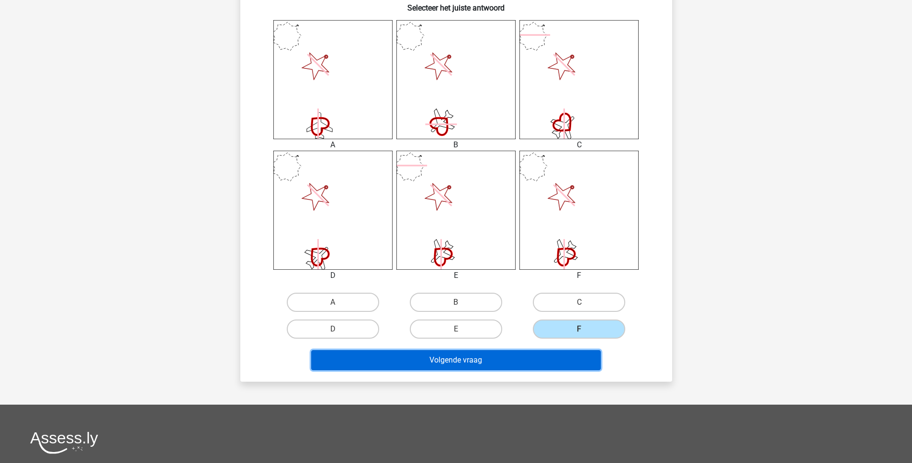
click at [543, 353] on button "Volgende vraag" at bounding box center [456, 360] width 290 height 20
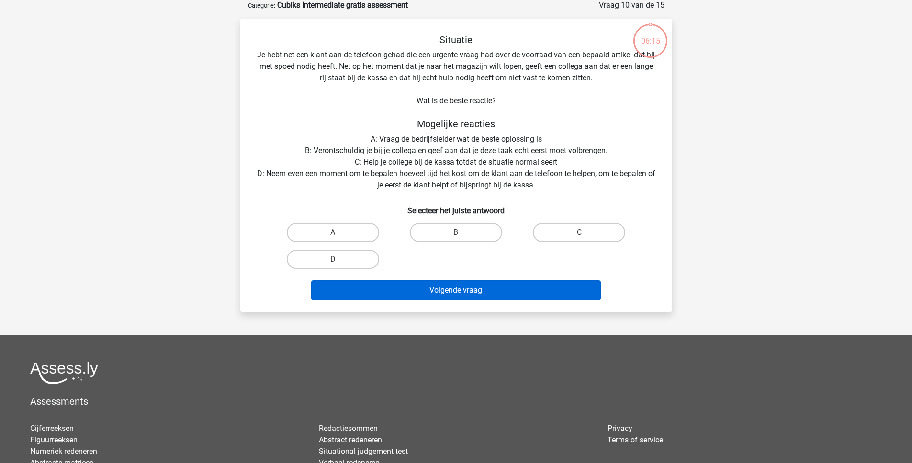
scroll to position [48, 0]
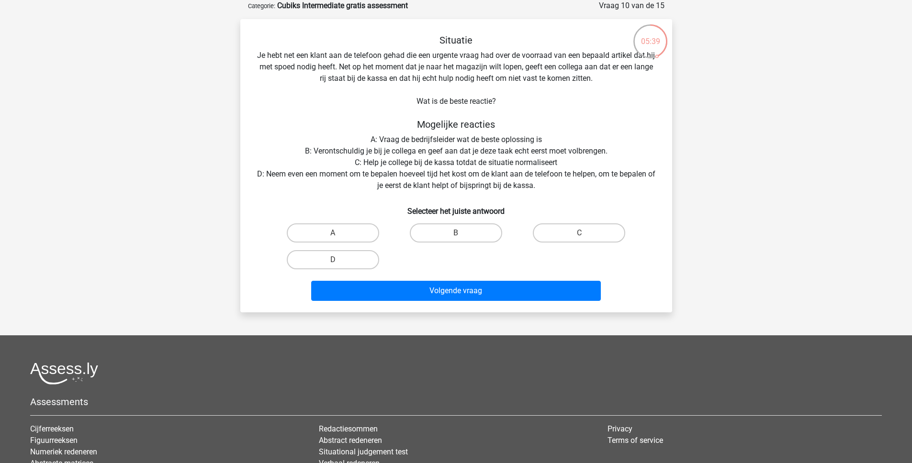
click at [458, 234] on input "B" at bounding box center [459, 236] width 6 height 6
radio input "true"
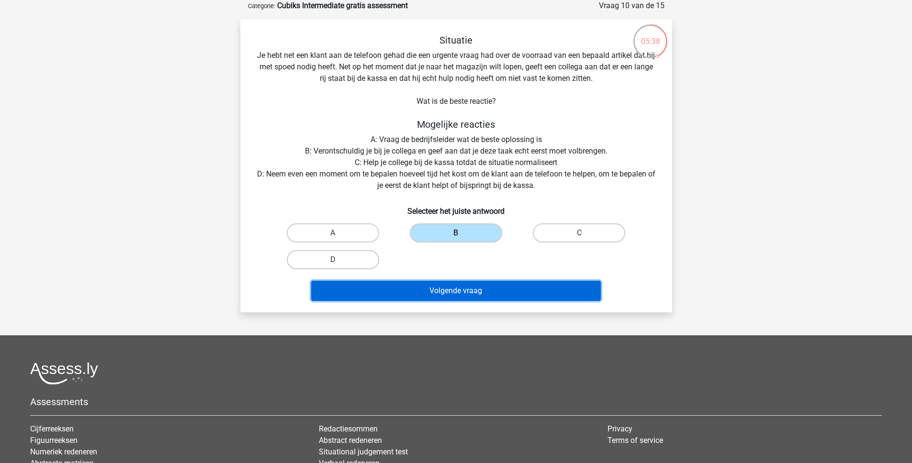
click at [442, 295] on button "Volgende vraag" at bounding box center [456, 291] width 290 height 20
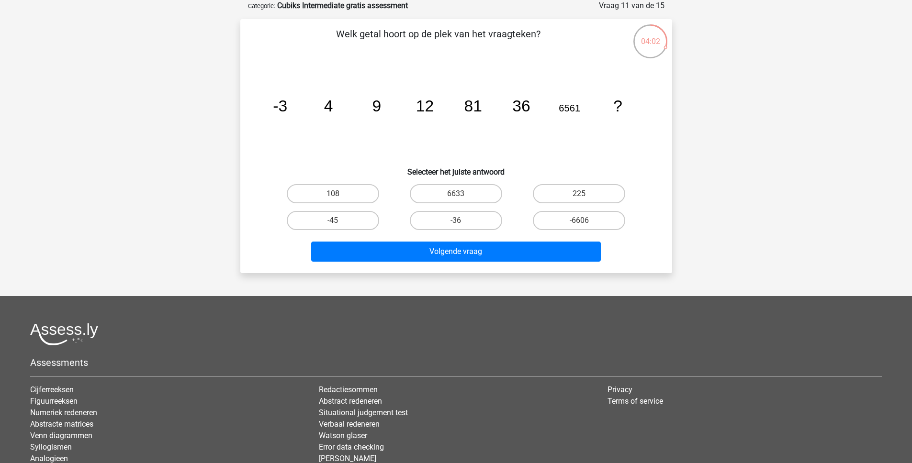
click at [458, 195] on input "6633" at bounding box center [459, 197] width 6 height 6
radio input "true"
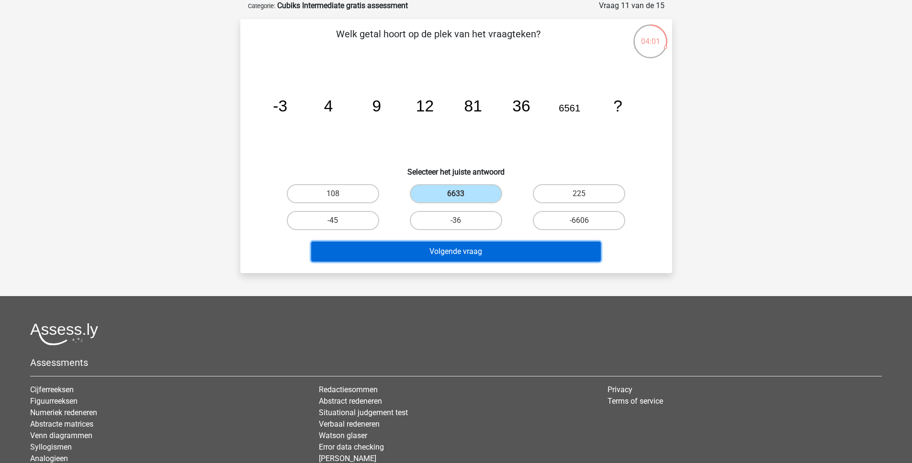
click at [443, 251] on button "Volgende vraag" at bounding box center [456, 252] width 290 height 20
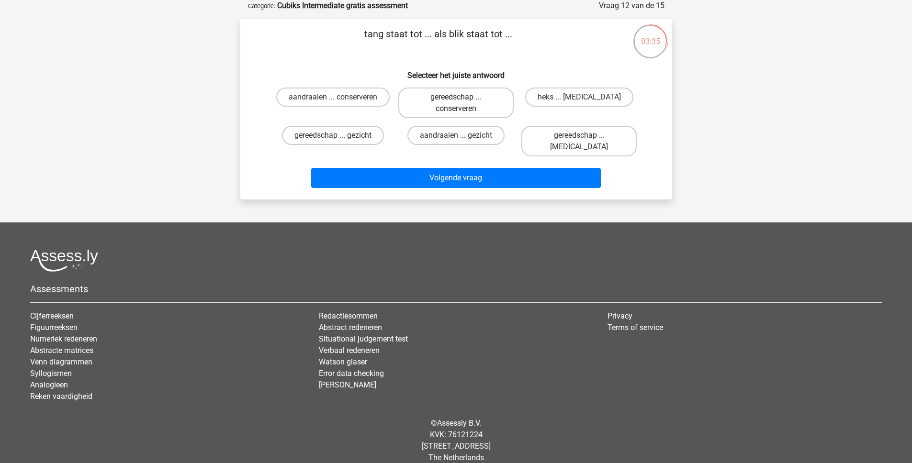
click at [462, 104] on label "gereedschap ... conserveren" at bounding box center [455, 103] width 115 height 31
click at [462, 103] on input "gereedschap ... conserveren" at bounding box center [459, 100] width 6 height 6
radio input "true"
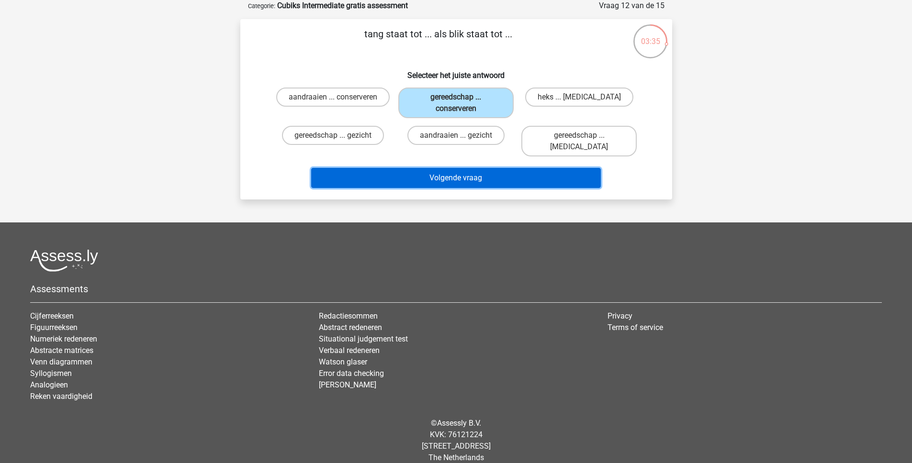
click at [447, 170] on button "Volgende vraag" at bounding box center [456, 178] width 290 height 20
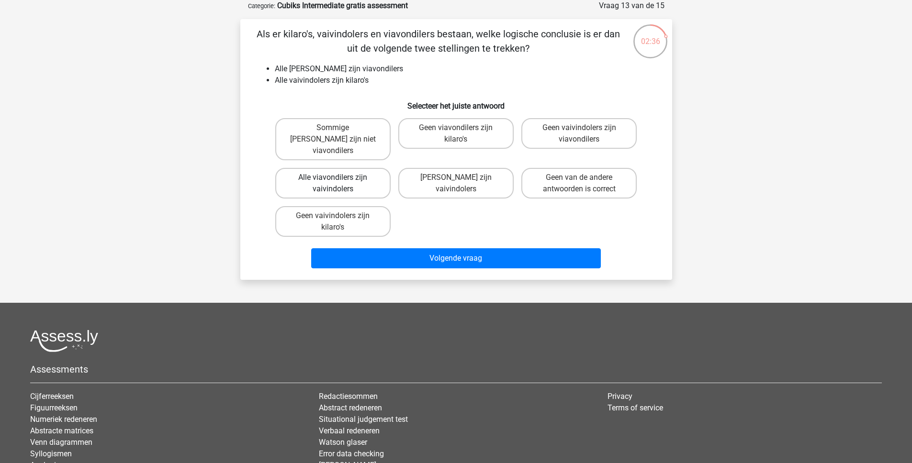
click at [350, 178] on label "Alle viavondilers zijn vaivindolers" at bounding box center [332, 183] width 115 height 31
click at [339, 178] on input "Alle viavondilers zijn vaivindolers" at bounding box center [336, 181] width 6 height 6
radio input "true"
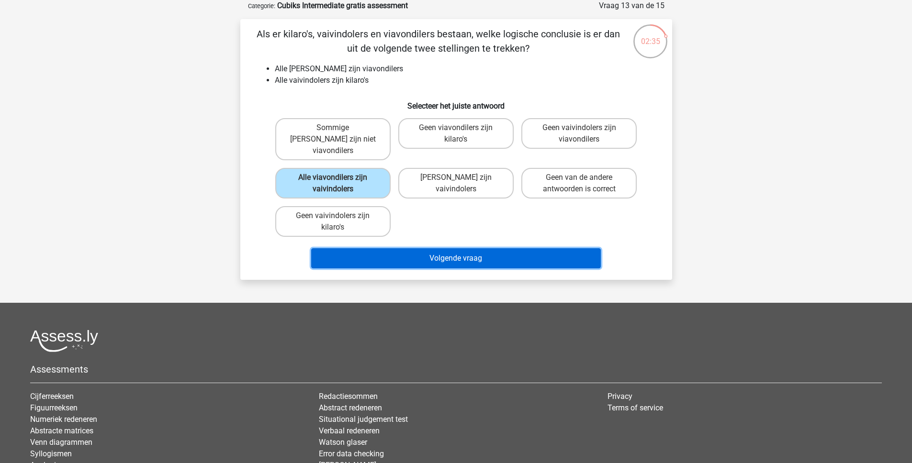
click at [393, 248] on button "Volgende vraag" at bounding box center [456, 258] width 290 height 20
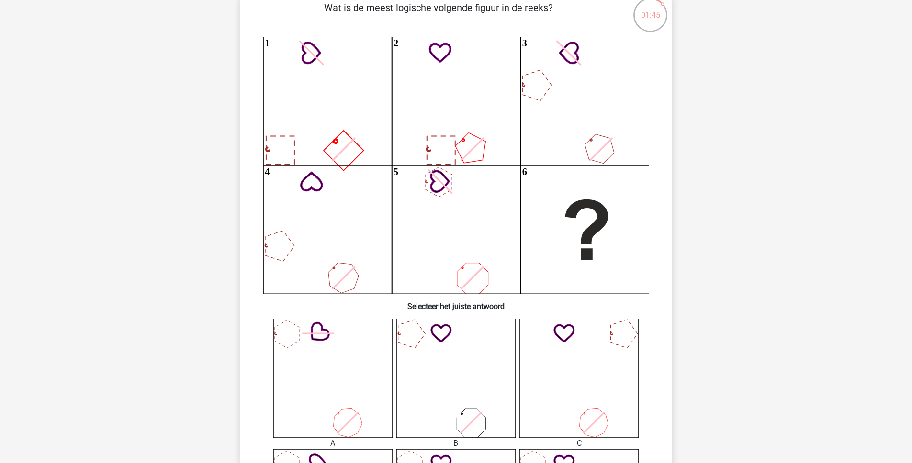
scroll to position [76, 0]
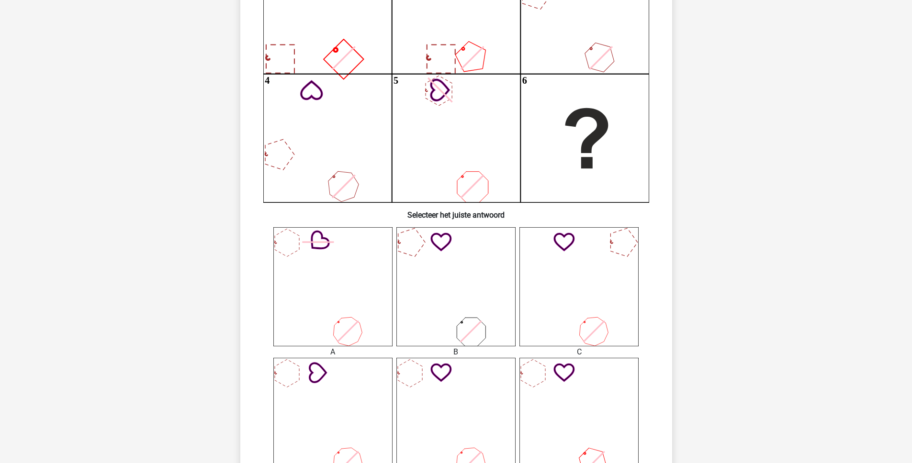
click at [581, 284] on icon at bounding box center [578, 286] width 119 height 119
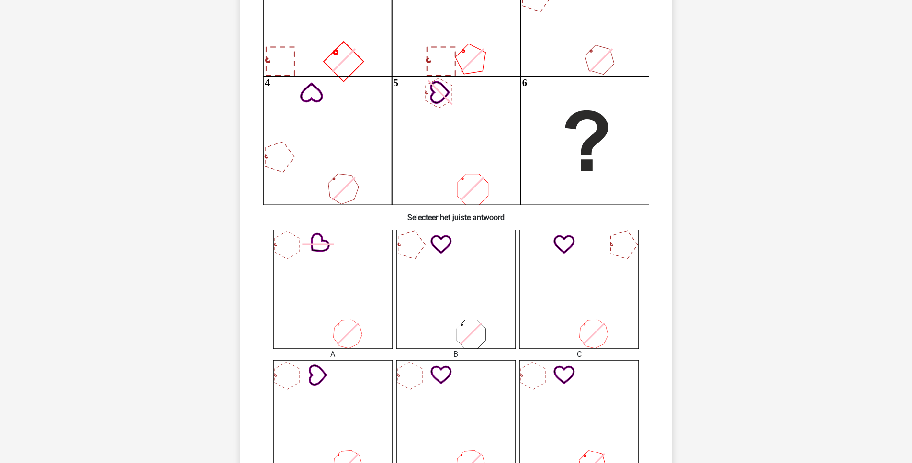
scroll to position [356, 0]
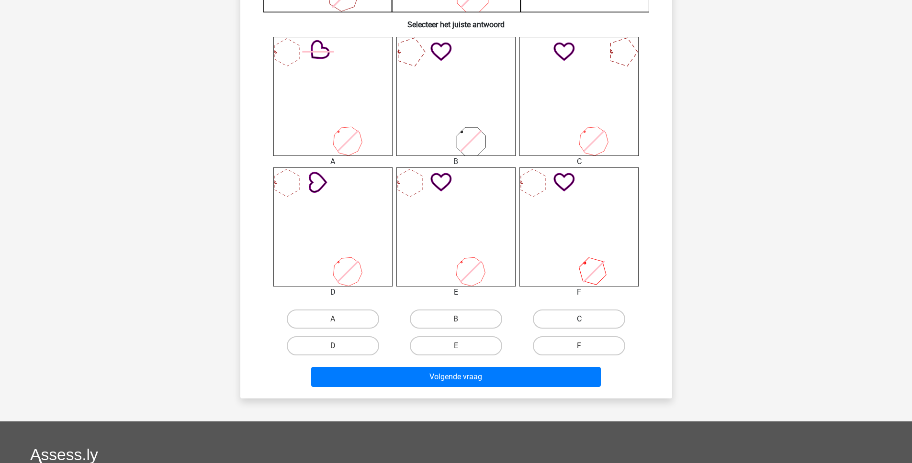
click at [559, 318] on label "C" at bounding box center [579, 319] width 92 height 19
click at [579, 319] on input "C" at bounding box center [582, 322] width 6 height 6
radio input "true"
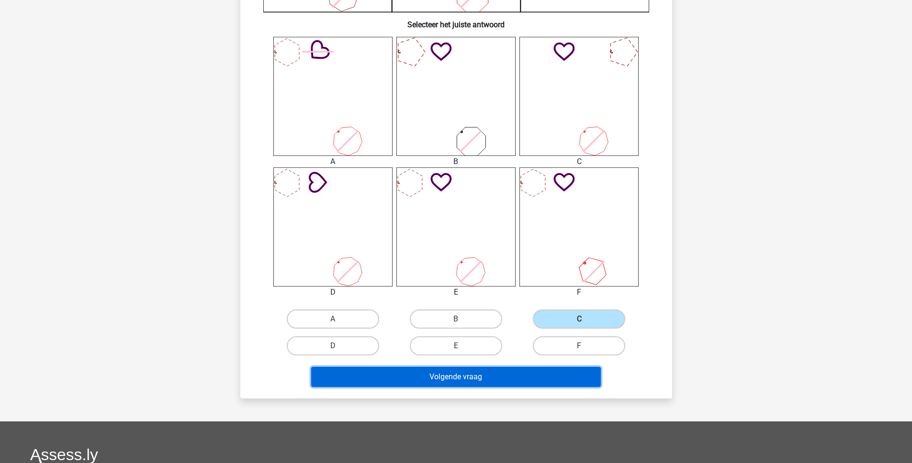
click at [525, 382] on button "Volgende vraag" at bounding box center [456, 377] width 290 height 20
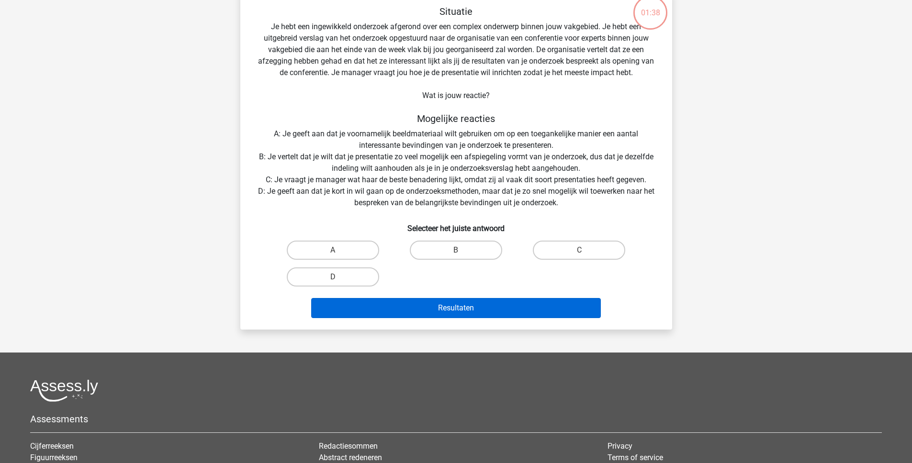
scroll to position [48, 0]
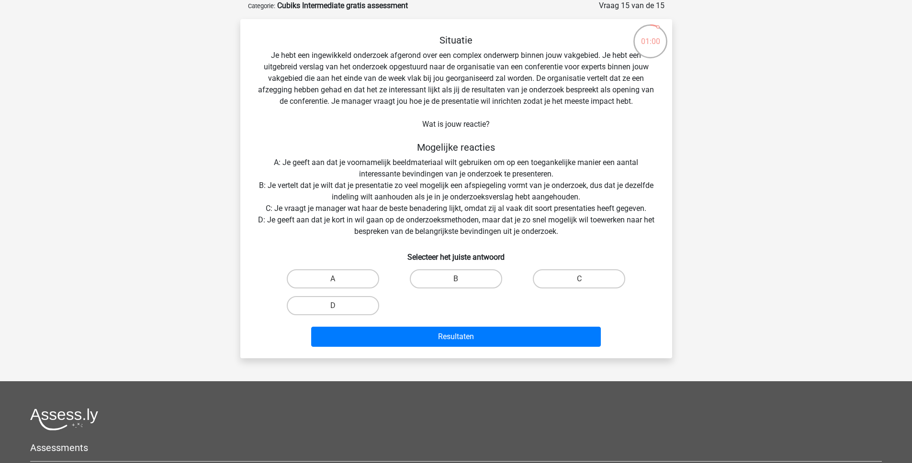
click at [337, 279] on input "A" at bounding box center [336, 282] width 6 height 6
radio input "true"
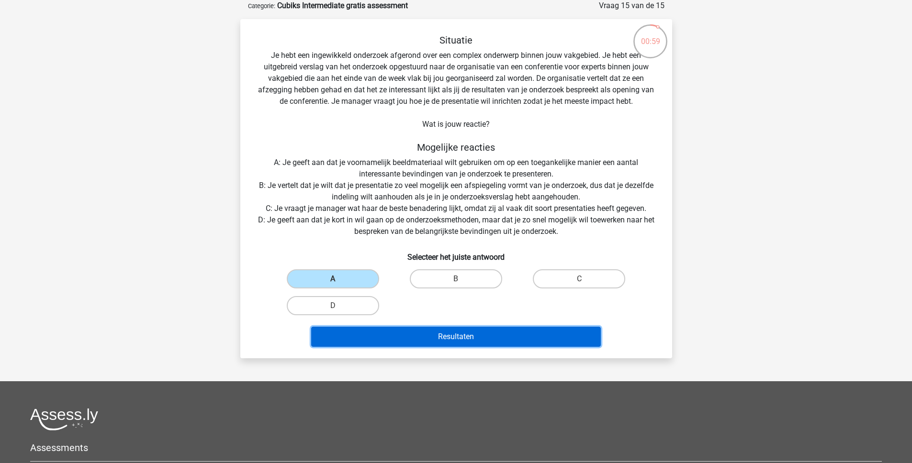
click at [413, 342] on button "Resultaten" at bounding box center [456, 337] width 290 height 20
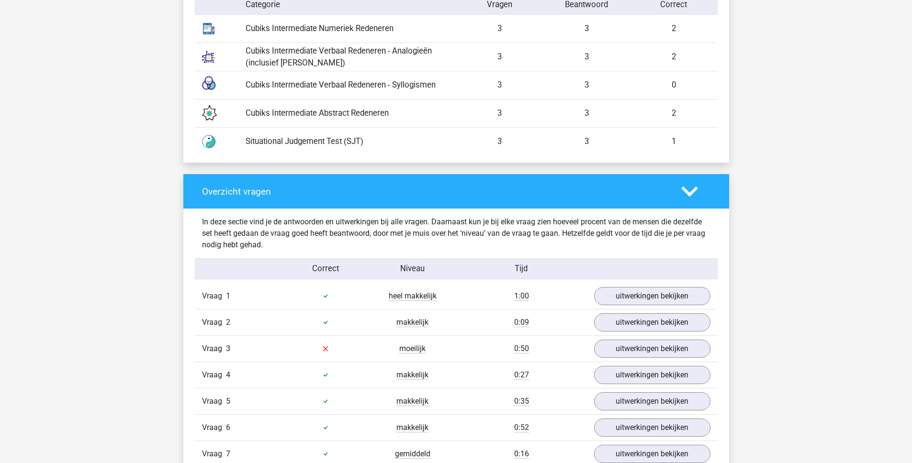
scroll to position [907, 0]
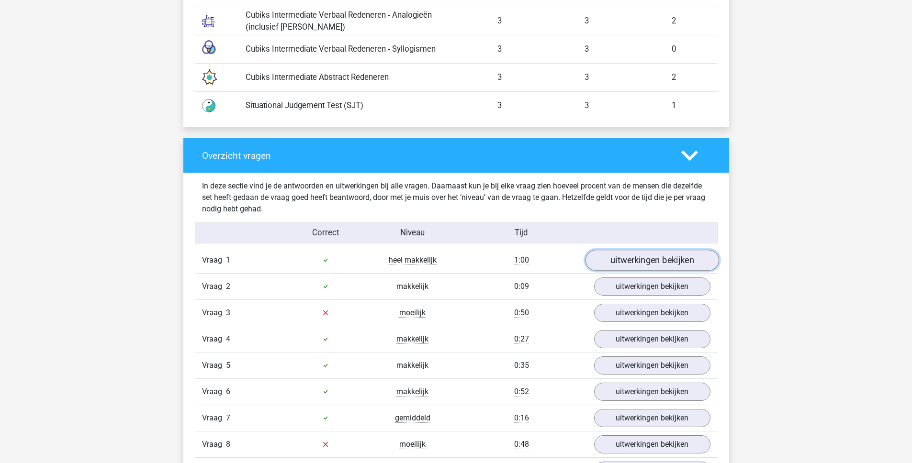
click at [646, 263] on link "uitwerkingen bekijken" at bounding box center [652, 260] width 134 height 21
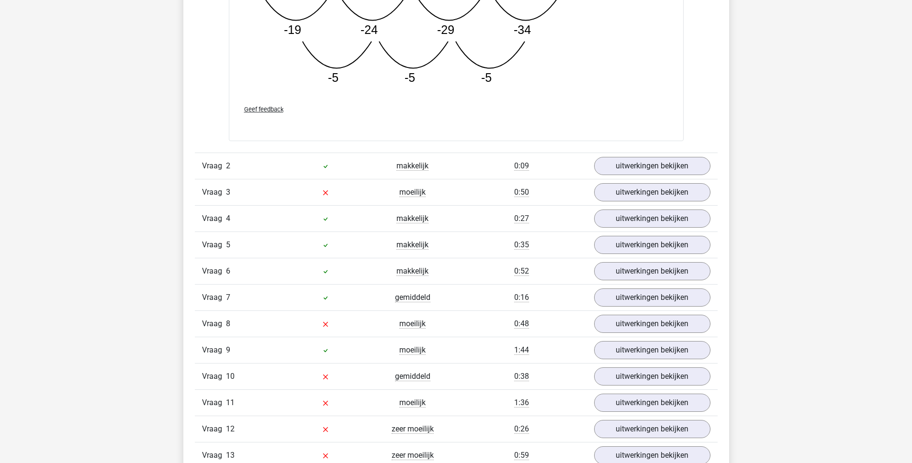
scroll to position [1517, 0]
click at [626, 174] on link "uitwerkingen bekijken" at bounding box center [652, 165] width 134 height 21
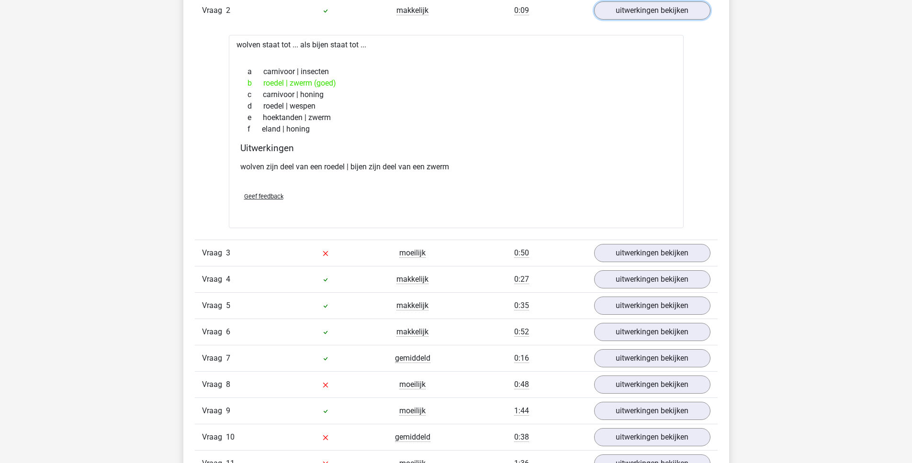
scroll to position [1685, 0]
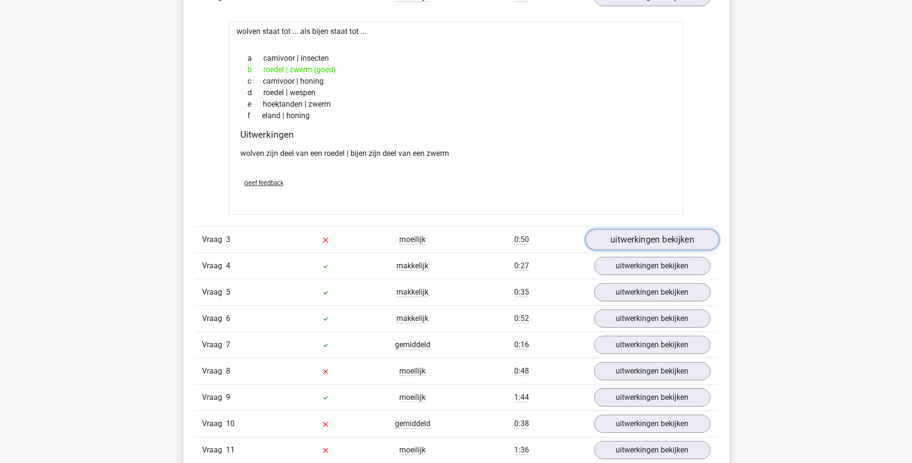
click at [628, 246] on link "uitwerkingen bekijken" at bounding box center [652, 240] width 134 height 21
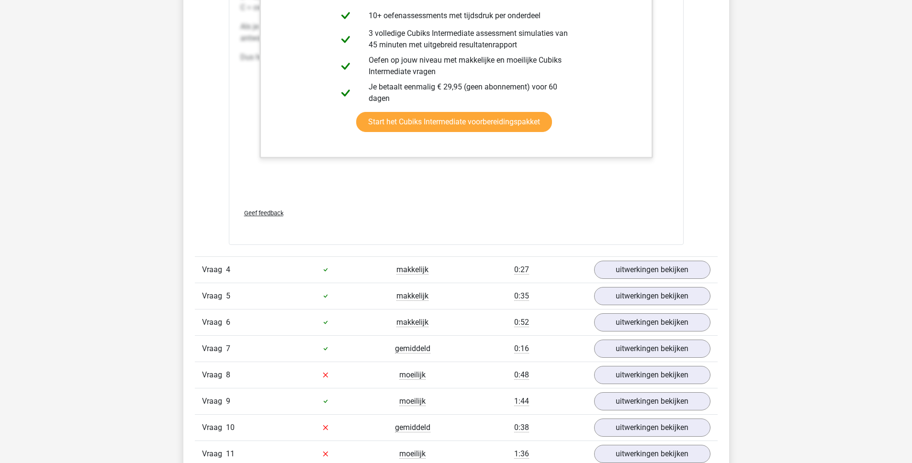
scroll to position [2206, 0]
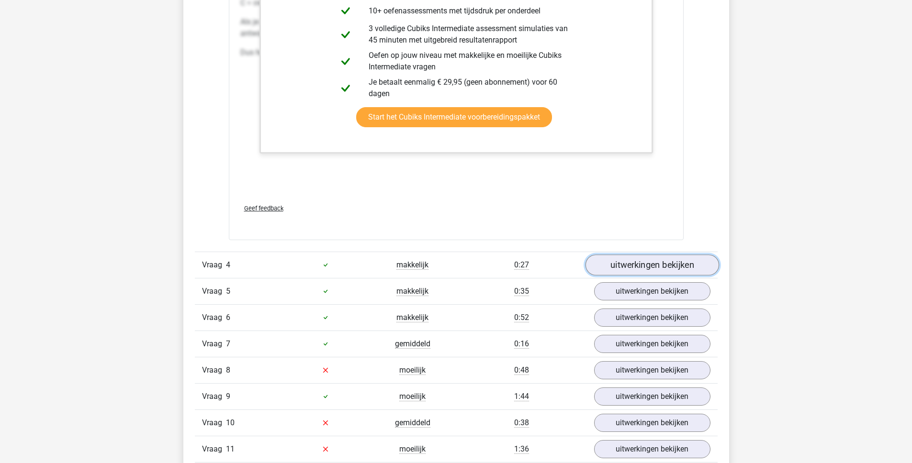
click at [648, 267] on link "uitwerkingen bekijken" at bounding box center [652, 265] width 134 height 21
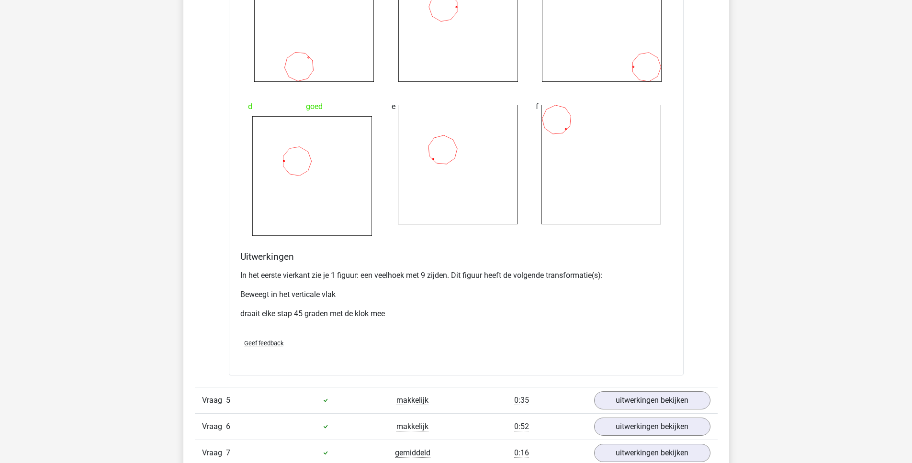
scroll to position [2883, 0]
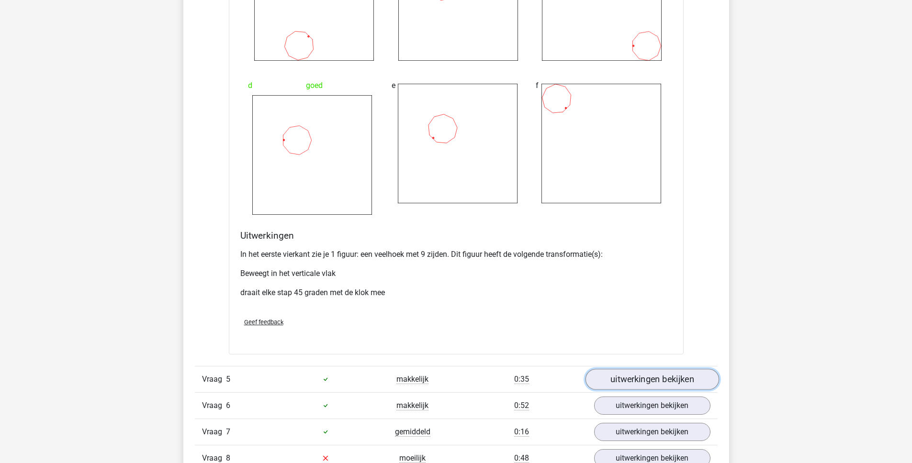
click at [626, 382] on link "uitwerkingen bekijken" at bounding box center [652, 379] width 134 height 21
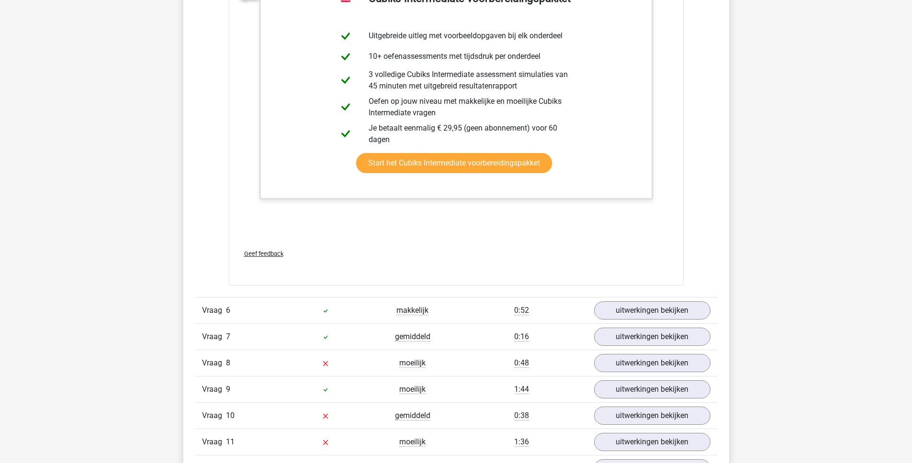
scroll to position [3627, 0]
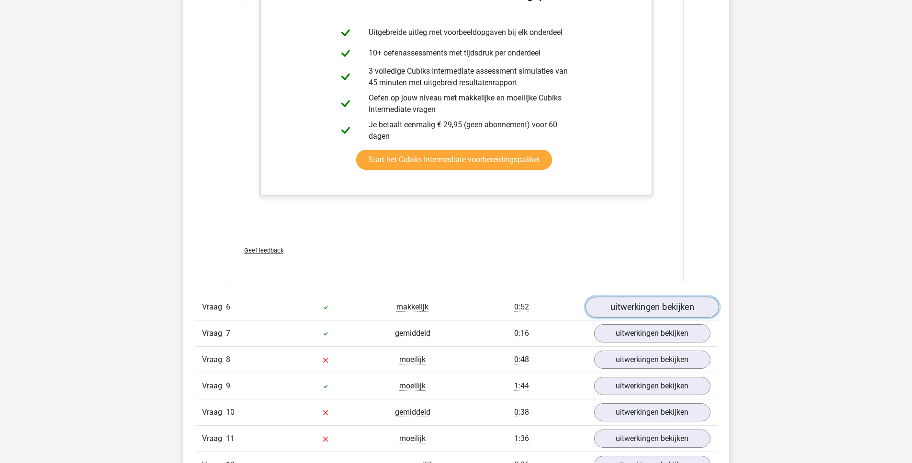
click at [641, 307] on link "uitwerkingen bekijken" at bounding box center [652, 307] width 134 height 21
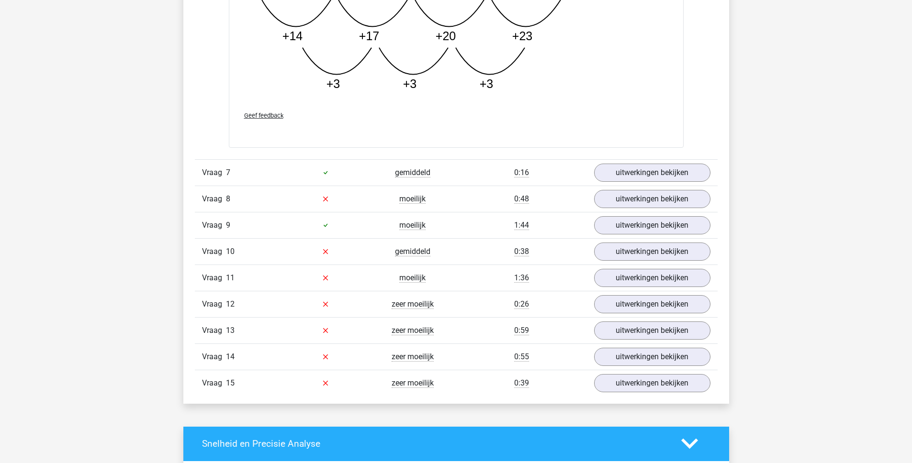
scroll to position [4279, 0]
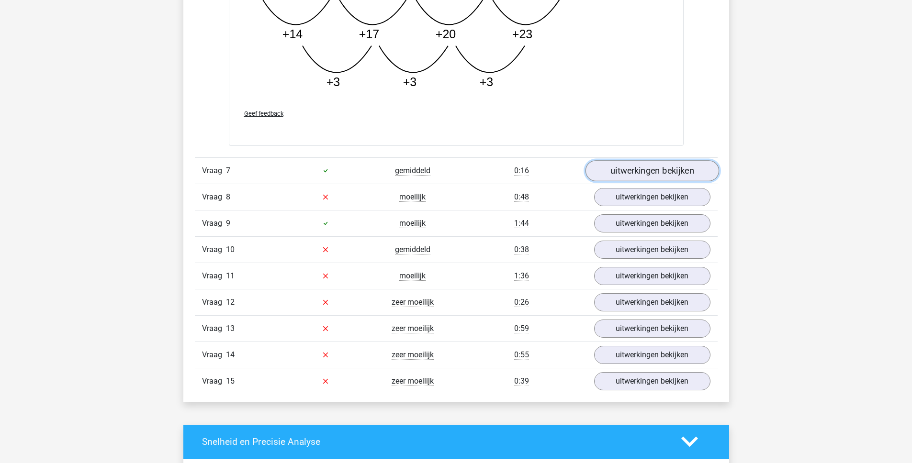
click at [631, 173] on link "uitwerkingen bekijken" at bounding box center [652, 170] width 134 height 21
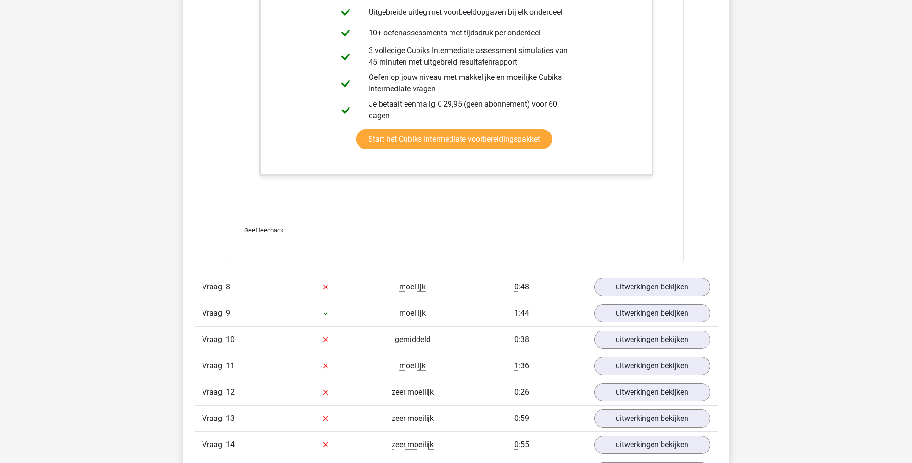
scroll to position [4710, 0]
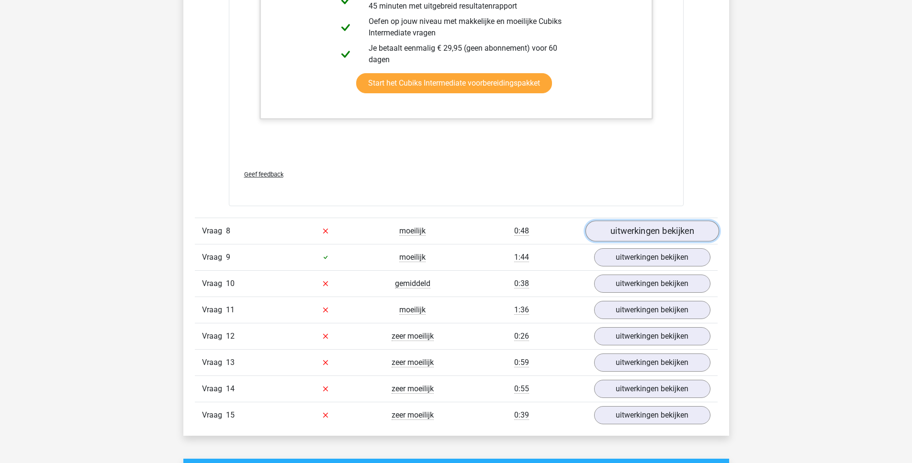
click at [647, 229] on link "uitwerkingen bekijken" at bounding box center [652, 231] width 134 height 21
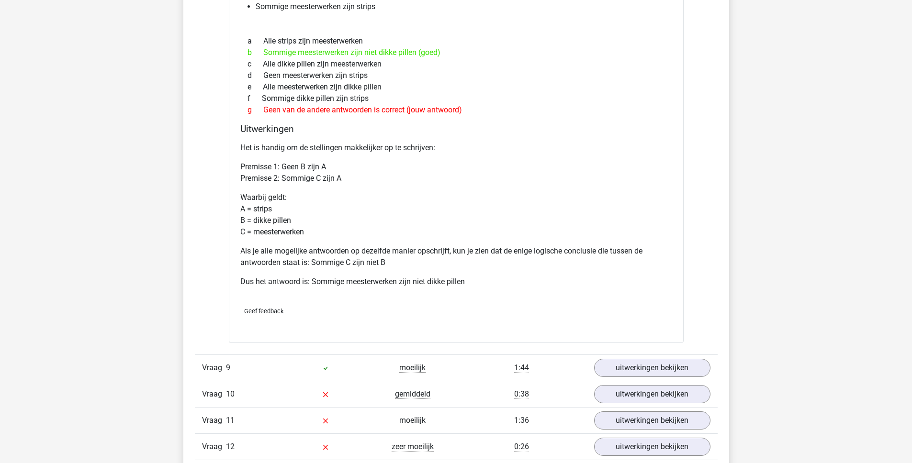
scroll to position [5050, 0]
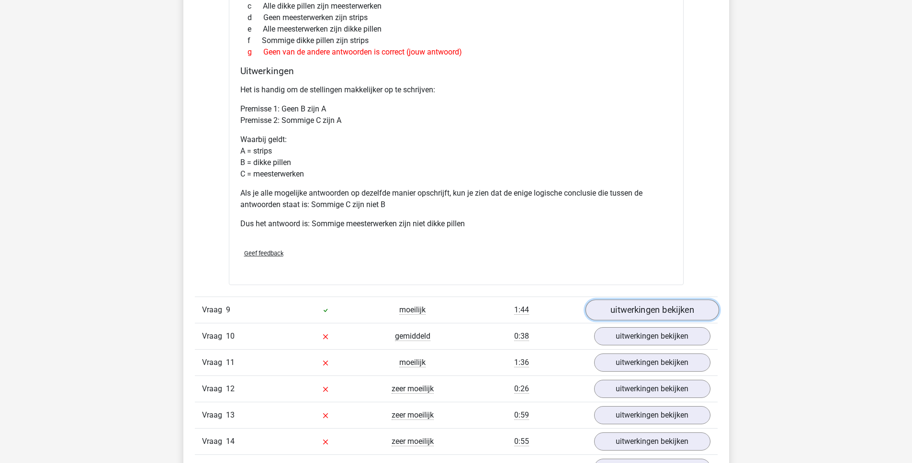
click at [662, 317] on link "uitwerkingen bekijken" at bounding box center [652, 310] width 134 height 21
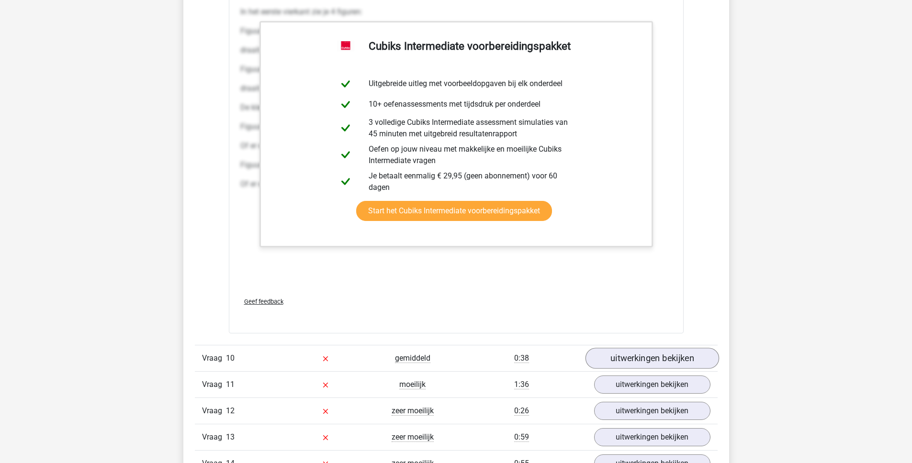
scroll to position [6018, 0]
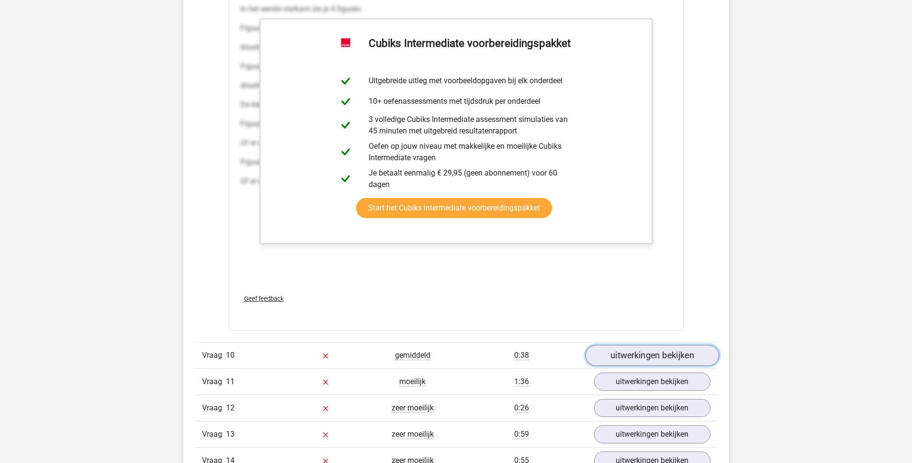
click at [615, 366] on link "uitwerkingen bekijken" at bounding box center [652, 355] width 134 height 21
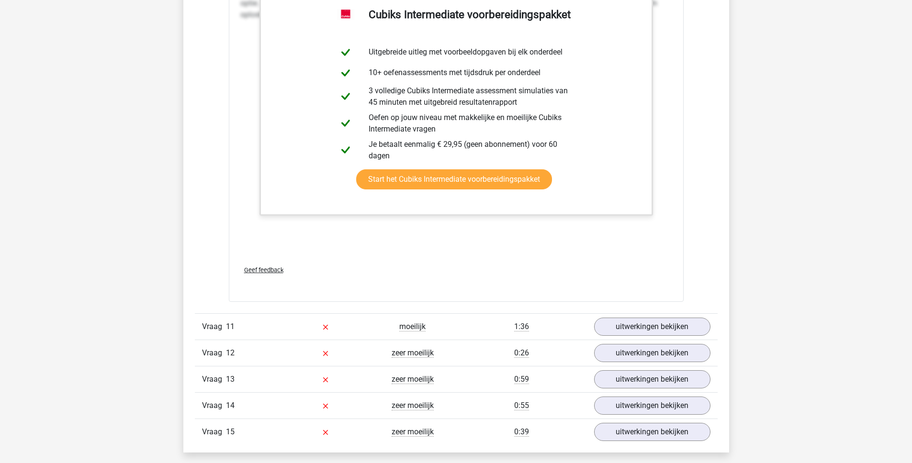
scroll to position [6693, 0]
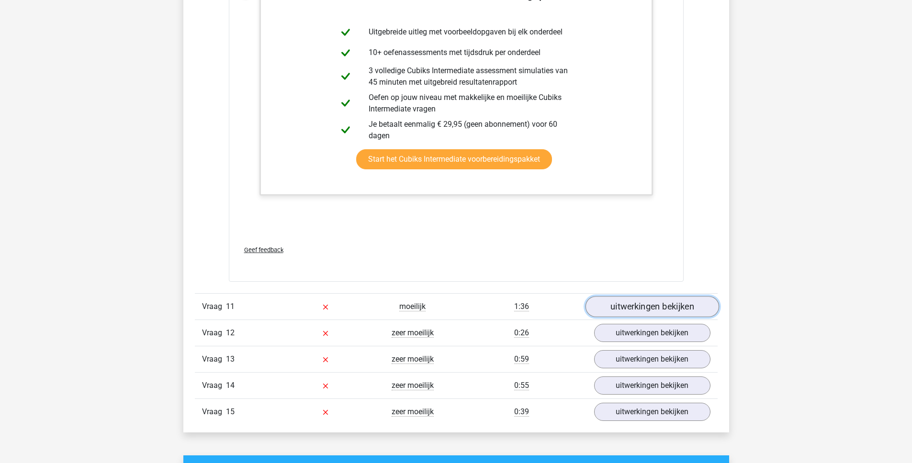
click at [630, 317] on link "uitwerkingen bekijken" at bounding box center [652, 306] width 134 height 21
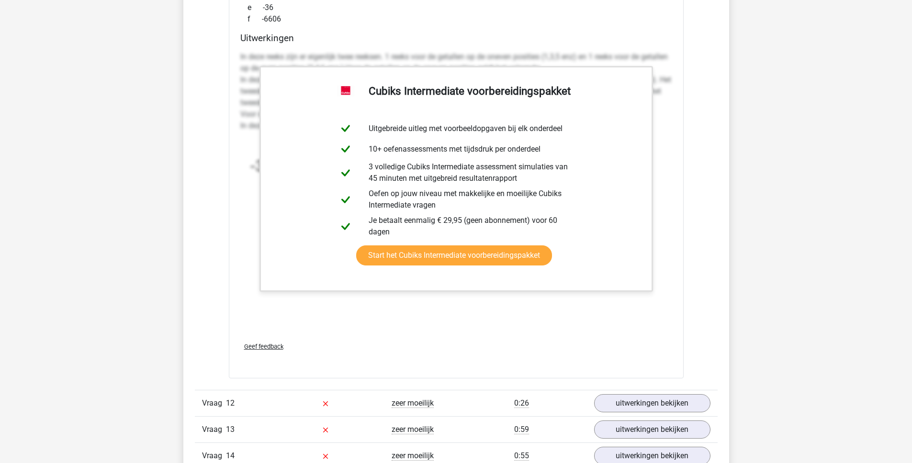
scroll to position [7207, 0]
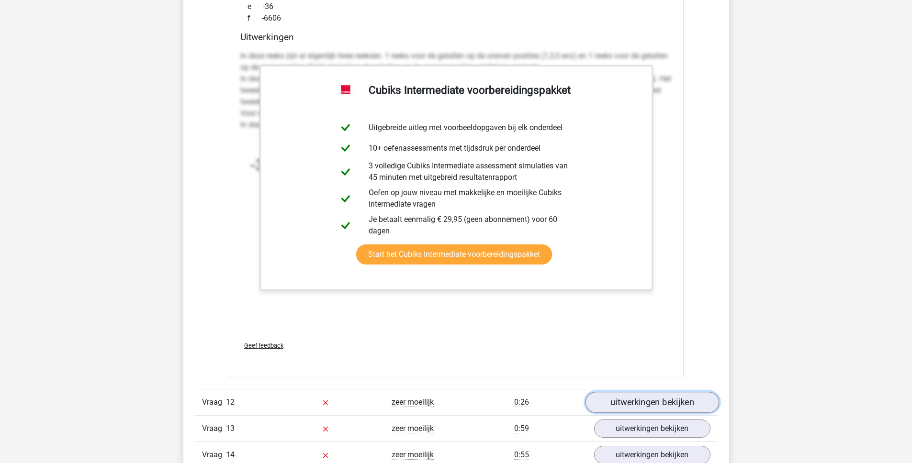
click at [620, 410] on link "uitwerkingen bekijken" at bounding box center [652, 402] width 134 height 21
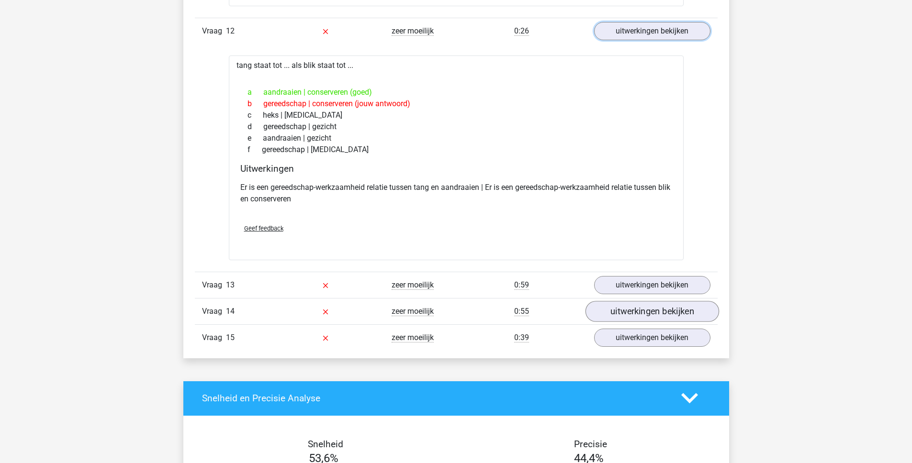
scroll to position [7579, 0]
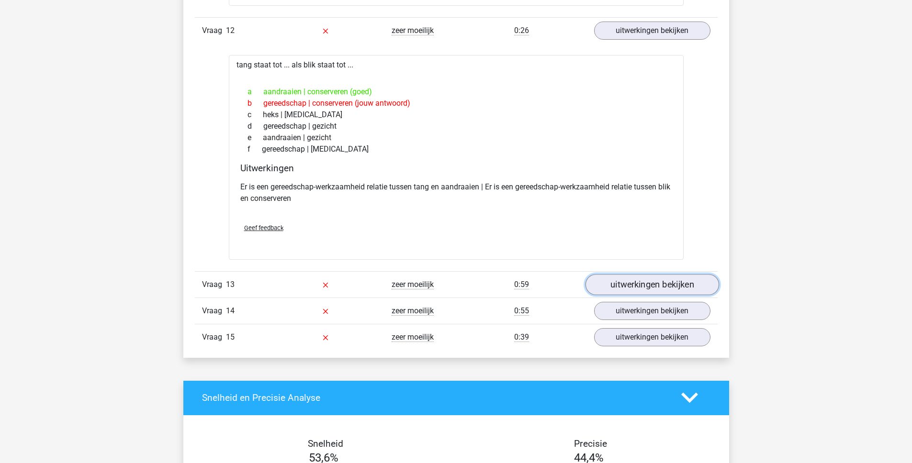
click at [649, 295] on link "uitwerkingen bekijken" at bounding box center [652, 284] width 134 height 21
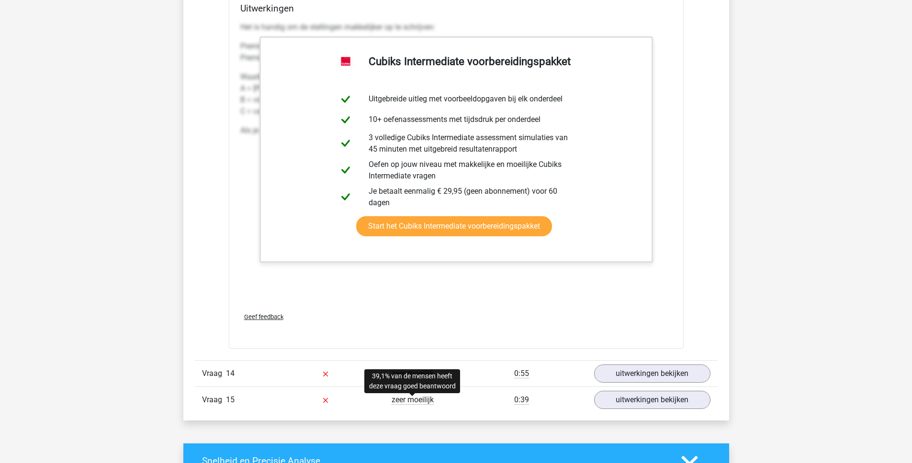
scroll to position [8035, 0]
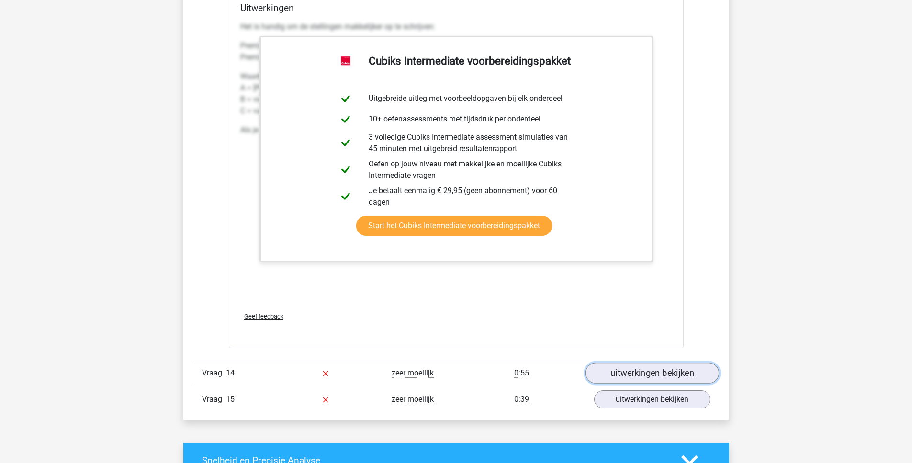
click at [621, 384] on link "uitwerkingen bekijken" at bounding box center [652, 373] width 134 height 21
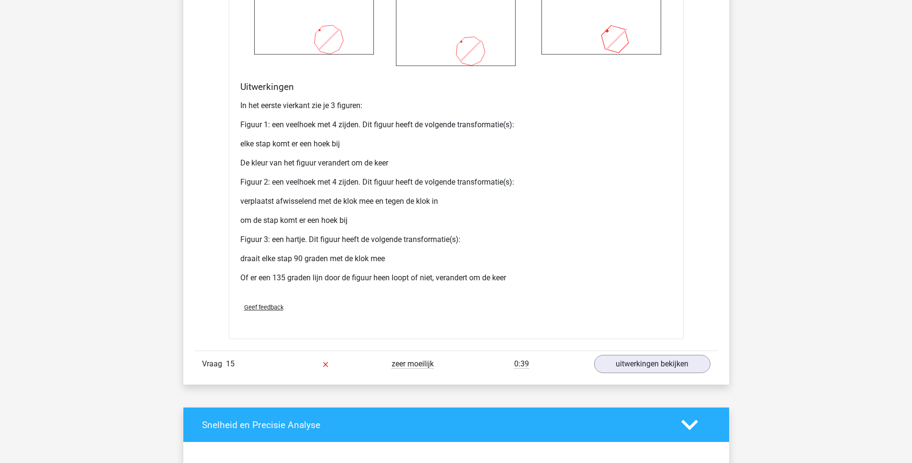
scroll to position [8982, 0]
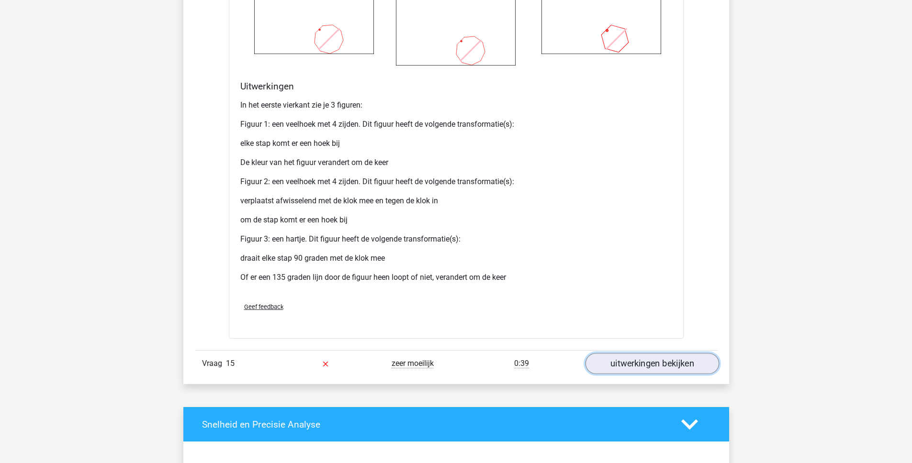
click at [620, 374] on link "uitwerkingen bekijken" at bounding box center [652, 363] width 134 height 21
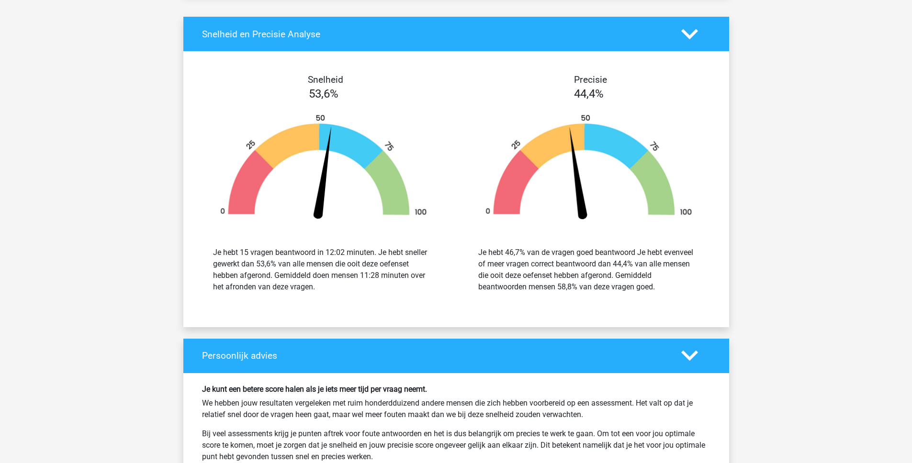
scroll to position [10034, 0]
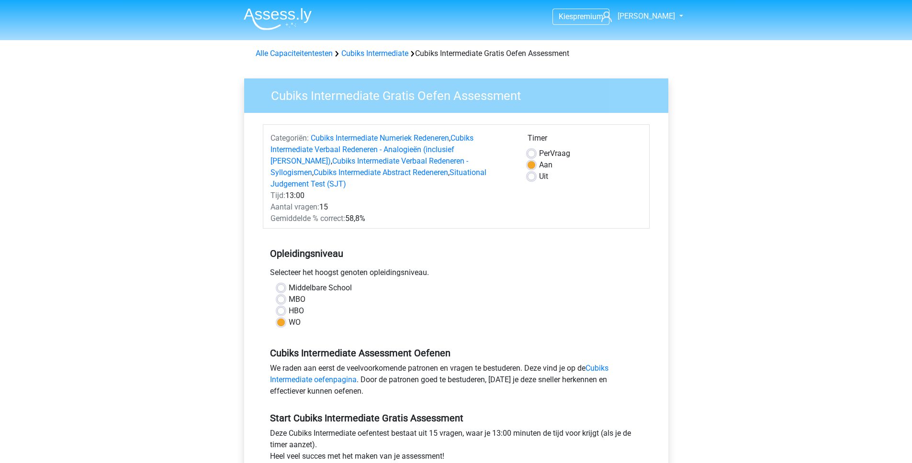
scroll to position [87, 0]
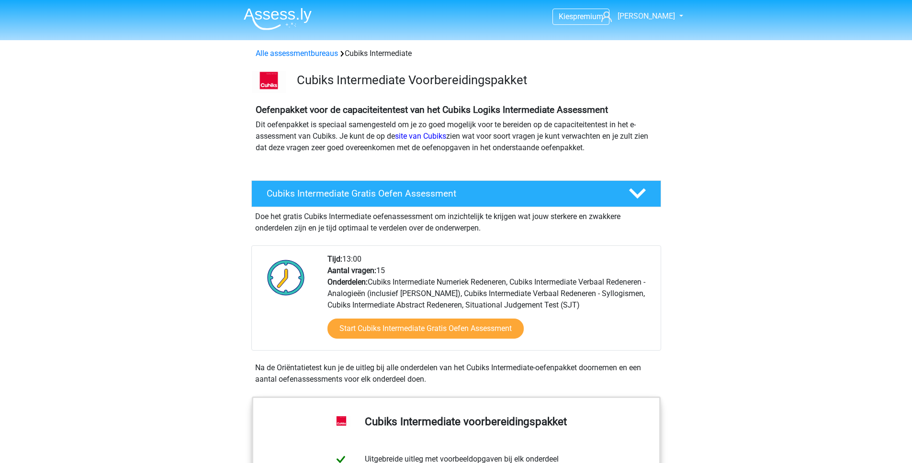
scroll to position [40, 0]
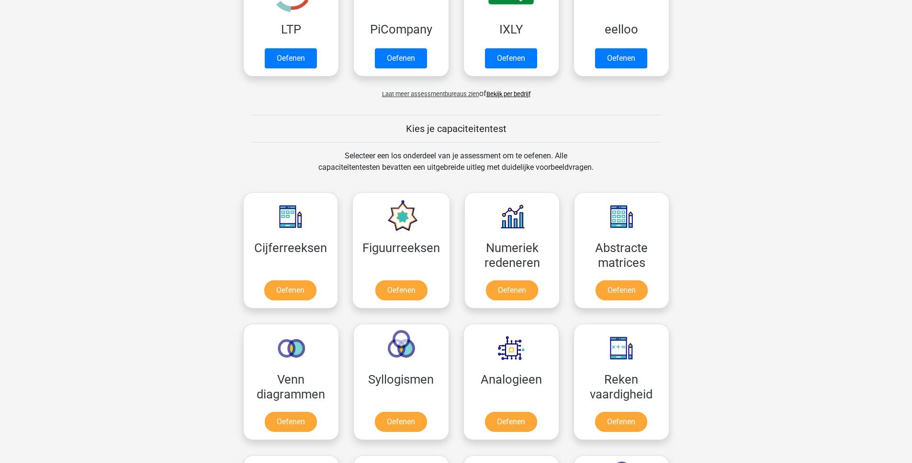
scroll to position [30, 0]
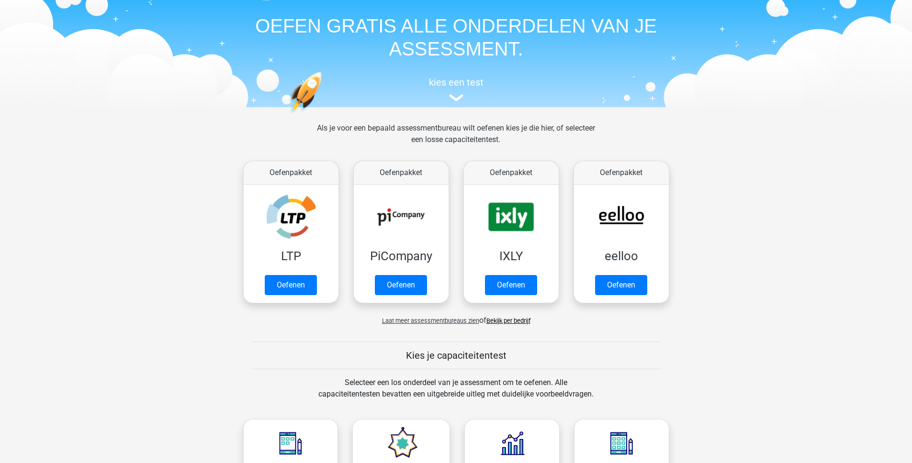
click at [427, 324] on span "Laat meer assessmentbureaus zien" at bounding box center [430, 320] width 97 height 7
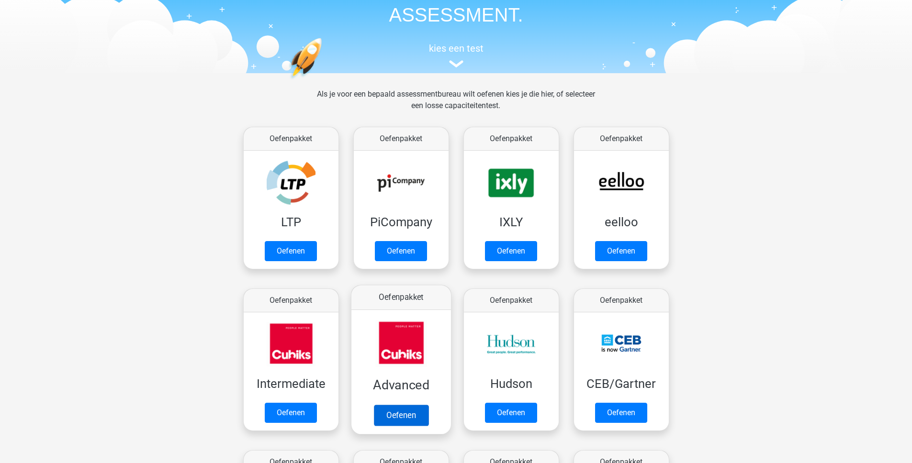
scroll to position [90, 0]
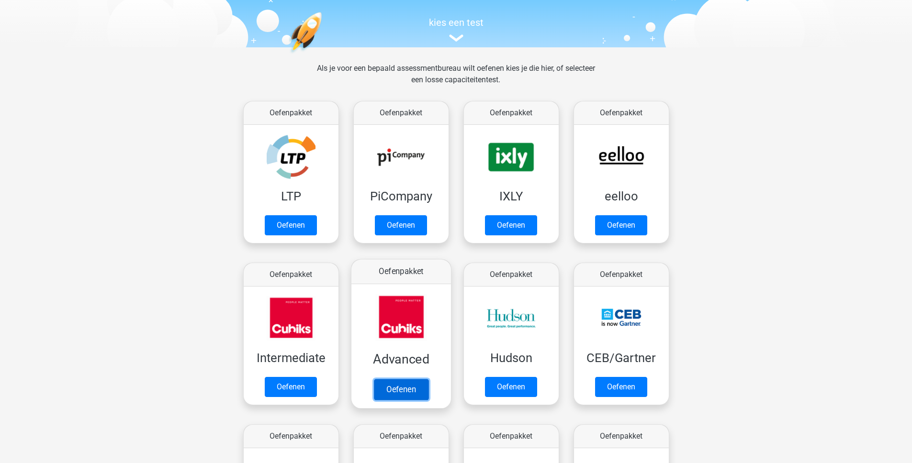
click at [401, 392] on link "Oefenen" at bounding box center [400, 389] width 55 height 21
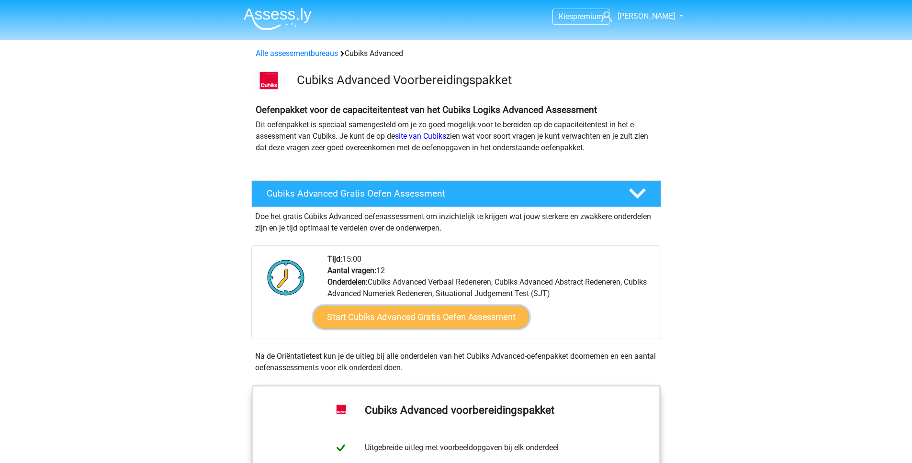
click at [409, 323] on link "Start Cubiks Advanced Gratis Oefen Assessment" at bounding box center [421, 317] width 216 height 23
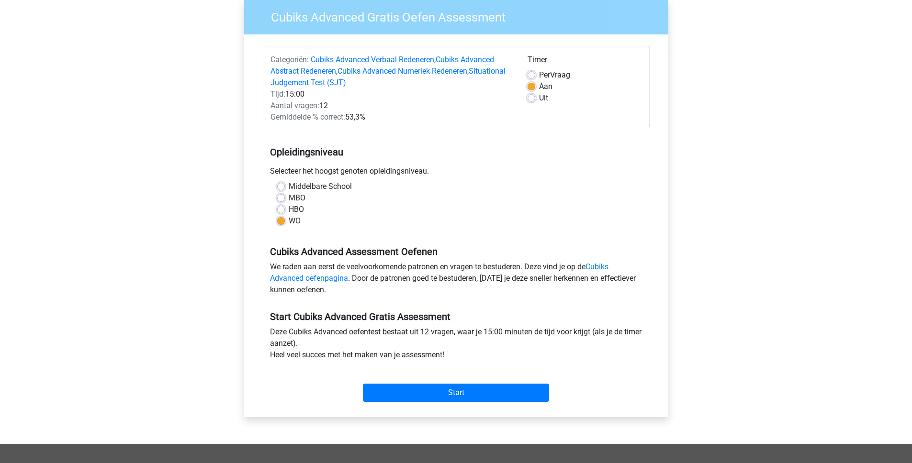
scroll to position [135, 0]
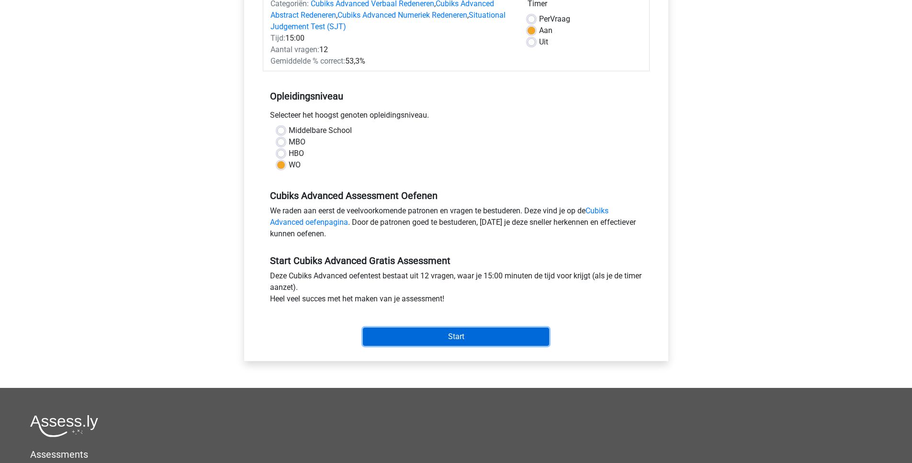
click at [454, 341] on input "Start" at bounding box center [456, 337] width 186 height 18
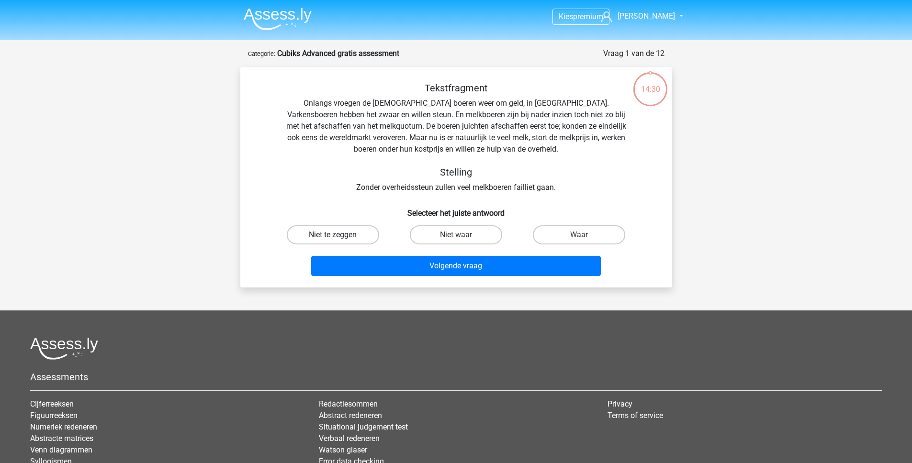
click at [365, 239] on label "Niet te zeggen" at bounding box center [333, 234] width 92 height 19
click at [339, 239] on input "Niet te zeggen" at bounding box center [336, 238] width 6 height 6
radio input "true"
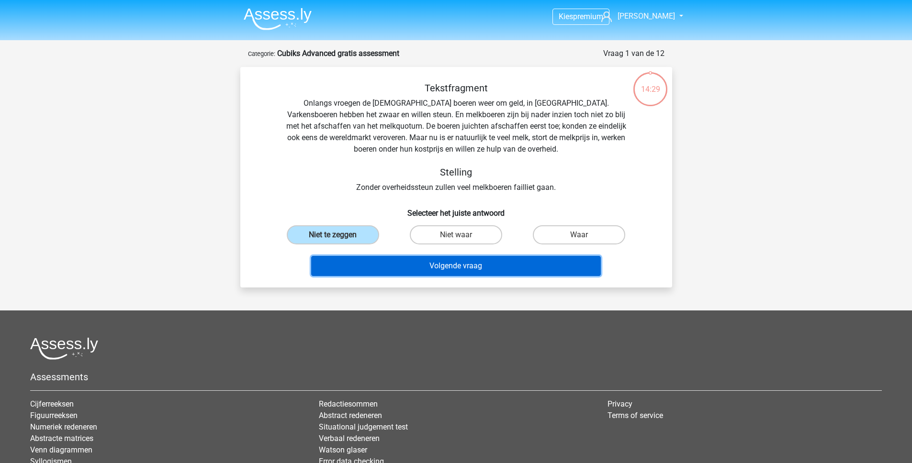
click at [426, 266] on button "Volgende vraag" at bounding box center [456, 266] width 290 height 20
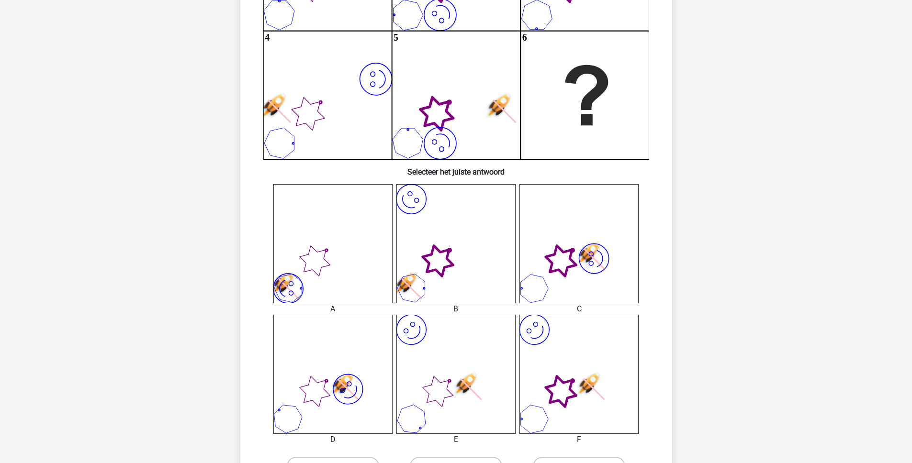
scroll to position [288, 0]
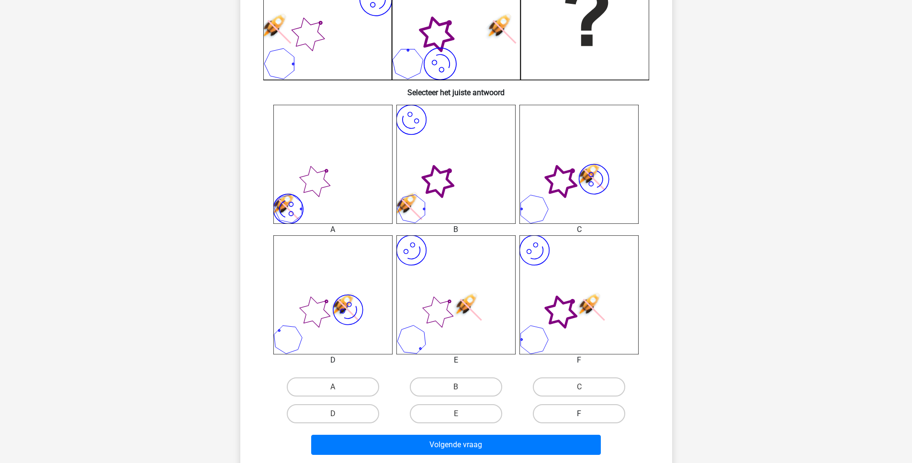
click at [569, 415] on label "F" at bounding box center [579, 413] width 92 height 19
click at [579, 415] on input "F" at bounding box center [582, 417] width 6 height 6
radio input "true"
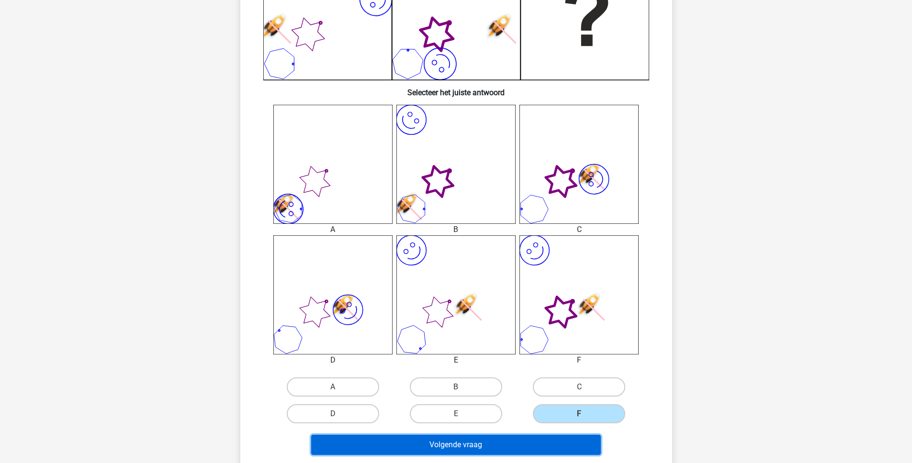
click at [500, 451] on button "Volgende vraag" at bounding box center [456, 445] width 290 height 20
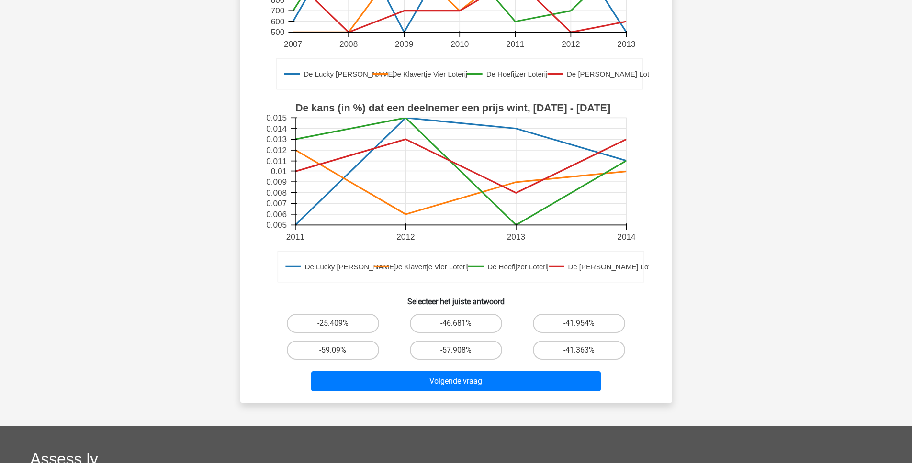
scroll to position [224, 0]
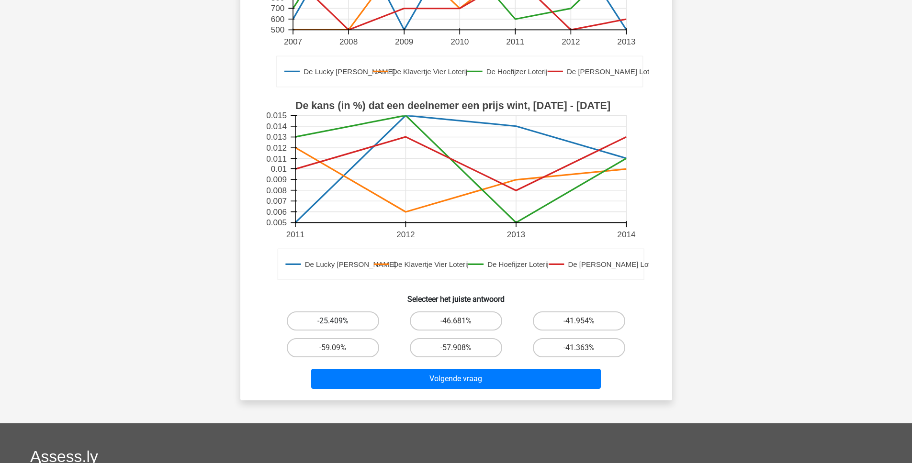
click at [349, 320] on label "-25.409%" at bounding box center [333, 321] width 92 height 19
click at [339, 321] on input "-25.409%" at bounding box center [336, 324] width 6 height 6
radio input "true"
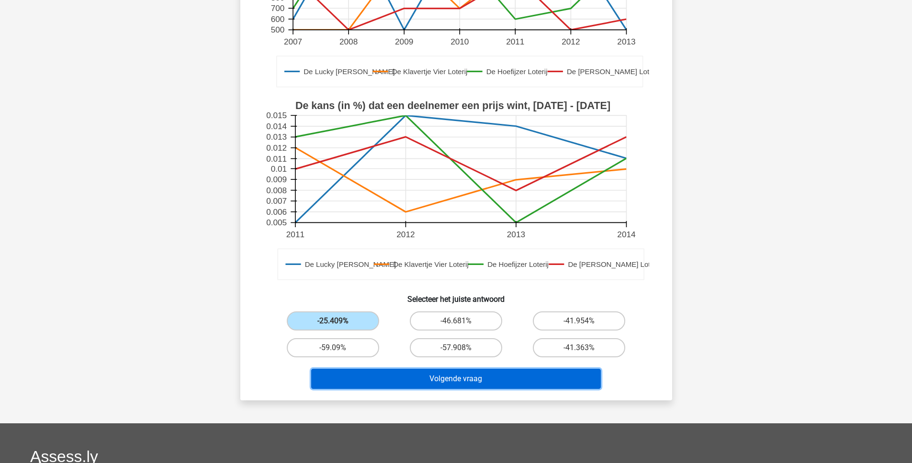
click at [423, 380] on button "Volgende vraag" at bounding box center [456, 379] width 290 height 20
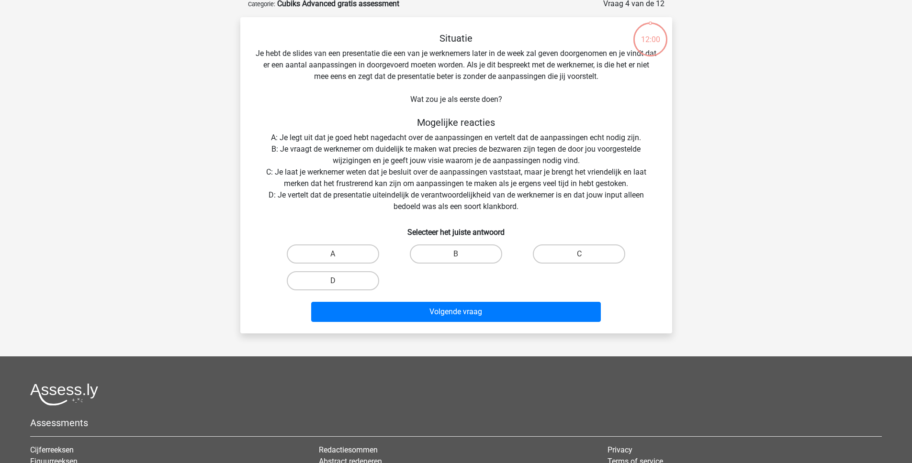
scroll to position [48, 0]
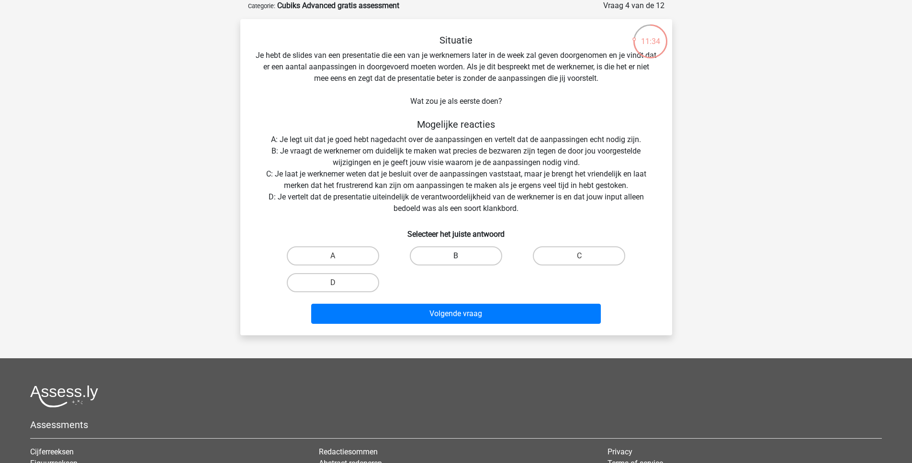
click at [463, 252] on label "B" at bounding box center [456, 256] width 92 height 19
click at [462, 256] on input "B" at bounding box center [459, 259] width 6 height 6
radio input "true"
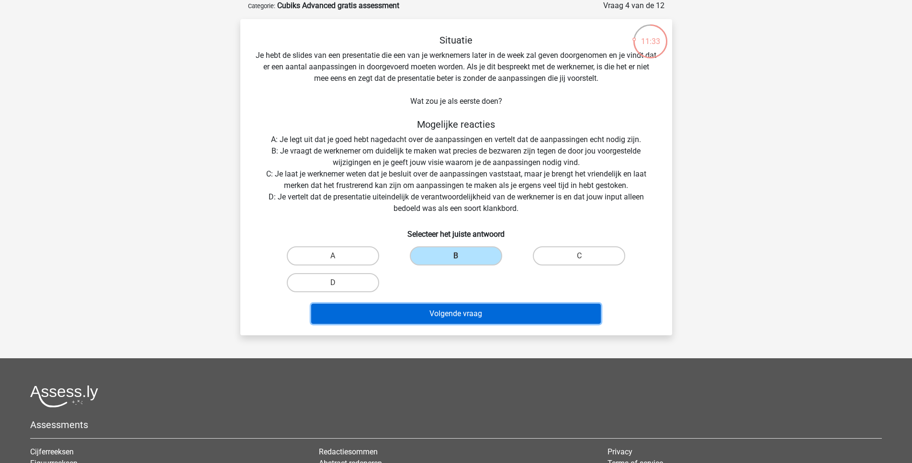
click at [466, 311] on button "Volgende vraag" at bounding box center [456, 314] width 290 height 20
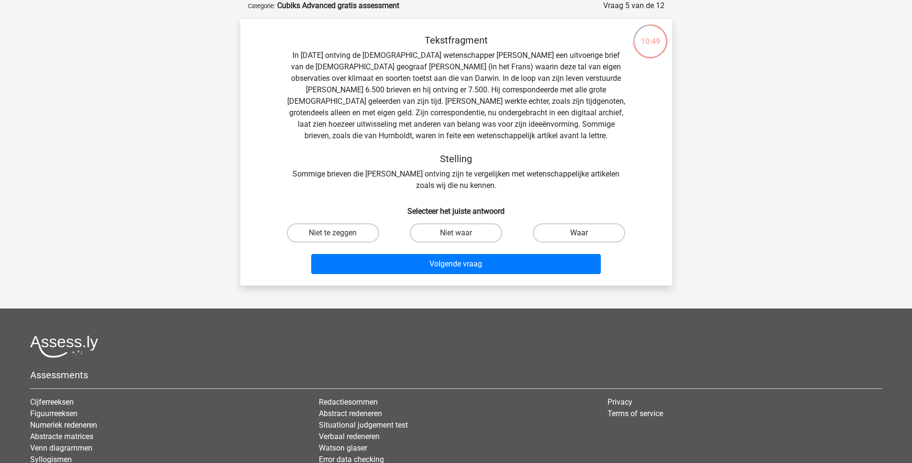
click at [593, 234] on label "Waar" at bounding box center [579, 233] width 92 height 19
click at [585, 234] on input "Waar" at bounding box center [582, 236] width 6 height 6
radio input "true"
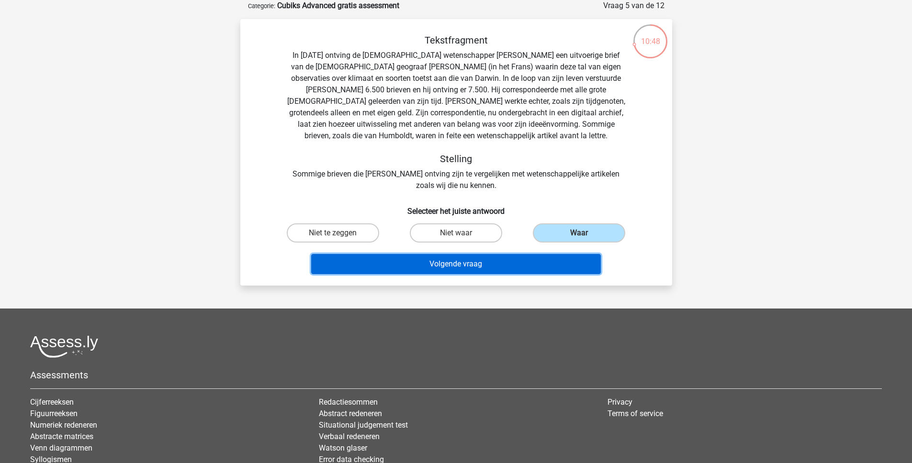
click at [539, 264] on button "Volgende vraag" at bounding box center [456, 264] width 290 height 20
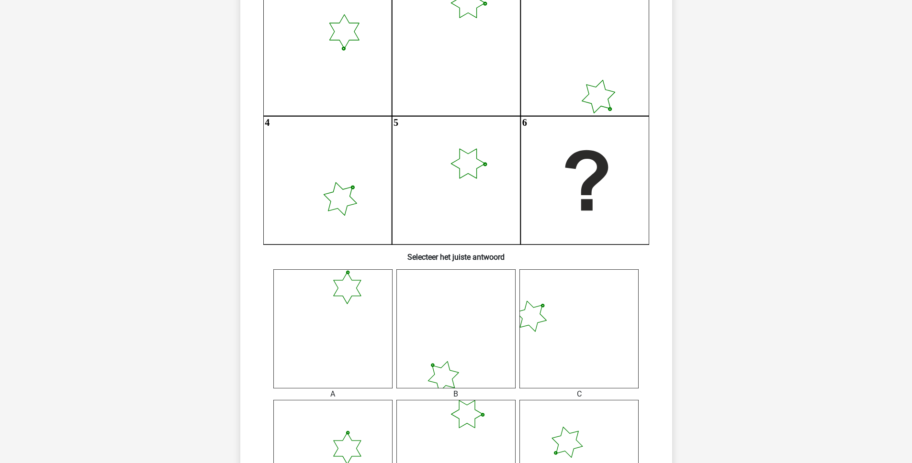
scroll to position [101, 0]
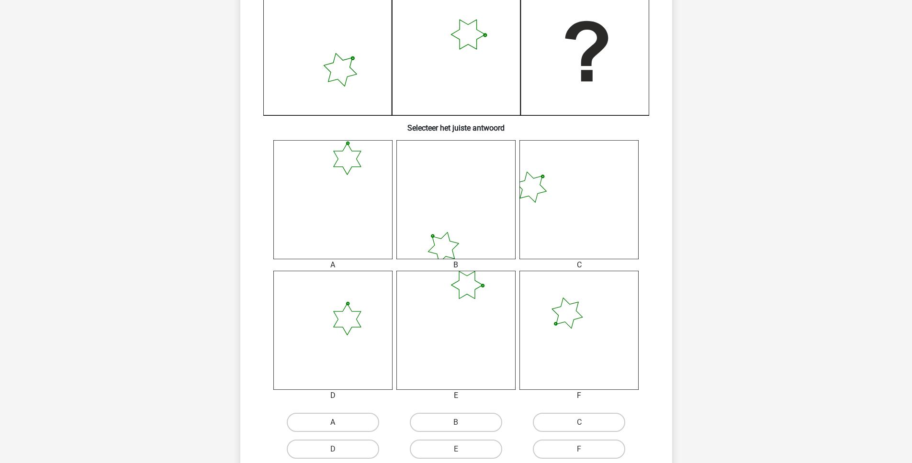
click at [332, 420] on label "A" at bounding box center [333, 422] width 92 height 19
click at [333, 423] on input "A" at bounding box center [336, 426] width 6 height 6
radio input "true"
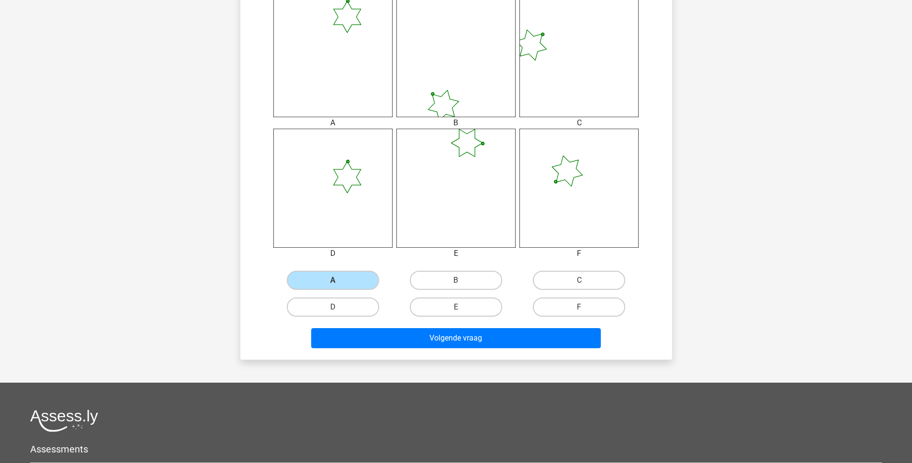
scroll to position [401, 0]
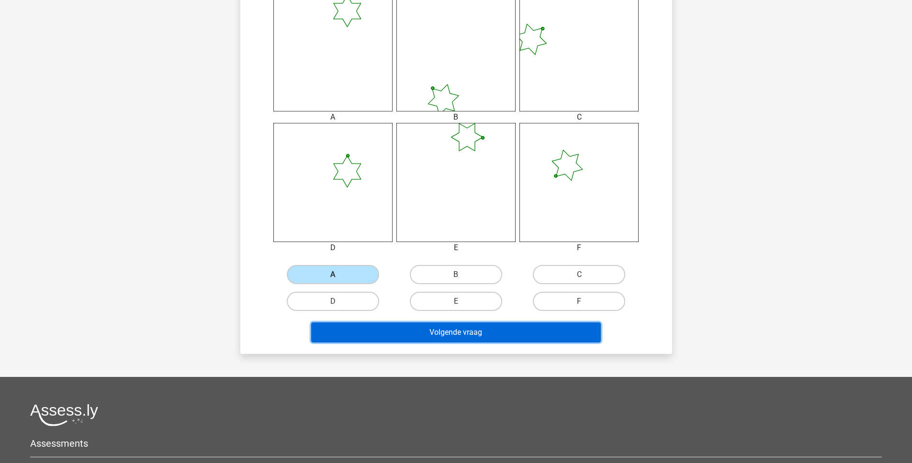
click at [472, 332] on button "Volgende vraag" at bounding box center [456, 333] width 290 height 20
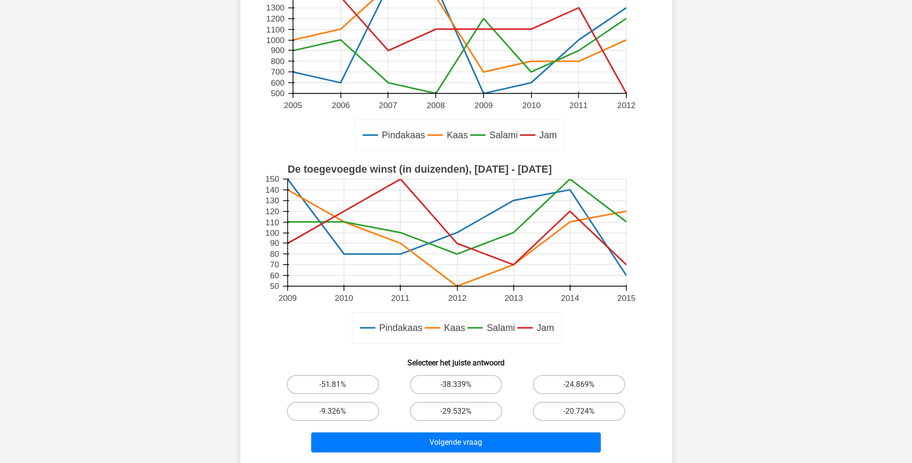
scroll to position [201, 0]
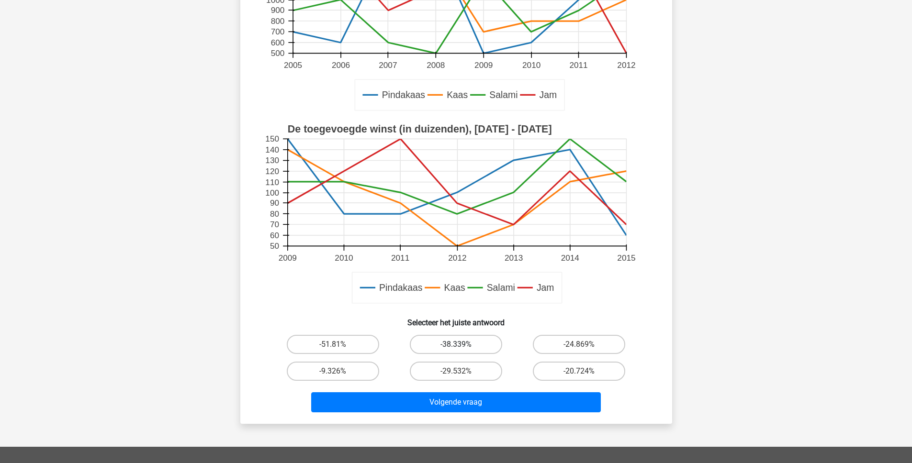
click at [460, 340] on label "-38.339%" at bounding box center [456, 344] width 92 height 19
click at [460, 345] on input "-38.339%" at bounding box center [459, 348] width 6 height 6
radio input "true"
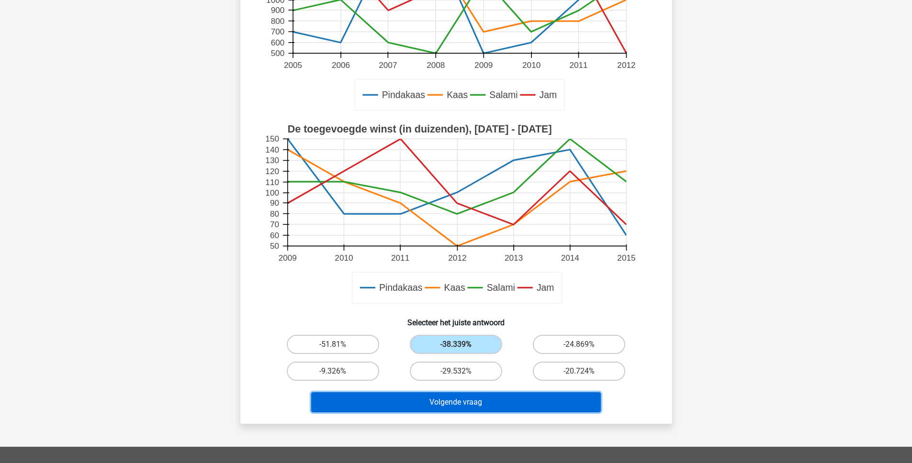
click at [422, 404] on button "Volgende vraag" at bounding box center [456, 403] width 290 height 20
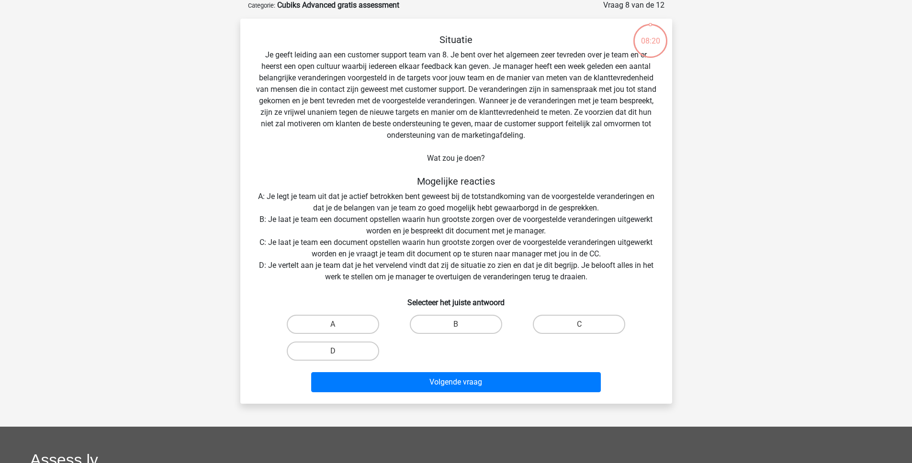
scroll to position [48, 0]
click at [436, 328] on label "B" at bounding box center [456, 324] width 92 height 19
click at [456, 328] on input "B" at bounding box center [459, 328] width 6 height 6
radio input "true"
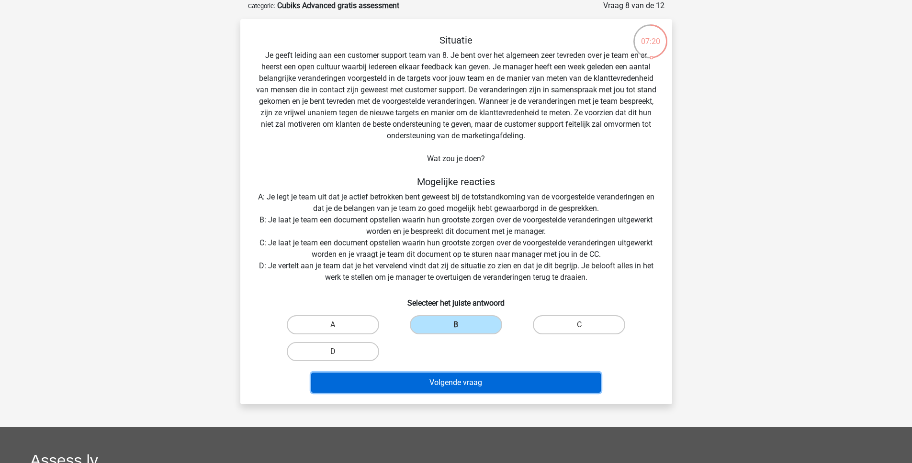
click at [446, 385] on button "Volgende vraag" at bounding box center [456, 383] width 290 height 20
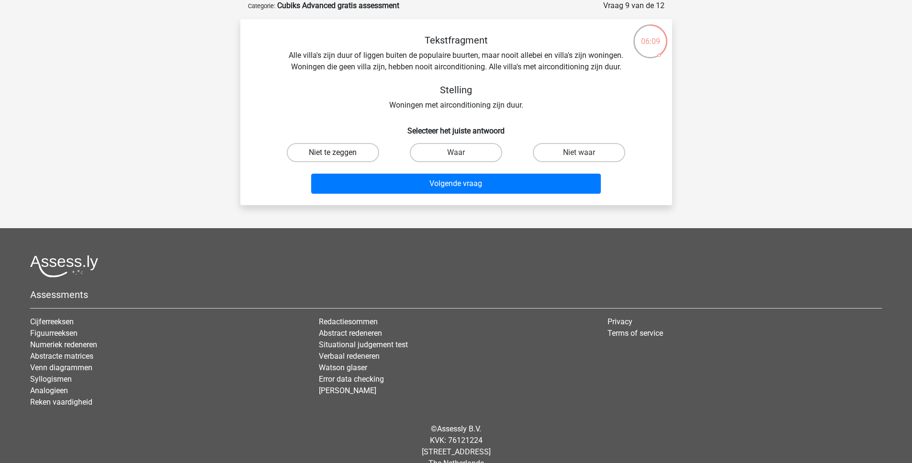
click at [353, 155] on label "Niet te zeggen" at bounding box center [333, 152] width 92 height 19
click at [339, 155] on input "Niet te zeggen" at bounding box center [336, 156] width 6 height 6
radio input "true"
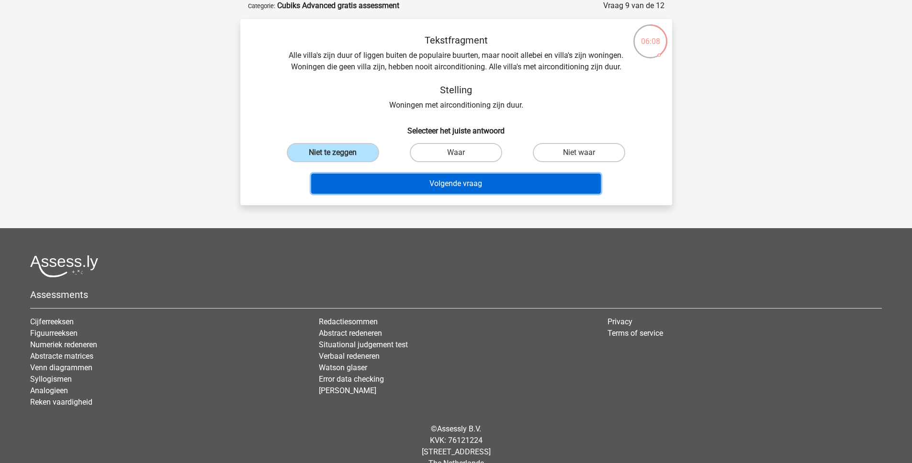
click at [396, 180] on button "Volgende vraag" at bounding box center [456, 184] width 290 height 20
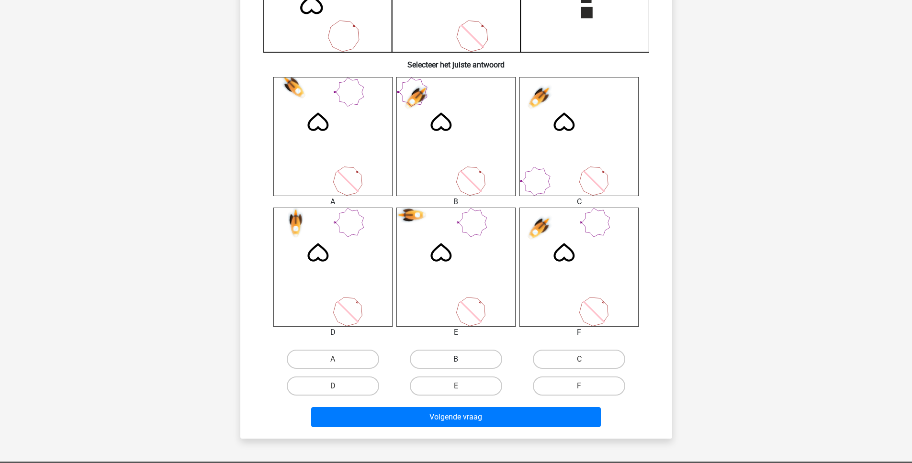
scroll to position [317, 0]
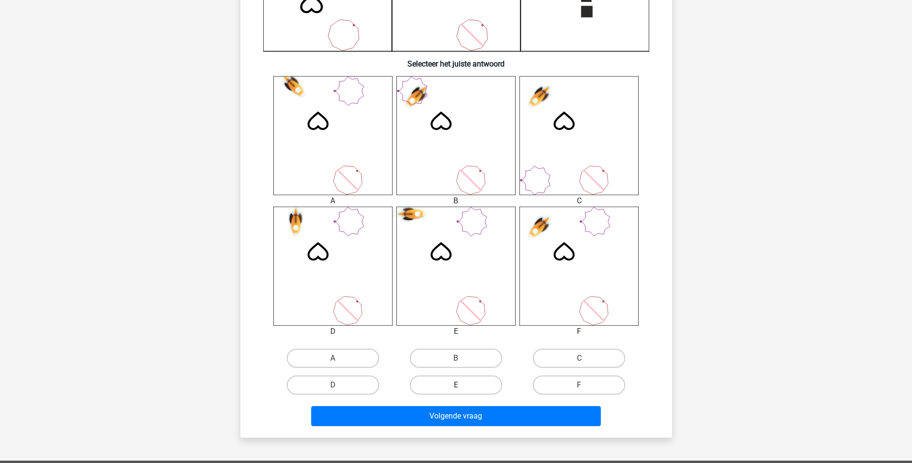
click at [446, 384] on label "E" at bounding box center [456, 385] width 92 height 19
click at [456, 385] on input "E" at bounding box center [459, 388] width 6 height 6
radio input "true"
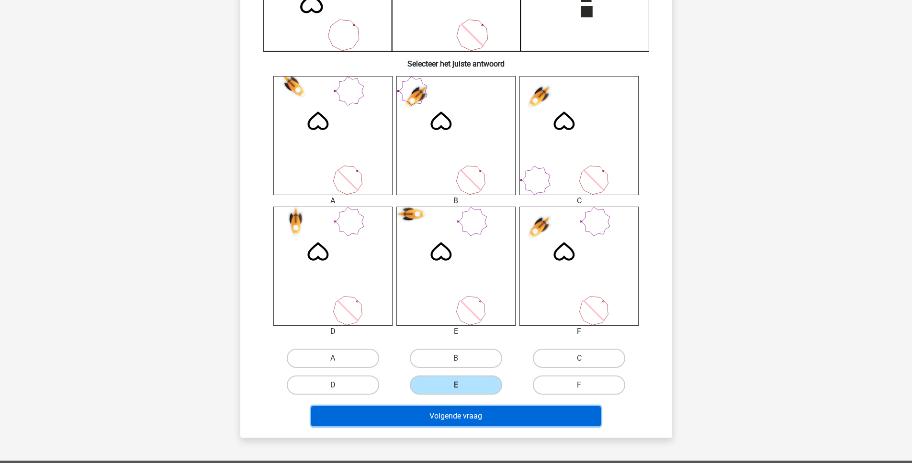
click at [444, 413] on button "Volgende vraag" at bounding box center [456, 416] width 290 height 20
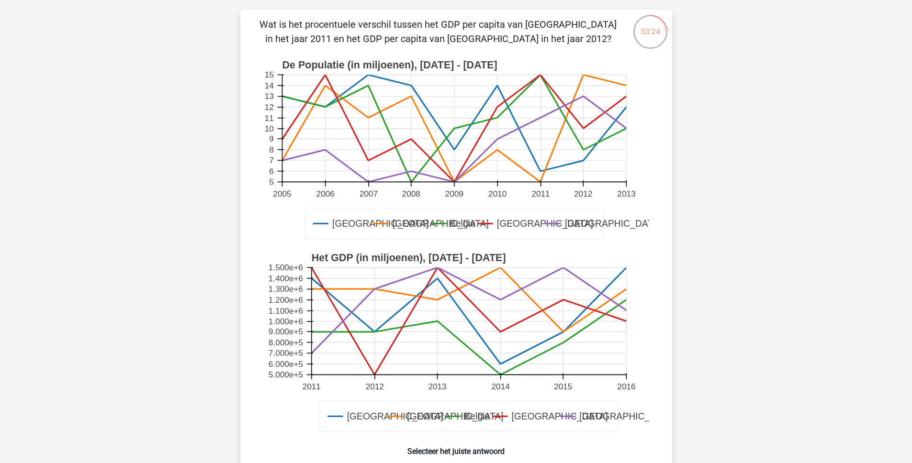
scroll to position [194, 0]
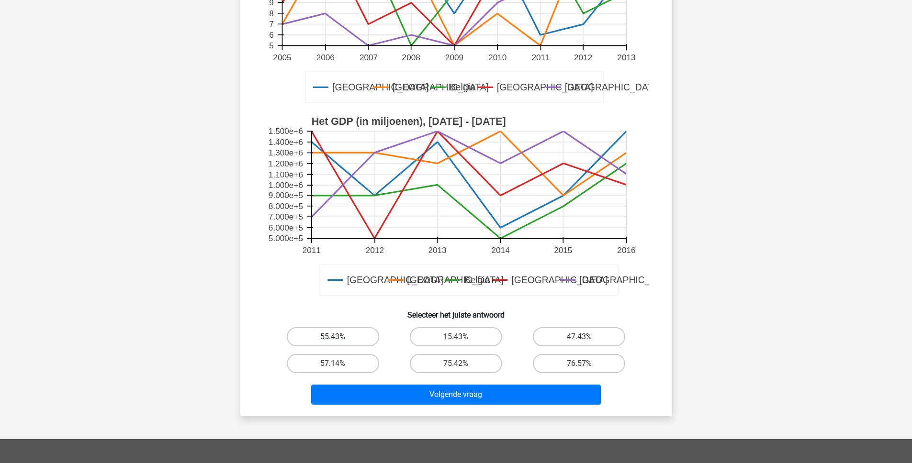
click at [347, 345] on label "55.43%" at bounding box center [333, 336] width 92 height 19
click at [339, 343] on input "55.43%" at bounding box center [336, 340] width 6 height 6
radio input "true"
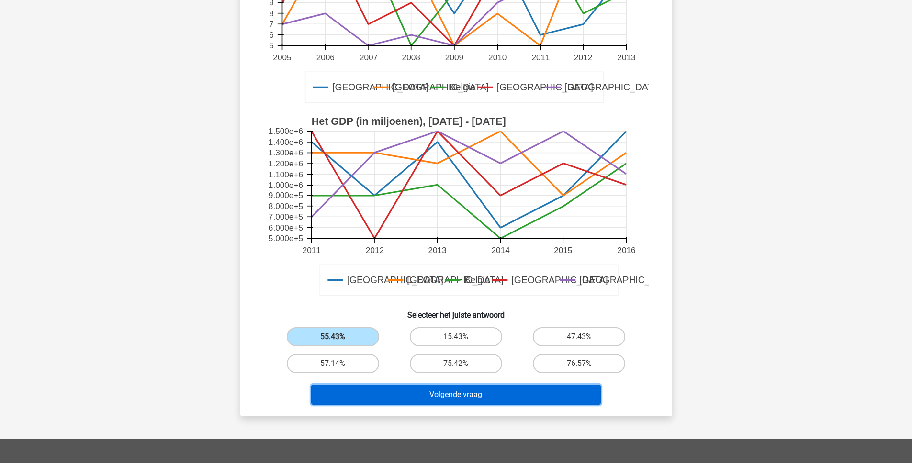
click at [423, 393] on button "Volgende vraag" at bounding box center [456, 395] width 290 height 20
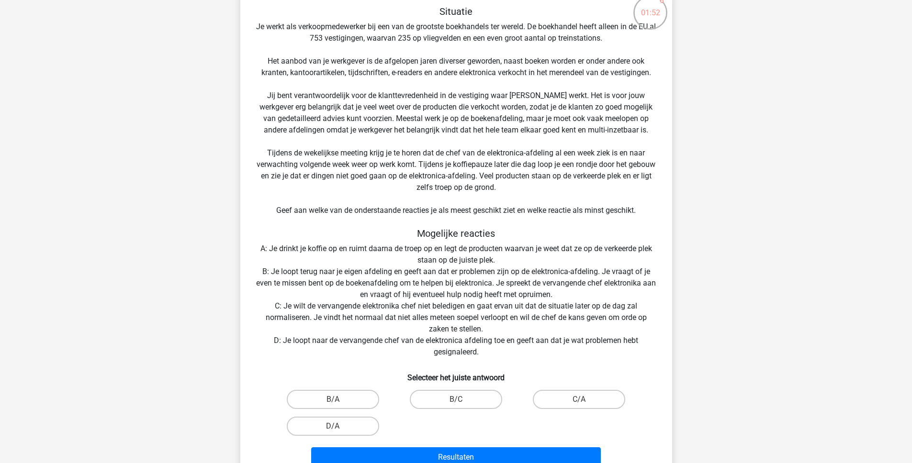
scroll to position [77, 0]
click at [442, 399] on label "B/C" at bounding box center [456, 399] width 92 height 19
click at [456, 399] on input "B/C" at bounding box center [459, 402] width 6 height 6
radio input "true"
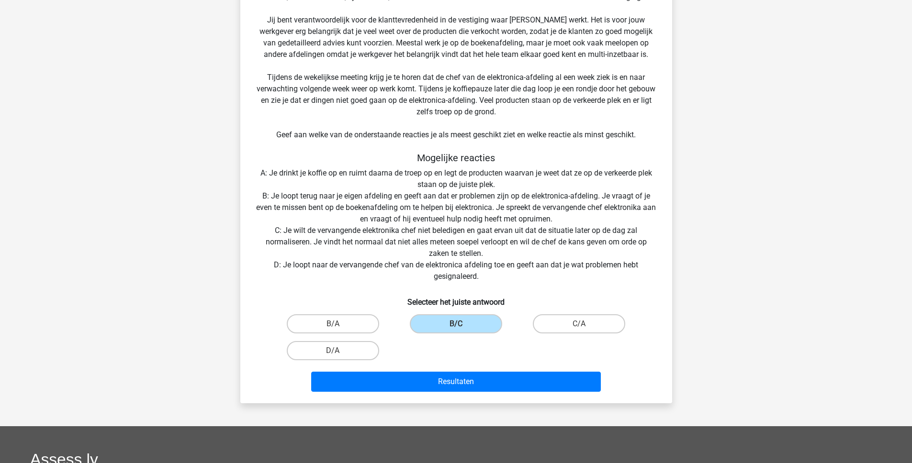
scroll to position [156, 0]
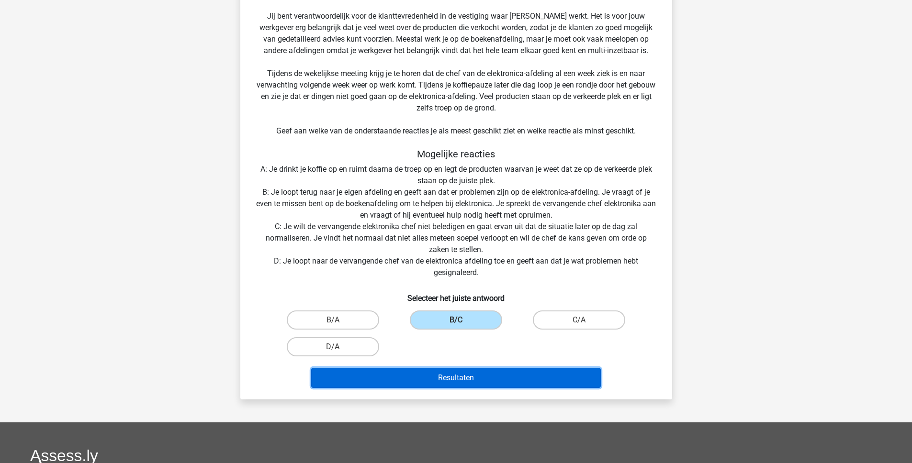
click at [477, 380] on button "Resultaten" at bounding box center [456, 378] width 290 height 20
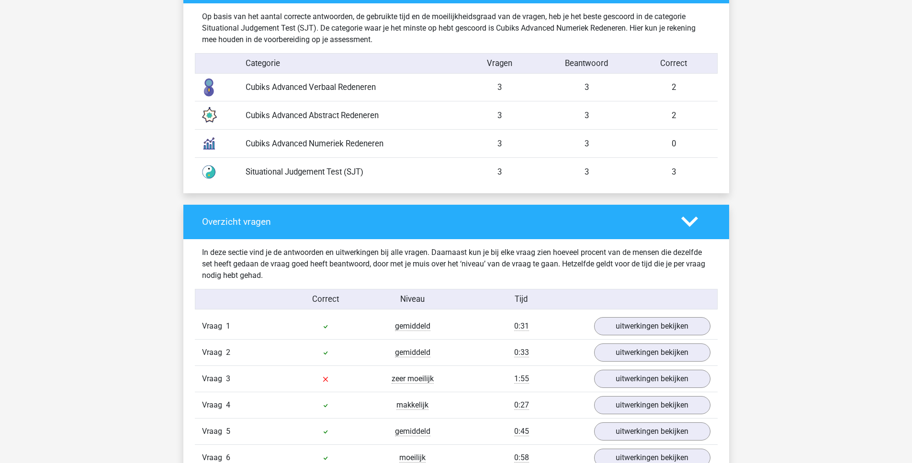
scroll to position [790, 0]
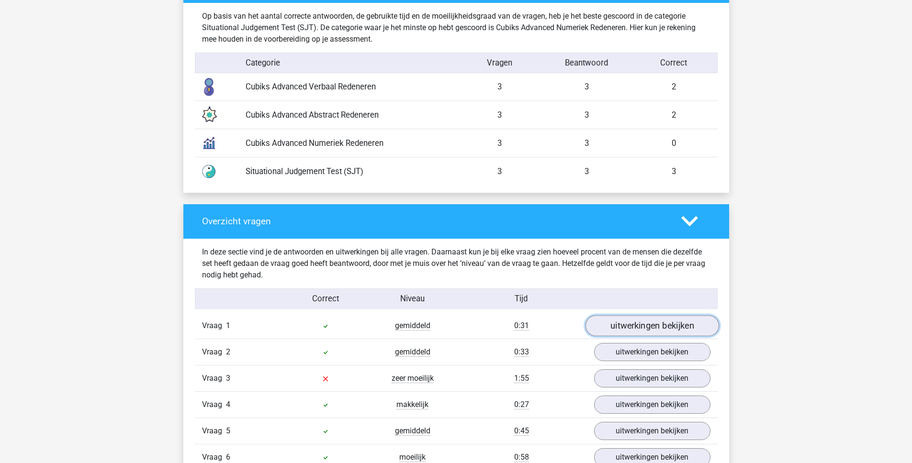
click at [651, 327] on link "uitwerkingen bekijken" at bounding box center [652, 325] width 134 height 21
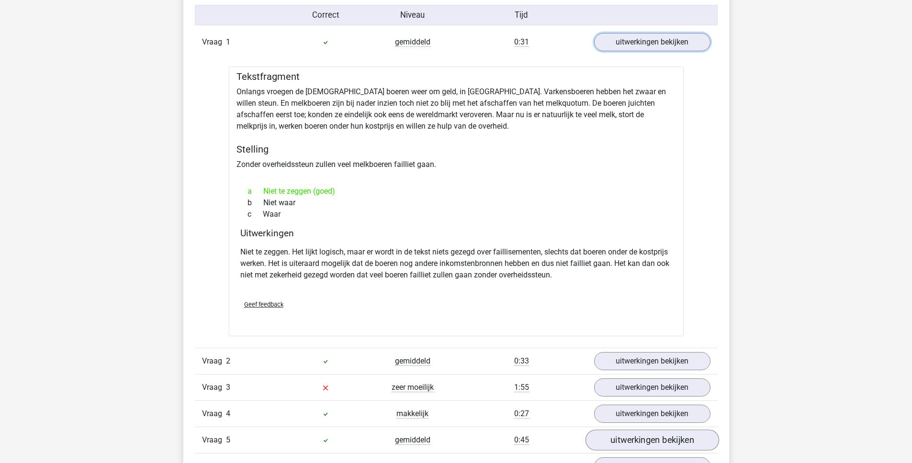
scroll to position [1167, 0]
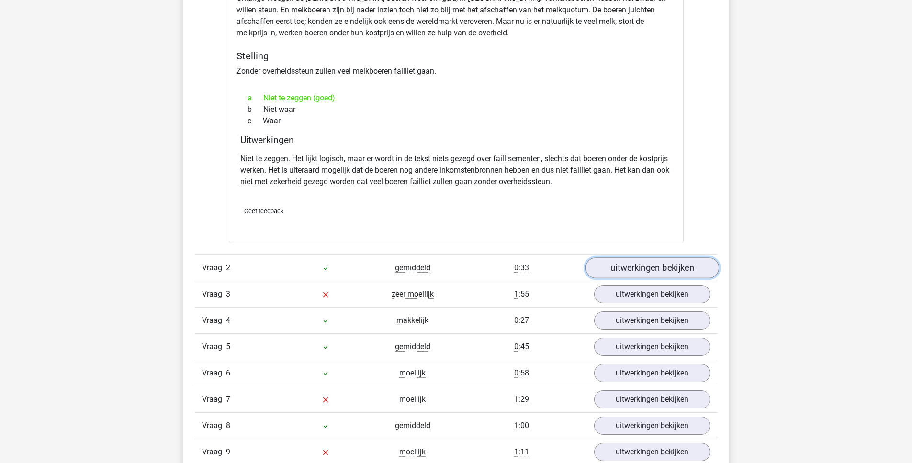
click at [641, 266] on link "uitwerkingen bekijken" at bounding box center [652, 268] width 134 height 21
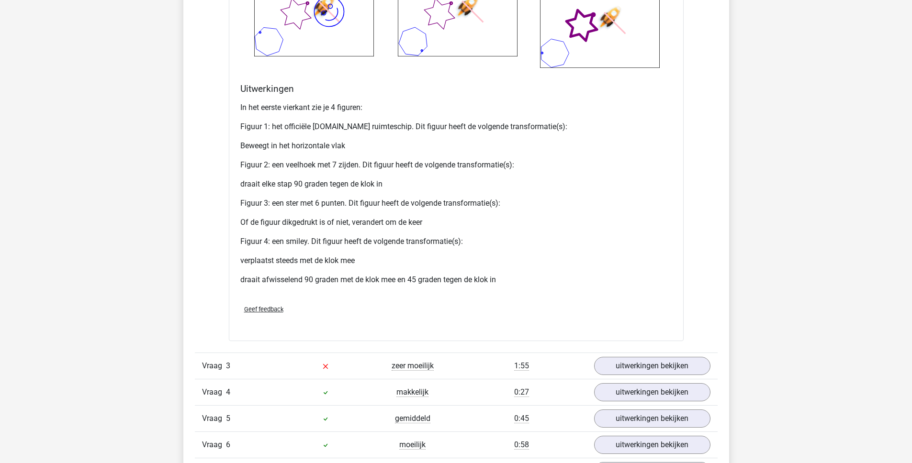
scroll to position [1995, 0]
click at [627, 366] on link "uitwerkingen bekijken" at bounding box center [652, 365] width 134 height 21
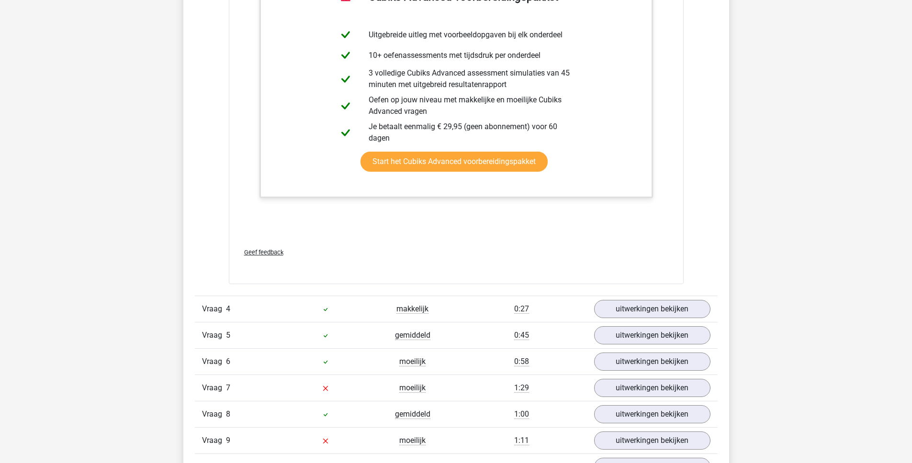
scroll to position [2992, 0]
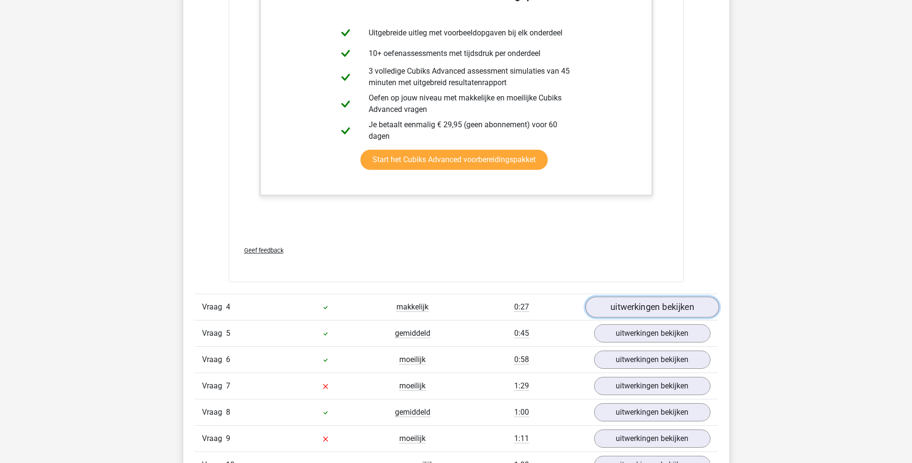
click at [613, 312] on link "uitwerkingen bekijken" at bounding box center [652, 307] width 134 height 21
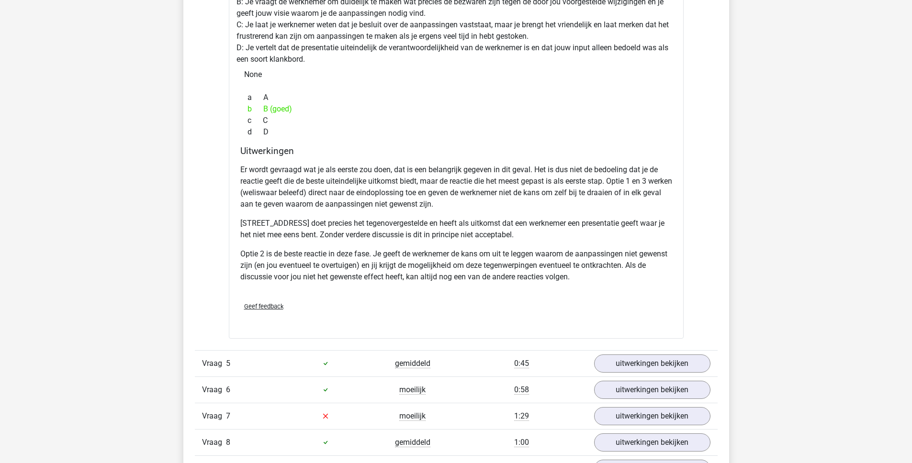
scroll to position [3444, 0]
click at [613, 359] on link "uitwerkingen bekijken" at bounding box center [652, 363] width 134 height 21
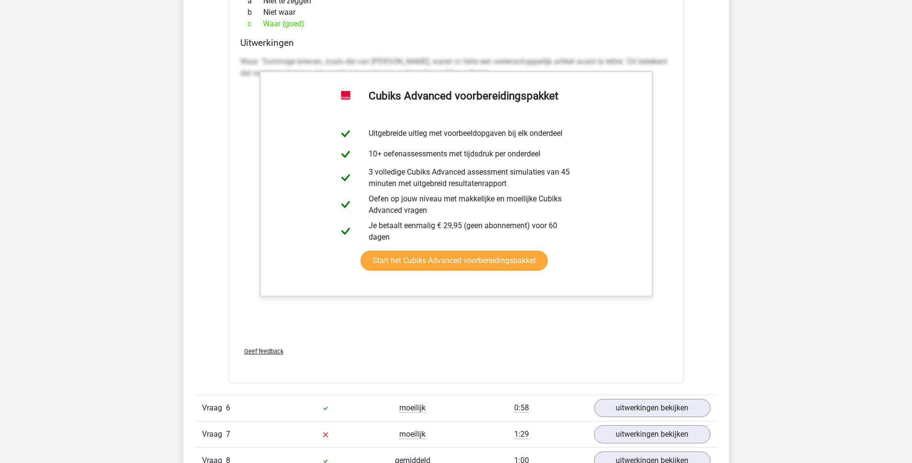
scroll to position [3998, 0]
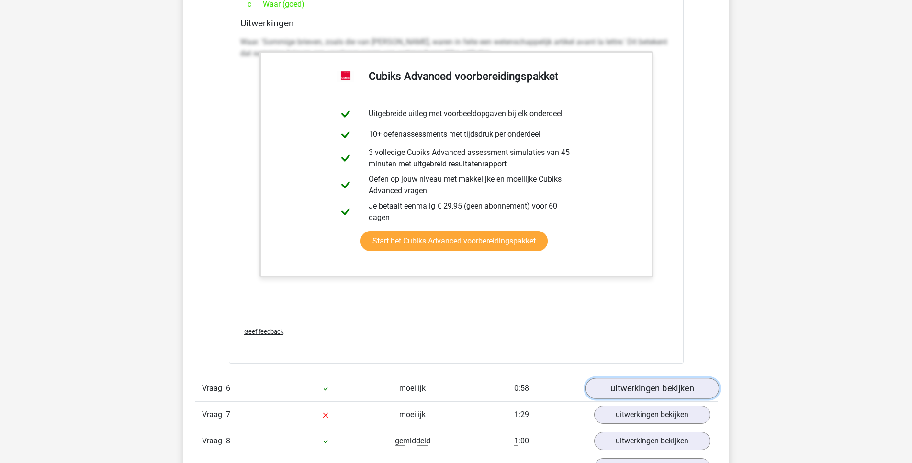
click at [612, 390] on link "uitwerkingen bekijken" at bounding box center [652, 388] width 134 height 21
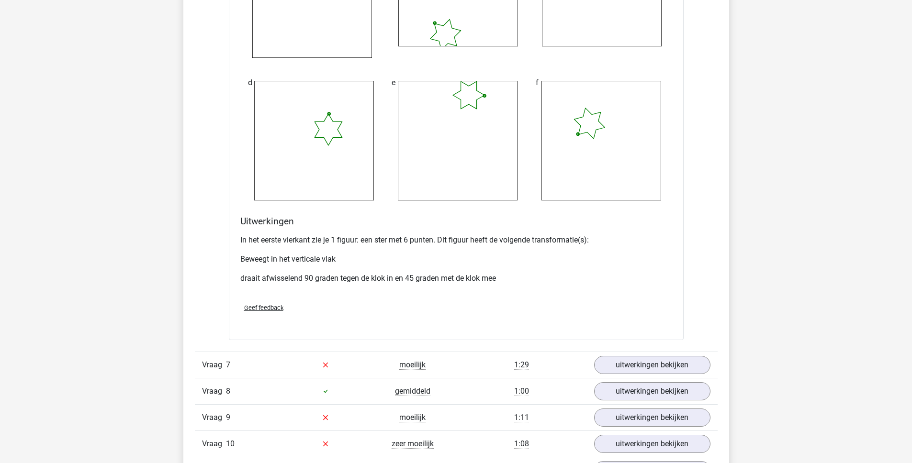
scroll to position [4819, 0]
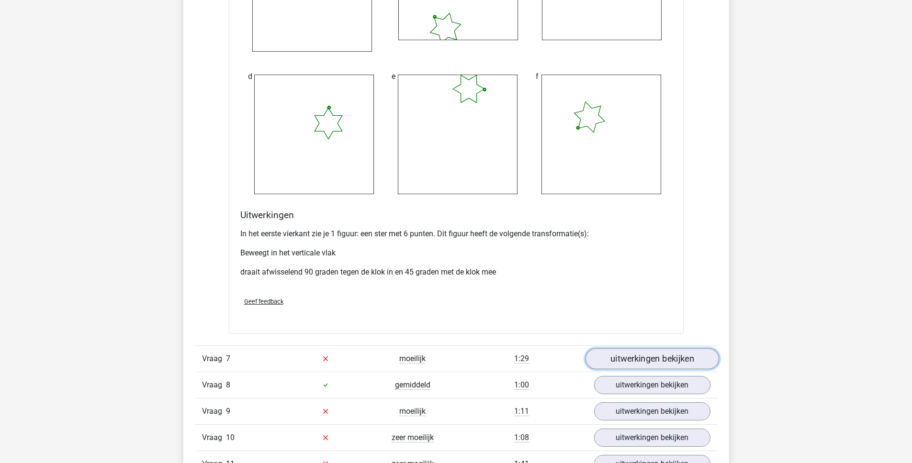
click at [613, 364] on link "uitwerkingen bekijken" at bounding box center [652, 358] width 134 height 21
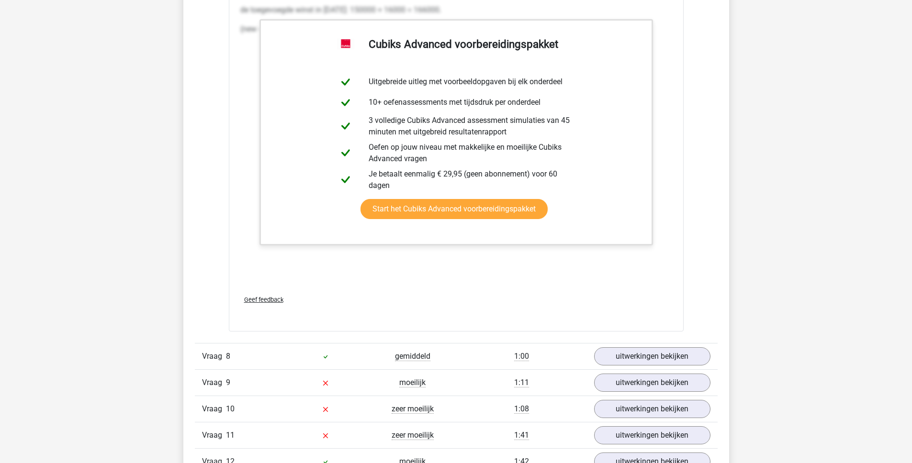
scroll to position [5762, 0]
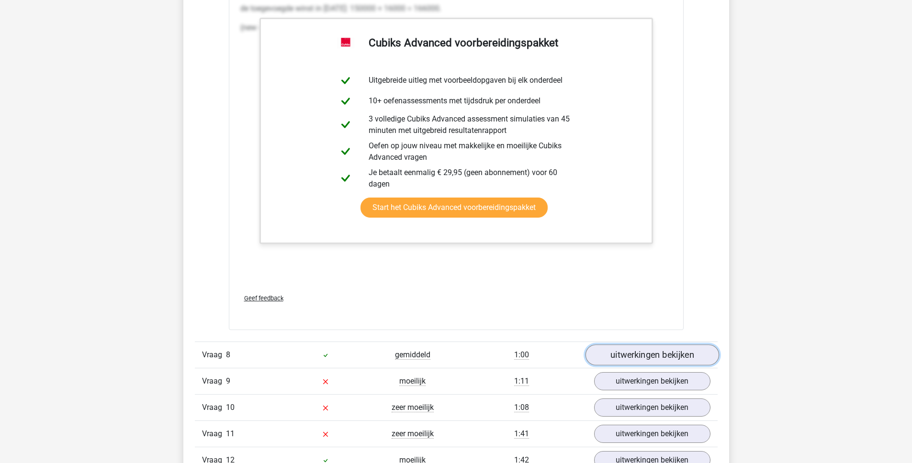
click at [635, 359] on link "uitwerkingen bekijken" at bounding box center [652, 355] width 134 height 21
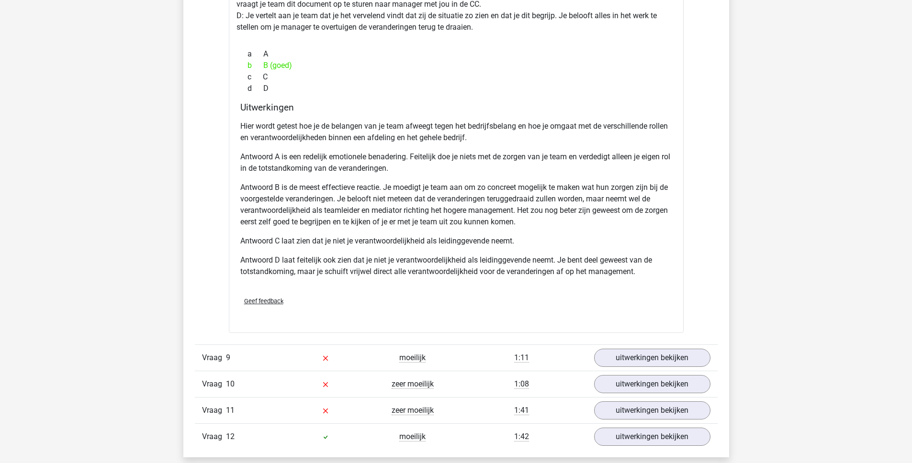
scroll to position [6360, 0]
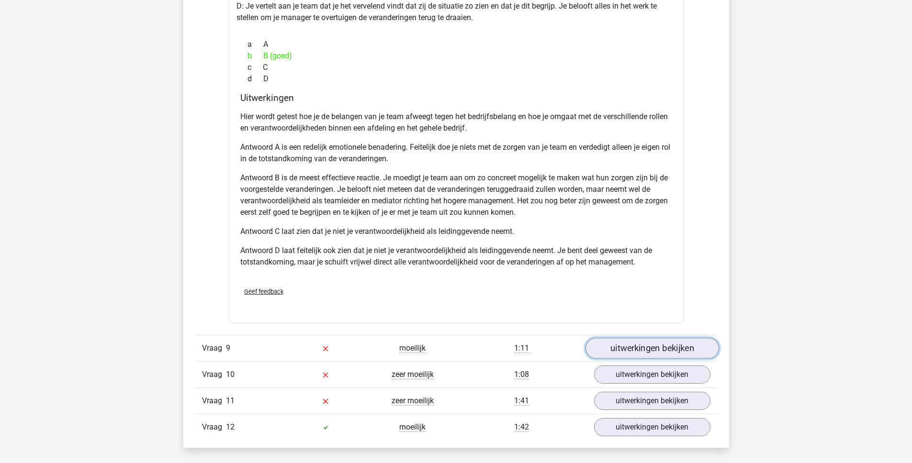
click at [626, 352] on link "uitwerkingen bekijken" at bounding box center [652, 348] width 134 height 21
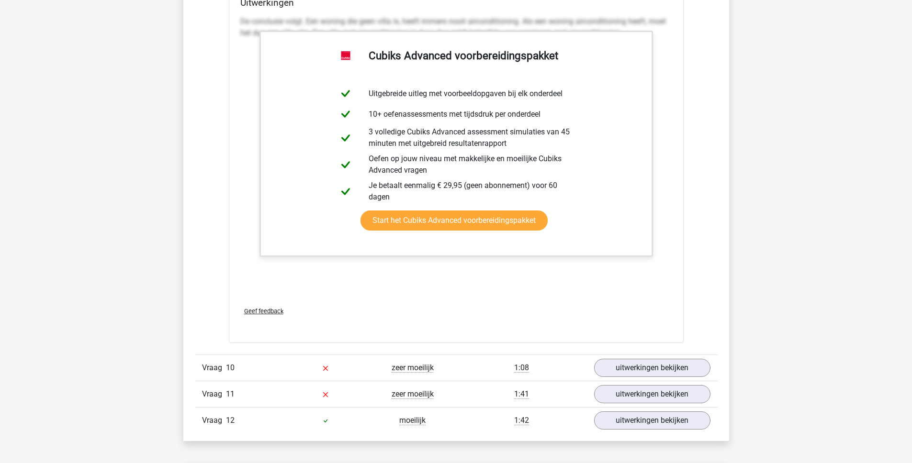
scroll to position [6901, 0]
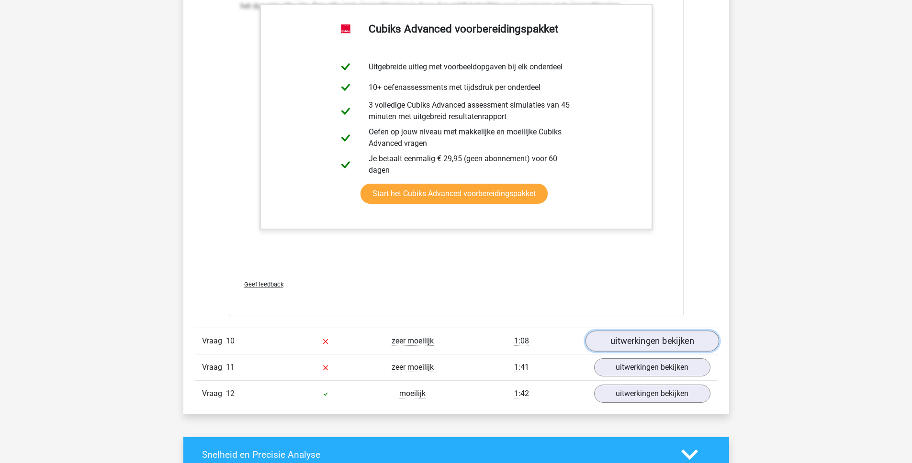
click at [618, 345] on link "uitwerkingen bekijken" at bounding box center [652, 341] width 134 height 21
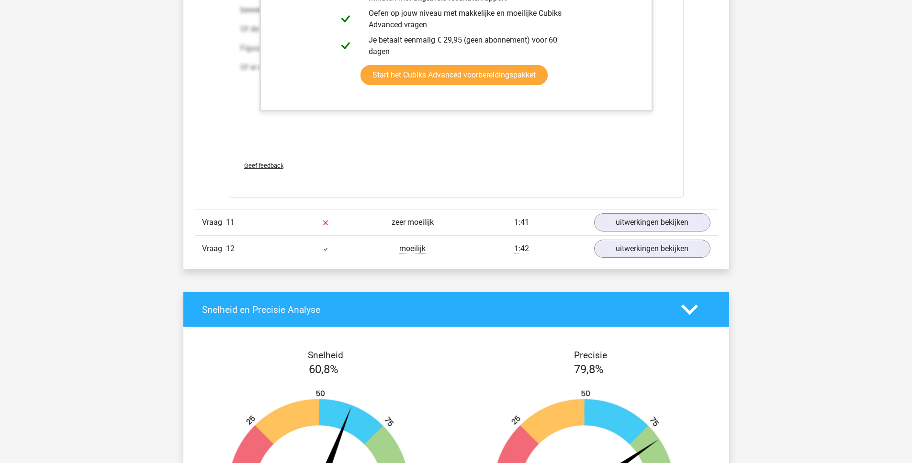
scroll to position [8034, 0]
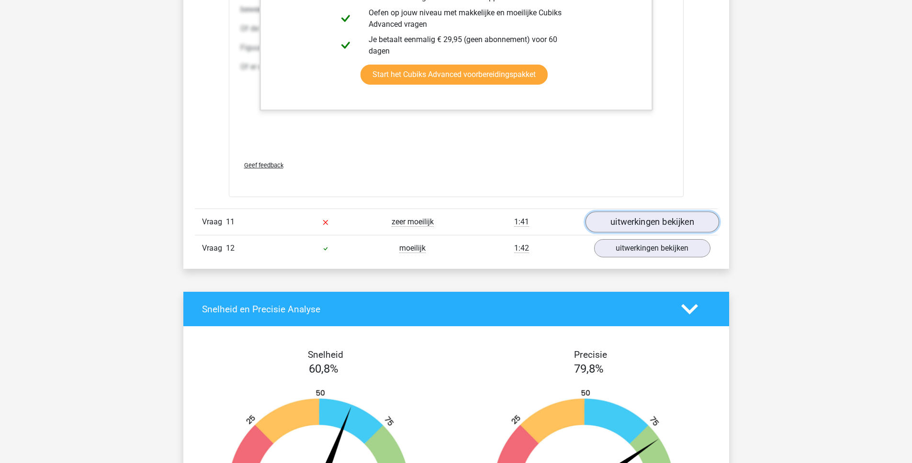
click at [631, 225] on link "uitwerkingen bekijken" at bounding box center [652, 222] width 134 height 21
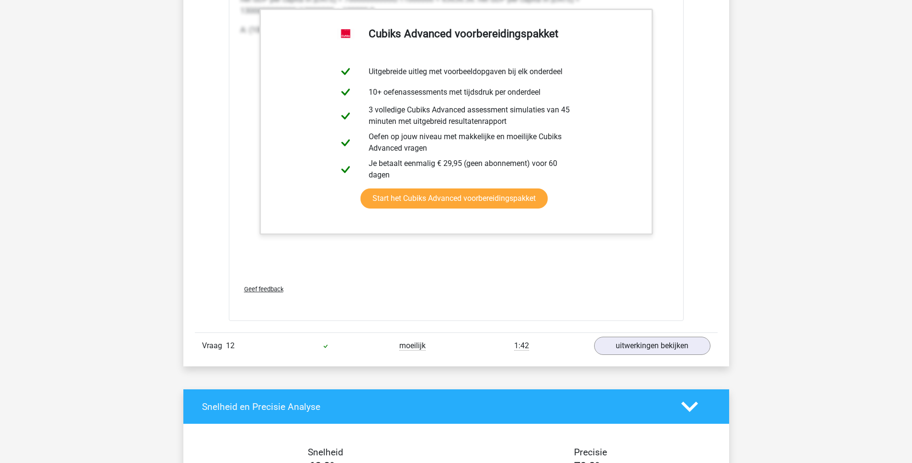
scroll to position [8859, 0]
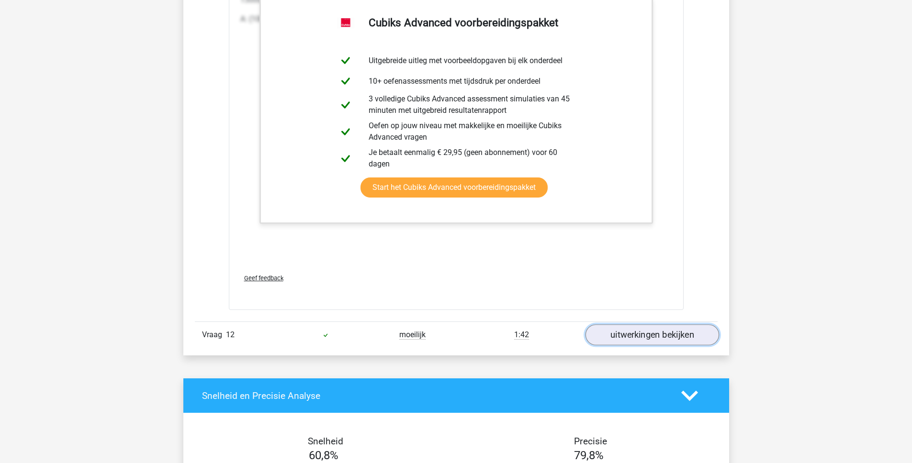
click at [623, 337] on link "uitwerkingen bekijken" at bounding box center [652, 335] width 134 height 21
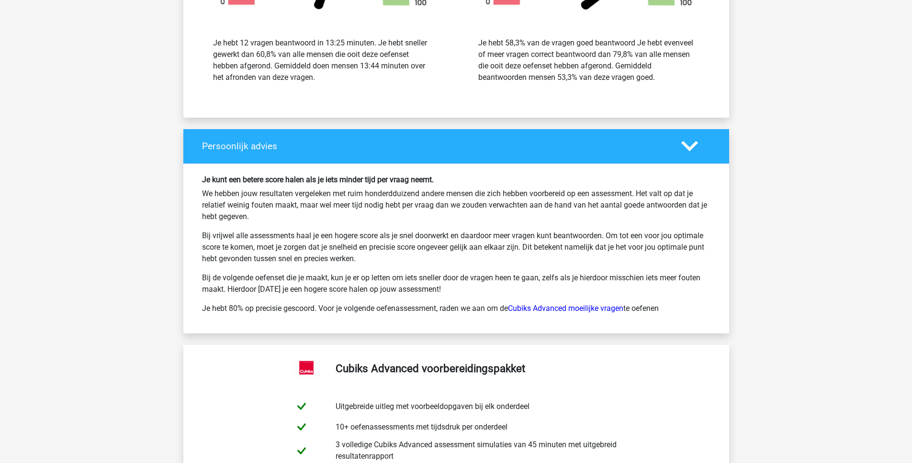
scroll to position [10259, 0]
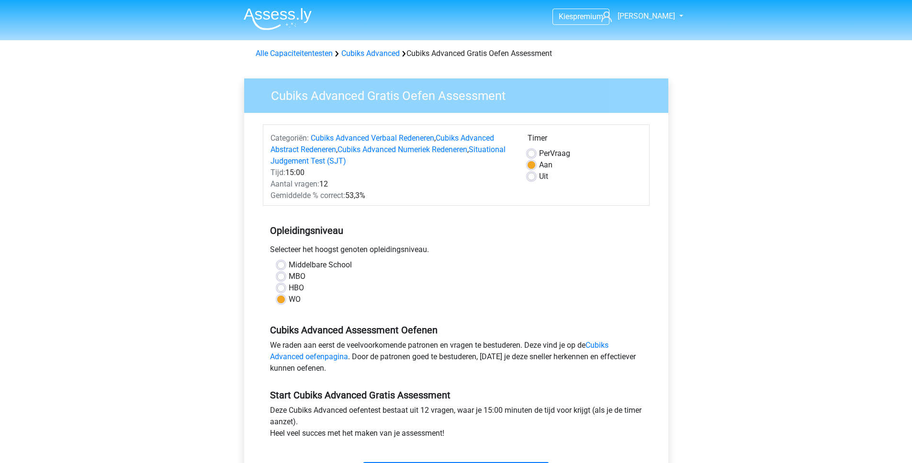
scroll to position [135, 0]
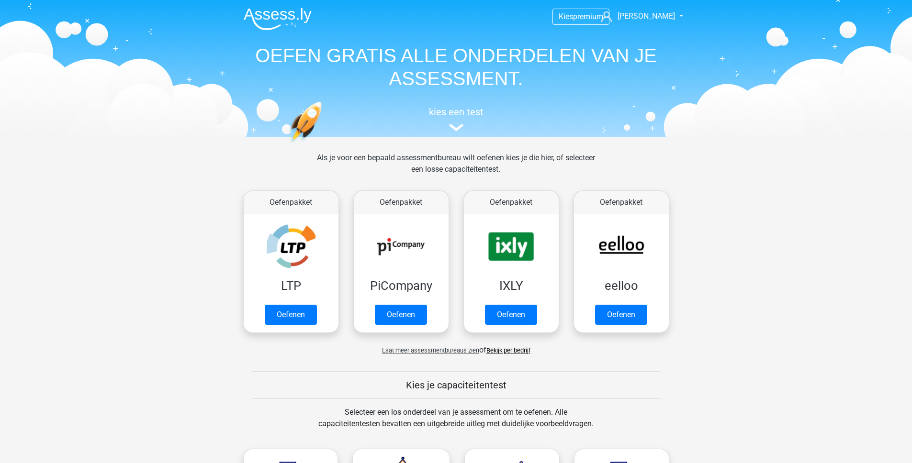
scroll to position [90, 0]
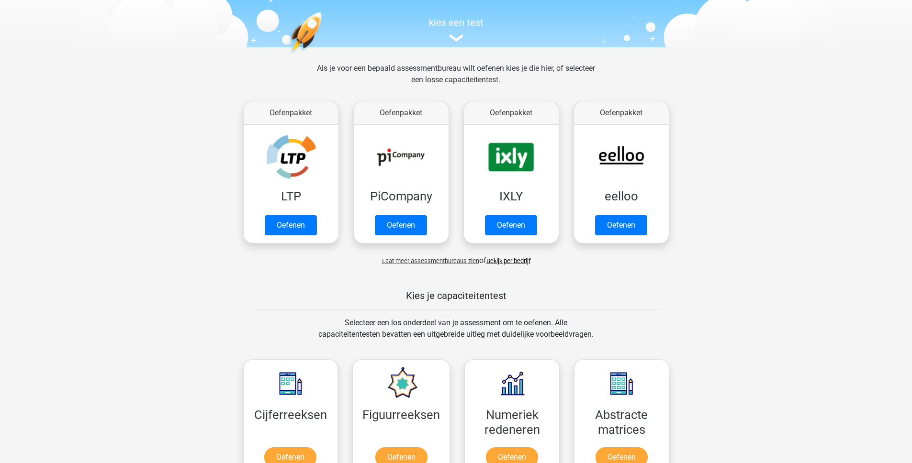
click at [423, 260] on span "Laat meer assessmentbureaus zien" at bounding box center [430, 261] width 97 height 7
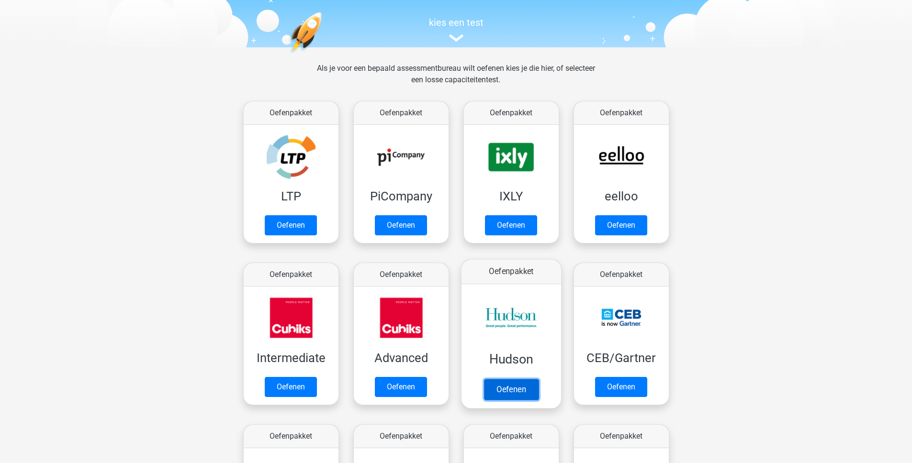
click at [519, 391] on link "Oefenen" at bounding box center [510, 389] width 55 height 21
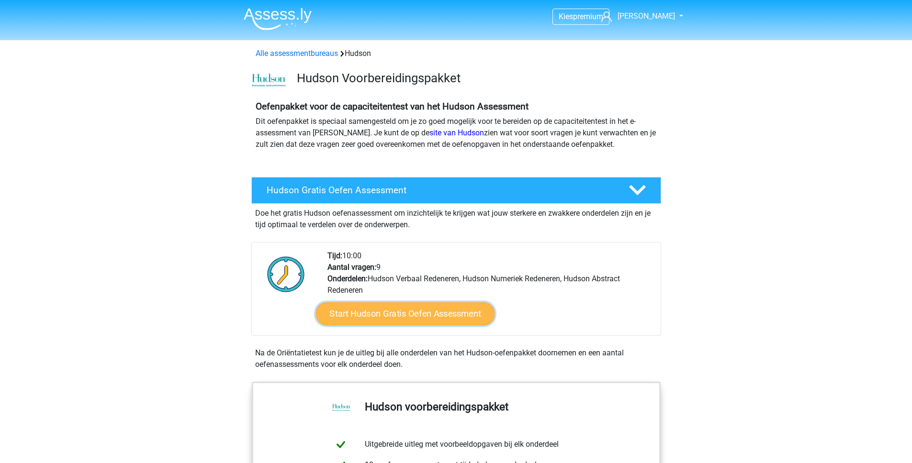
click at [437, 311] on link "Start Hudson Gratis Oefen Assessment" at bounding box center [404, 314] width 179 height 23
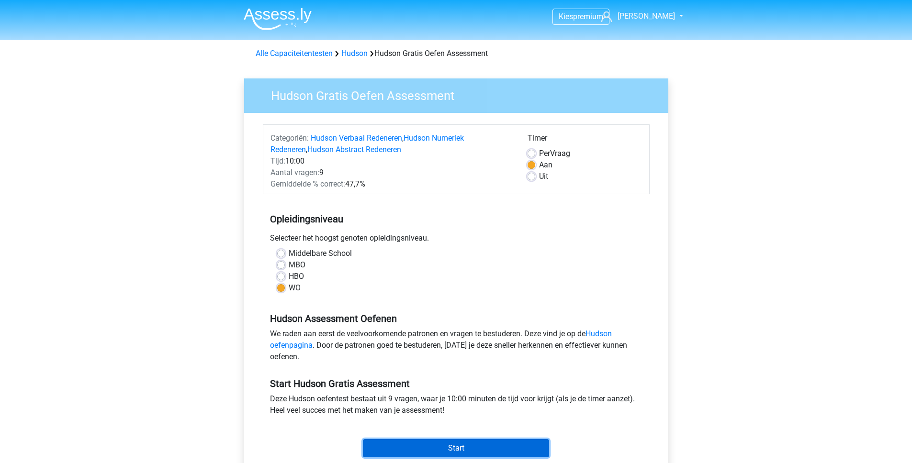
click at [420, 449] on input "Start" at bounding box center [456, 448] width 186 height 18
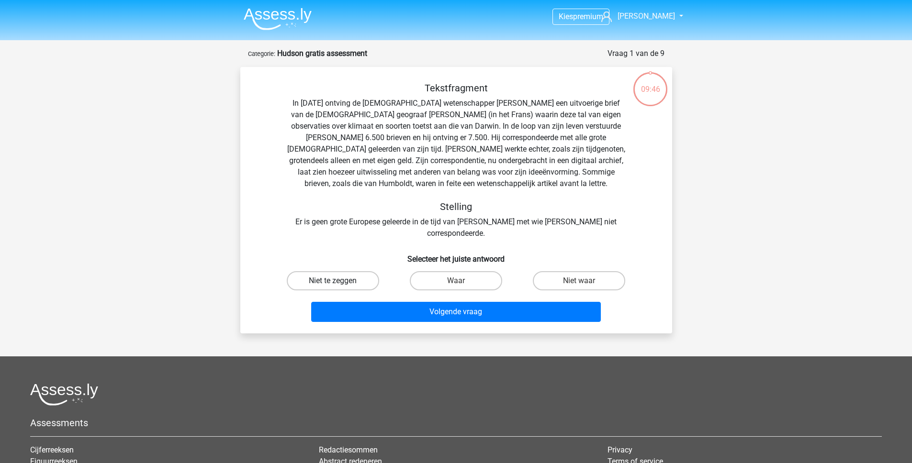
click at [359, 271] on label "Niet te zeggen" at bounding box center [333, 280] width 92 height 19
click at [339, 281] on input "Niet te zeggen" at bounding box center [336, 284] width 6 height 6
radio input "true"
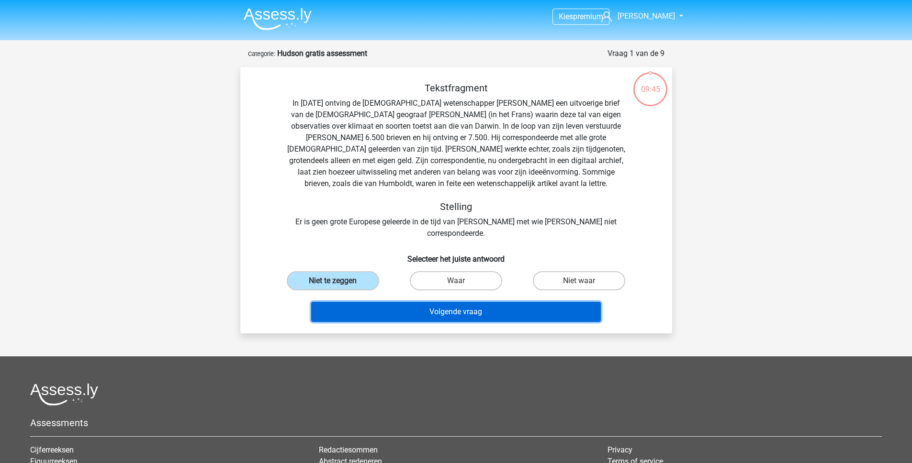
click at [436, 305] on button "Volgende vraag" at bounding box center [456, 312] width 290 height 20
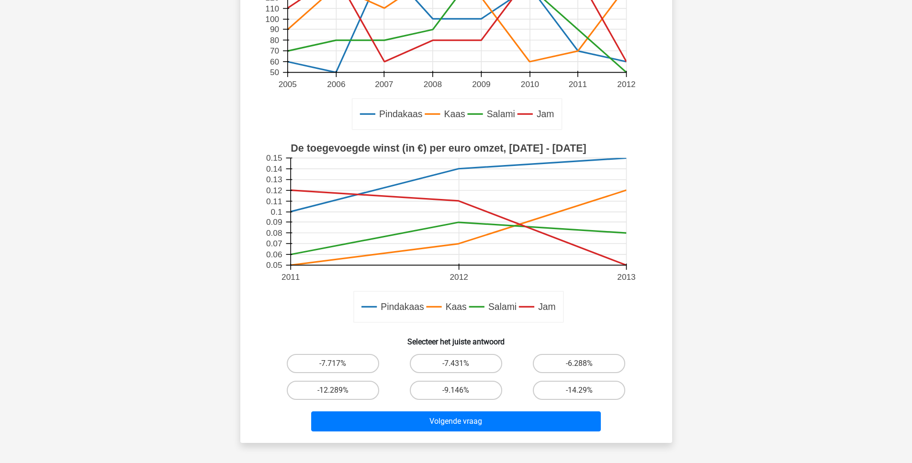
scroll to position [191, 0]
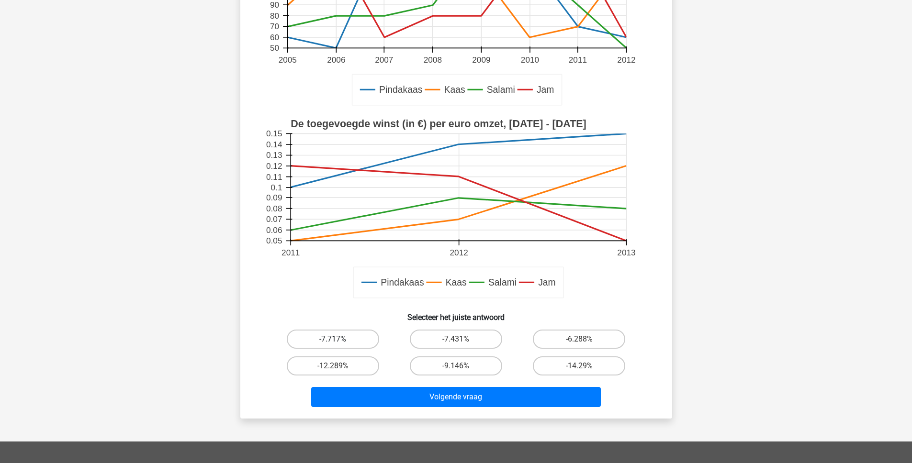
click at [355, 335] on label "-7.717%" at bounding box center [333, 339] width 92 height 19
click at [339, 339] on input "-7.717%" at bounding box center [336, 342] width 6 height 6
radio input "true"
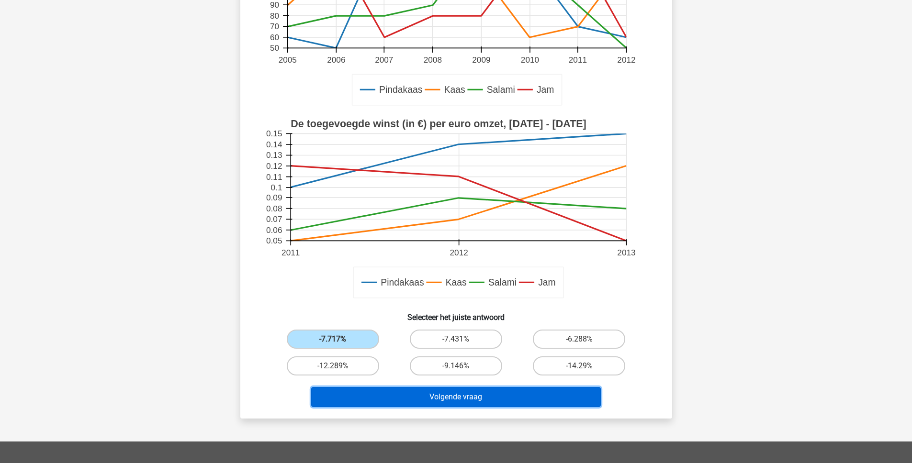
click at [405, 398] on button "Volgende vraag" at bounding box center [456, 397] width 290 height 20
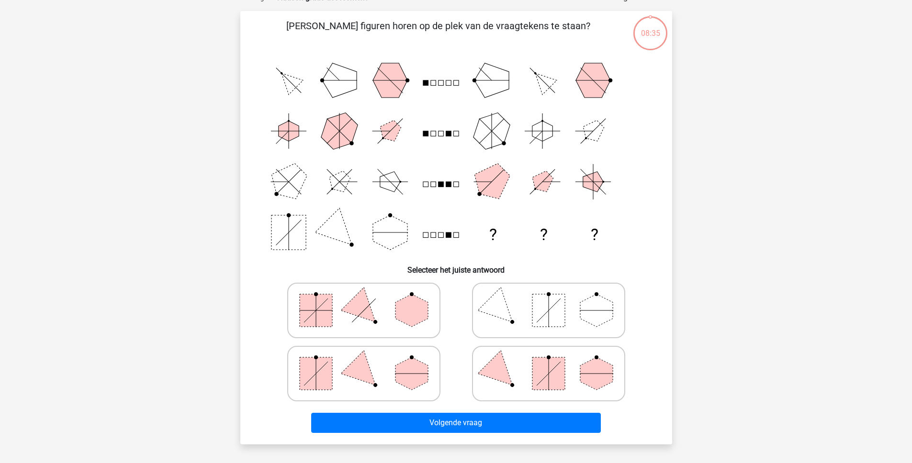
scroll to position [48, 0]
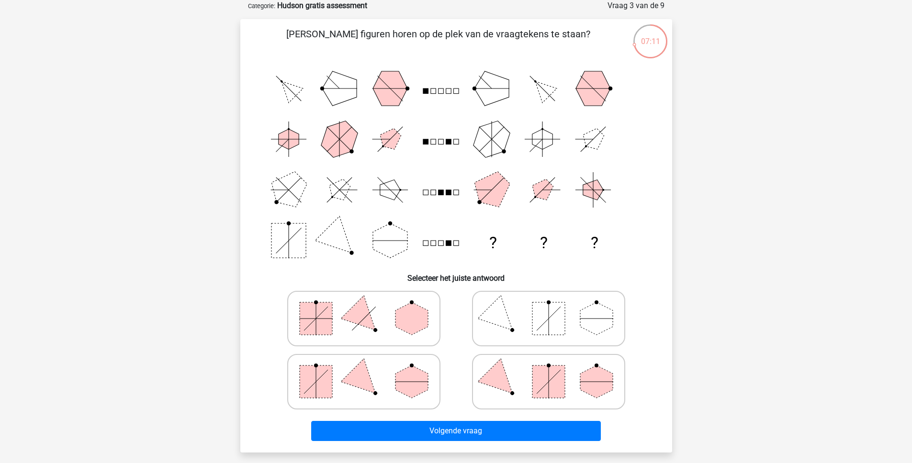
click at [534, 314] on rect at bounding box center [548, 319] width 33 height 33
click at [549, 307] on input "radio" at bounding box center [552, 304] width 6 height 6
radio input "true"
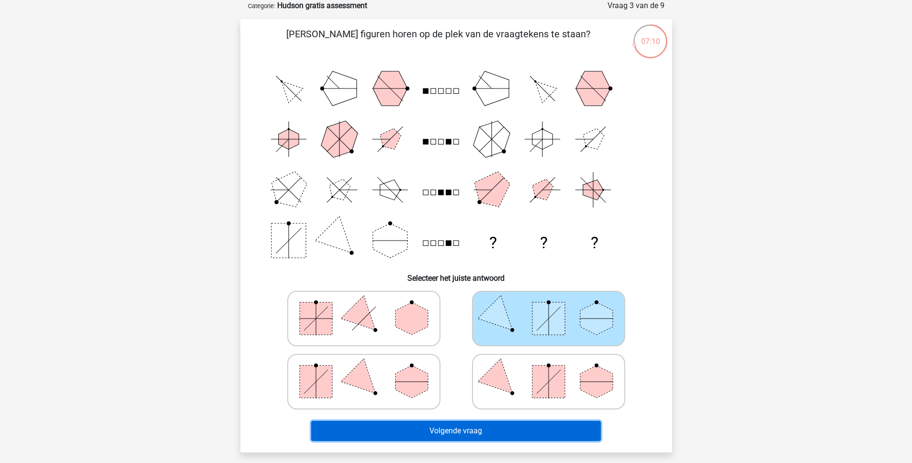
click at [441, 435] on button "Volgende vraag" at bounding box center [456, 431] width 290 height 20
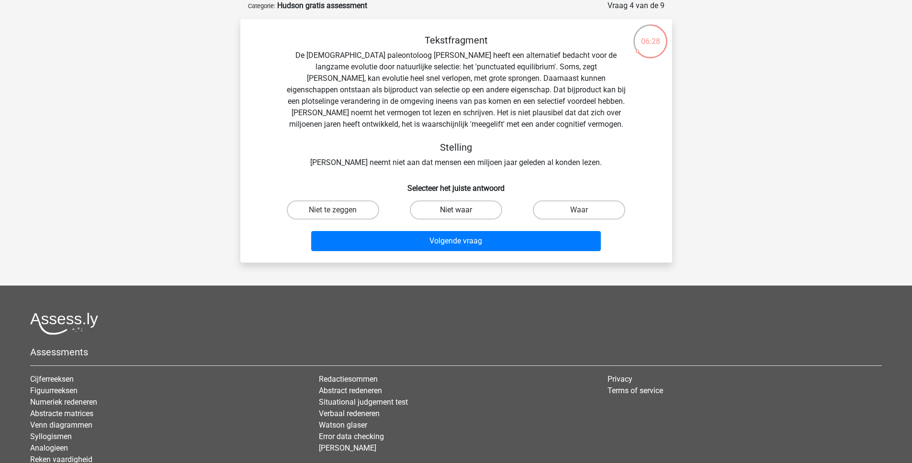
click at [454, 213] on label "Niet waar" at bounding box center [456, 210] width 92 height 19
click at [456, 213] on input "Niet waar" at bounding box center [459, 213] width 6 height 6
radio input "true"
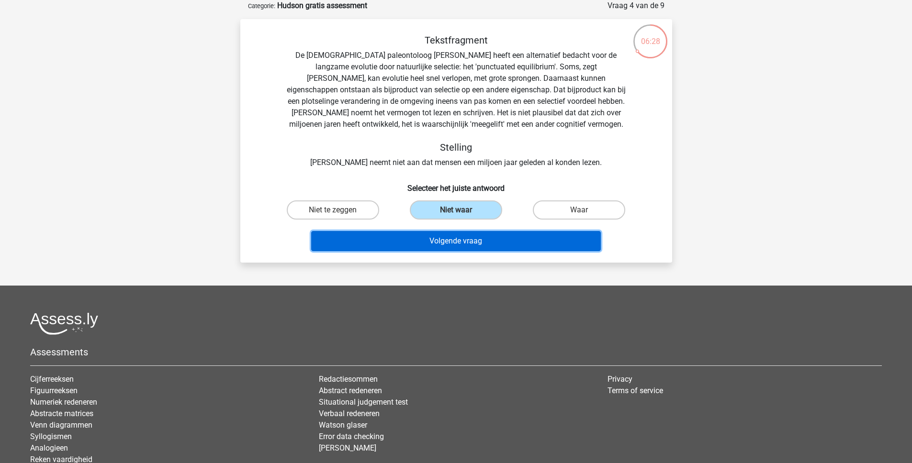
click at [452, 244] on button "Volgende vraag" at bounding box center [456, 241] width 290 height 20
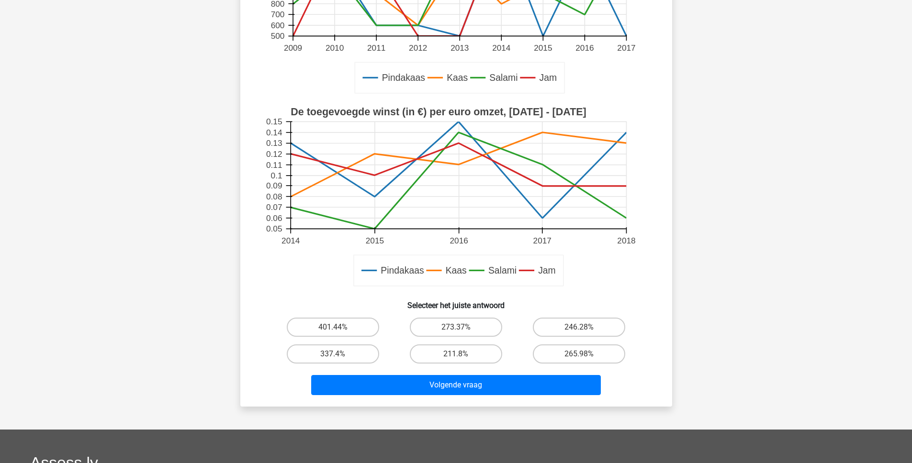
scroll to position [244, 0]
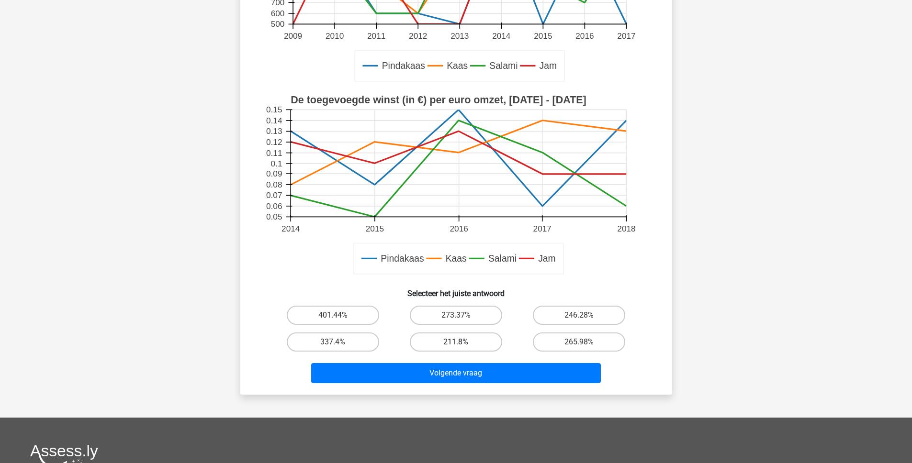
click at [428, 339] on label "211.8%" at bounding box center [456, 342] width 92 height 19
click at [456, 342] on input "211.8%" at bounding box center [459, 345] width 6 height 6
radio input "true"
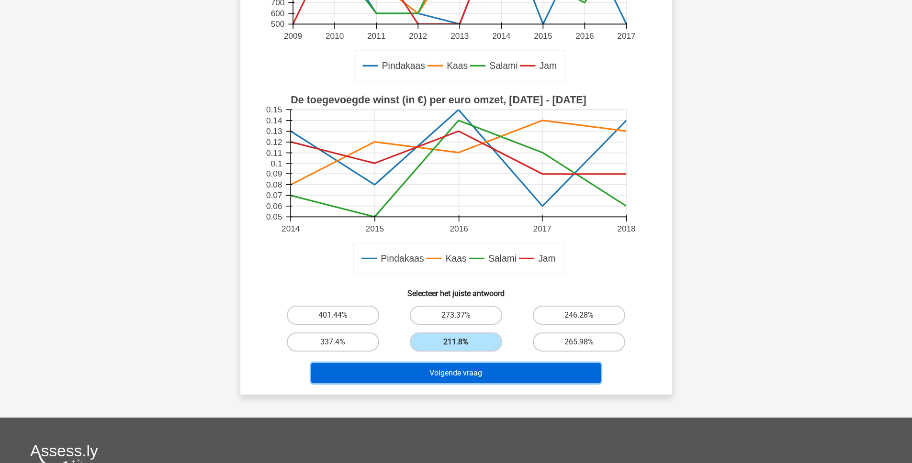
click at [471, 366] on button "Volgende vraag" at bounding box center [456, 373] width 290 height 20
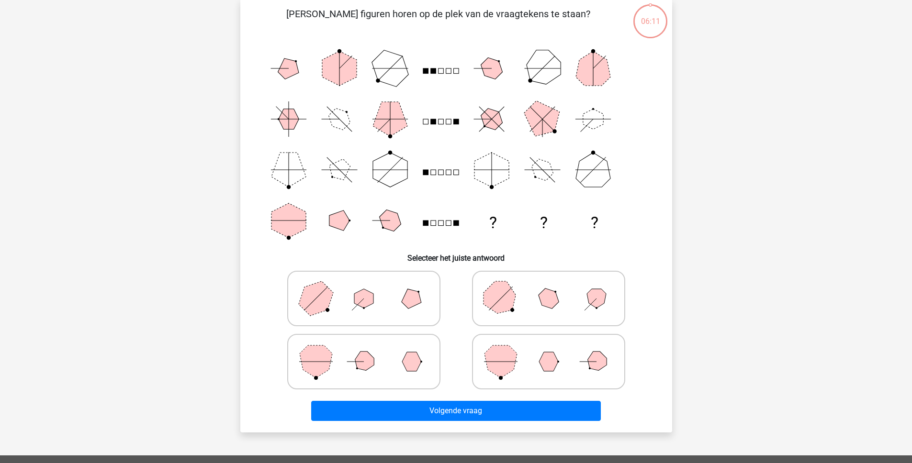
scroll to position [48, 0]
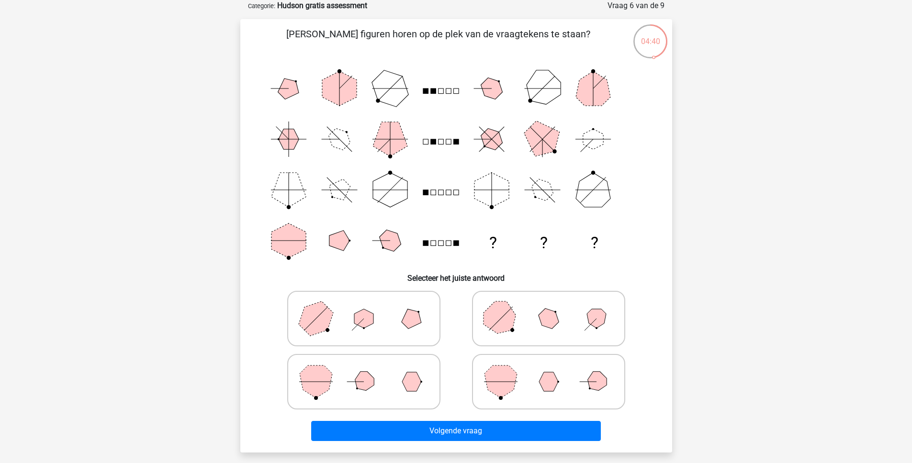
click at [542, 385] on polygon at bounding box center [548, 381] width 19 height 19
click at [549, 370] on input "radio" at bounding box center [552, 367] width 6 height 6
radio input "true"
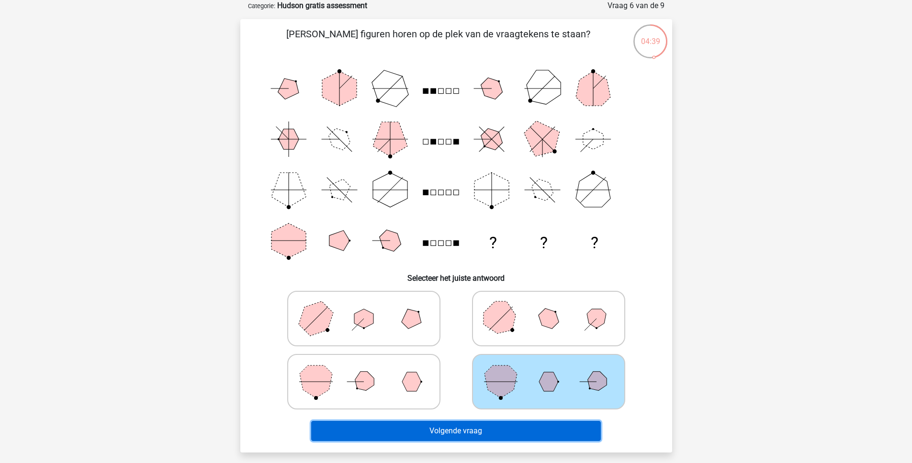
click at [510, 429] on button "Volgende vraag" at bounding box center [456, 431] width 290 height 20
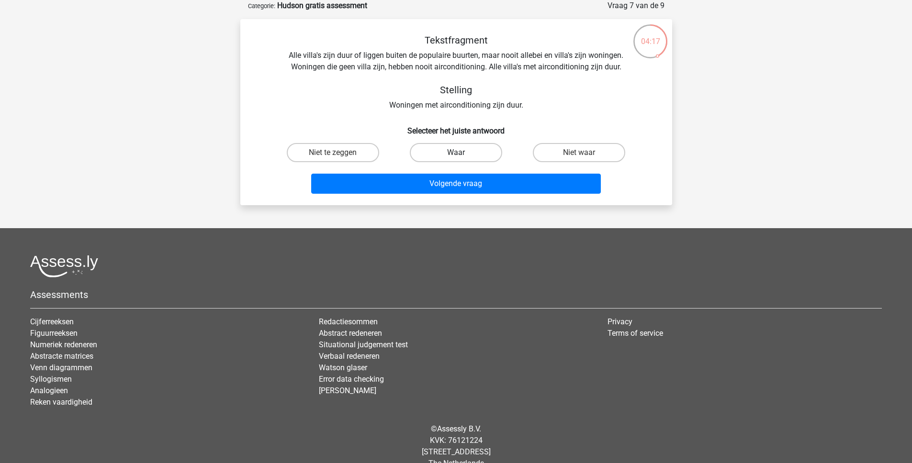
click at [473, 156] on label "Waar" at bounding box center [456, 152] width 92 height 19
click at [462, 156] on input "Waar" at bounding box center [459, 156] width 6 height 6
radio input "true"
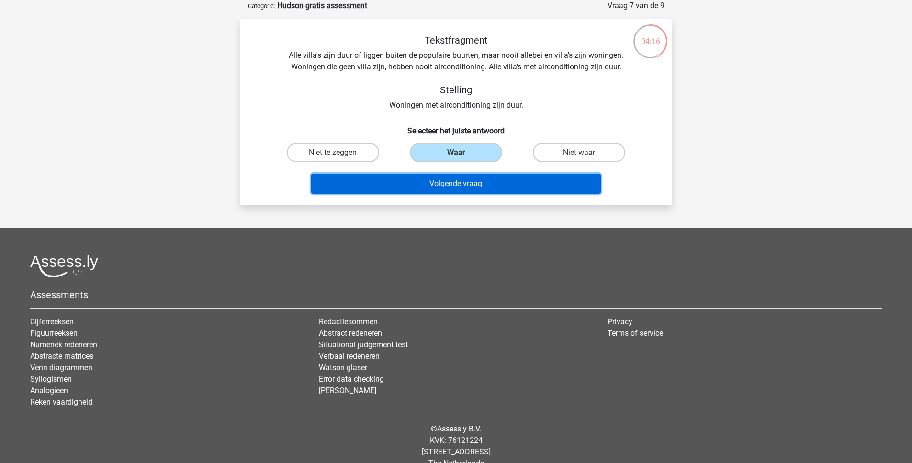
click at [474, 184] on button "Volgende vraag" at bounding box center [456, 184] width 290 height 20
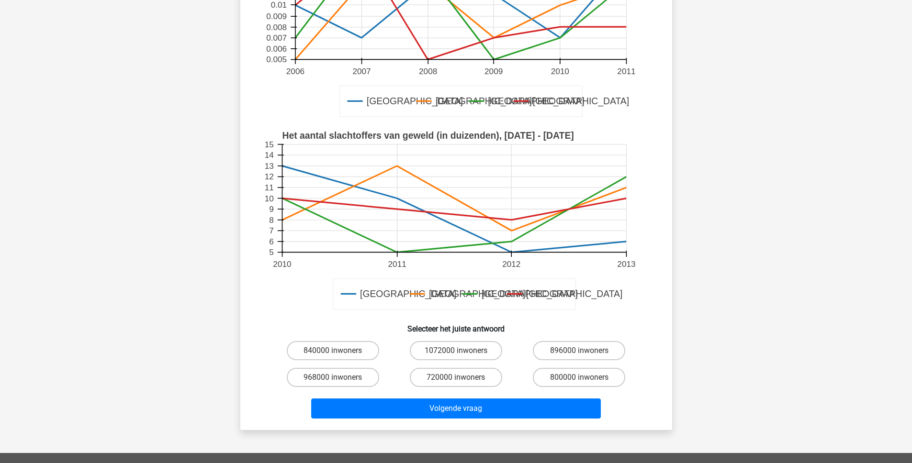
scroll to position [216, 0]
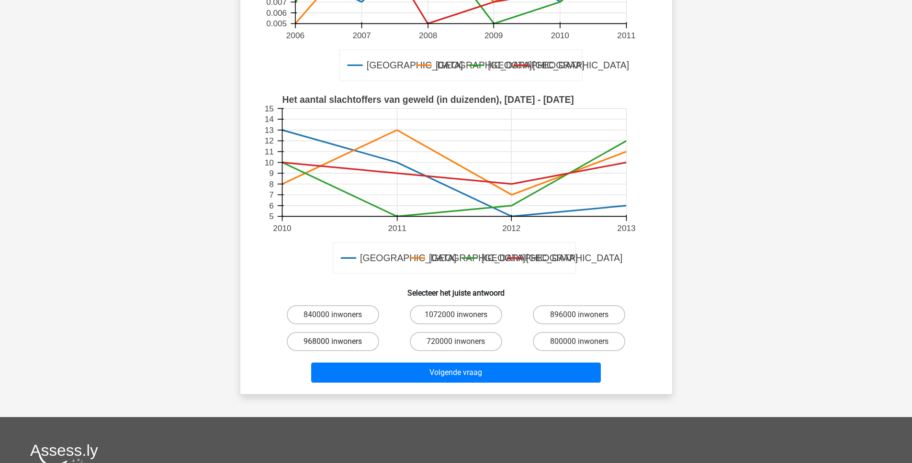
click at [347, 344] on label "968000 inwoners" at bounding box center [333, 341] width 92 height 19
click at [339, 344] on input "968000 inwoners" at bounding box center [336, 345] width 6 height 6
radio input "true"
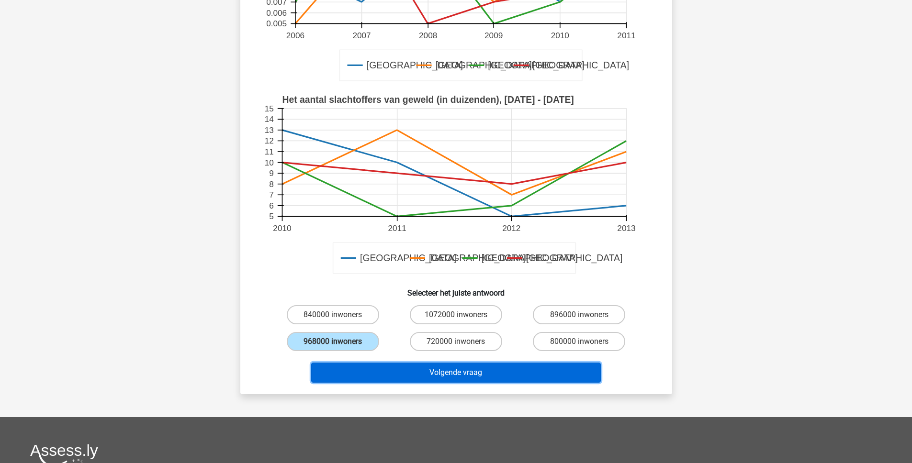
click at [427, 382] on button "Volgende vraag" at bounding box center [456, 373] width 290 height 20
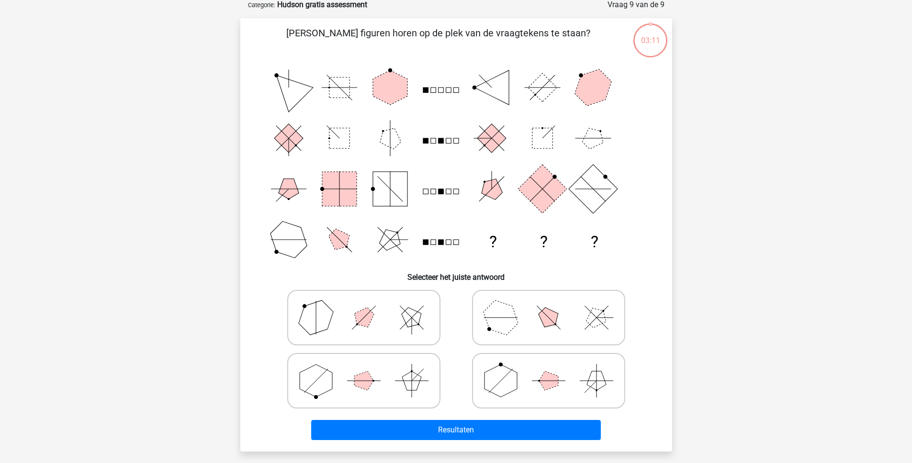
scroll to position [48, 0]
drag, startPoint x: 571, startPoint y: 385, endPoint x: 565, endPoint y: 387, distance: 6.2
click at [571, 385] on icon at bounding box center [549, 382] width 144 height 48
click at [555, 370] on input "radio" at bounding box center [552, 367] width 6 height 6
radio input "true"
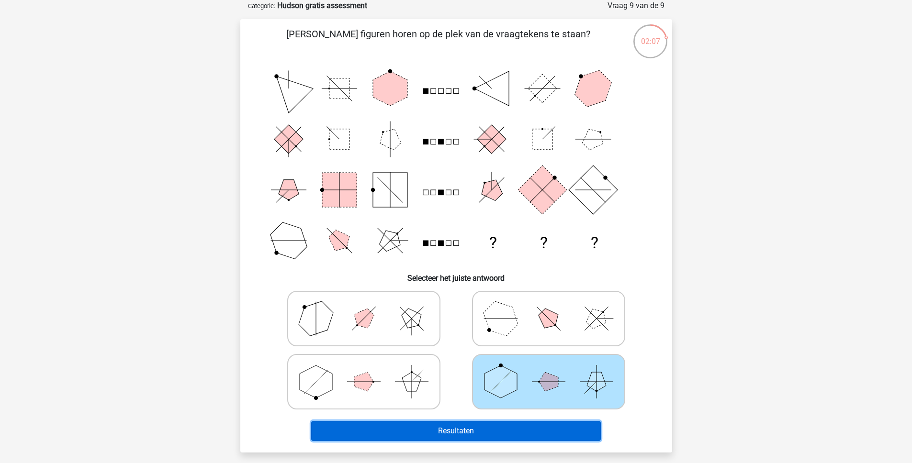
click at [510, 427] on button "Resultaten" at bounding box center [456, 431] width 290 height 20
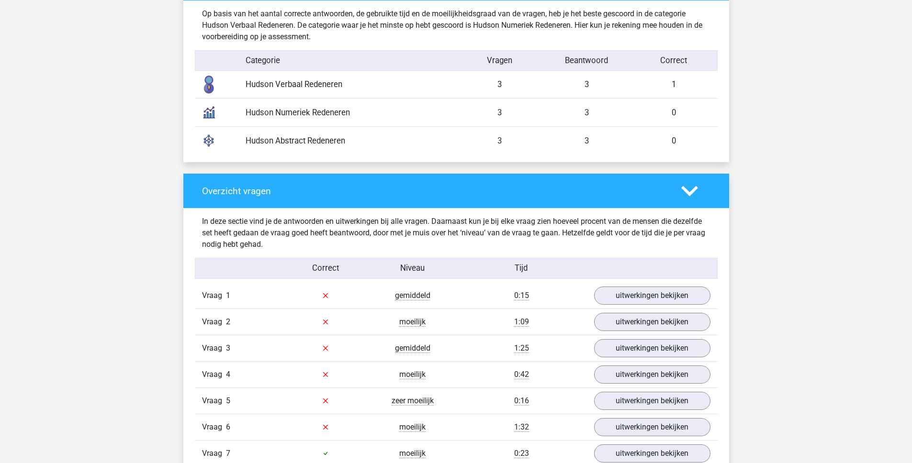
scroll to position [777, 0]
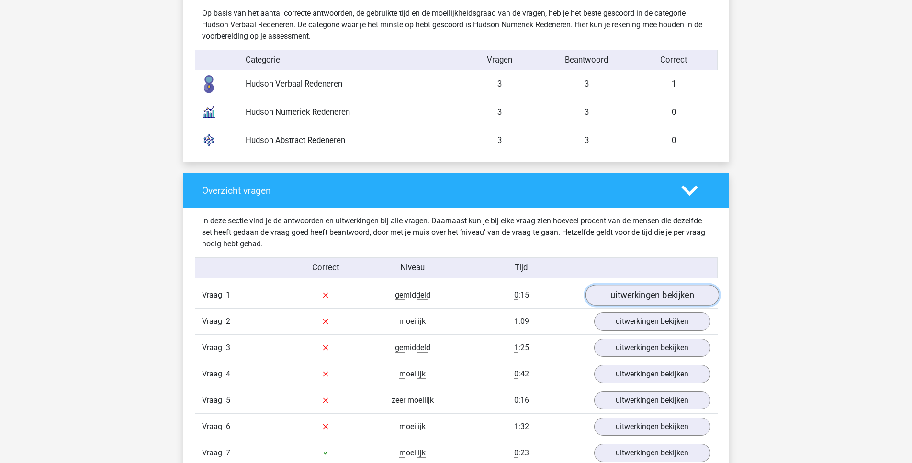
click at [643, 298] on link "uitwerkingen bekijken" at bounding box center [652, 295] width 134 height 21
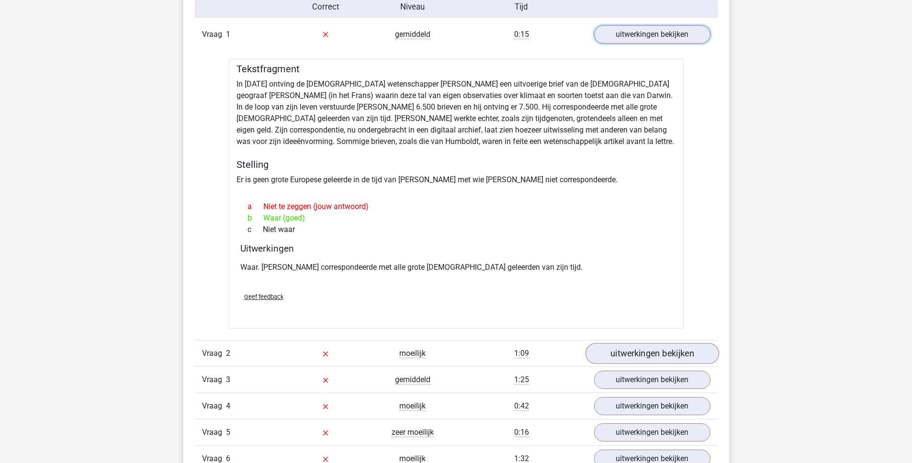
scroll to position [1039, 0]
click at [642, 350] on link "uitwerkingen bekijken" at bounding box center [652, 353] width 134 height 21
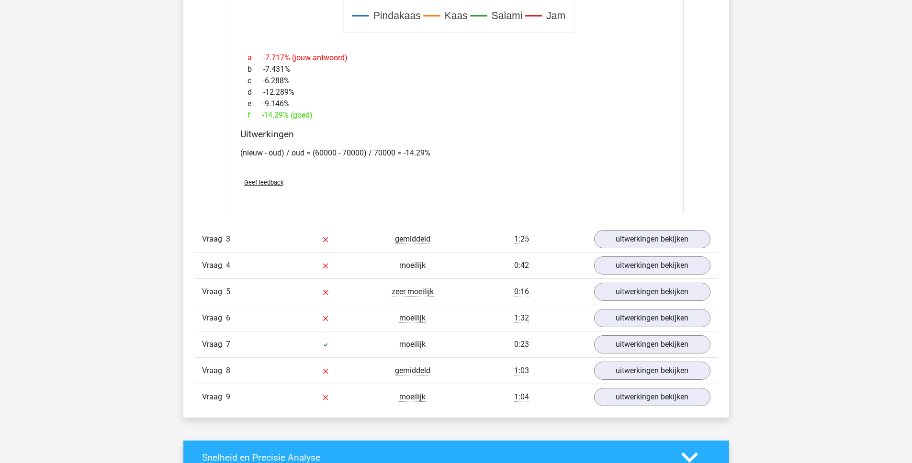
scroll to position [1819, 0]
click at [619, 242] on link "uitwerkingen bekijken" at bounding box center [652, 239] width 134 height 21
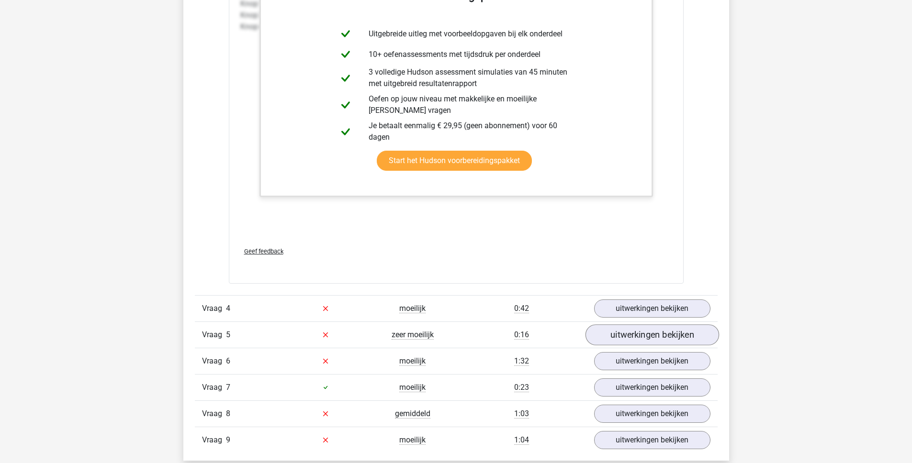
scroll to position [2610, 0]
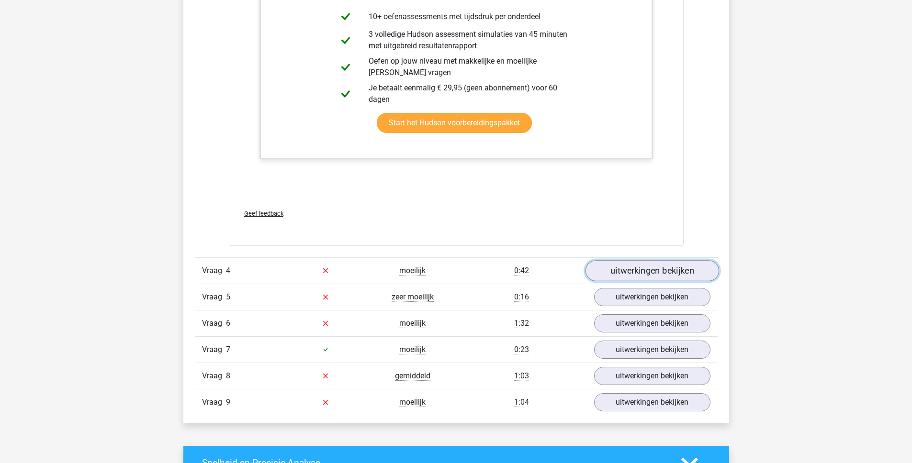
click at [638, 275] on link "uitwerkingen bekijken" at bounding box center [652, 270] width 134 height 21
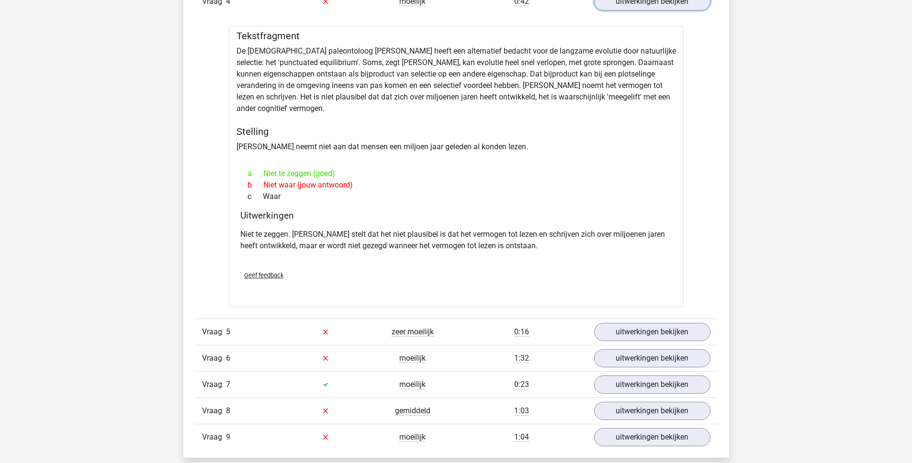
scroll to position [2921, 0]
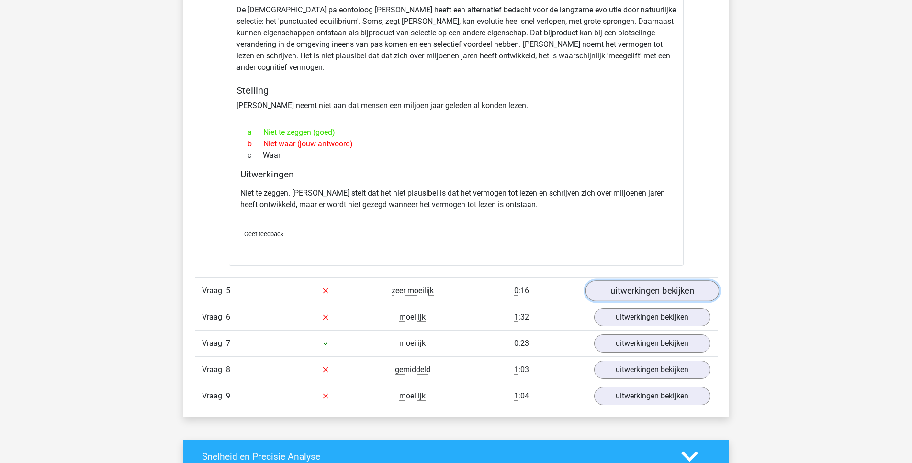
click at [648, 289] on link "uitwerkingen bekijken" at bounding box center [652, 291] width 134 height 21
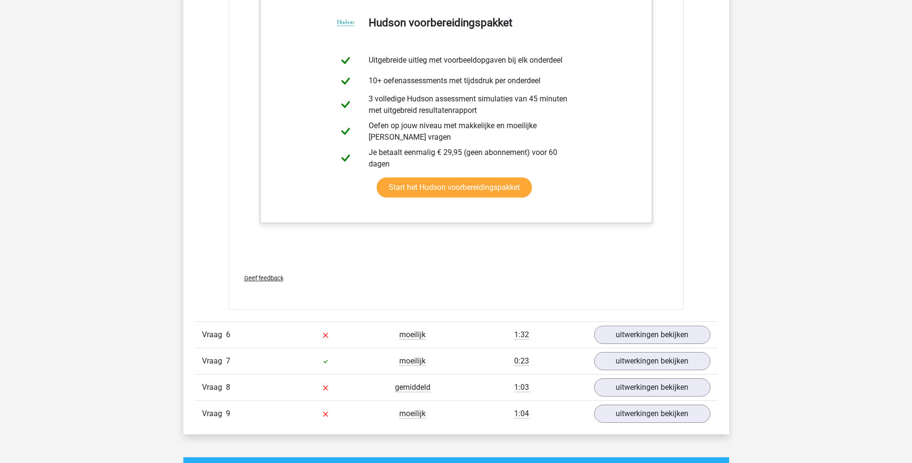
scroll to position [3833, 0]
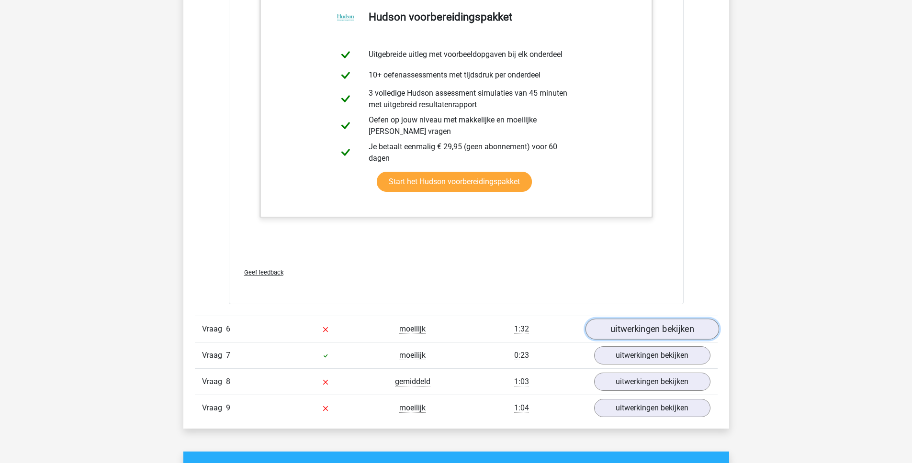
click at [625, 328] on link "uitwerkingen bekijken" at bounding box center [652, 329] width 134 height 21
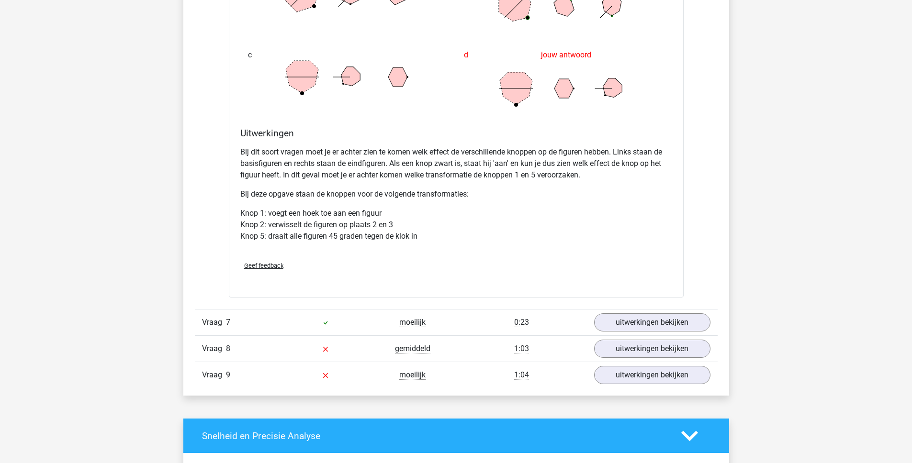
scroll to position [4544, 0]
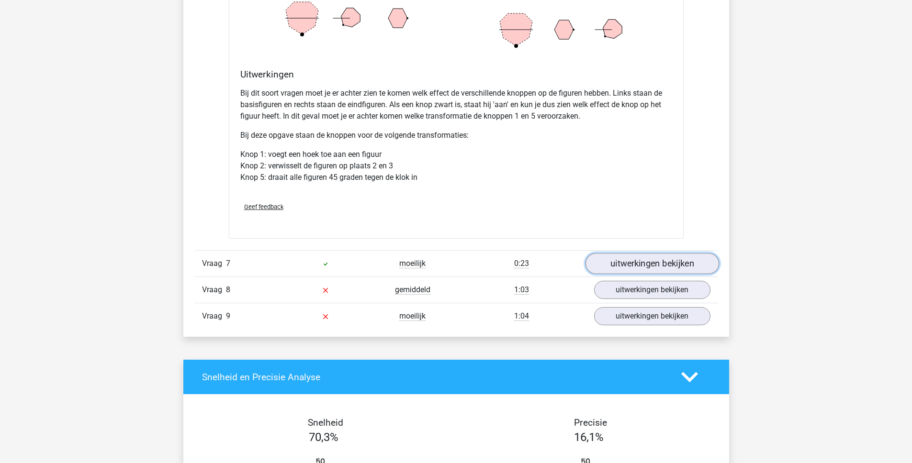
click at [621, 269] on link "uitwerkingen bekijken" at bounding box center [652, 264] width 134 height 21
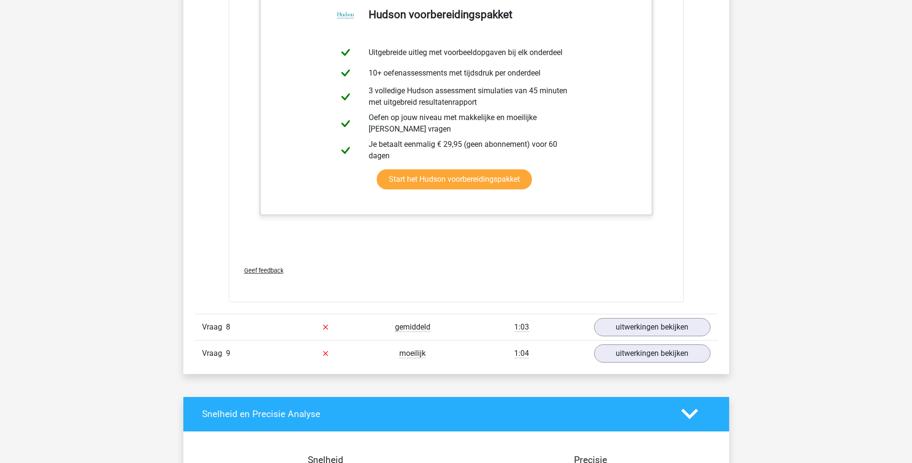
scroll to position [5029, 0]
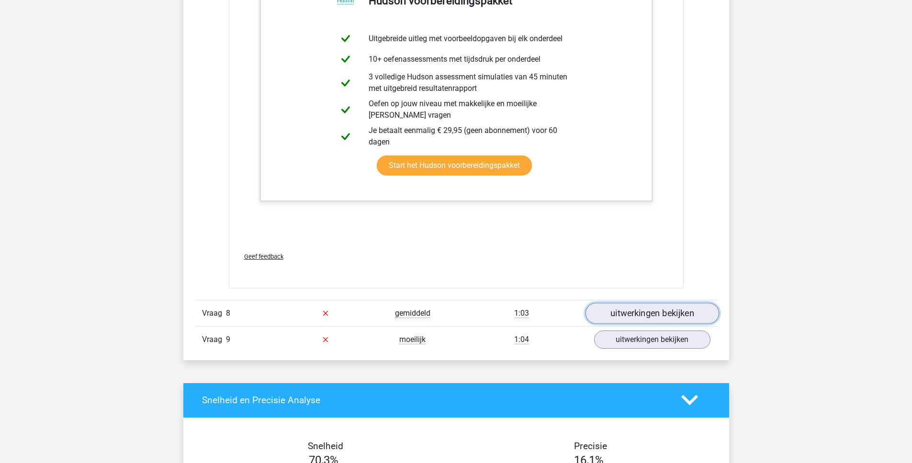
click at [617, 317] on link "uitwerkingen bekijken" at bounding box center [652, 313] width 134 height 21
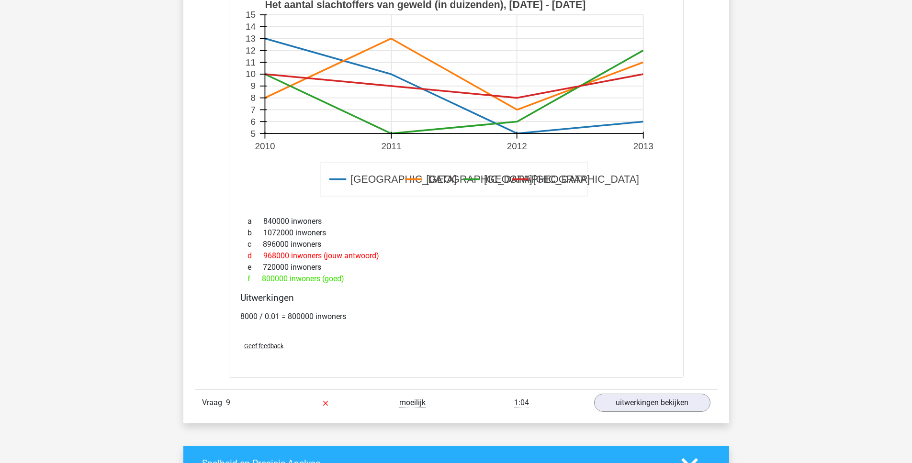
scroll to position [5607, 0]
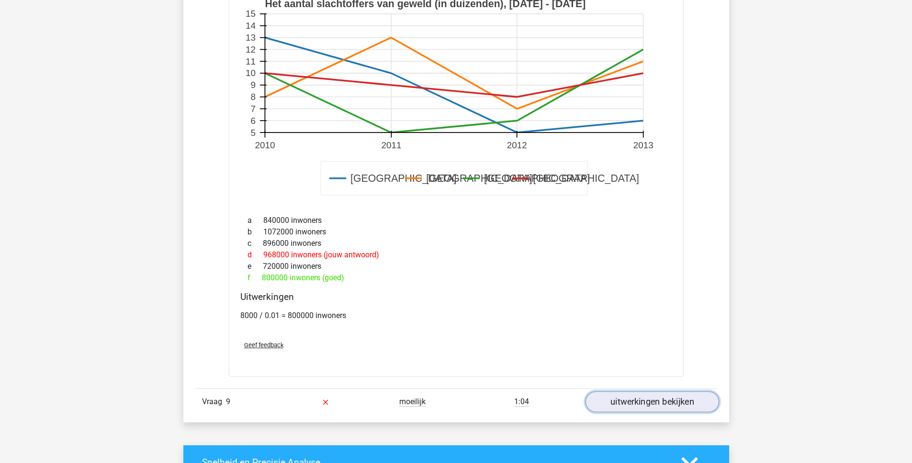
click at [633, 406] on link "uitwerkingen bekijken" at bounding box center [652, 402] width 134 height 21
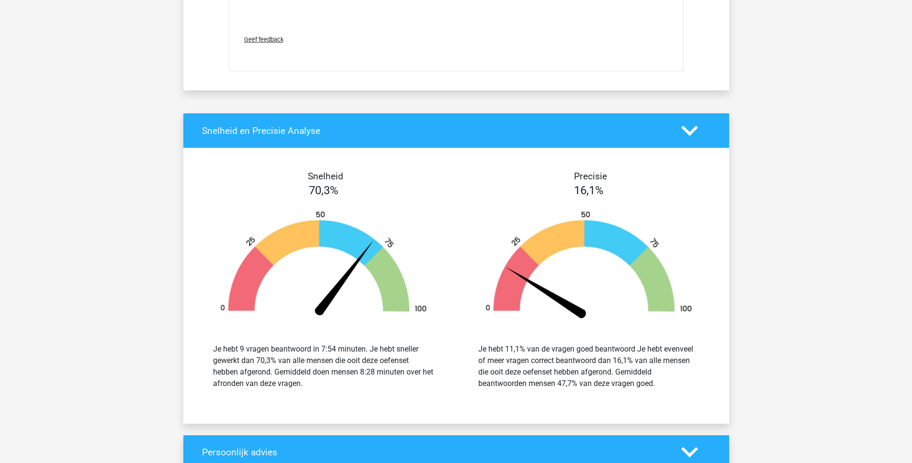
scroll to position [6753, 0]
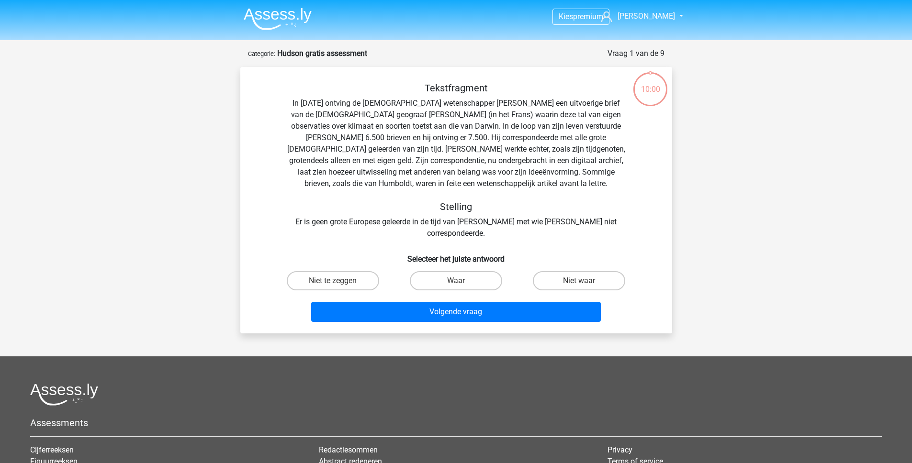
scroll to position [48, 0]
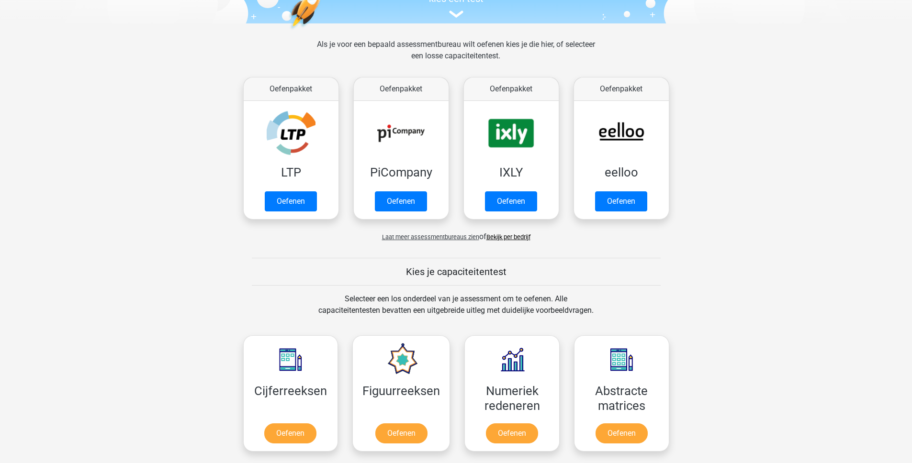
scroll to position [114, 0]
click at [426, 236] on span "Laat meer assessmentbureaus zien" at bounding box center [430, 236] width 97 height 7
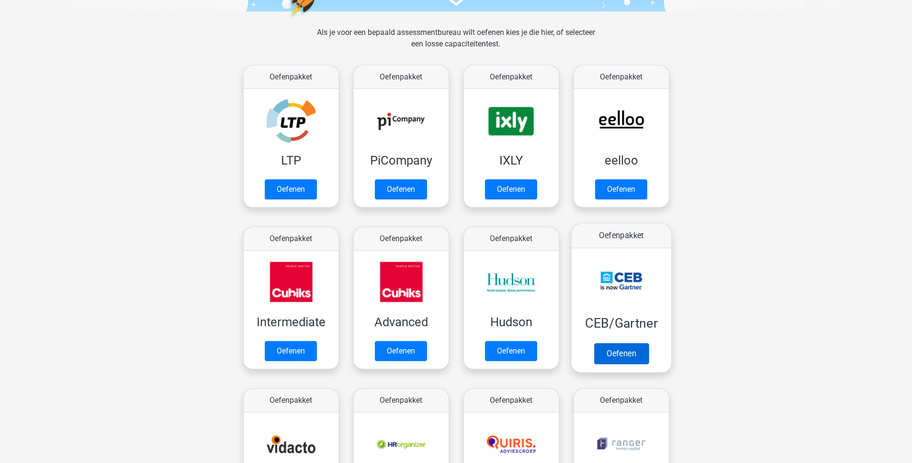
scroll to position [126, 0]
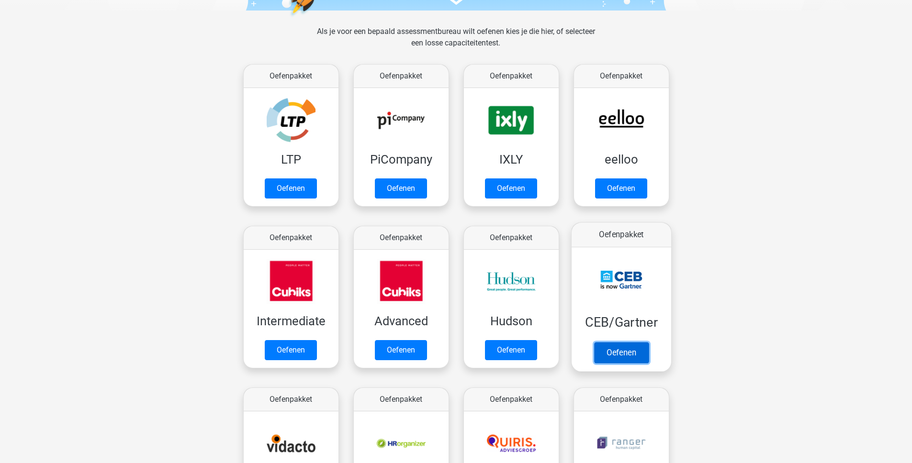
click at [618, 355] on link "Oefenen" at bounding box center [621, 352] width 55 height 21
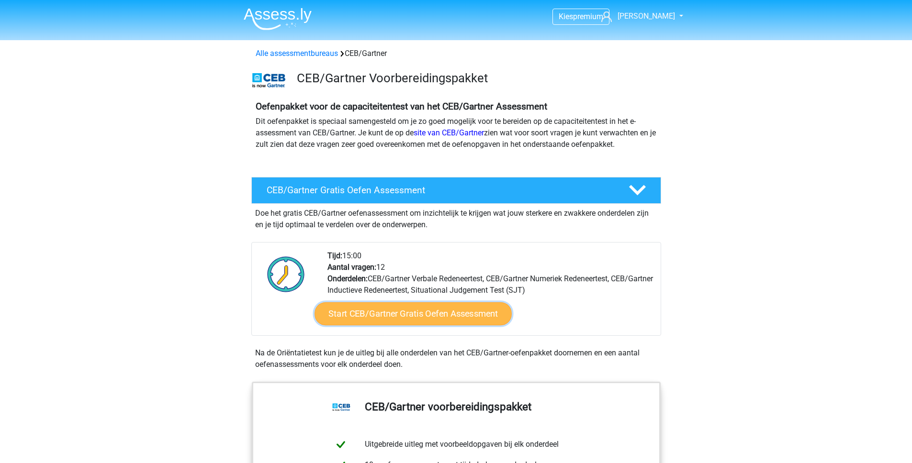
click at [396, 316] on link "Start CEB/Gartner Gratis Oefen Assessment" at bounding box center [412, 314] width 197 height 23
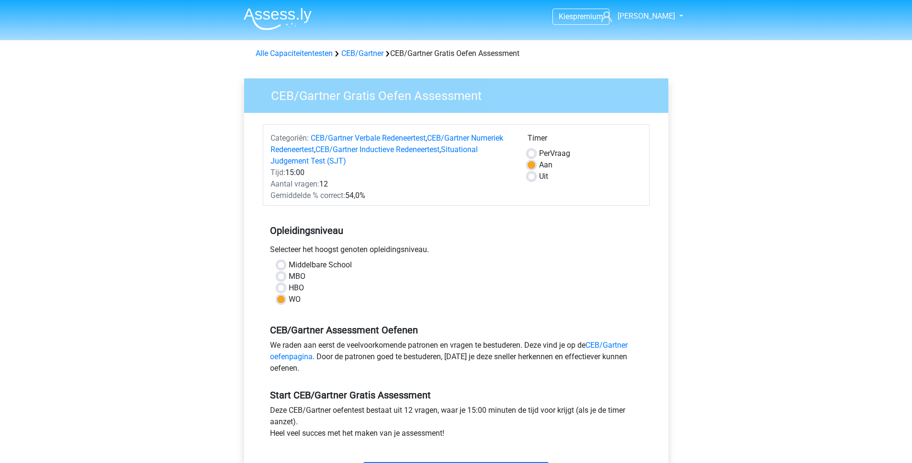
scroll to position [299, 0]
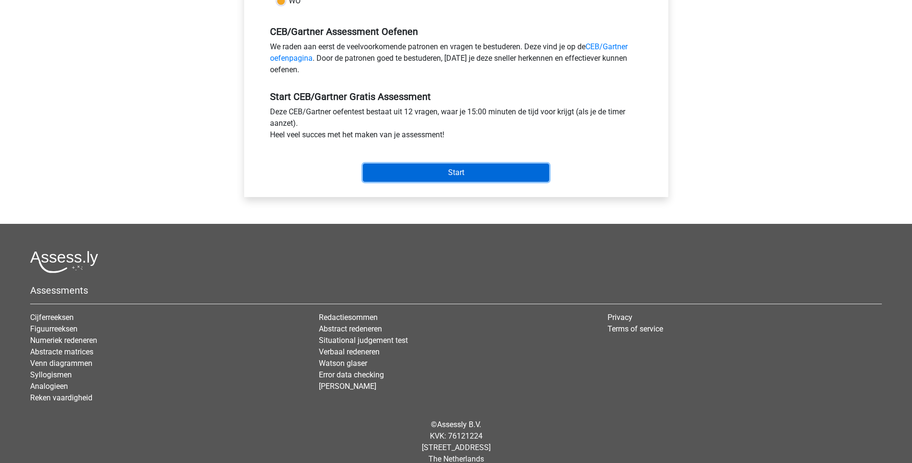
click at [418, 175] on input "Start" at bounding box center [456, 173] width 186 height 18
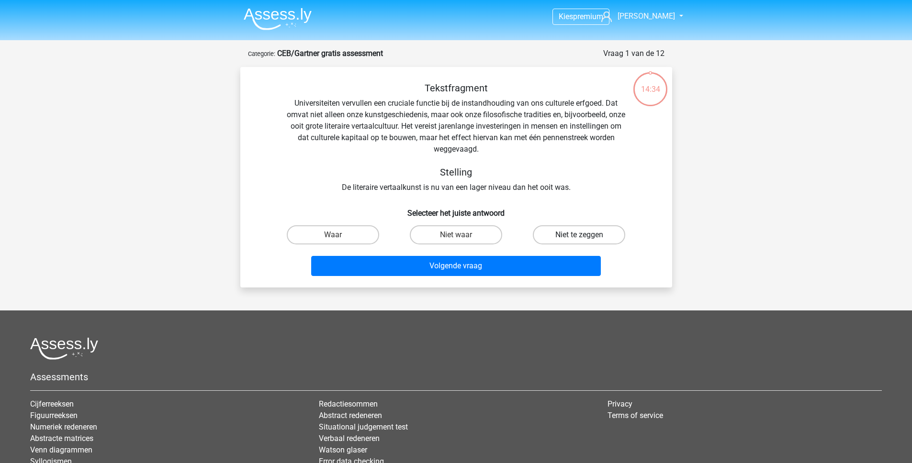
click at [563, 232] on label "Niet te zeggen" at bounding box center [579, 234] width 92 height 19
click at [579, 235] on input "Niet te zeggen" at bounding box center [582, 238] width 6 height 6
radio input "true"
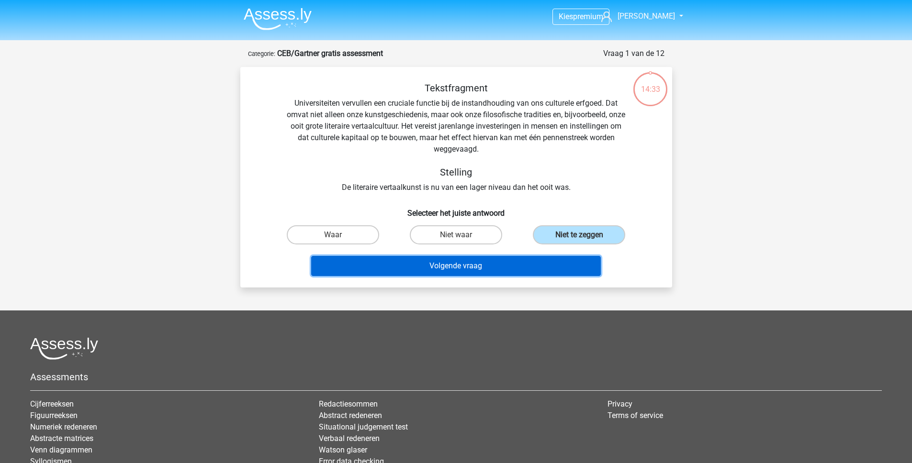
click at [520, 265] on button "Volgende vraag" at bounding box center [456, 266] width 290 height 20
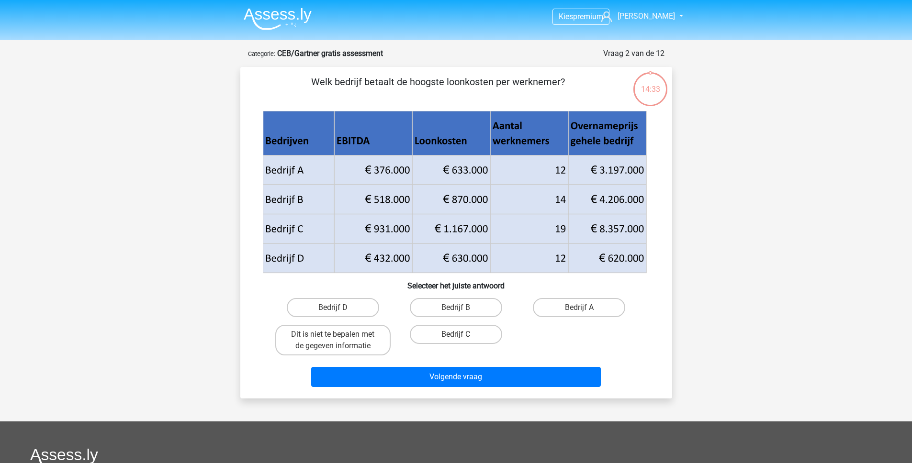
scroll to position [48, 0]
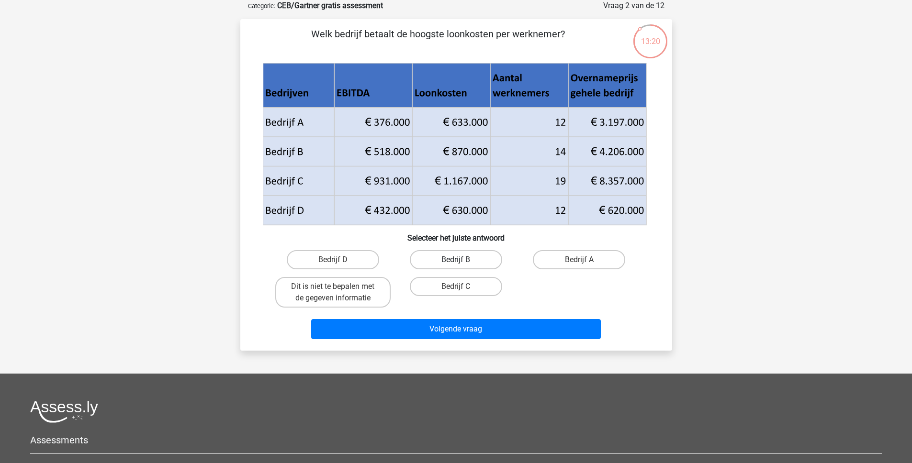
click at [467, 258] on label "Bedrijf B" at bounding box center [456, 259] width 92 height 19
click at [462, 260] on input "Bedrijf B" at bounding box center [459, 263] width 6 height 6
radio input "true"
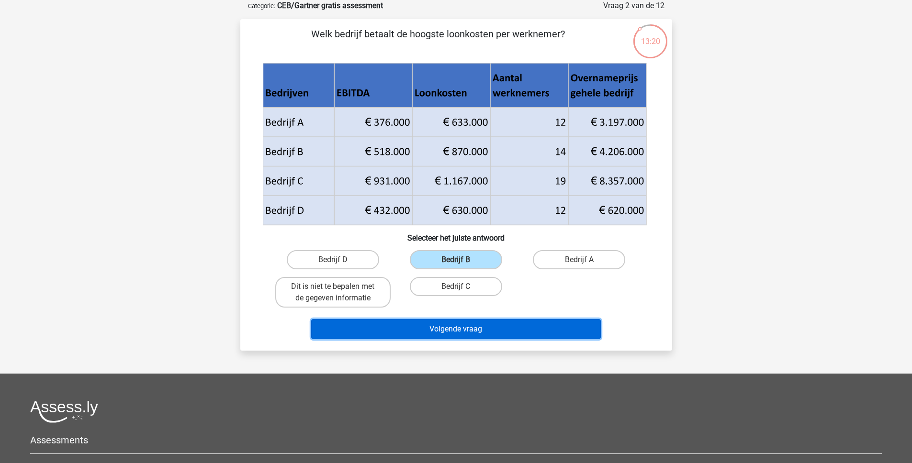
click at [469, 322] on button "Volgende vraag" at bounding box center [456, 329] width 290 height 20
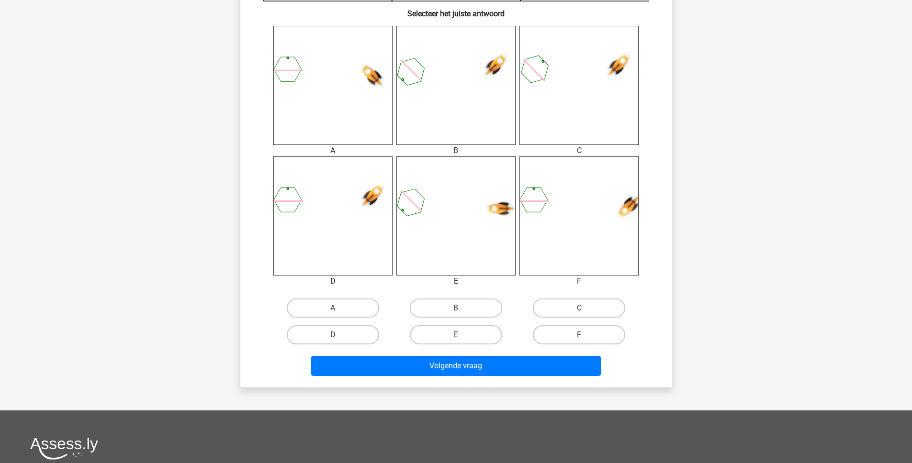
scroll to position [374, 0]
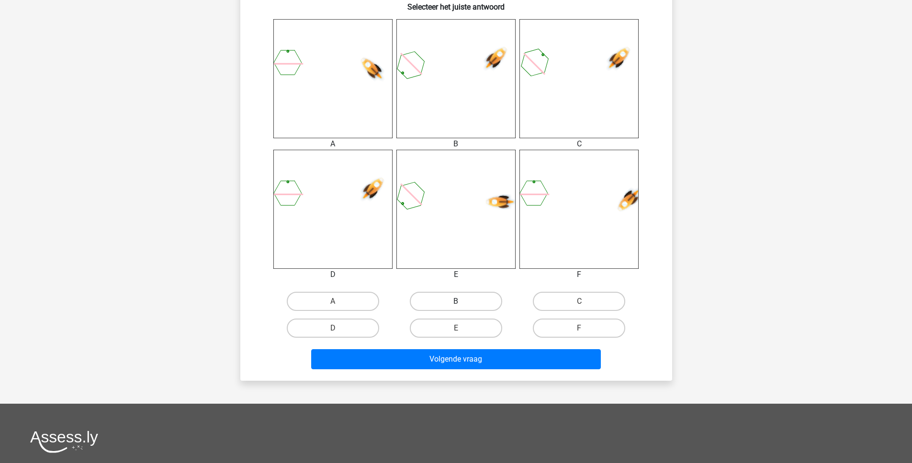
click at [464, 302] on label "B" at bounding box center [456, 301] width 92 height 19
click at [462, 302] on input "B" at bounding box center [459, 305] width 6 height 6
radio input "true"
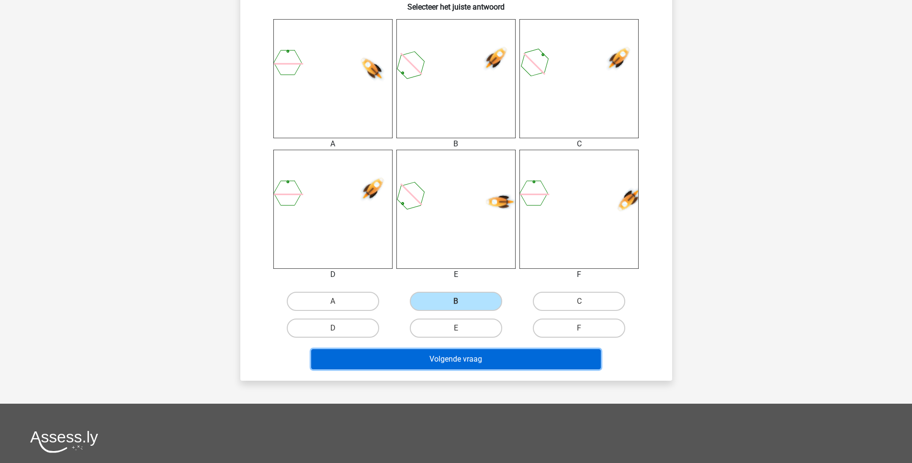
click at [466, 355] on button "Volgende vraag" at bounding box center [456, 359] width 290 height 20
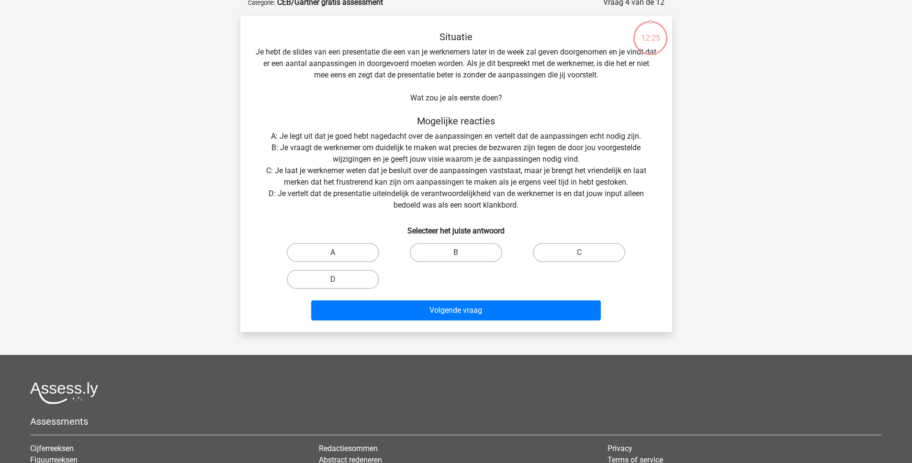
scroll to position [48, 0]
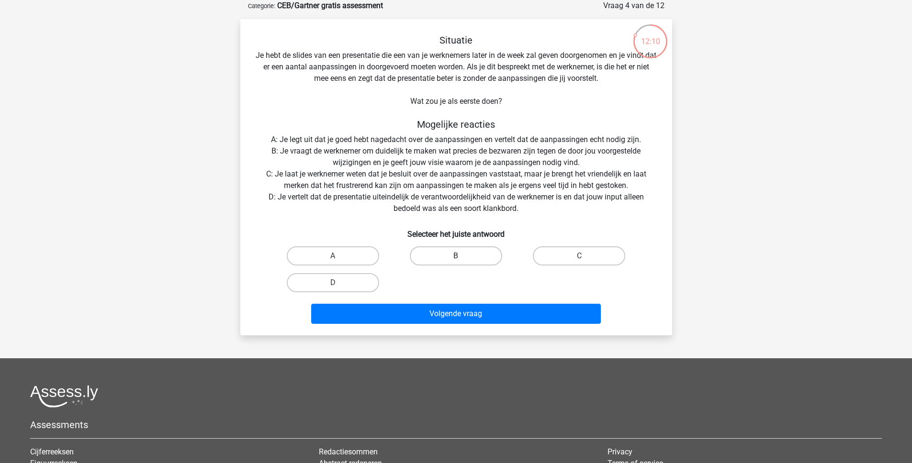
click at [446, 259] on label "B" at bounding box center [456, 256] width 92 height 19
click at [456, 259] on input "B" at bounding box center [459, 259] width 6 height 6
radio input "true"
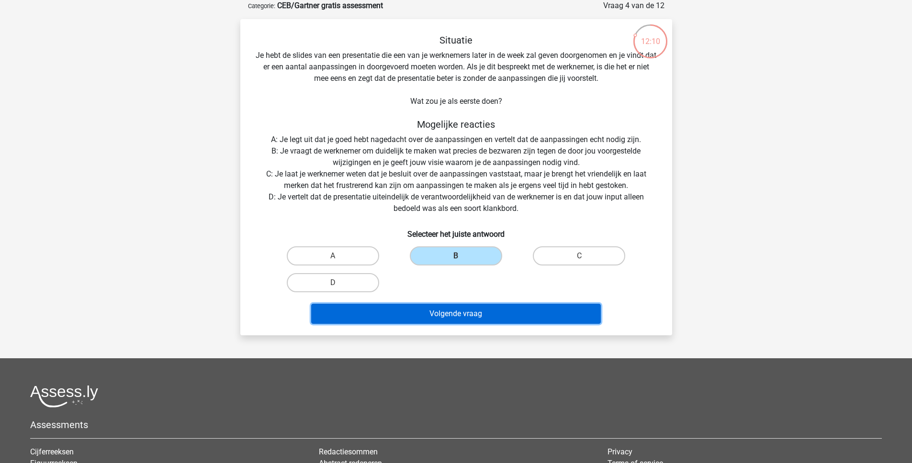
click at [453, 322] on button "Volgende vraag" at bounding box center [456, 314] width 290 height 20
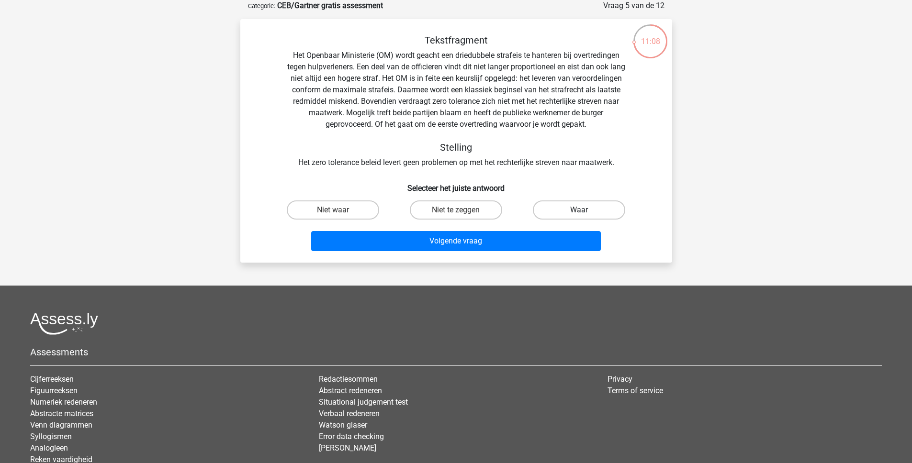
click at [610, 213] on label "Waar" at bounding box center [579, 210] width 92 height 19
click at [585, 213] on input "Waar" at bounding box center [582, 213] width 6 height 6
radio input "true"
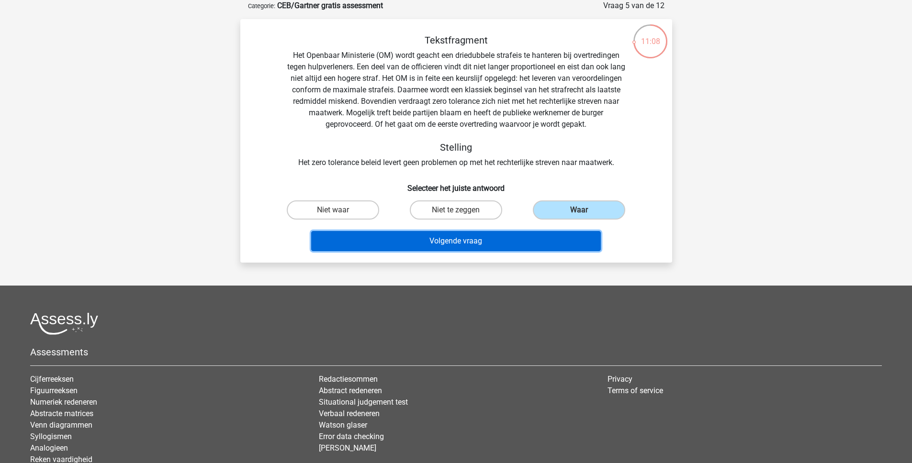
click at [534, 232] on button "Volgende vraag" at bounding box center [456, 241] width 290 height 20
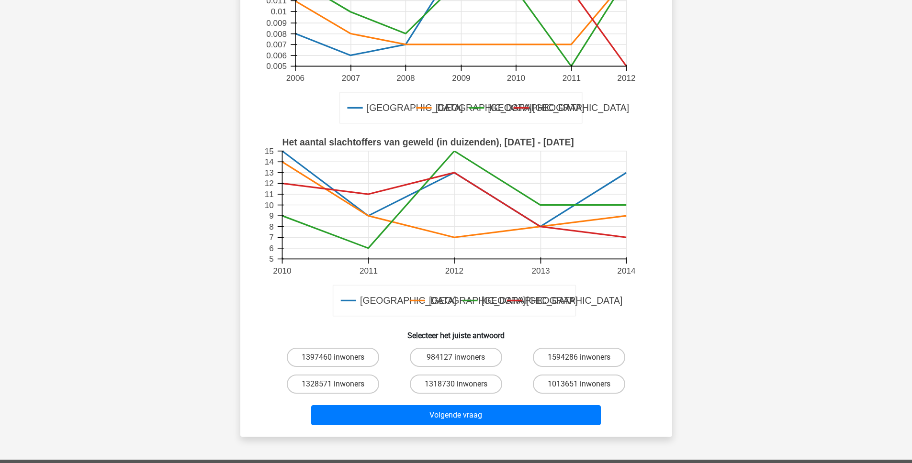
scroll to position [174, 0]
click at [461, 386] on input "1318730 inwoners" at bounding box center [459, 387] width 6 height 6
radio input "true"
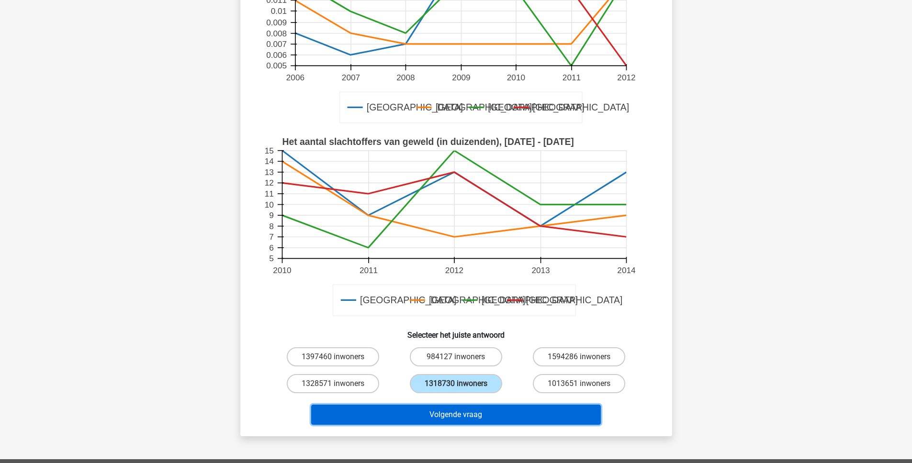
click at [472, 414] on button "Volgende vraag" at bounding box center [456, 415] width 290 height 20
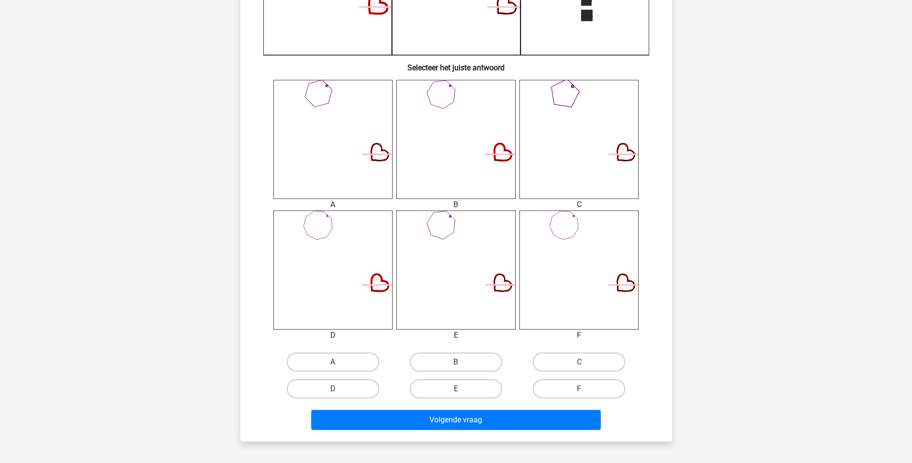
scroll to position [314, 0]
click at [460, 355] on label "B" at bounding box center [456, 361] width 92 height 19
click at [460, 361] on input "B" at bounding box center [459, 364] width 6 height 6
radio input "true"
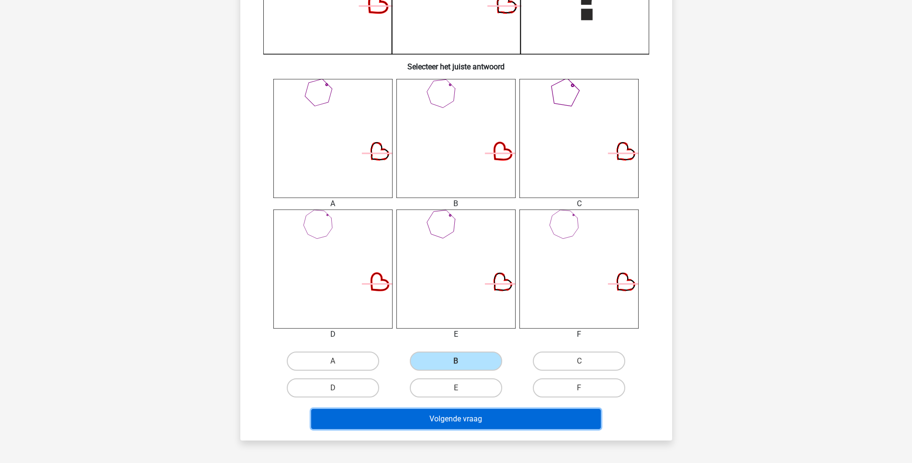
click at [459, 426] on button "Volgende vraag" at bounding box center [456, 419] width 290 height 20
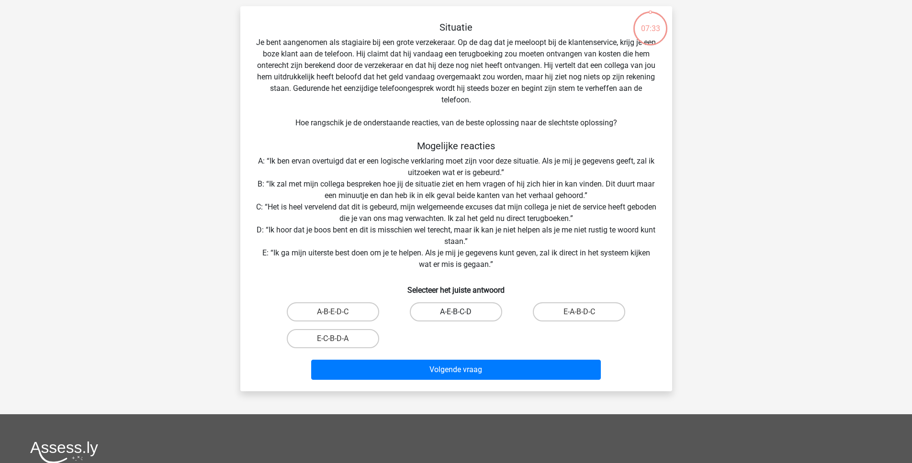
scroll to position [48, 0]
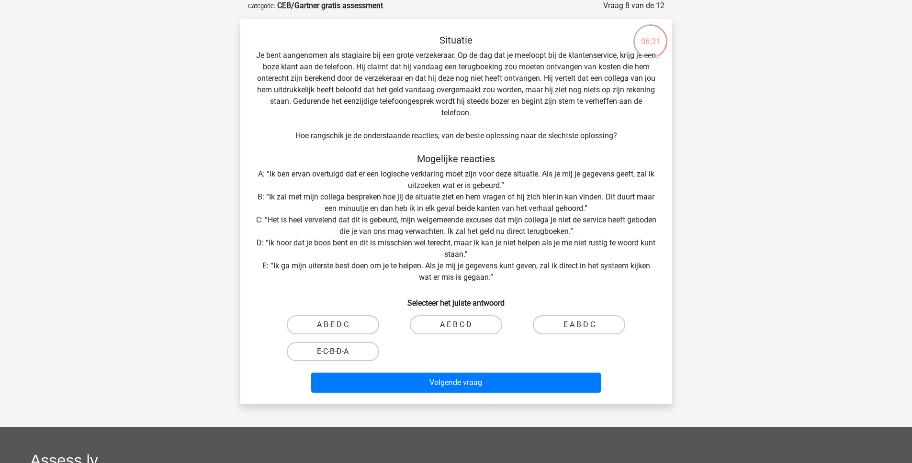
click at [362, 355] on label "E-C-B-D-A" at bounding box center [333, 351] width 92 height 19
click at [339, 355] on input "E-C-B-D-A" at bounding box center [336, 355] width 6 height 6
radio input "true"
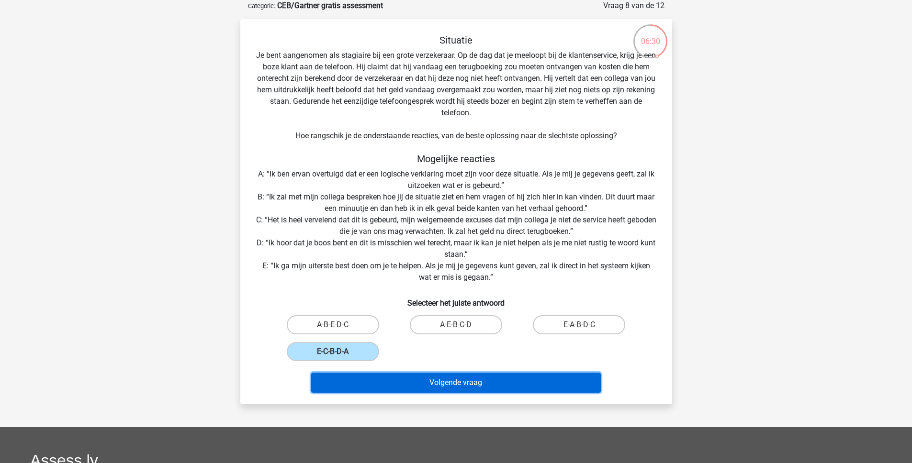
click at [405, 387] on button "Volgende vraag" at bounding box center [456, 383] width 290 height 20
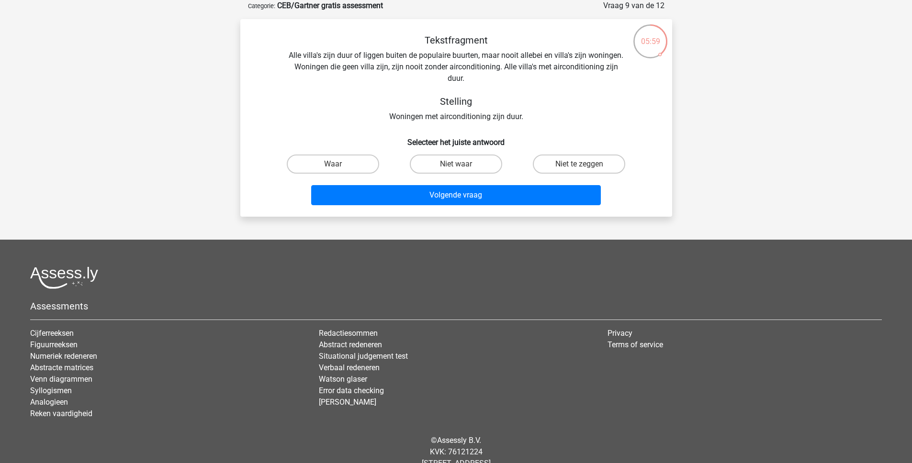
click at [342, 176] on div "Waar" at bounding box center [332, 164] width 123 height 27
click at [348, 161] on label "Waar" at bounding box center [333, 164] width 92 height 19
click at [339, 164] on input "Waar" at bounding box center [336, 167] width 6 height 6
radio input "true"
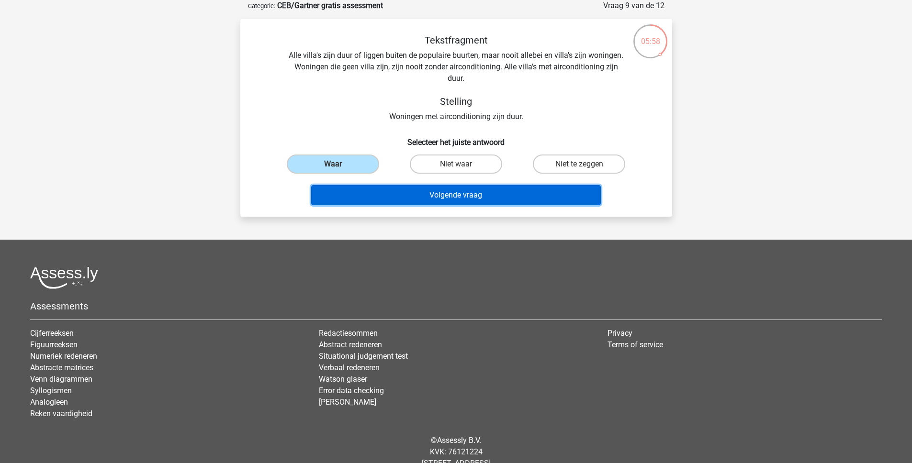
click at [410, 196] on button "Volgende vraag" at bounding box center [456, 195] width 290 height 20
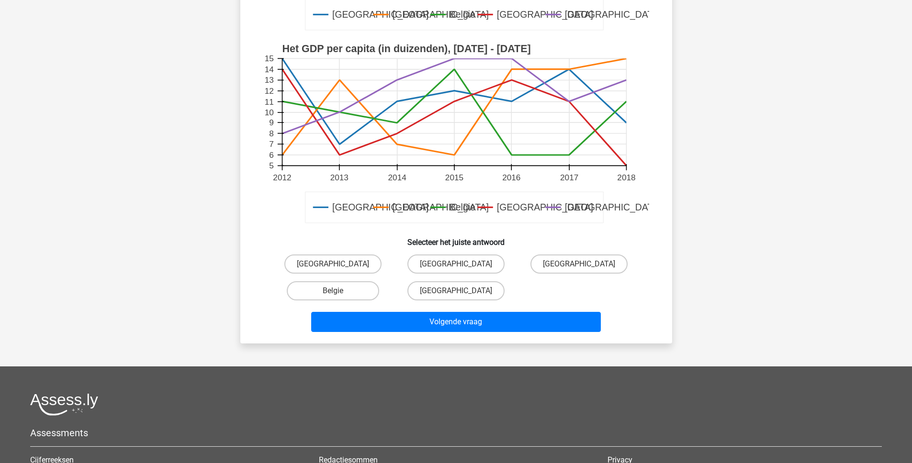
scroll to position [347, 0]
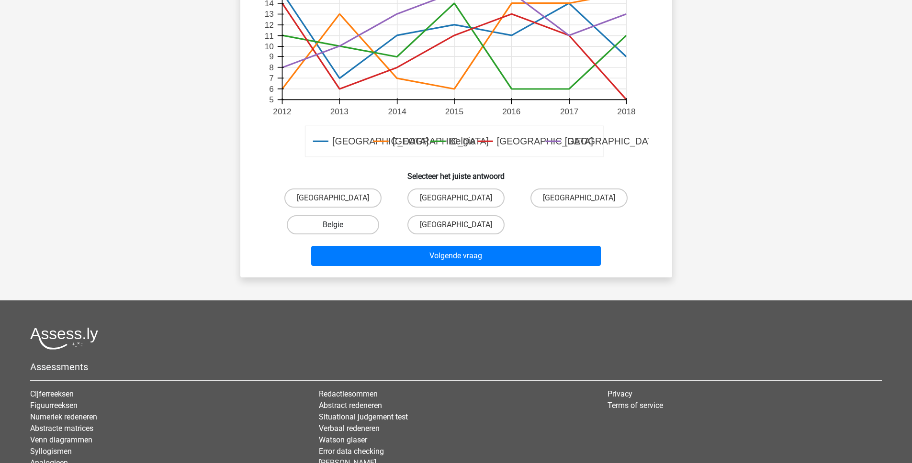
click at [340, 215] on label "Belgie" at bounding box center [333, 224] width 92 height 19
click at [339, 225] on input "Belgie" at bounding box center [336, 228] width 6 height 6
radio input "true"
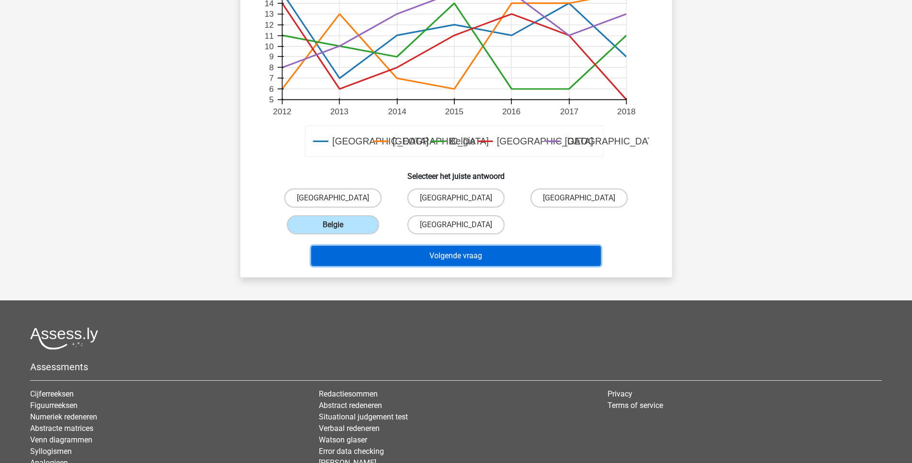
click at [417, 246] on button "Volgende vraag" at bounding box center [456, 256] width 290 height 20
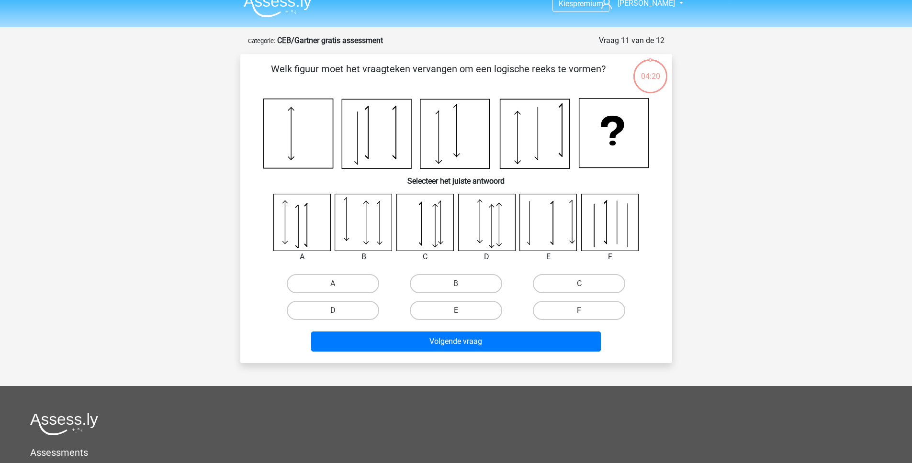
scroll to position [12, 0]
click at [472, 283] on label "B" at bounding box center [456, 284] width 92 height 19
click at [462, 284] on input "B" at bounding box center [459, 287] width 6 height 6
radio input "true"
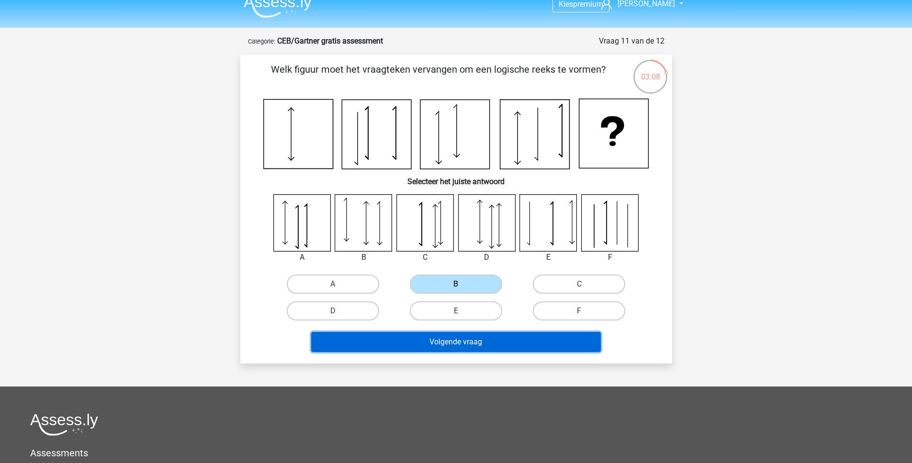
click at [469, 346] on button "Volgende vraag" at bounding box center [456, 342] width 290 height 20
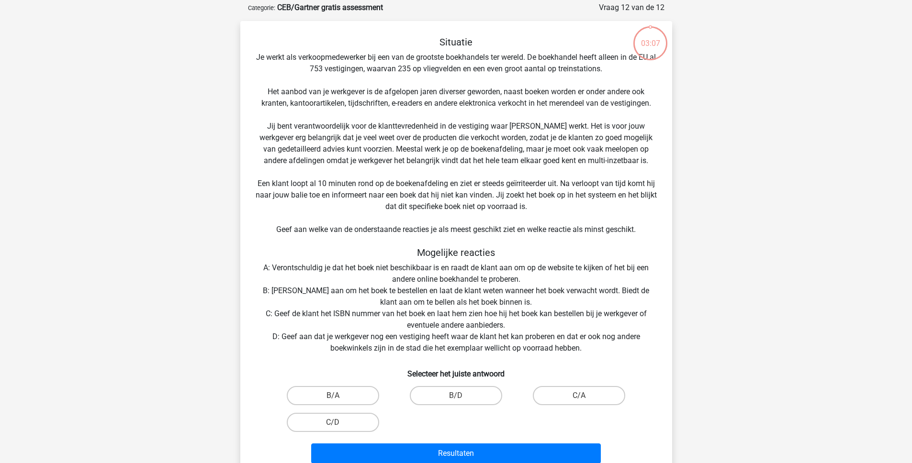
scroll to position [48, 0]
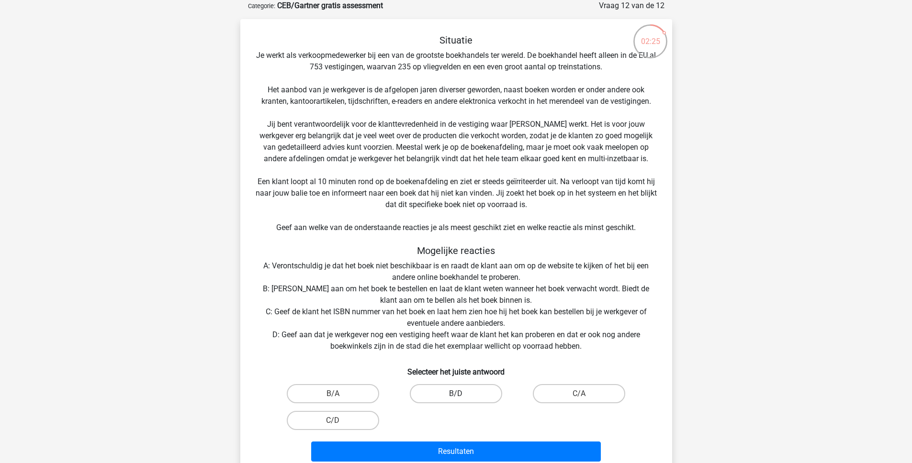
click at [445, 398] on label "B/D" at bounding box center [456, 393] width 92 height 19
click at [456, 398] on input "B/D" at bounding box center [459, 397] width 6 height 6
radio input "true"
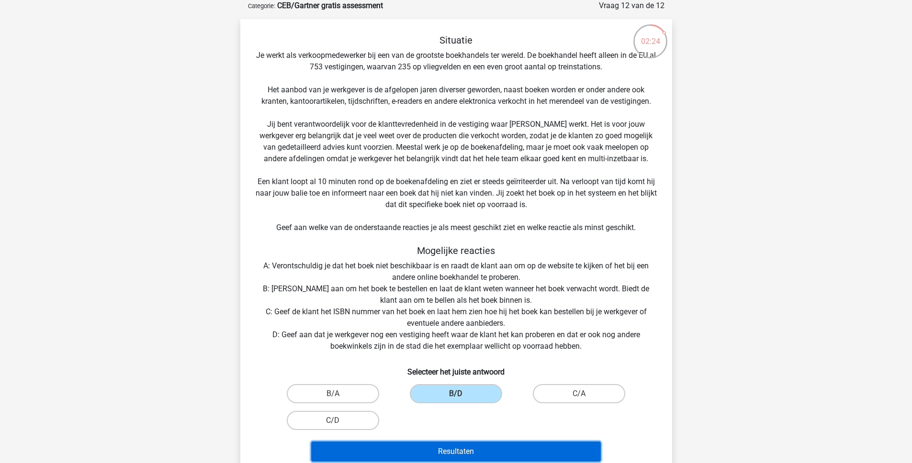
click at [439, 452] on button "Resultaten" at bounding box center [456, 452] width 290 height 20
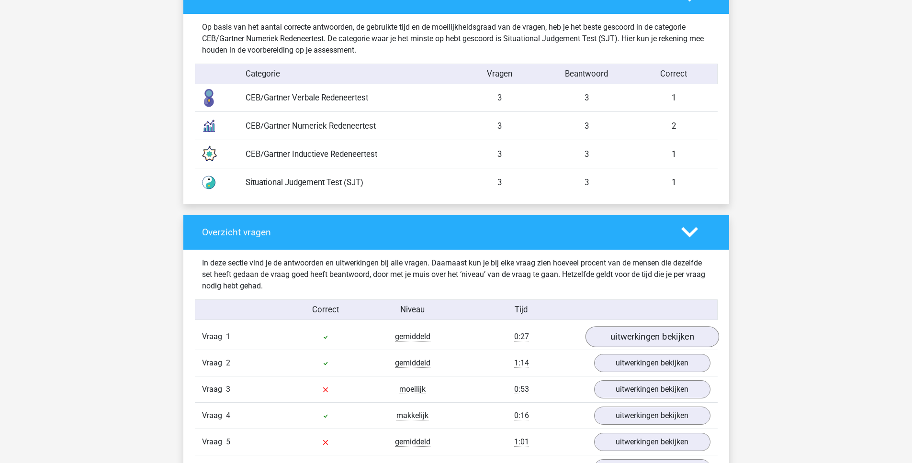
scroll to position [782, 0]
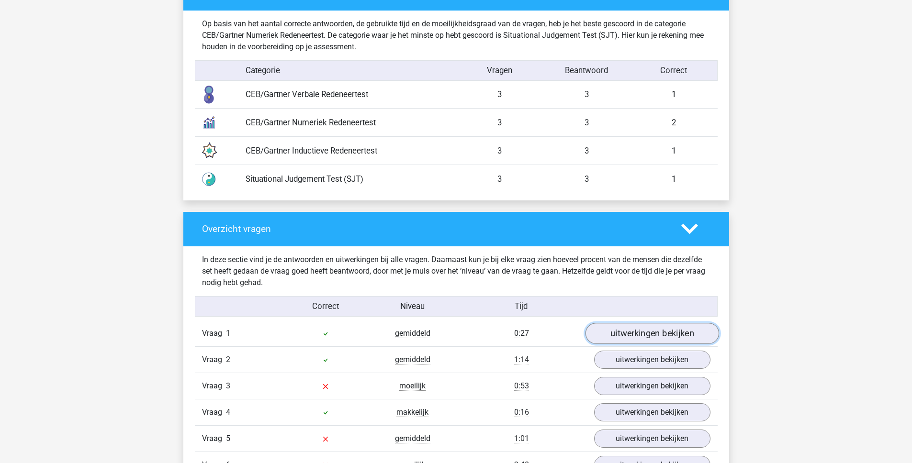
click at [606, 335] on link "uitwerkingen bekijken" at bounding box center [652, 333] width 134 height 21
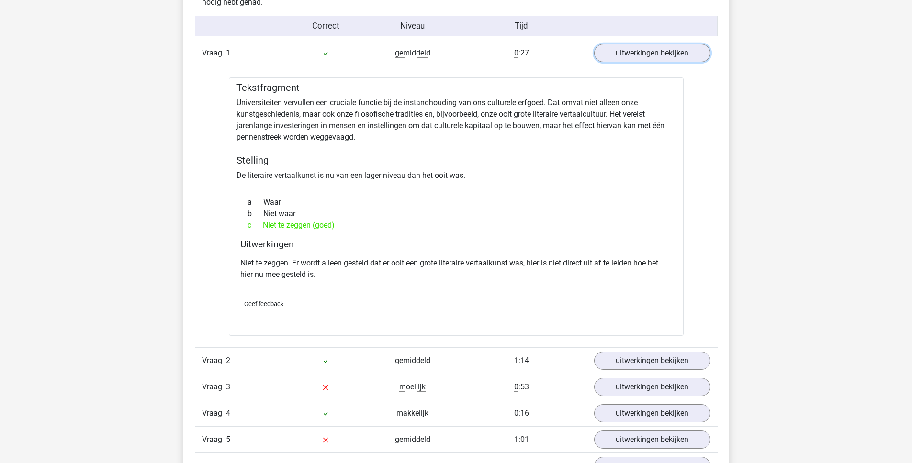
scroll to position [1088, 0]
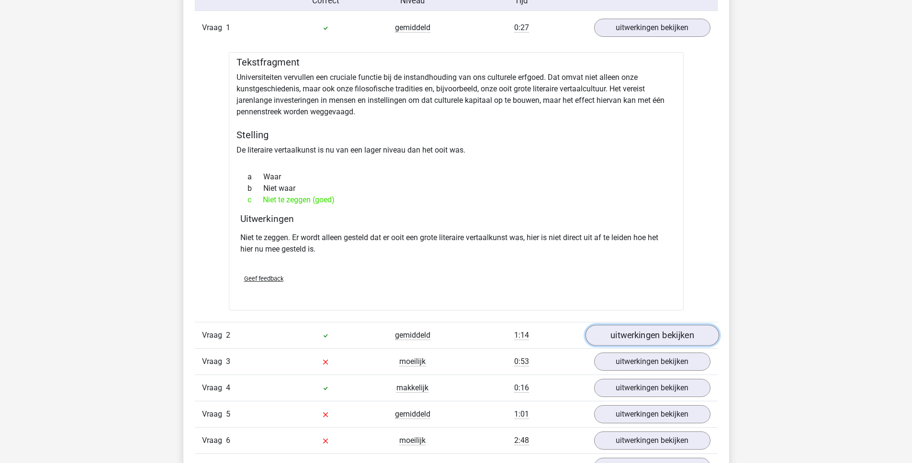
click at [625, 341] on link "uitwerkingen bekijken" at bounding box center [652, 335] width 134 height 21
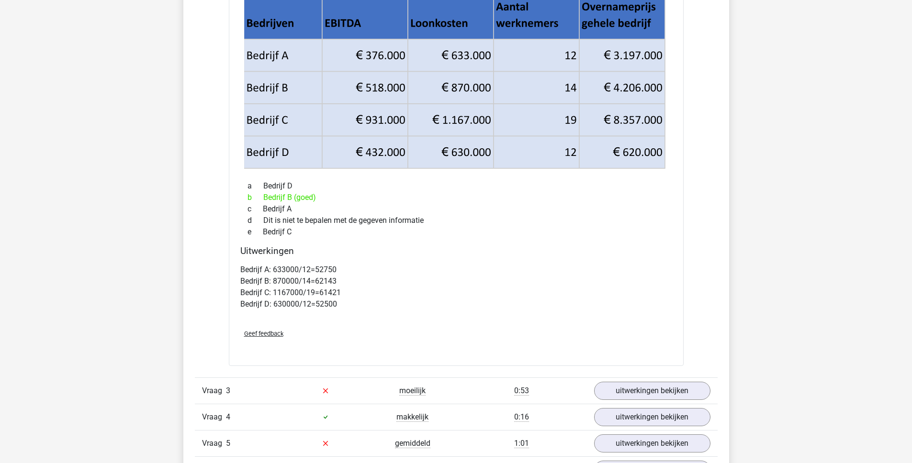
scroll to position [1478, 0]
click at [620, 391] on link "uitwerkingen bekijken" at bounding box center [652, 390] width 134 height 21
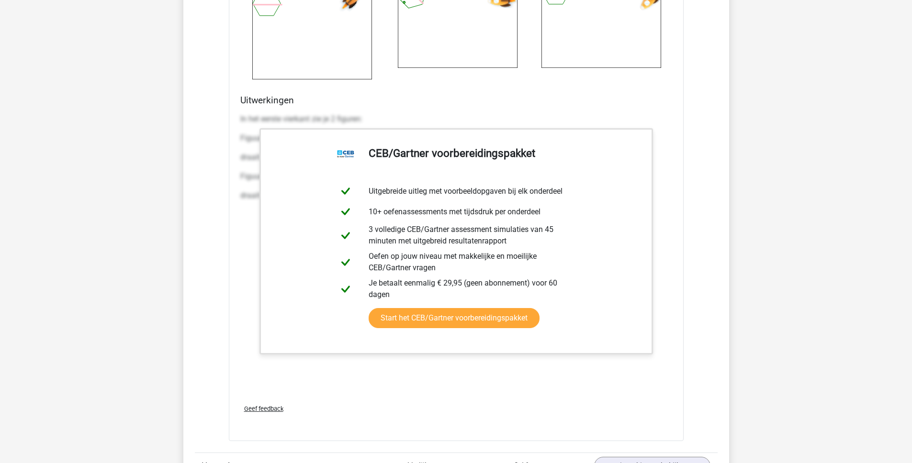
scroll to position [2516, 0]
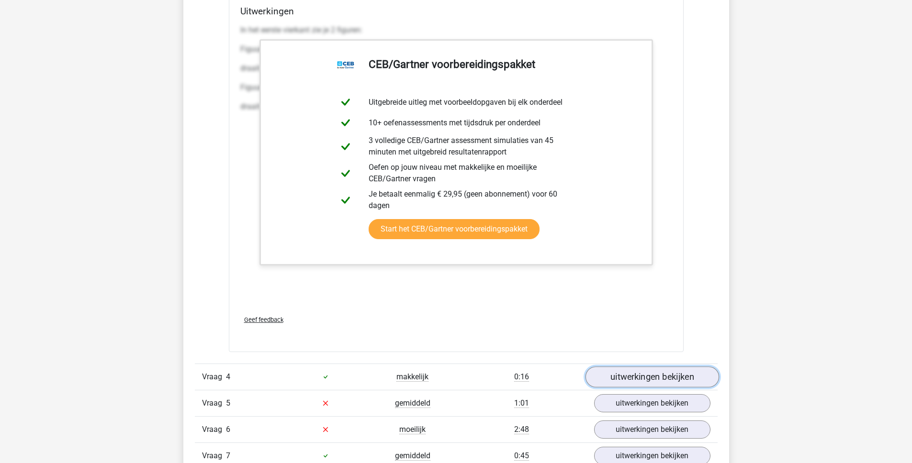
click at [616, 379] on link "uitwerkingen bekijken" at bounding box center [652, 377] width 134 height 21
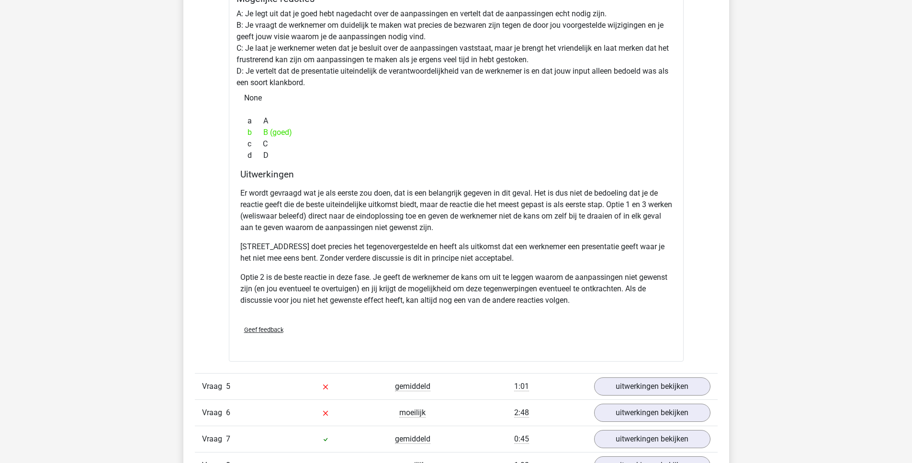
scroll to position [3043, 0]
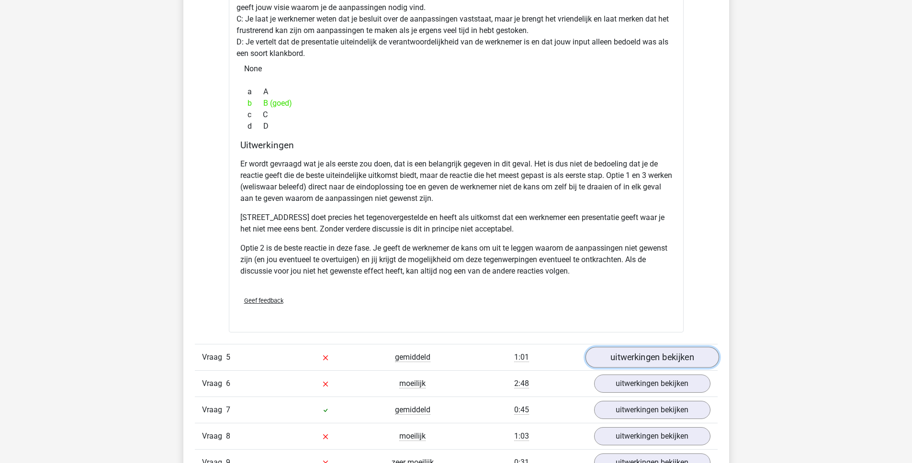
click at [629, 359] on link "uitwerkingen bekijken" at bounding box center [652, 357] width 134 height 21
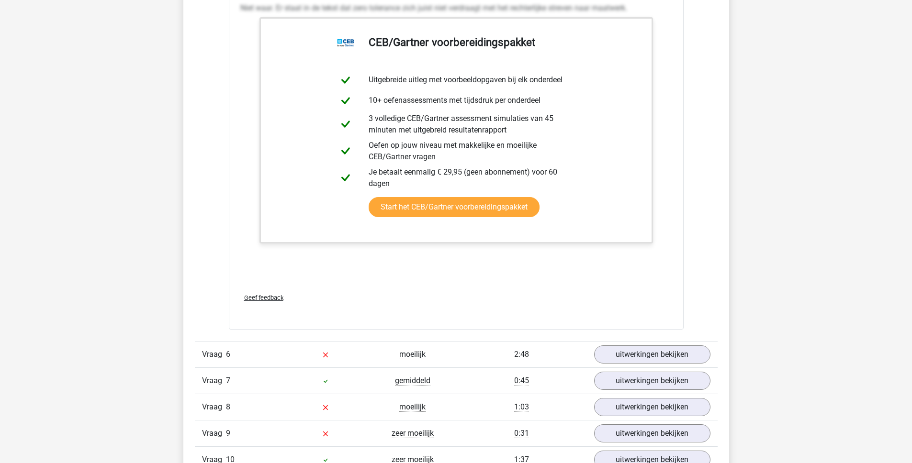
scroll to position [3640, 0]
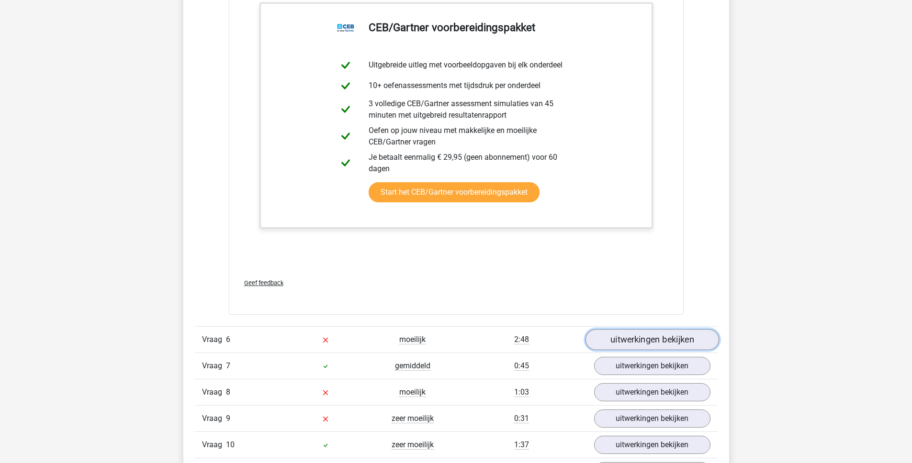
click at [624, 345] on link "uitwerkingen bekijken" at bounding box center [652, 339] width 134 height 21
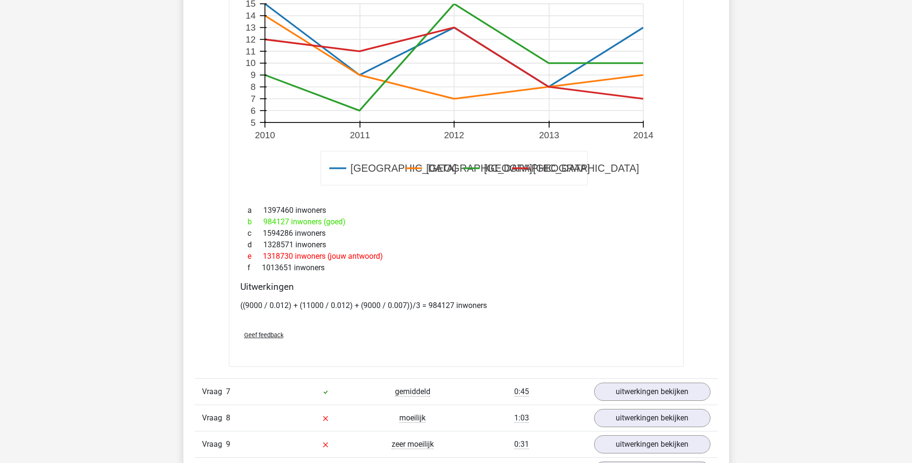
scroll to position [4258, 0]
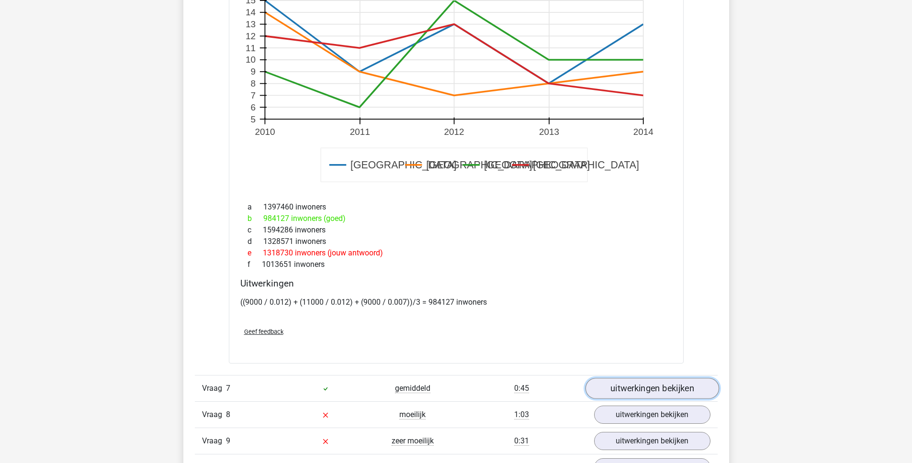
click at [606, 388] on link "uitwerkingen bekijken" at bounding box center [652, 388] width 134 height 21
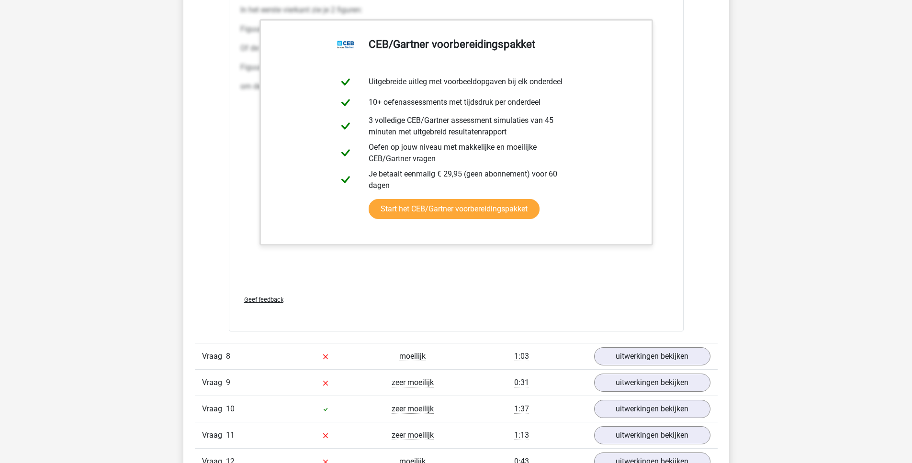
scroll to position [5320, 0]
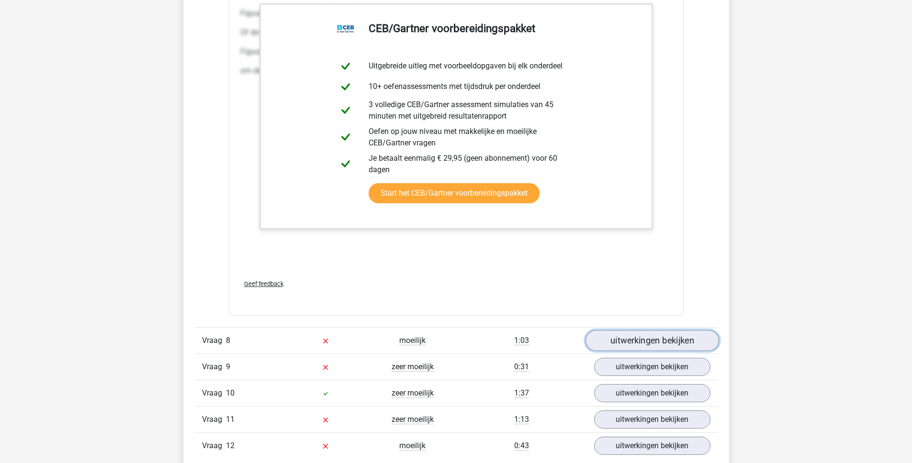
click at [624, 339] on link "uitwerkingen bekijken" at bounding box center [652, 340] width 134 height 21
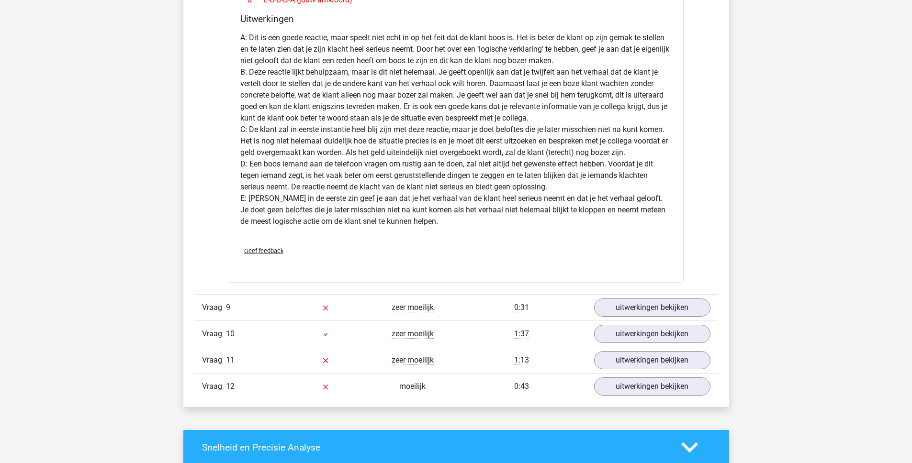
scroll to position [5972, 0]
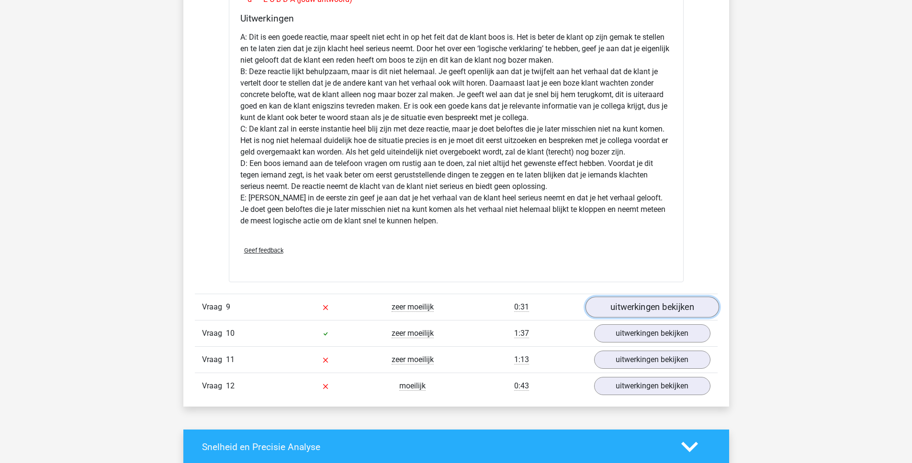
click at [604, 307] on link "uitwerkingen bekijken" at bounding box center [652, 307] width 134 height 21
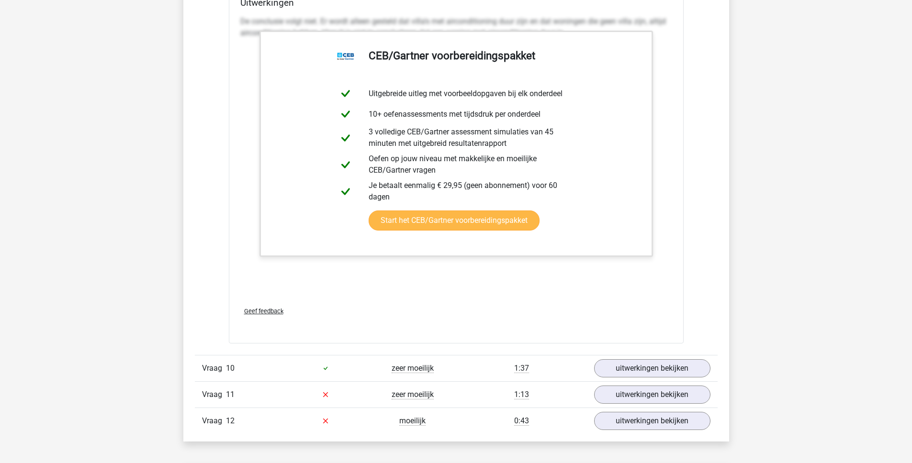
scroll to position [6475, 0]
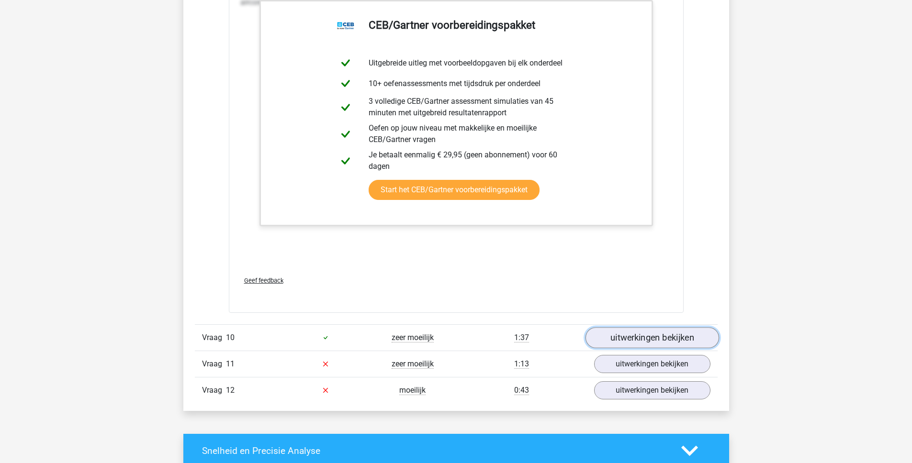
click at [628, 338] on link "uitwerkingen bekijken" at bounding box center [652, 337] width 134 height 21
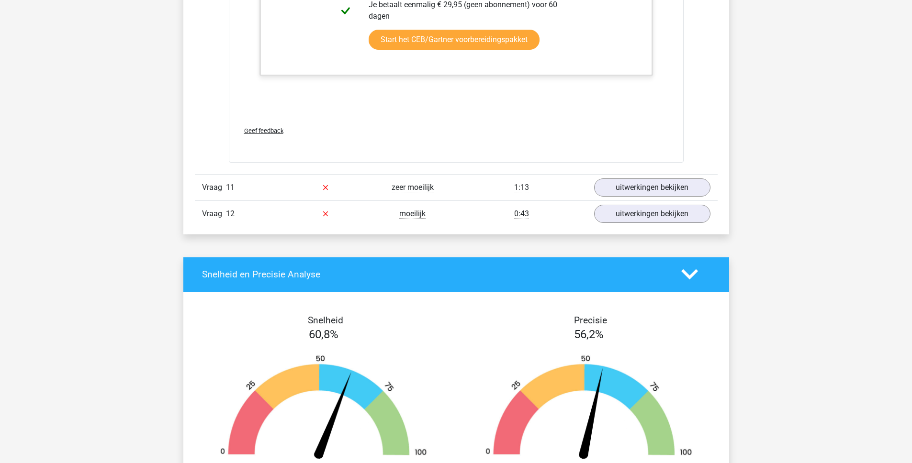
scroll to position [7557, 0]
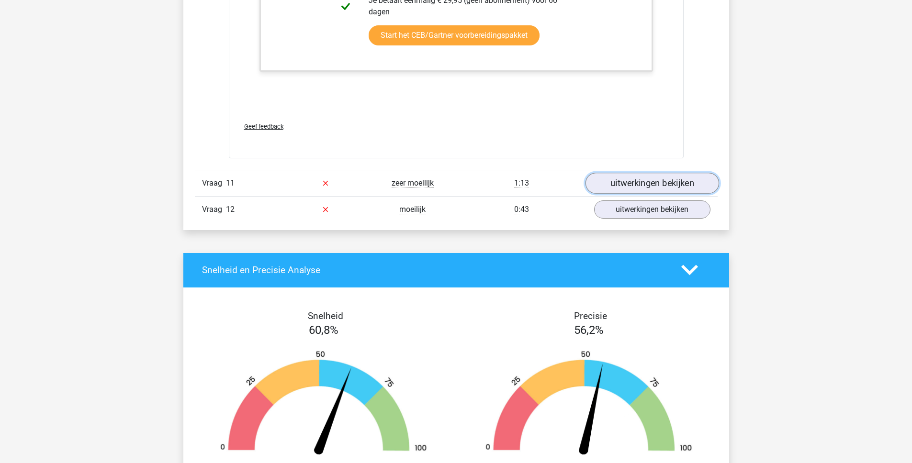
click at [641, 183] on link "uitwerkingen bekijken" at bounding box center [652, 183] width 134 height 21
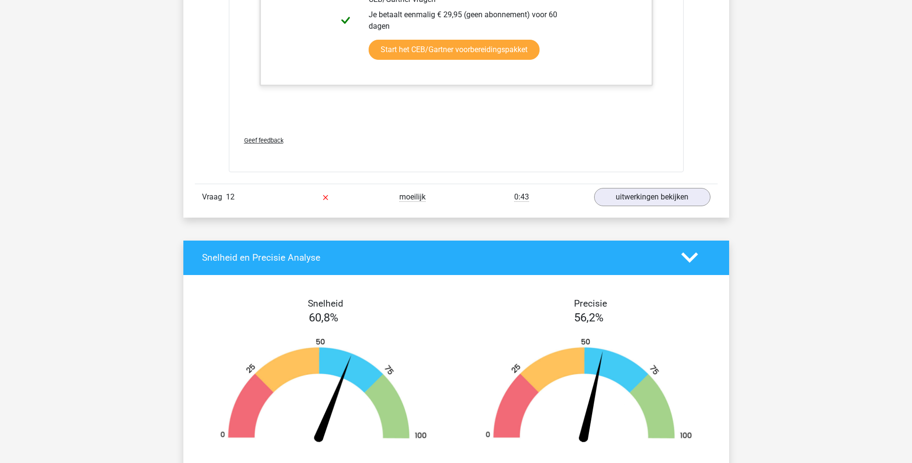
scroll to position [8365, 0]
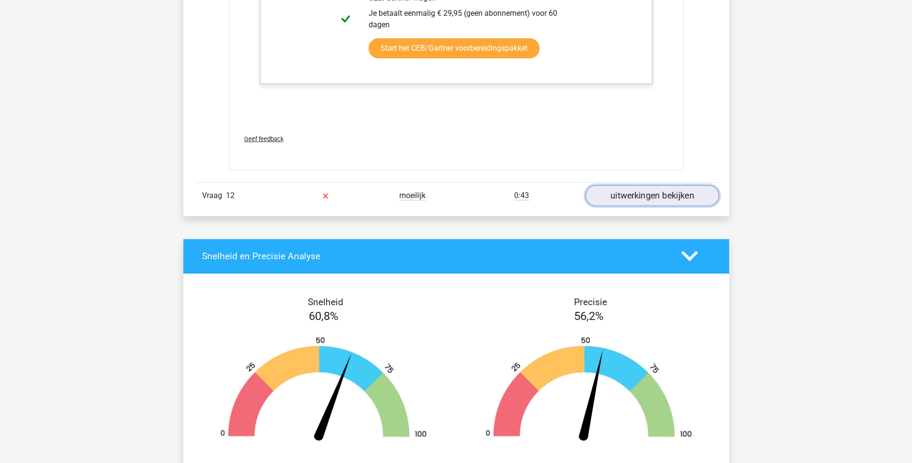
click at [641, 202] on link "uitwerkingen bekijken" at bounding box center [652, 195] width 134 height 21
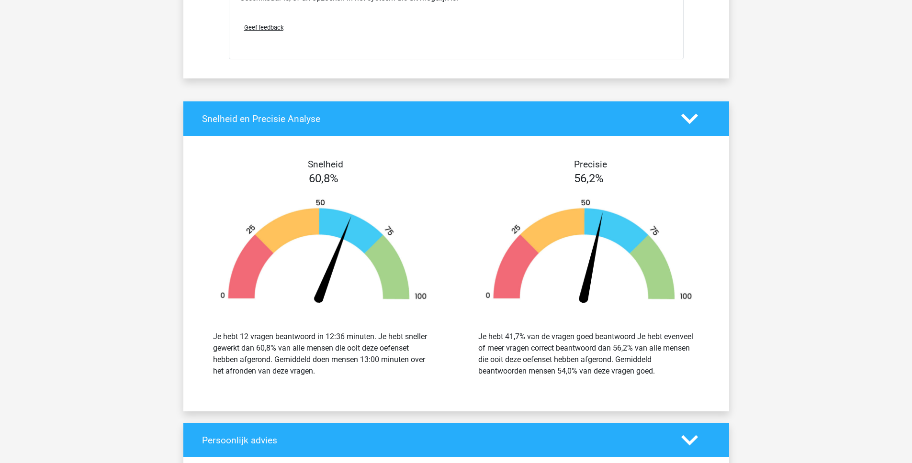
scroll to position [9201, 0]
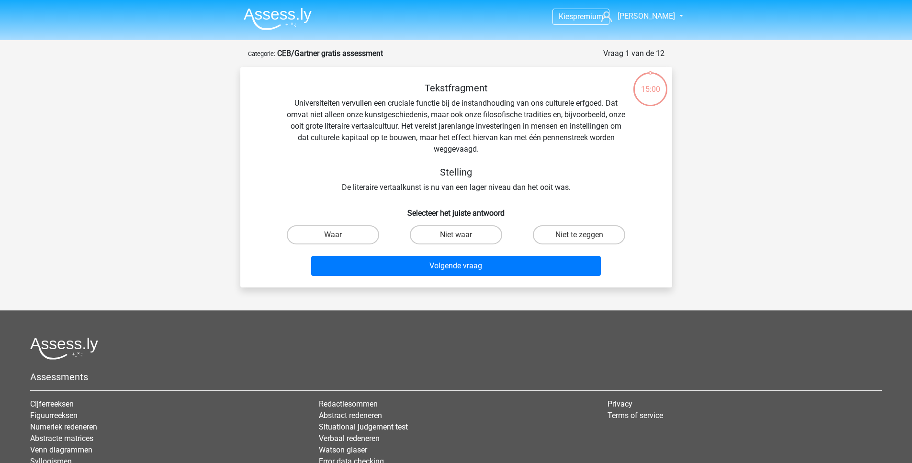
scroll to position [48, 0]
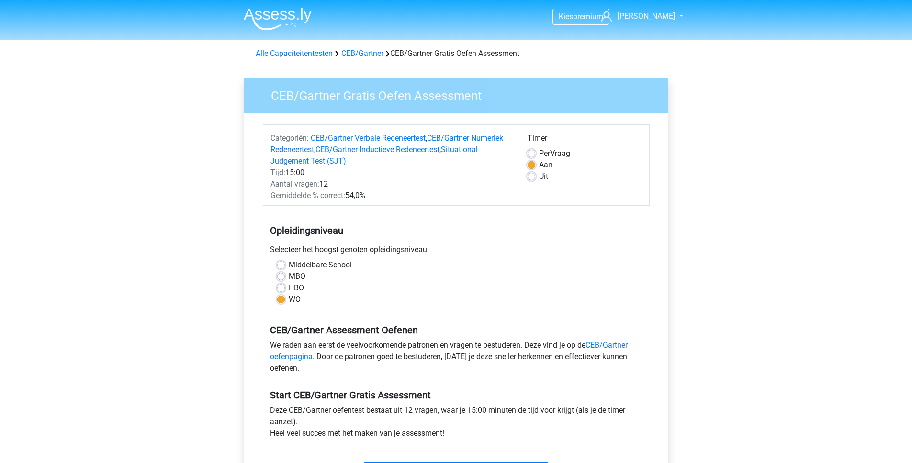
scroll to position [299, 0]
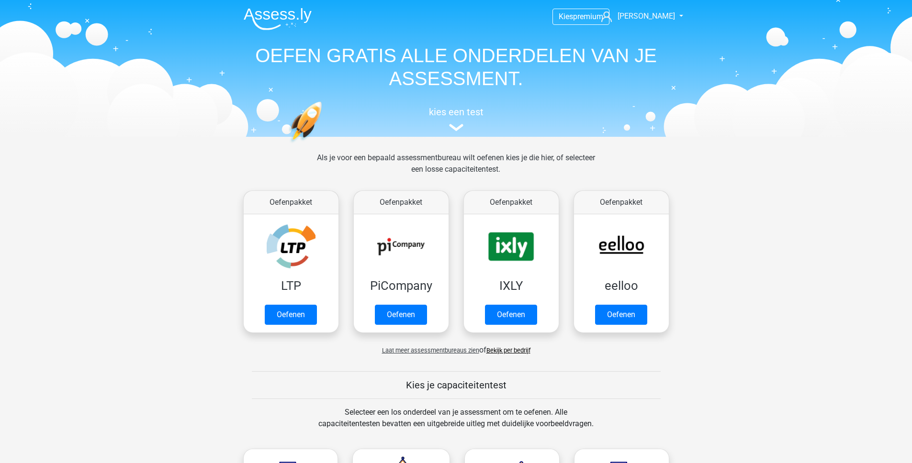
scroll to position [126, 0]
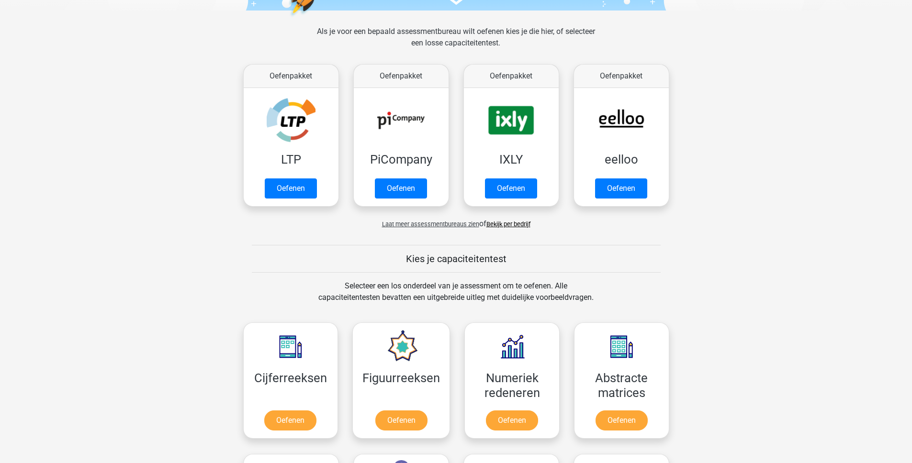
click at [415, 225] on span "Laat meer assessmentbureaus zien" at bounding box center [430, 224] width 97 height 7
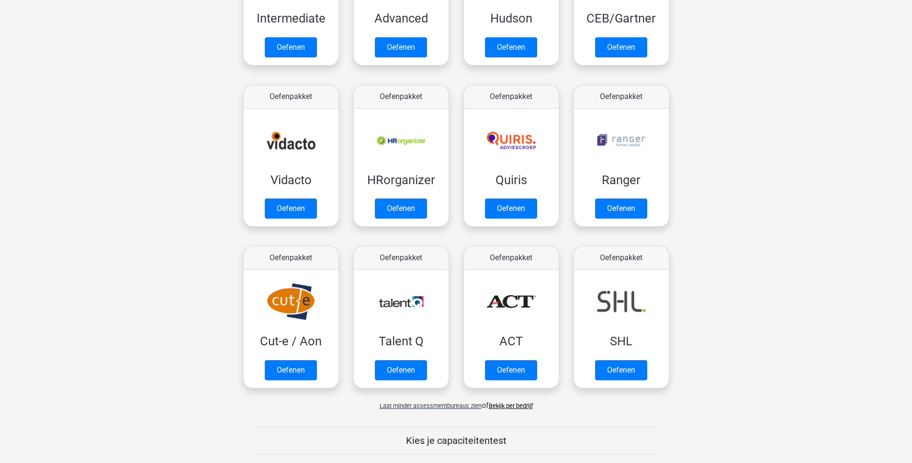
scroll to position [432, 0]
